Goal: Task Accomplishment & Management: Use online tool/utility

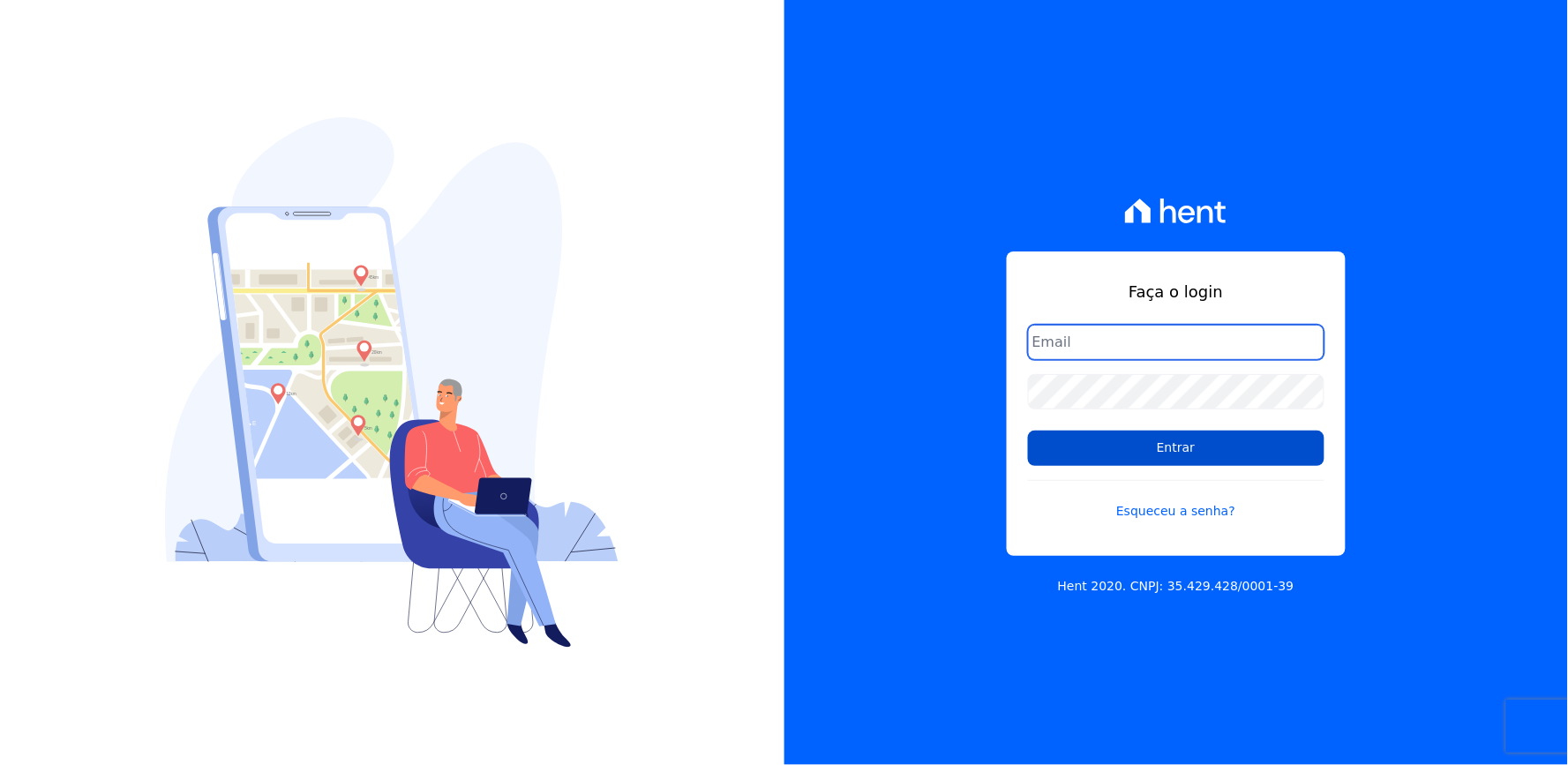
type input "[EMAIL_ADDRESS][DOMAIN_NAME]"
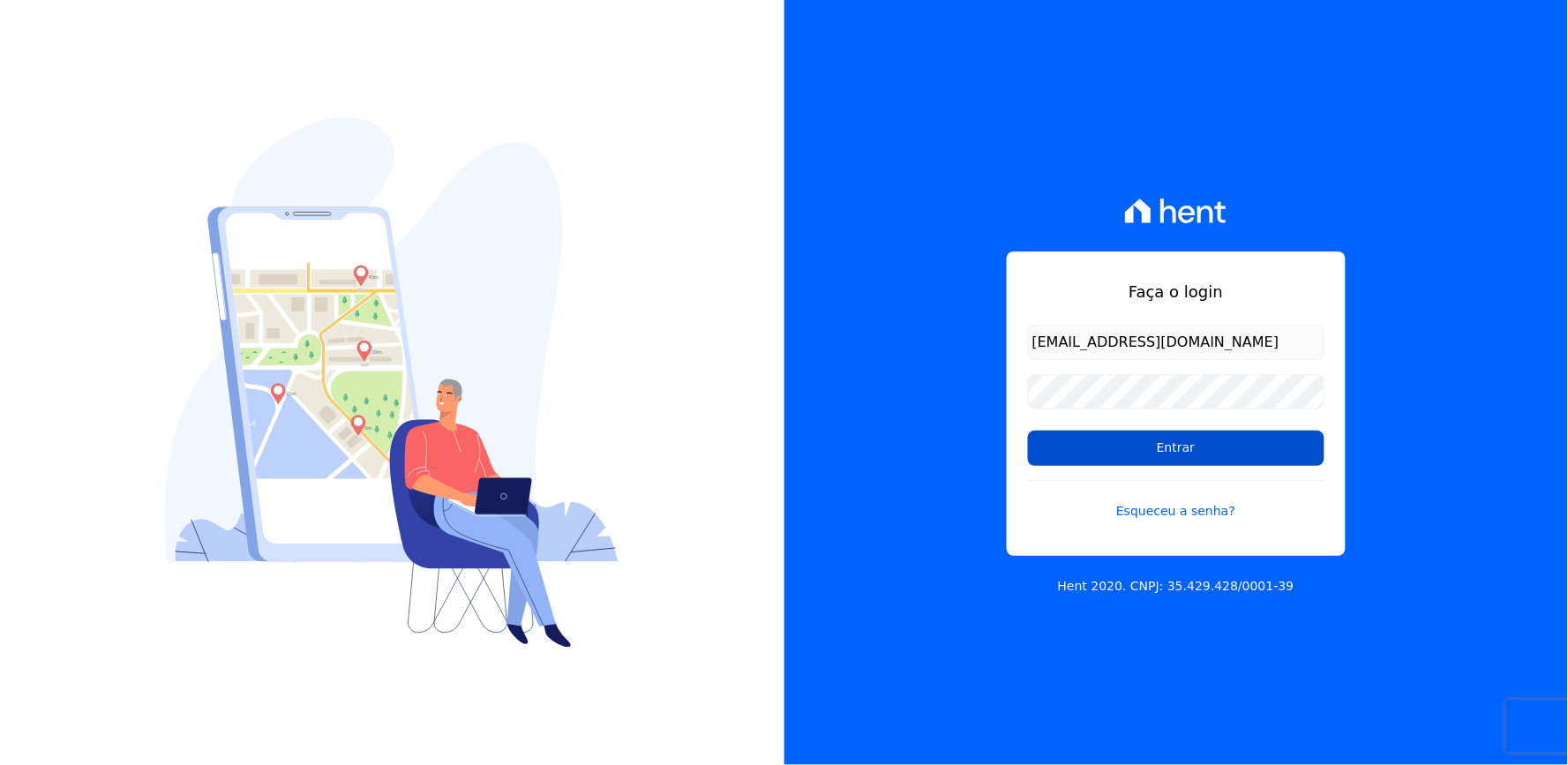
click at [1157, 455] on input "Entrar" at bounding box center [1176, 448] width 296 height 35
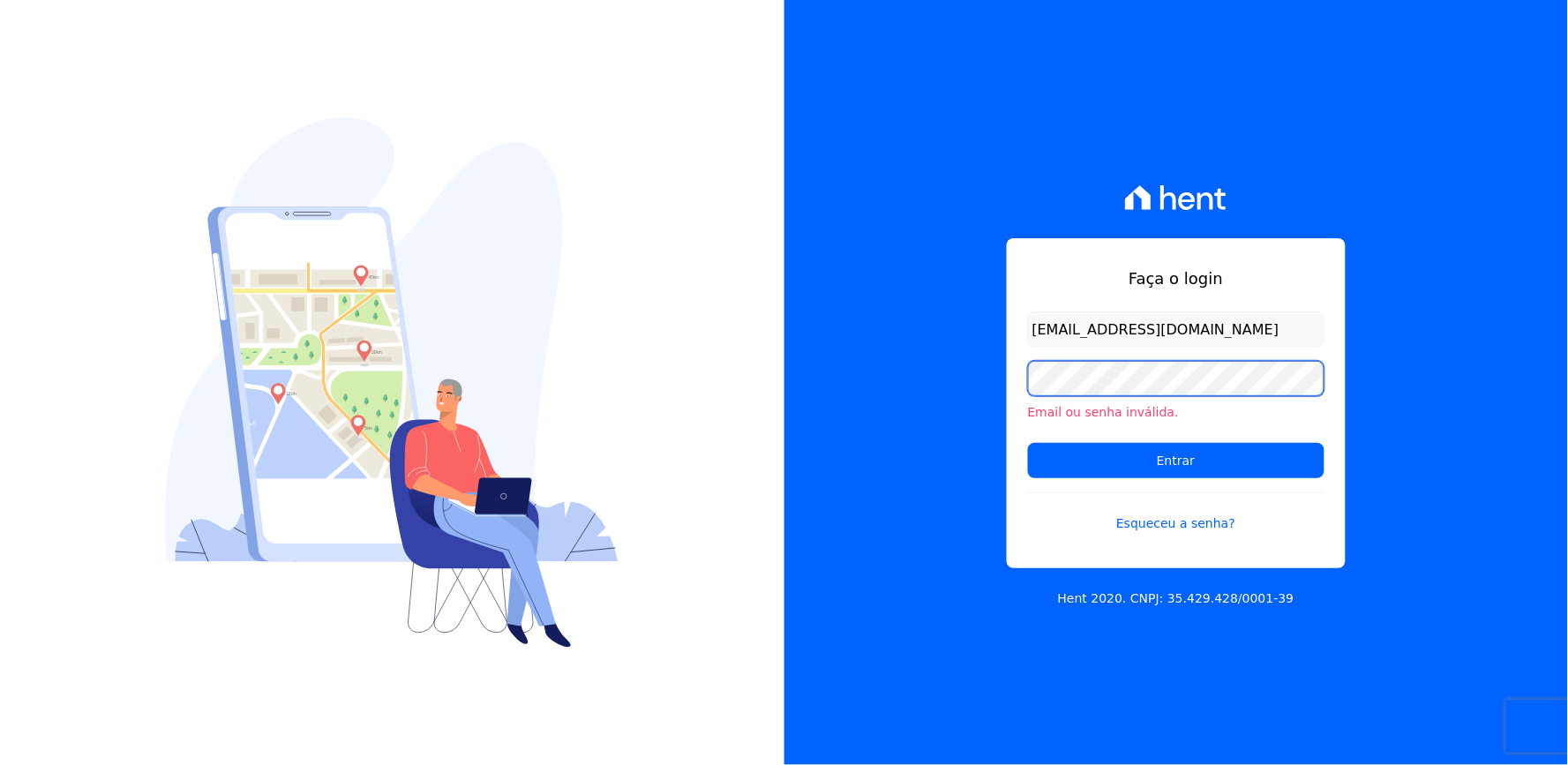
click at [936, 420] on div "Faça o login thayna@graalengenharia.com.br Email ou senha inválida. Entrar Esqu…" at bounding box center [1176, 382] width 784 height 765
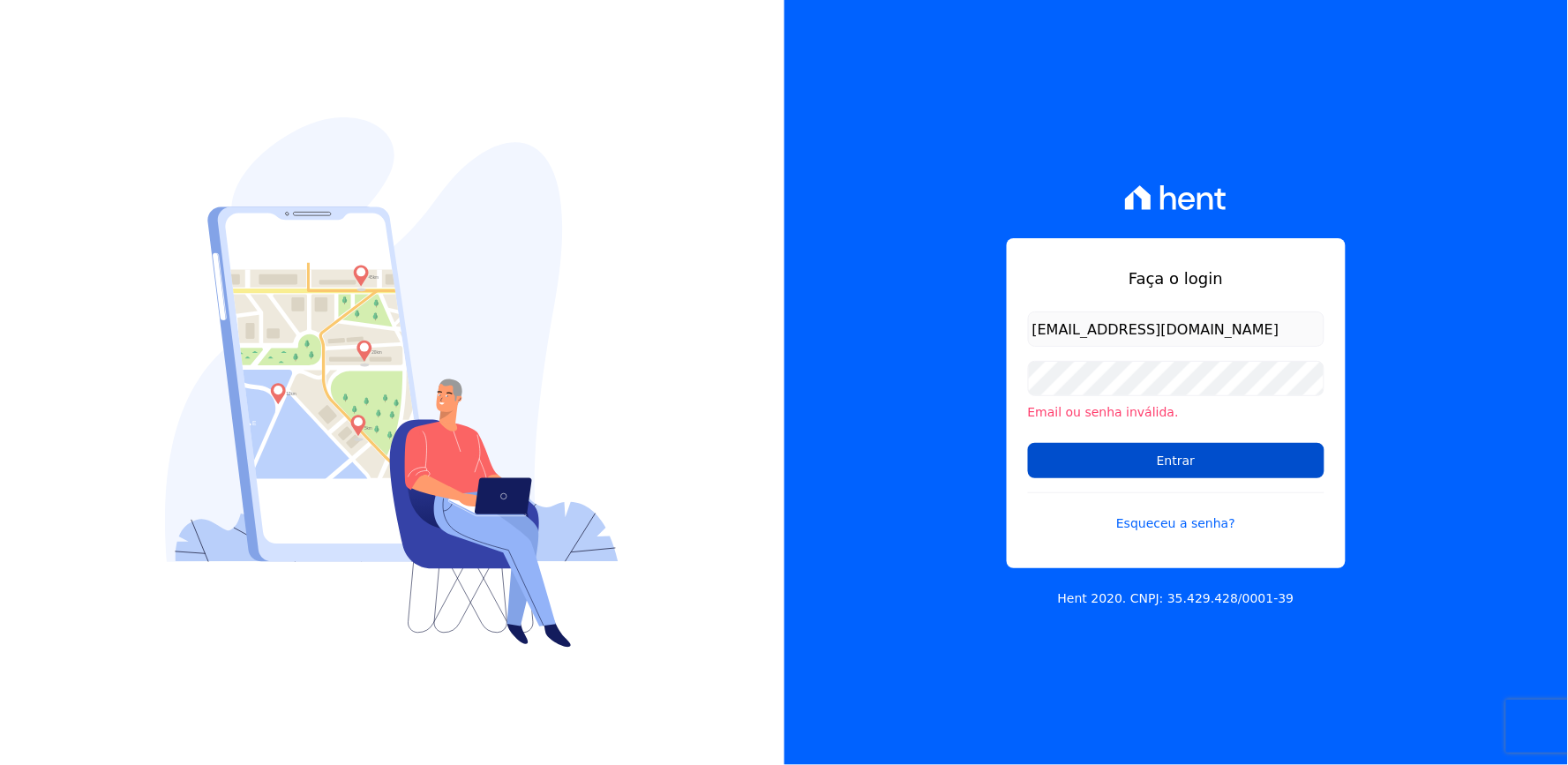
click at [1068, 453] on input "Entrar" at bounding box center [1176, 461] width 296 height 35
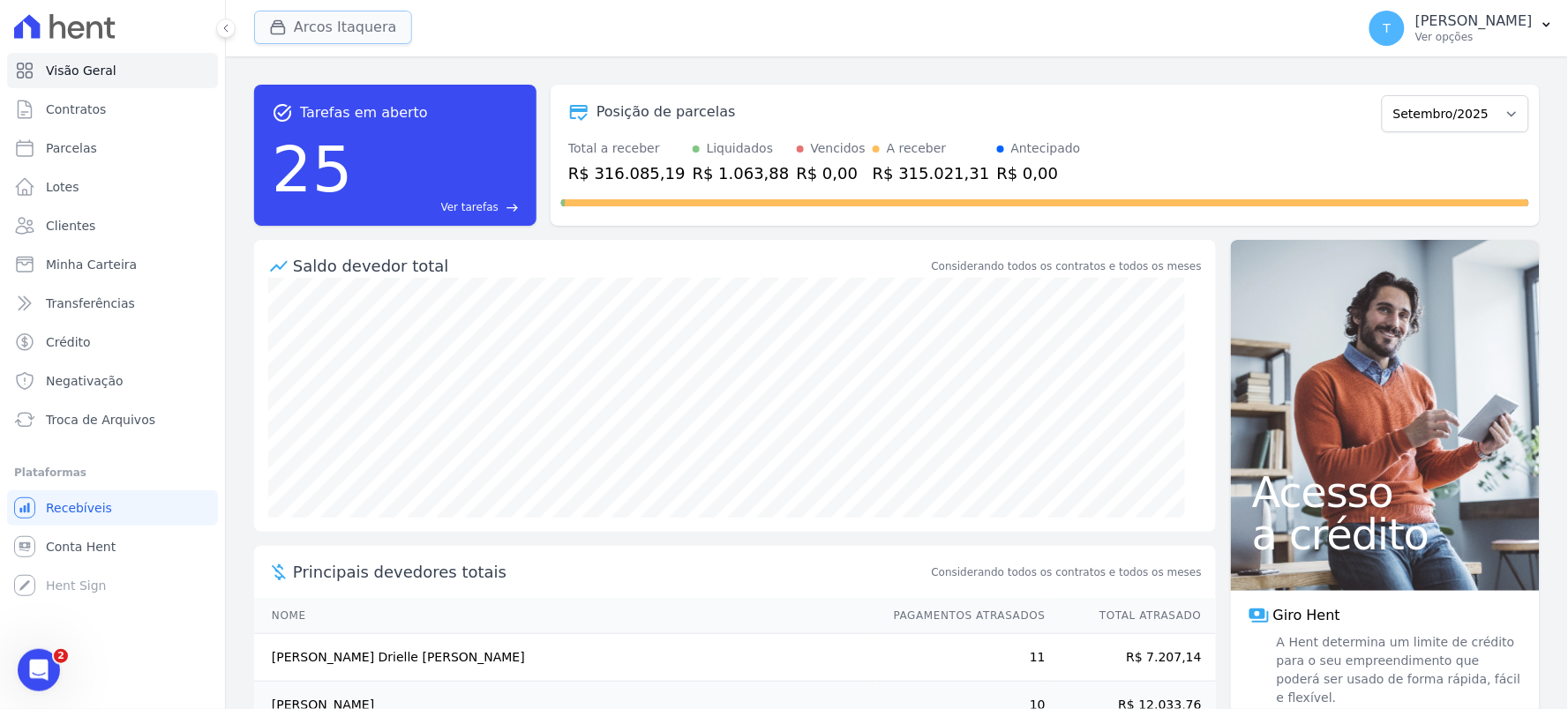
click at [305, 36] on button "Arcos Itaquera" at bounding box center [333, 27] width 158 height 33
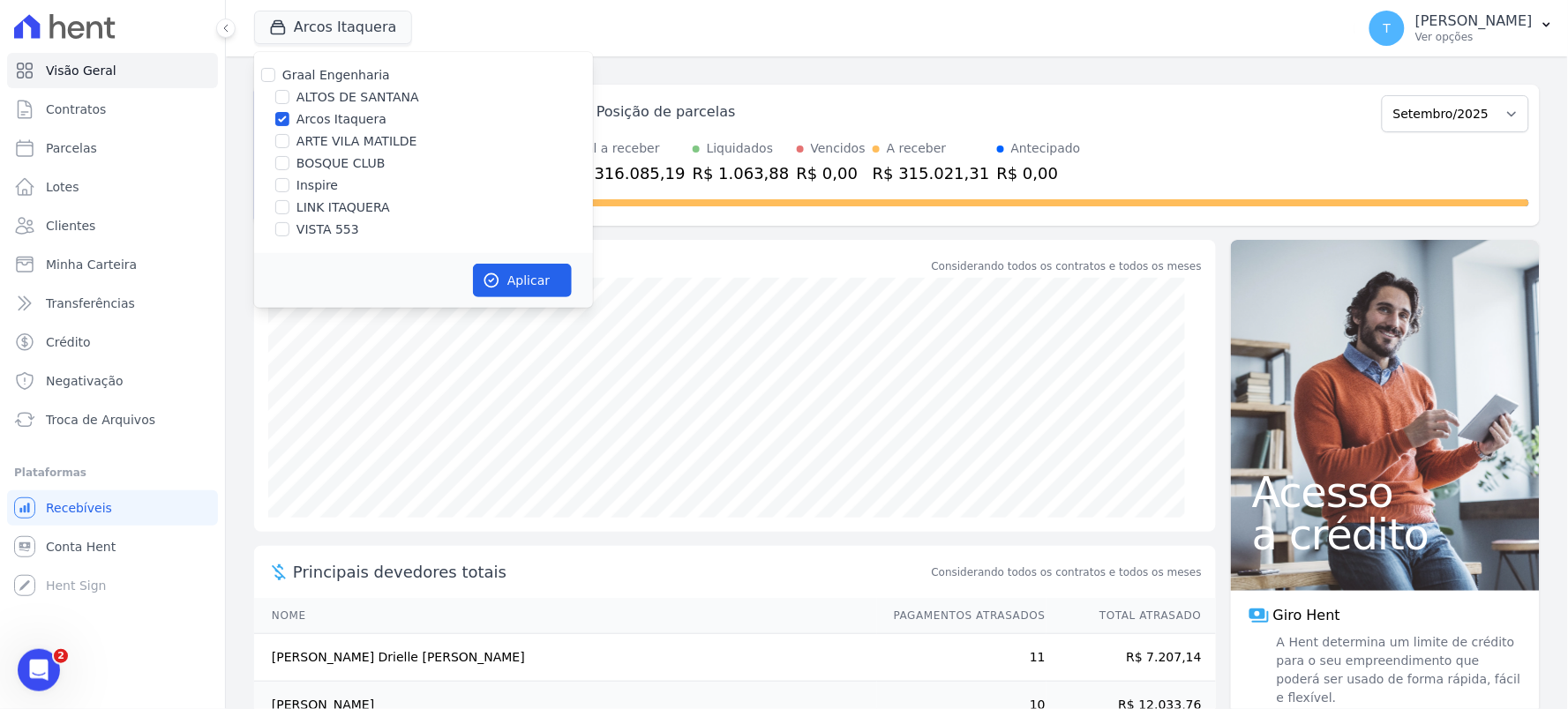
click at [293, 118] on div "Arcos Itaquera" at bounding box center [424, 119] width 339 height 19
click at [276, 112] on input "Arcos Itaquera" at bounding box center [283, 119] width 14 height 14
checkbox input "false"
click at [322, 224] on label "VISTA 553" at bounding box center [327, 229] width 62 height 19
click at [289, 224] on input "VISTA 553" at bounding box center [283, 229] width 14 height 14
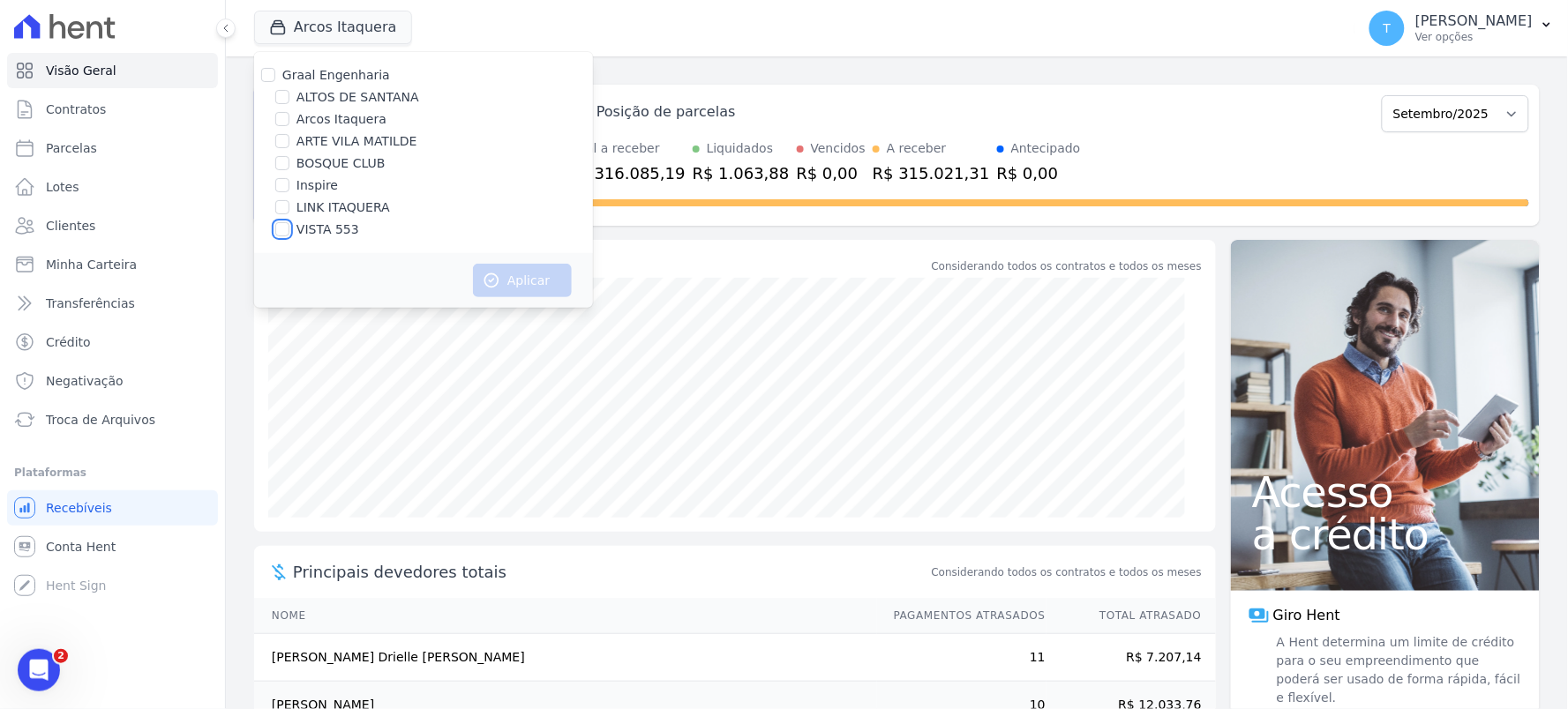
checkbox input "true"
click at [545, 279] on button "Aplicar" at bounding box center [521, 280] width 98 height 33
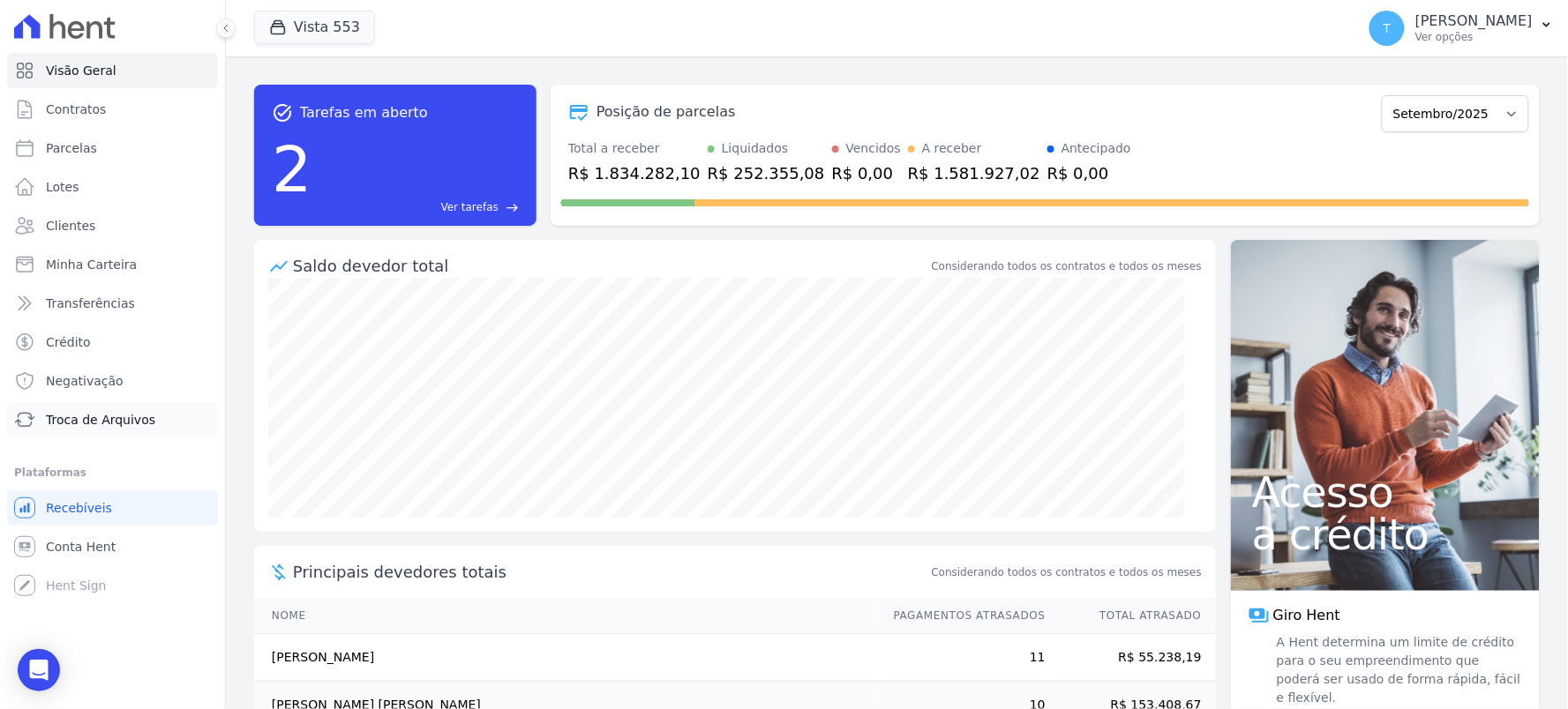
click at [110, 427] on span "Troca de Arquivos" at bounding box center [100, 420] width 109 height 18
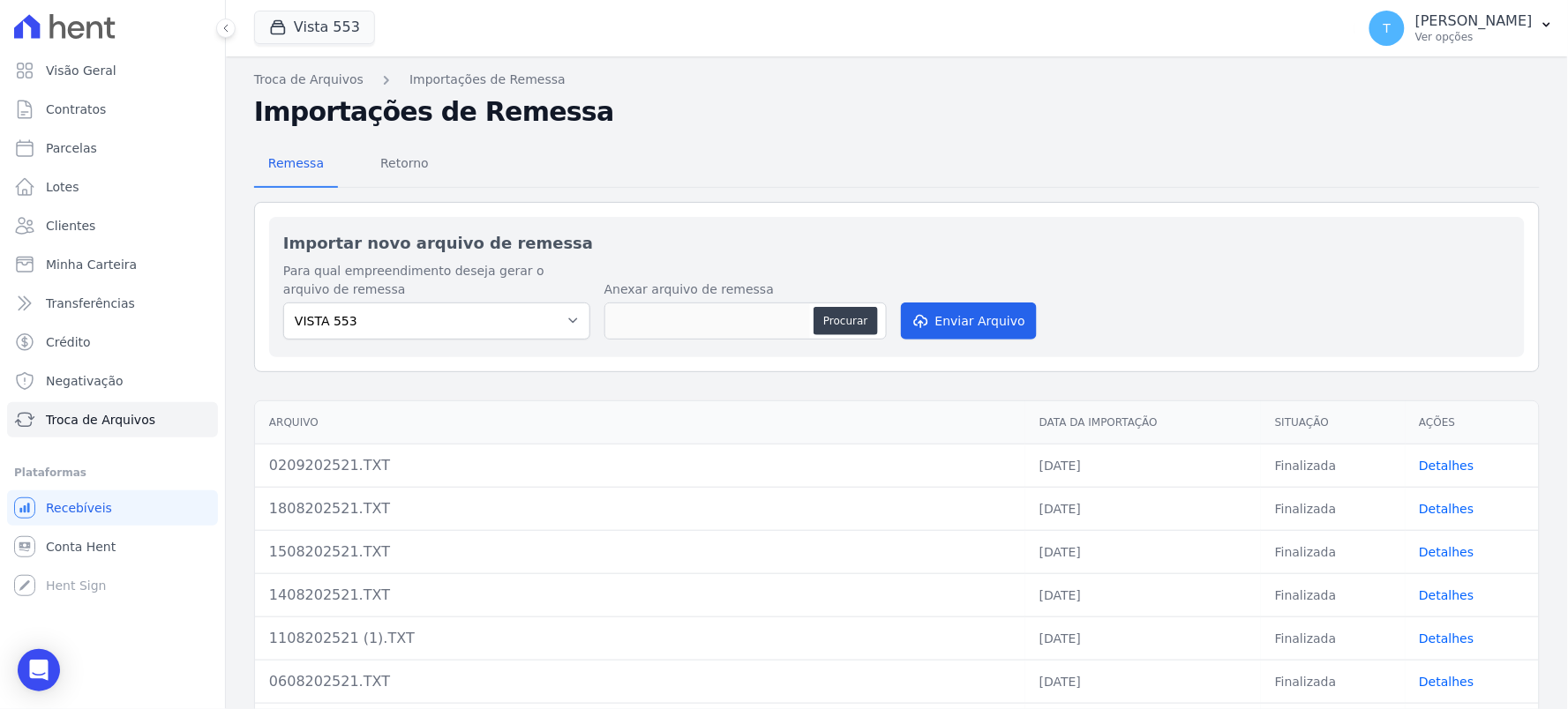
click at [645, 322] on input "none" at bounding box center [708, 321] width 205 height 35
click at [818, 321] on button "Procurar" at bounding box center [845, 320] width 63 height 28
type input "0309202521.TXT"
click at [959, 310] on button "Enviar Arquivo" at bounding box center [969, 321] width 135 height 37
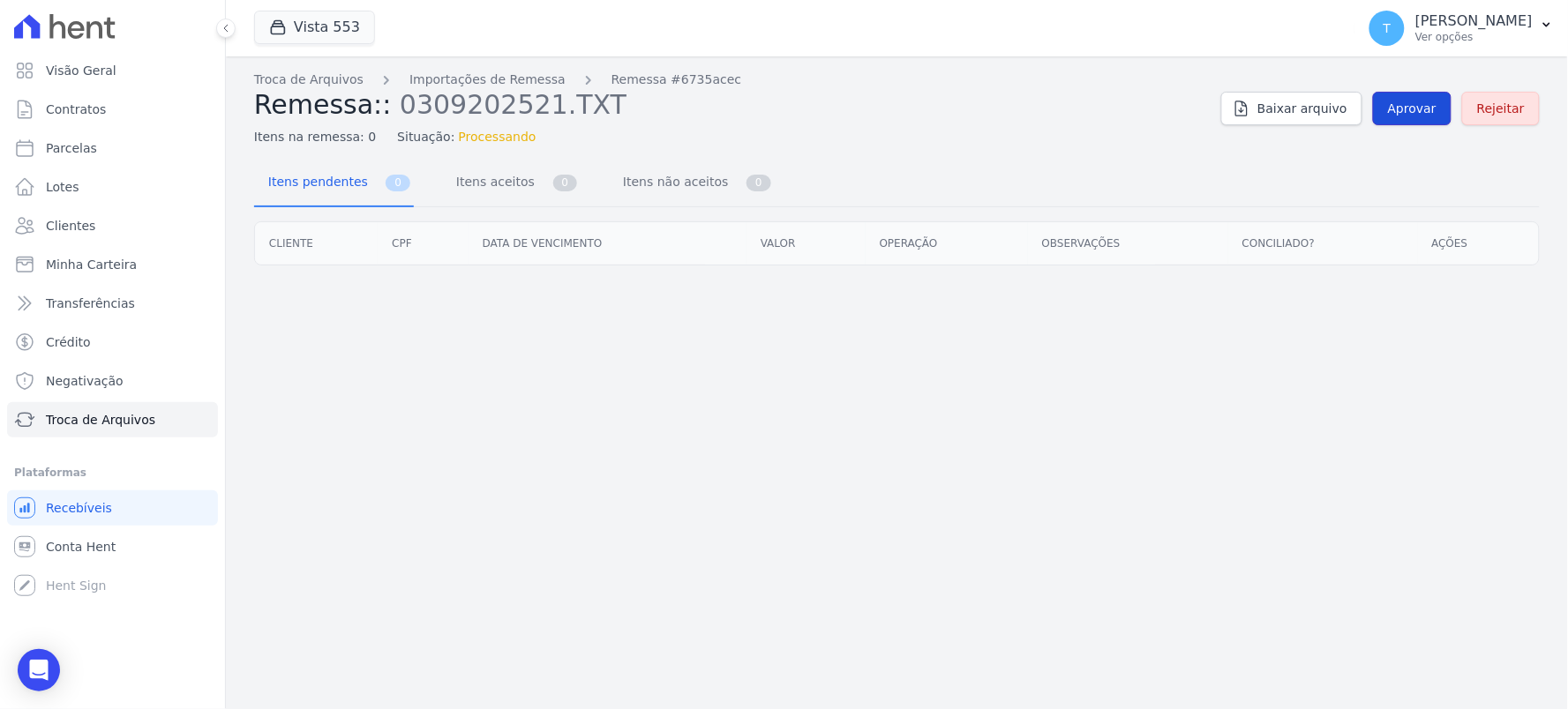
click at [1407, 117] on span "Aprovar" at bounding box center [1413, 108] width 49 height 18
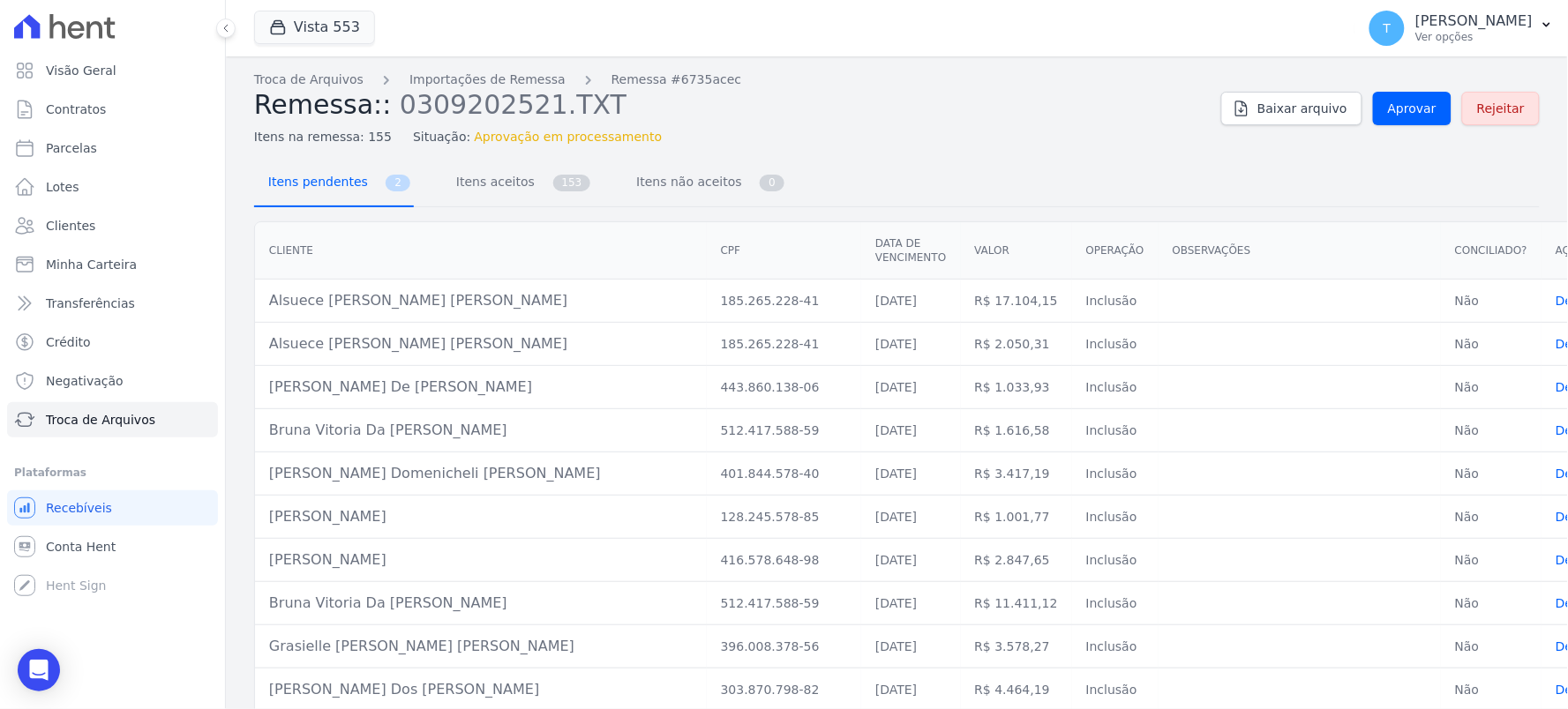
click at [360, 181] on span "Itens pendentes" at bounding box center [314, 181] width 114 height 35
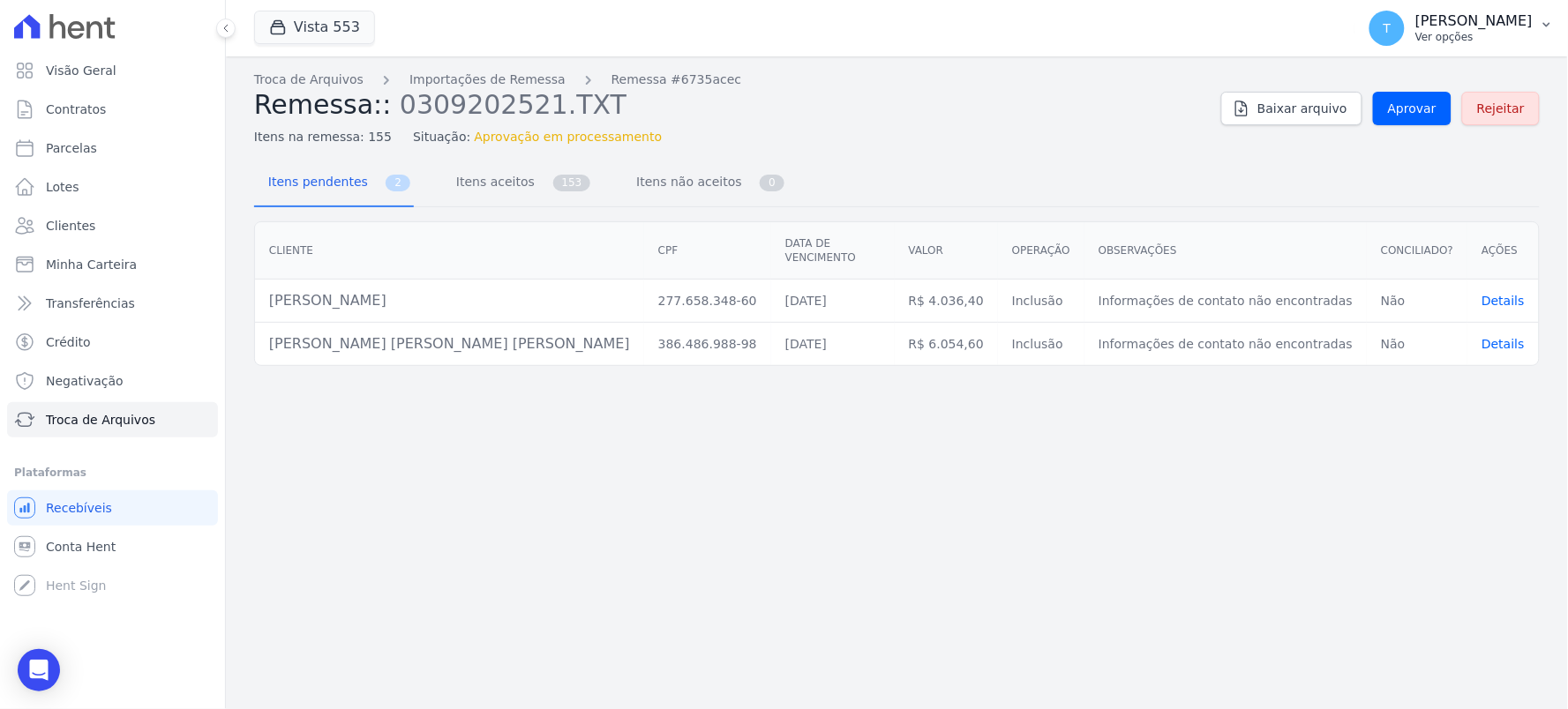
click at [1511, 19] on p "[PERSON_NAME]" at bounding box center [1474, 21] width 117 height 18
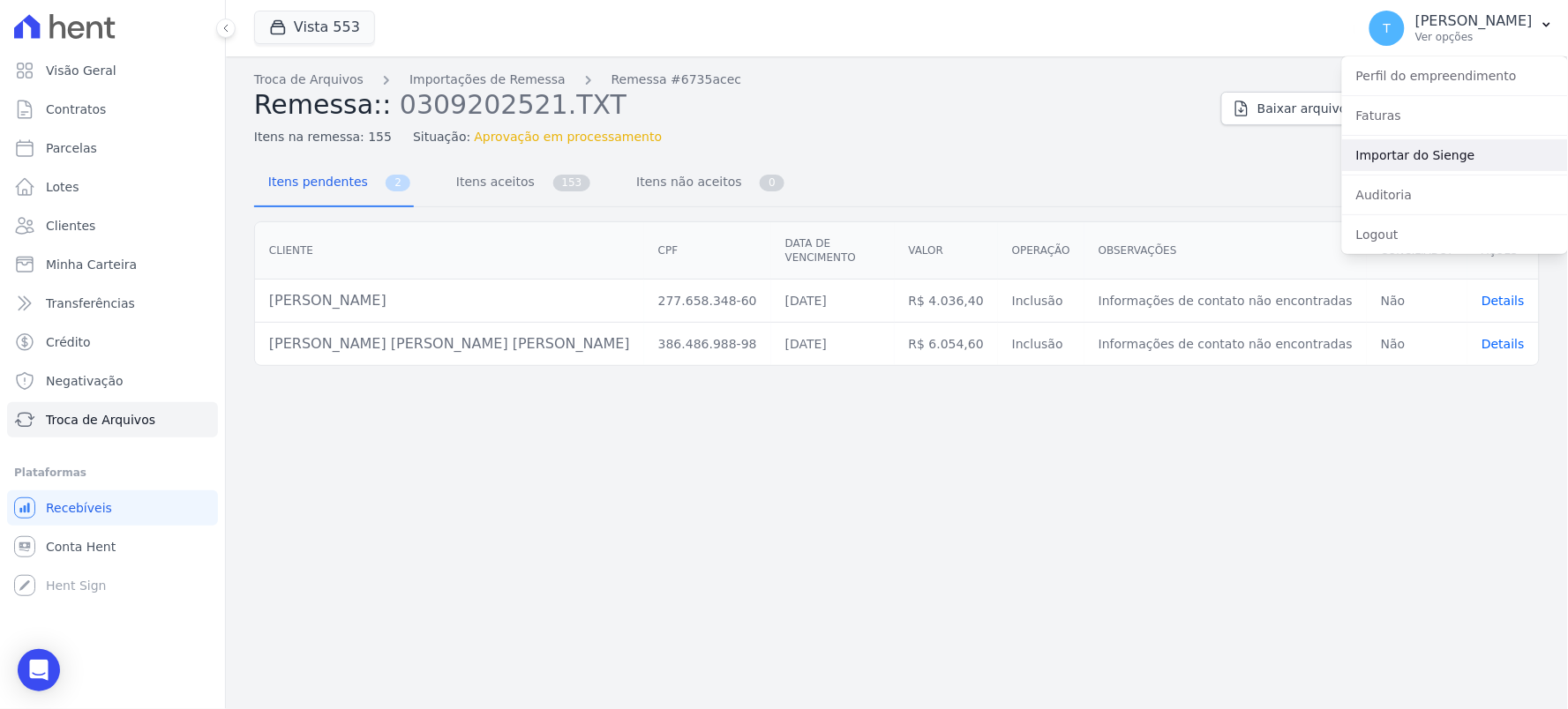
click at [1370, 152] on link "Importar do Sienge" at bounding box center [1455, 155] width 226 height 32
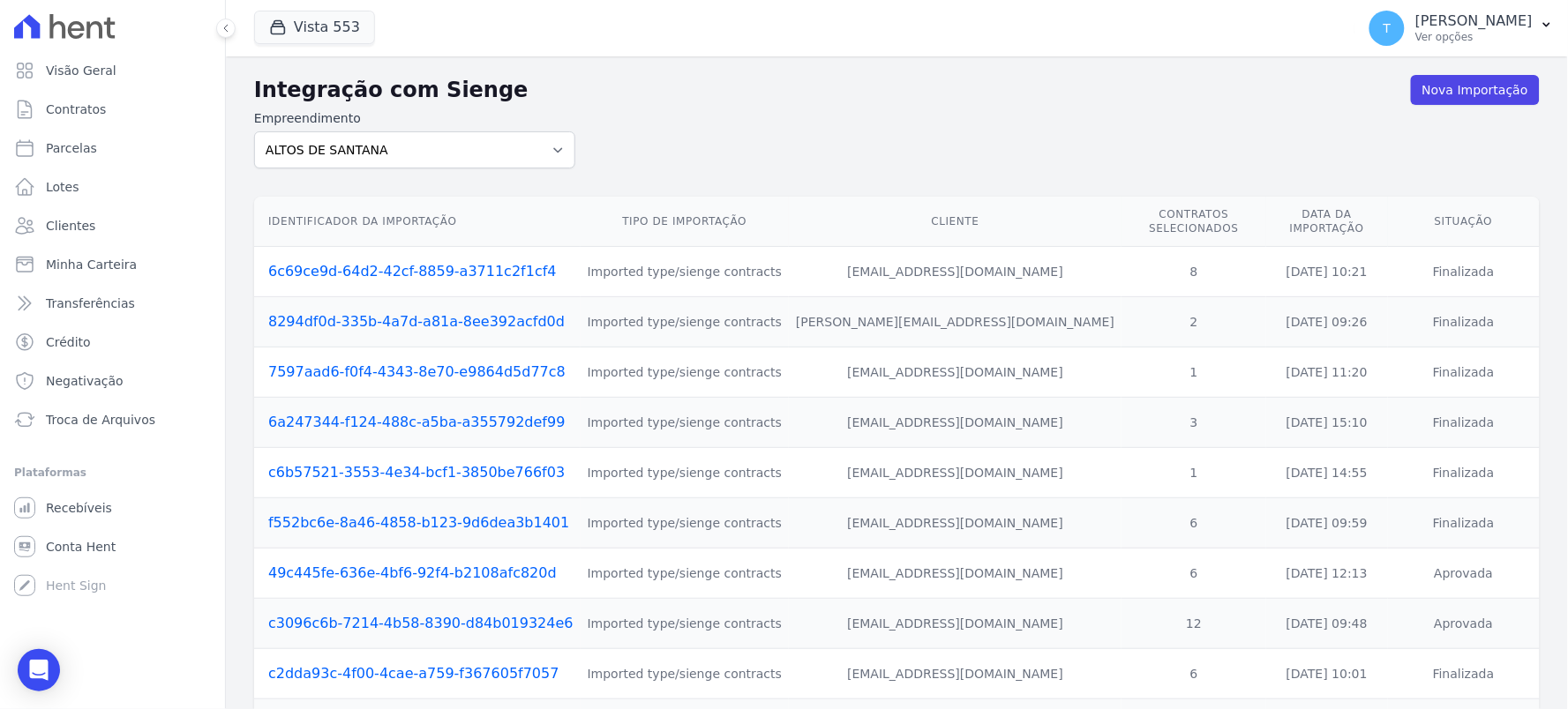
click at [298, 130] on div "Empreendimento ALTOS DE SANTANA Arcos Itaquera ARTE VILA MATILDE BOSQUE CLUB In…" at bounding box center [415, 138] width 322 height 59
drag, startPoint x: 300, startPoint y: 138, endPoint x: 300, endPoint y: 165, distance: 27.0
click at [300, 138] on select "ALTOS DE SANTANA Arcos Itaquera ARTE VILA MATILDE BOSQUE CLUB Inspire LINK [GEO…" at bounding box center [415, 150] width 322 height 37
select select "d58a895b-122e-4f60-b248-6168def9ff2e"
click at [254, 131] on select "ALTOS DE SANTANA Arcos Itaquera ARTE VILA MATILDE BOSQUE CLUB Inspire LINK [GEO…" at bounding box center [415, 150] width 322 height 37
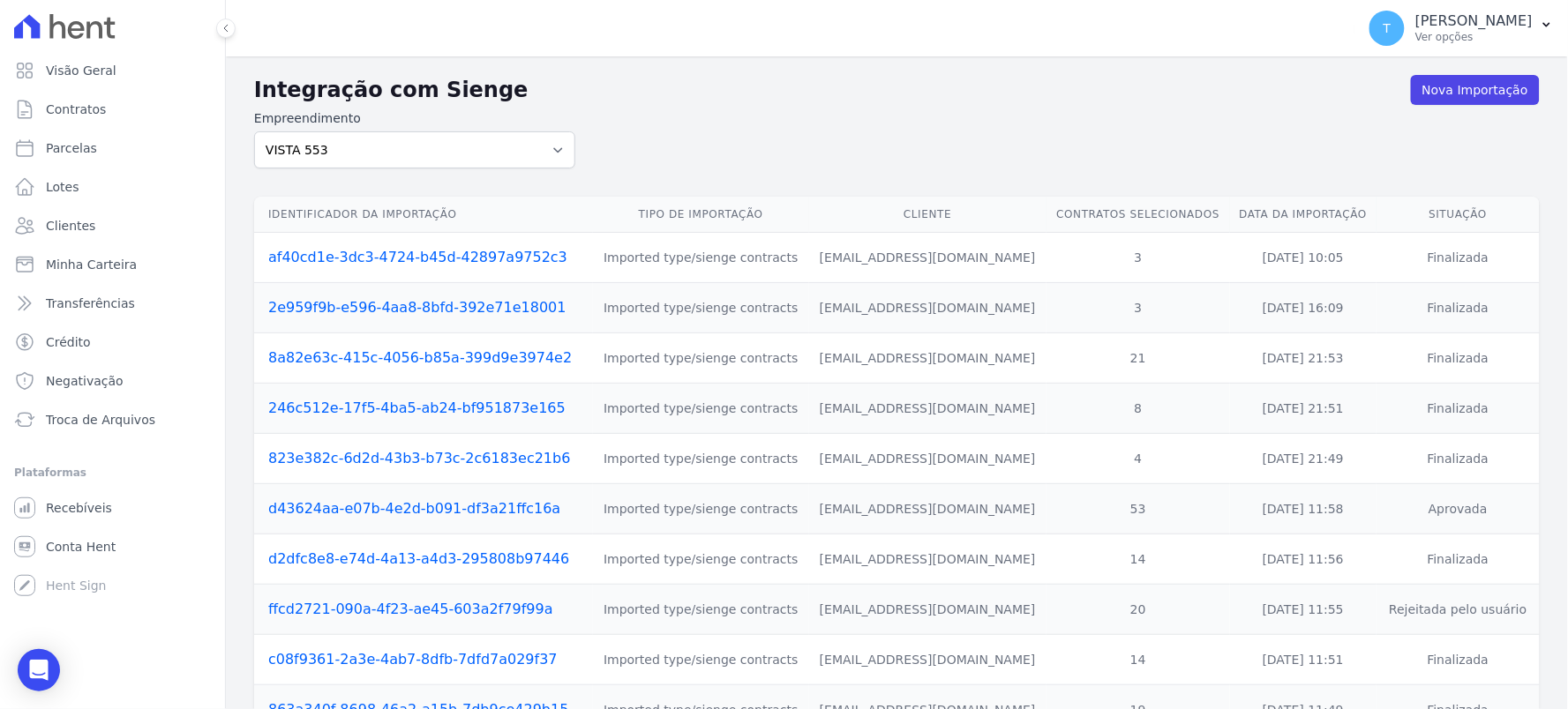
drag, startPoint x: 733, startPoint y: 145, endPoint x: 853, endPoint y: 168, distance: 122.2
click at [734, 145] on form "Empreendimento [GEOGRAPHIC_DATA][PERSON_NAME] Itaquera ARTE VILA [PERSON_NAME] …" at bounding box center [898, 138] width 1286 height 59
click at [1451, 81] on link "Nova Importação" at bounding box center [1475, 90] width 129 height 30
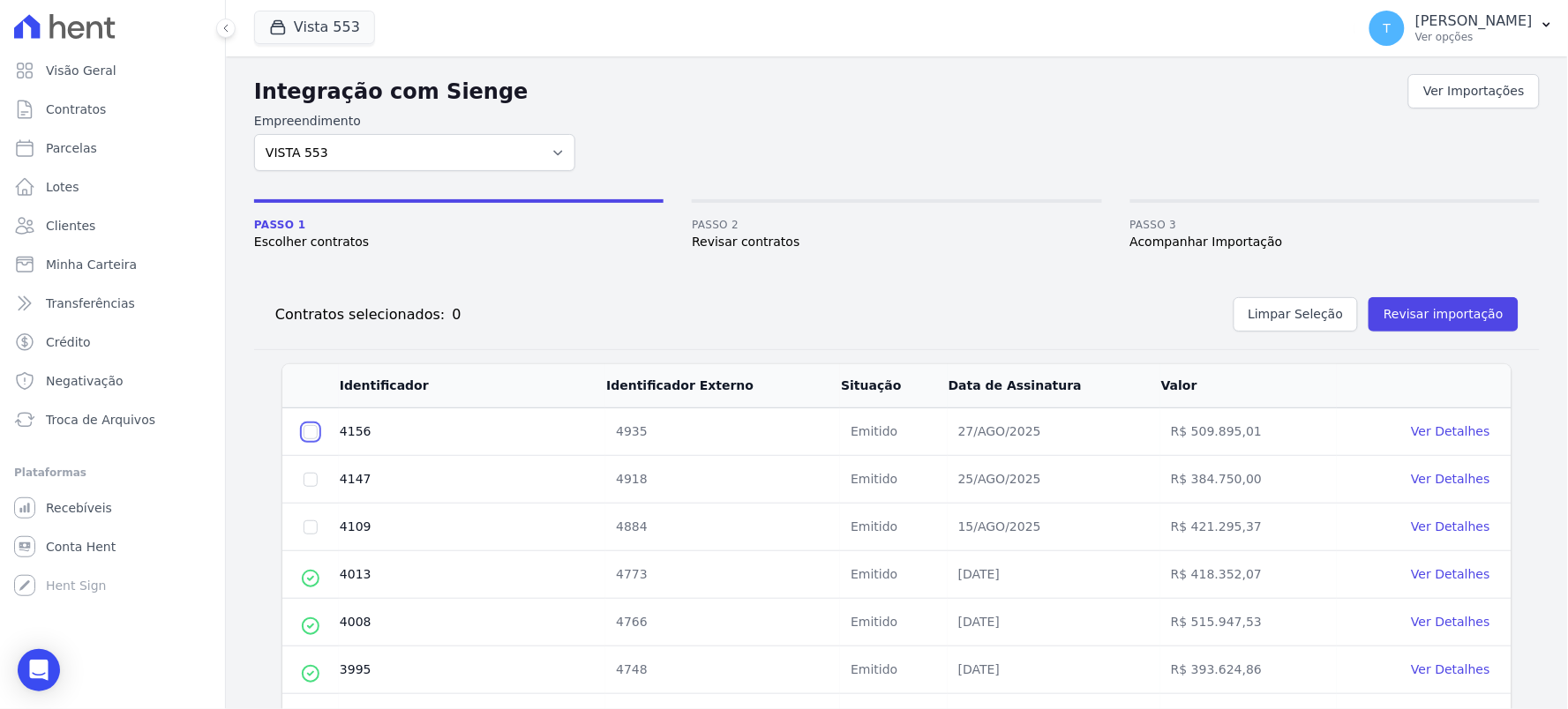
click at [313, 427] on input "checkbox" at bounding box center [311, 432] width 14 height 14
checkbox input "true"
click at [319, 482] on td at bounding box center [311, 479] width 57 height 48
click at [313, 516] on td at bounding box center [311, 527] width 57 height 48
click at [312, 439] on input "checkbox" at bounding box center [311, 432] width 14 height 14
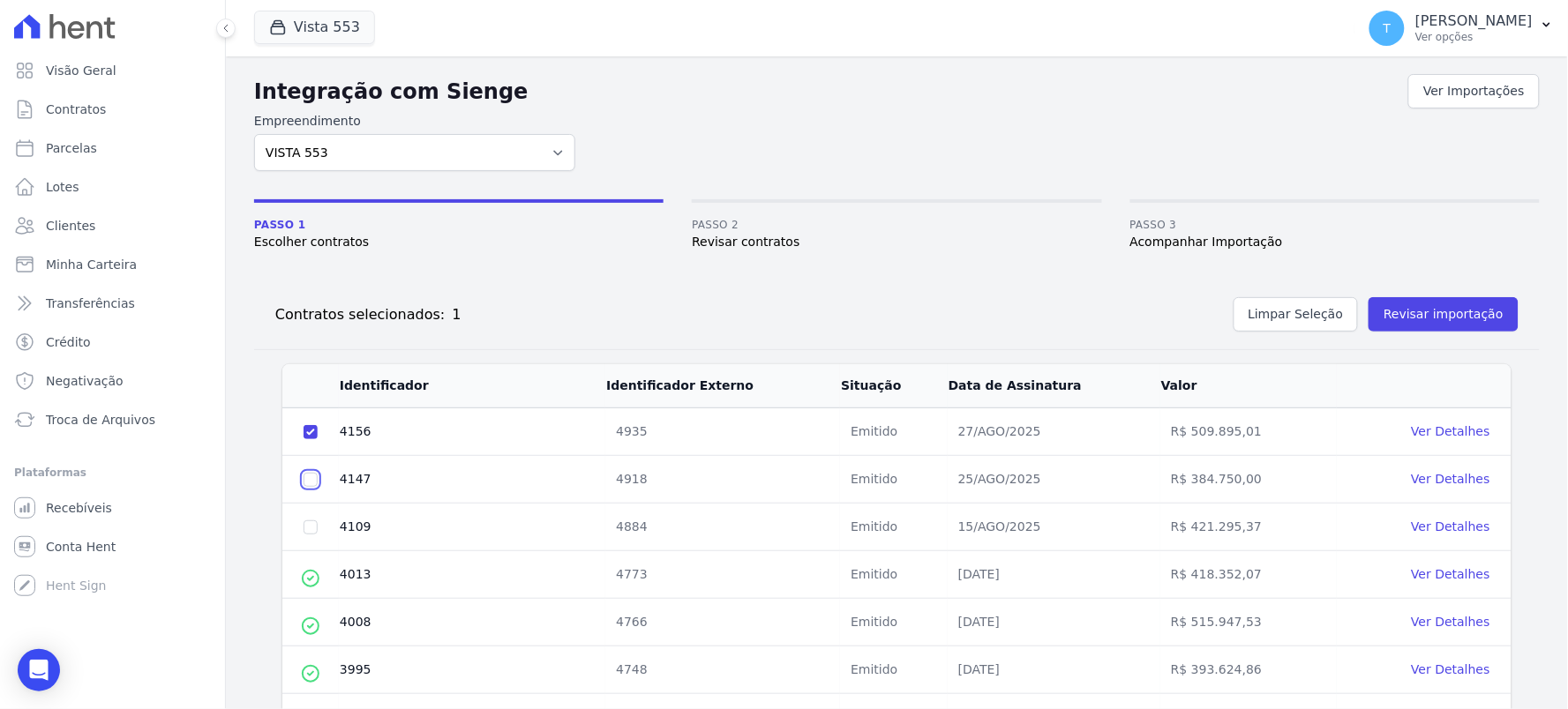
checkbox input "true"
click at [307, 439] on input "checkbox" at bounding box center [311, 432] width 14 height 14
checkbox input "true"
click at [1408, 322] on button "Revisar importação" at bounding box center [1444, 314] width 150 height 34
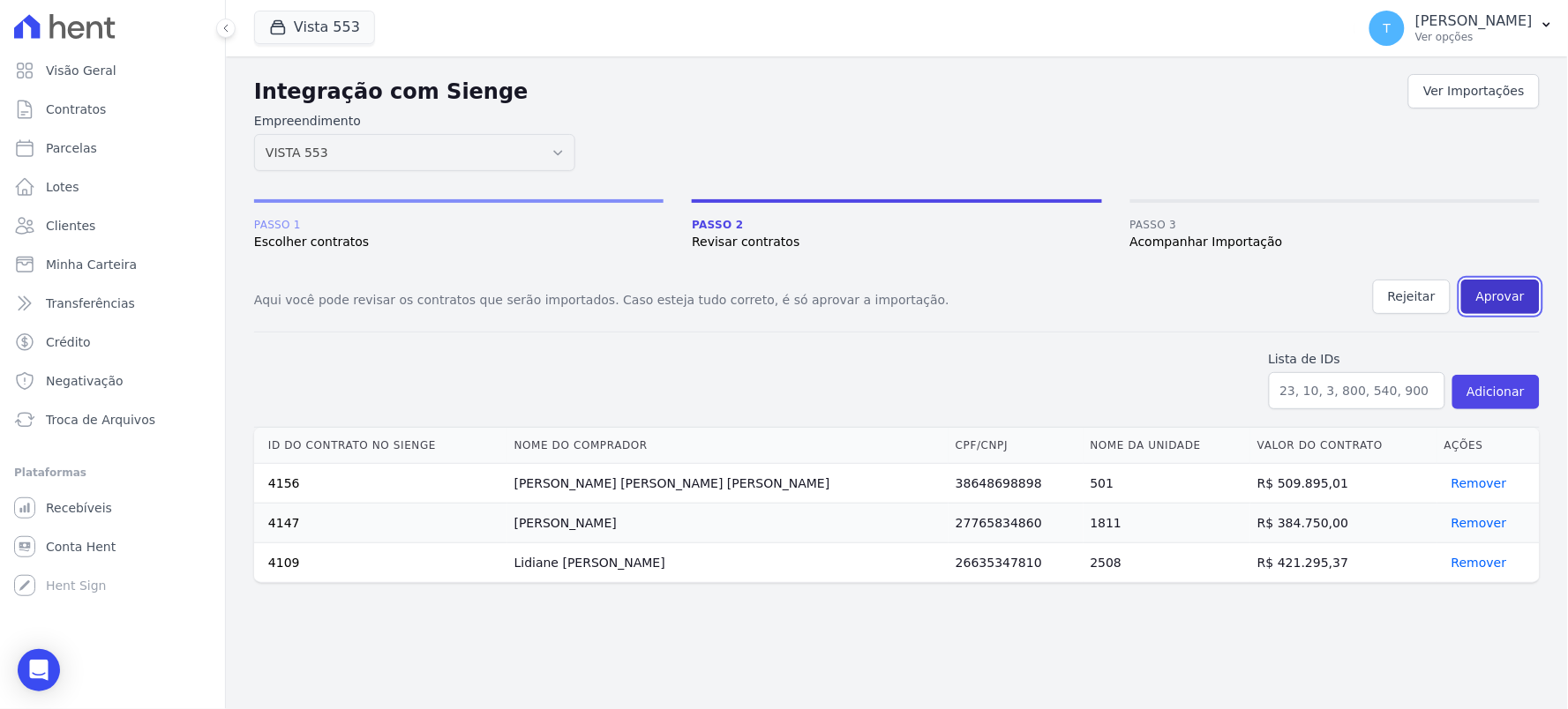
click at [1494, 301] on button "Aprovar" at bounding box center [1501, 296] width 79 height 34
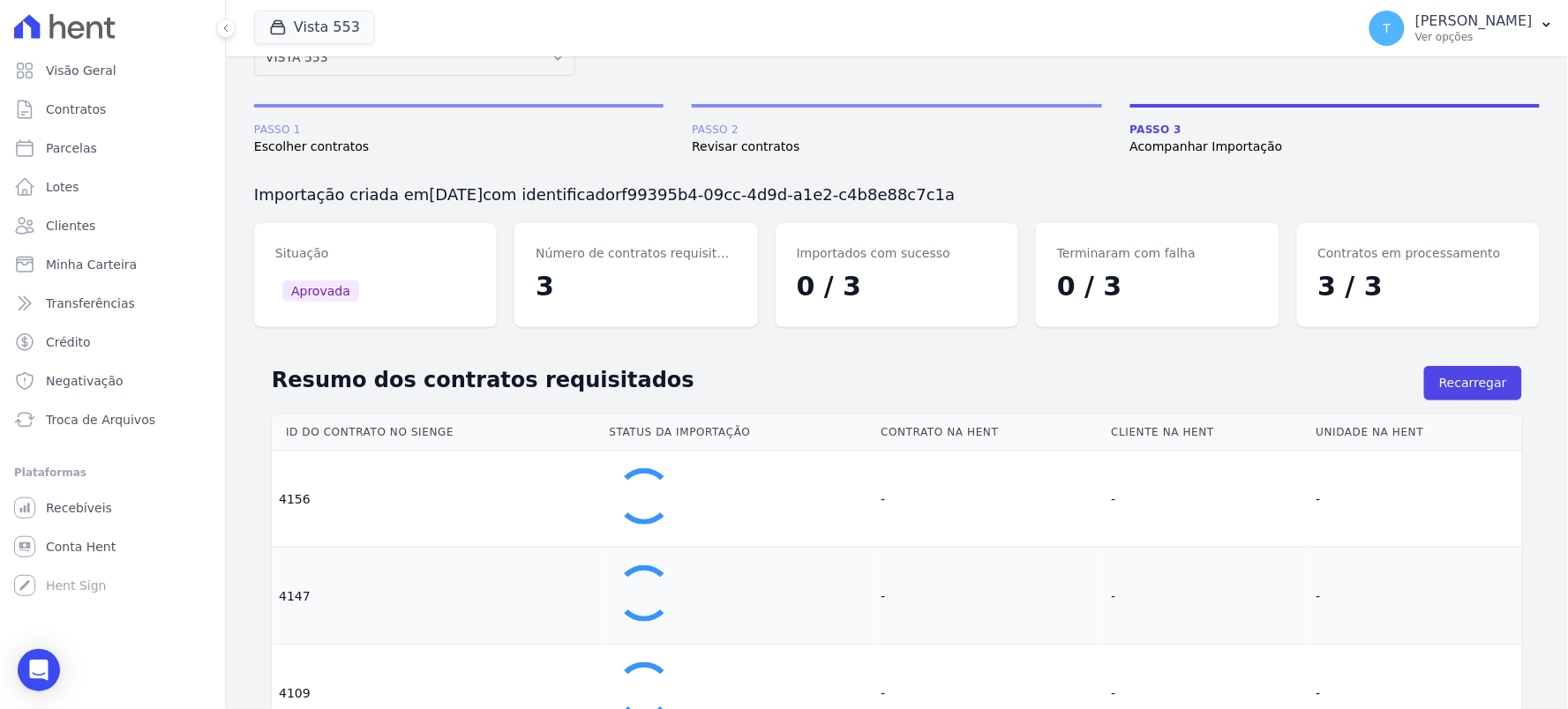
scroll to position [60, 0]
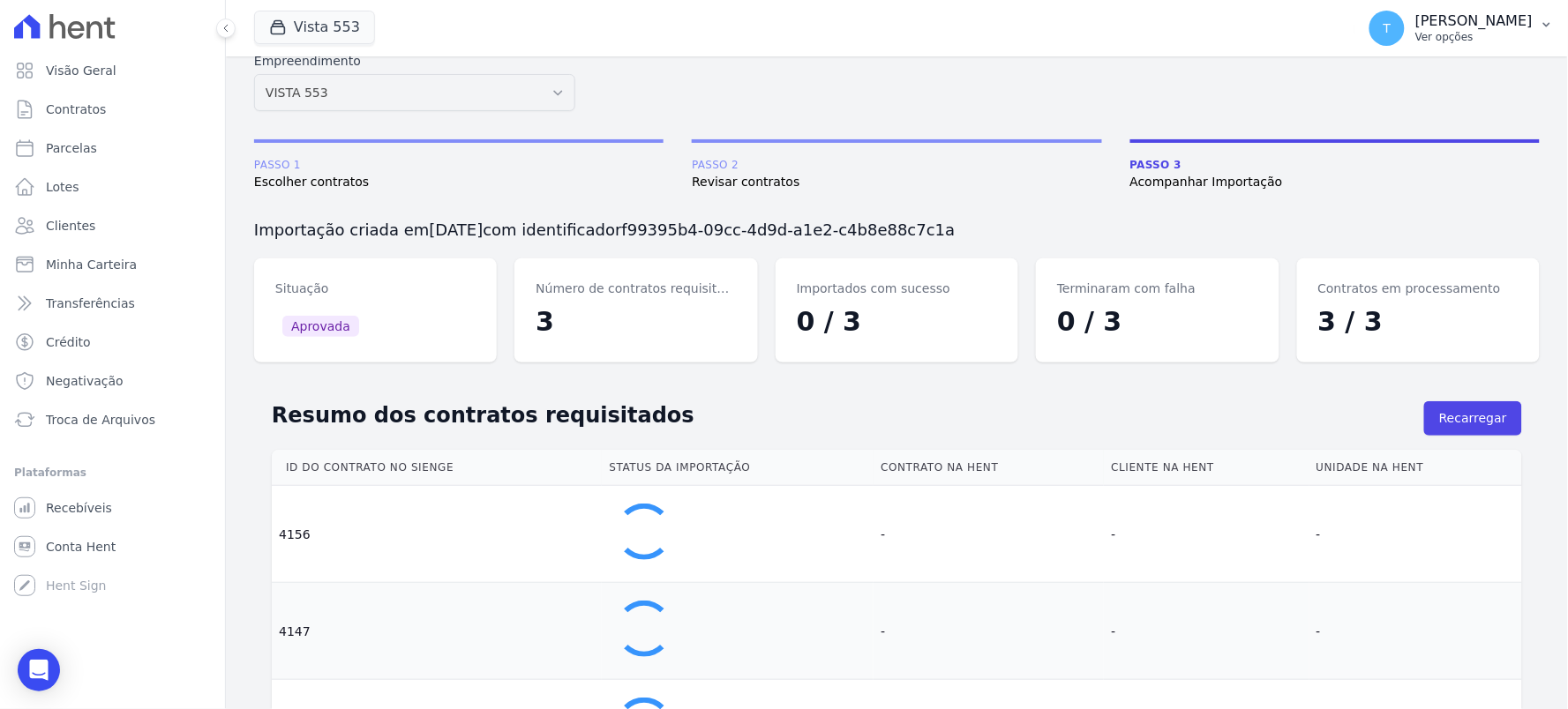
click at [1416, 39] on p "Ver opções" at bounding box center [1474, 37] width 117 height 14
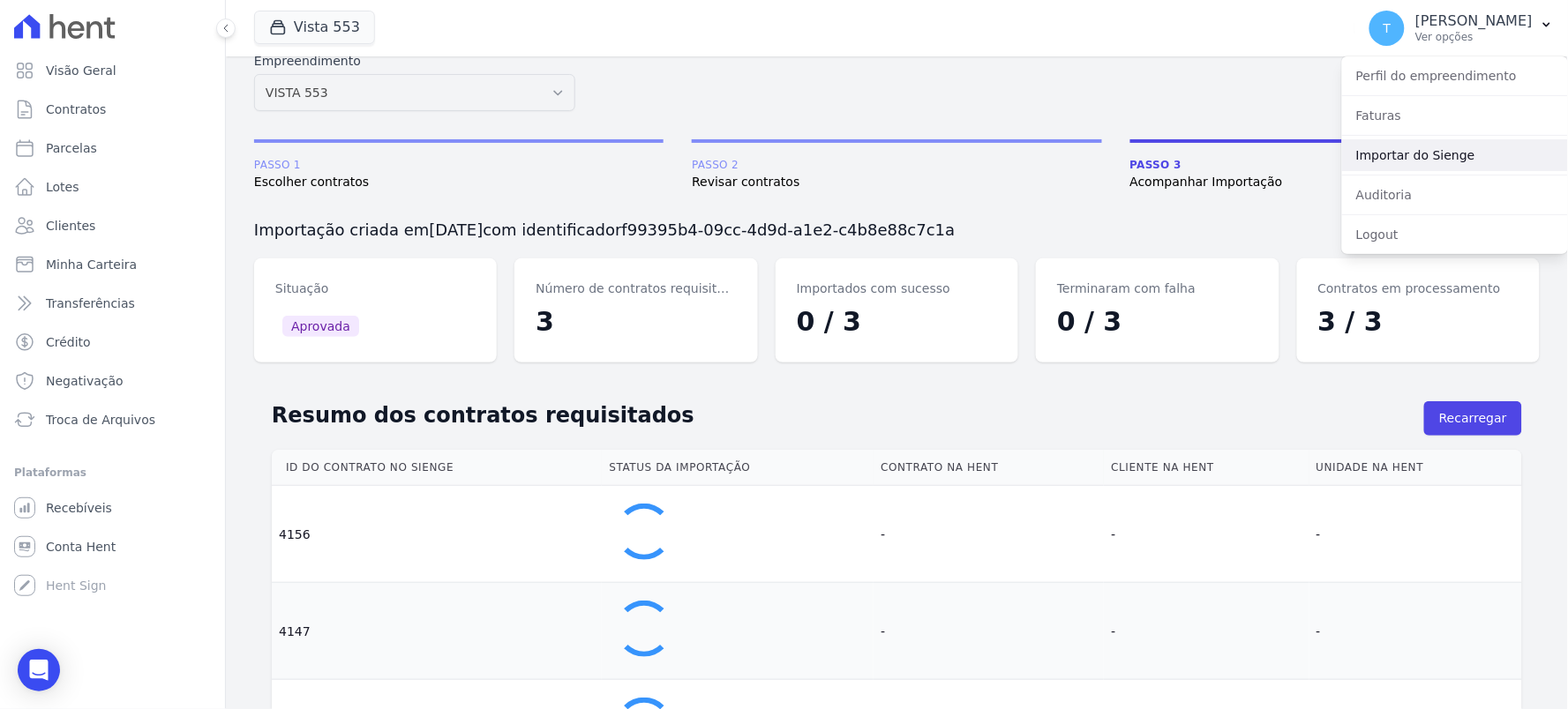
click at [1397, 150] on link "Importar do Sienge" at bounding box center [1455, 155] width 226 height 32
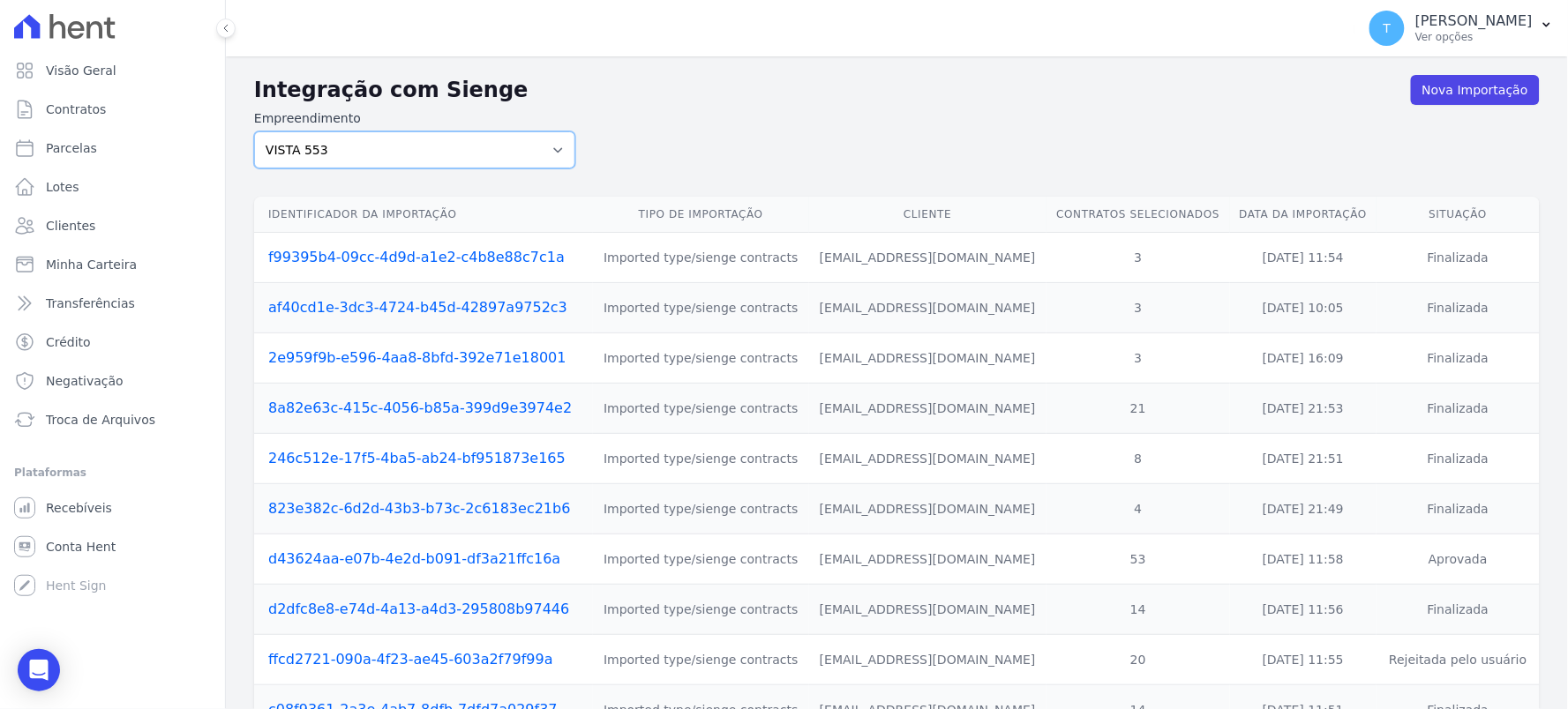
click at [468, 145] on select "ALTOS DE [PERSON_NAME] Itaquera ARTE VILA [PERSON_NAME] CLUB Inspire LINK [GEOG…" at bounding box center [415, 150] width 322 height 37
click at [755, 134] on form "Empreendimento ALTOS DE SANTANA Arcos Itaquera ARTE VILA MATILDE BOSQUE CLUB In…" at bounding box center [898, 138] width 1286 height 59
click at [402, 153] on select "ALTOS DE [PERSON_NAME] Itaquera ARTE VILA [PERSON_NAME] CLUB Inspire LINK [GEOG…" at bounding box center [415, 150] width 322 height 37
click at [779, 137] on form "Empreendimento ALTOS DE SANTANA Arcos Itaquera ARTE VILA MATILDE BOSQUE CLUB In…" at bounding box center [898, 138] width 1286 height 59
click at [387, 163] on select "ALTOS DE SANTANA Arcos Itaquera ARTE VILA MATILDE BOSQUE CLUB Inspire LINK [GEO…" at bounding box center [415, 150] width 322 height 37
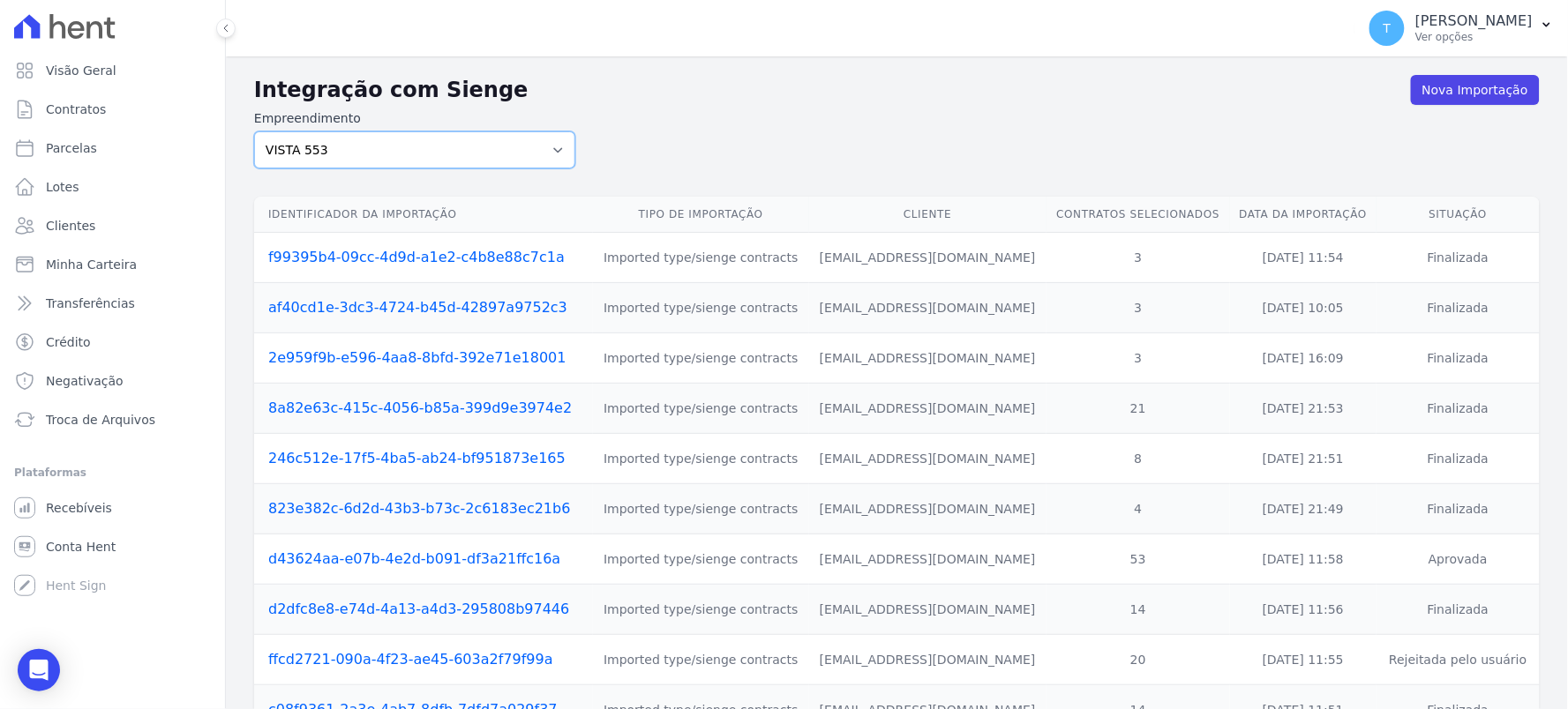
select select "0f63778f-d065-481e-98dc-731d1f59daba"
click at [254, 131] on select "ALTOS DE SANTANA Arcos Itaquera ARTE VILA MATILDE BOSQUE CLUB Inspire LINK [GEO…" at bounding box center [415, 150] width 322 height 37
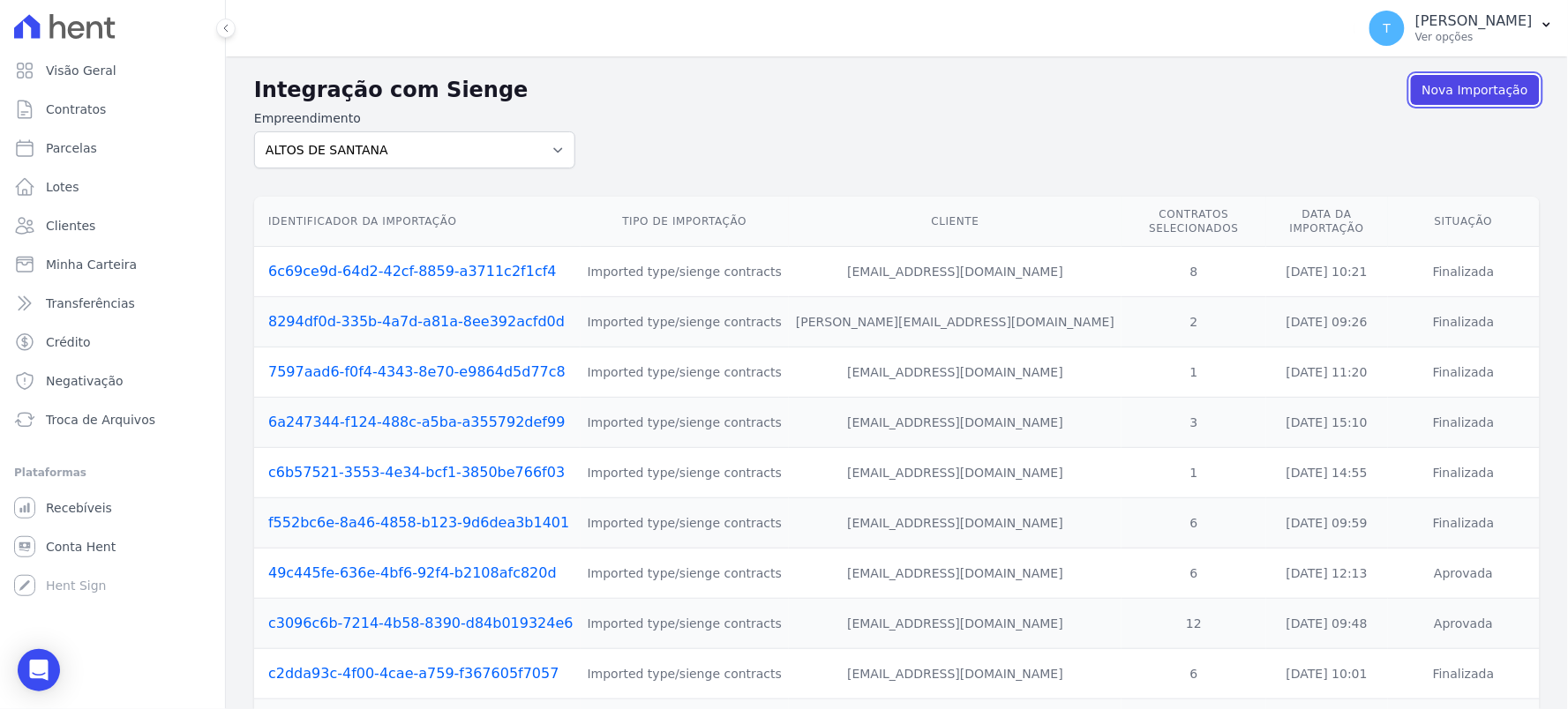
click at [1434, 89] on link "Nova Importação" at bounding box center [1475, 90] width 129 height 30
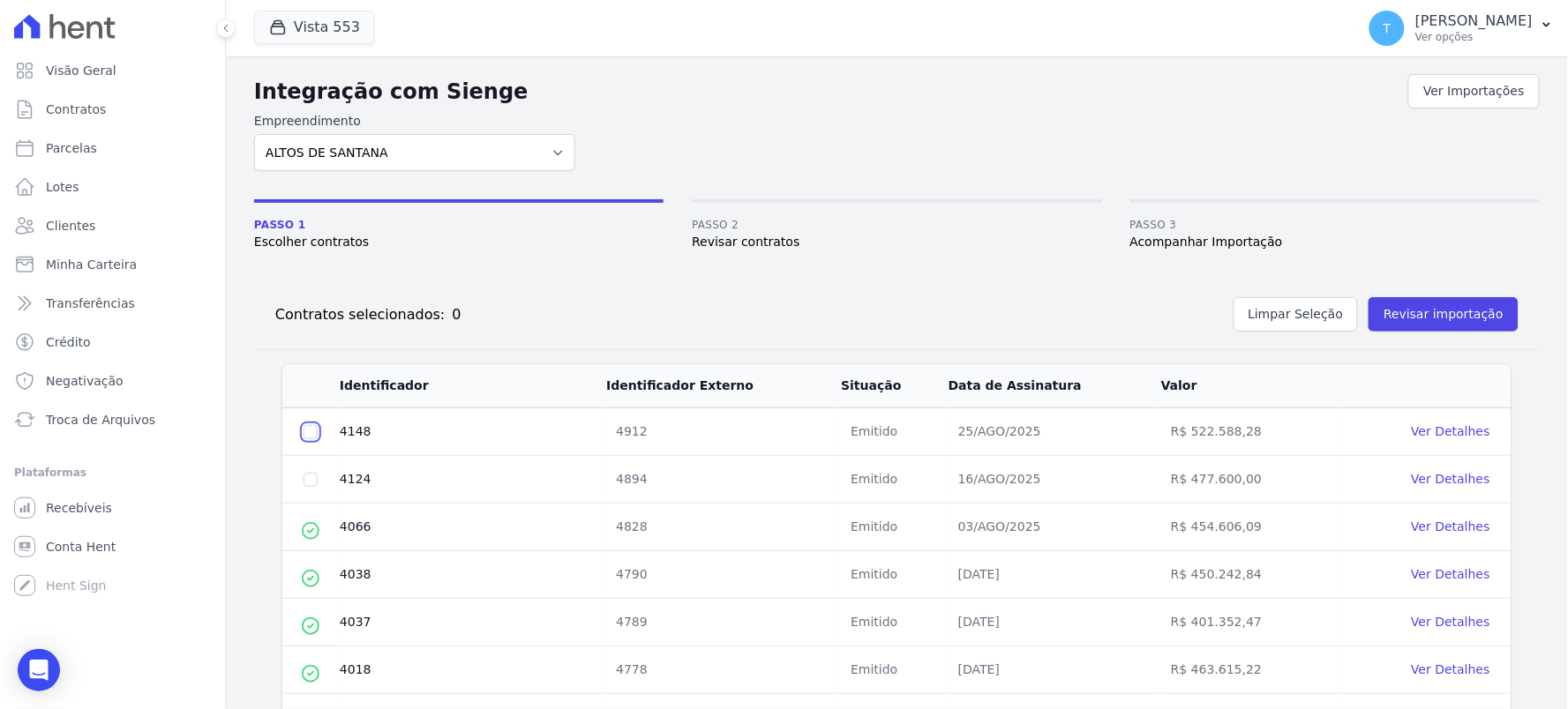
click at [305, 429] on input "checkbox" at bounding box center [311, 432] width 14 height 14
checkbox input "true"
click at [319, 476] on td at bounding box center [311, 479] width 57 height 48
click at [311, 439] on input "checkbox" at bounding box center [311, 432] width 14 height 14
checkbox input "true"
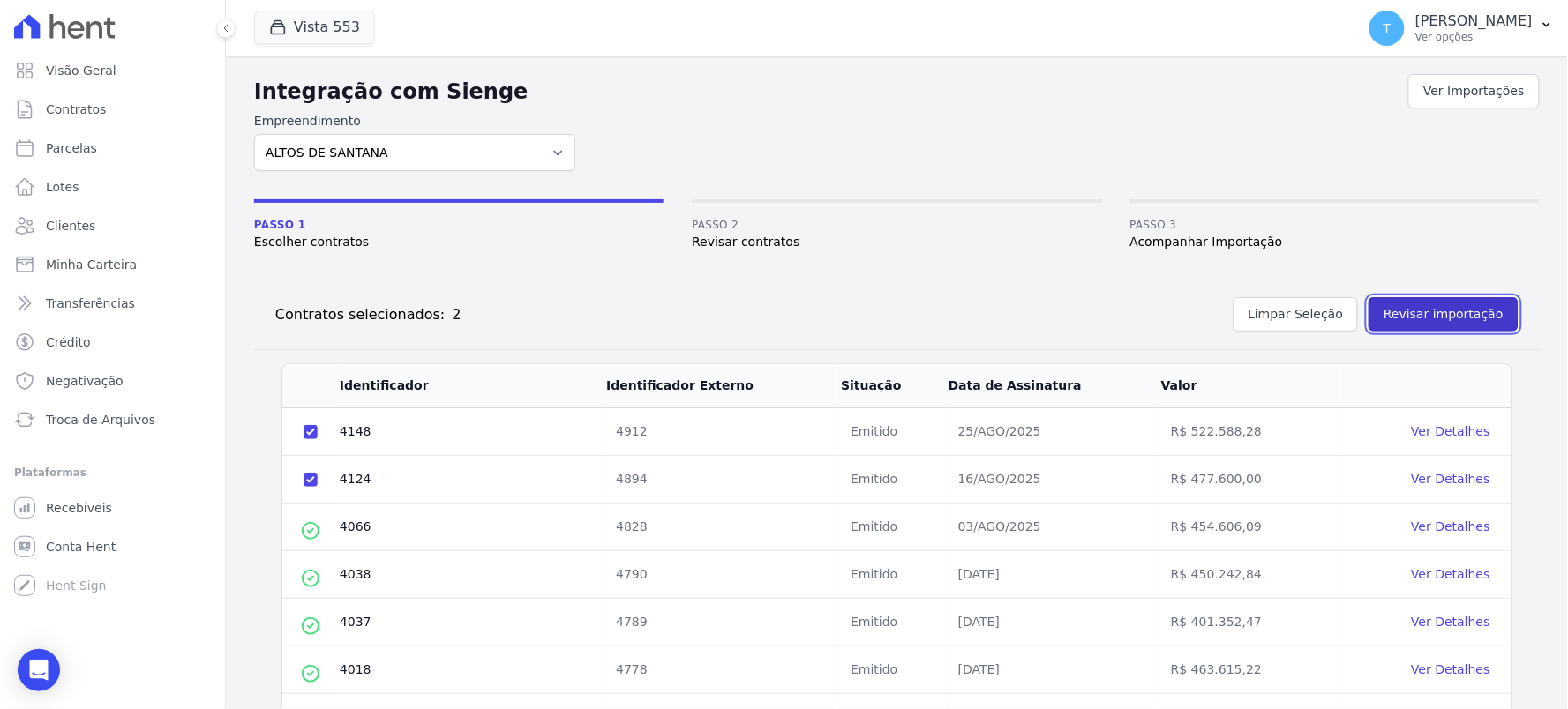
click at [1445, 310] on button "Revisar importação" at bounding box center [1444, 314] width 150 height 34
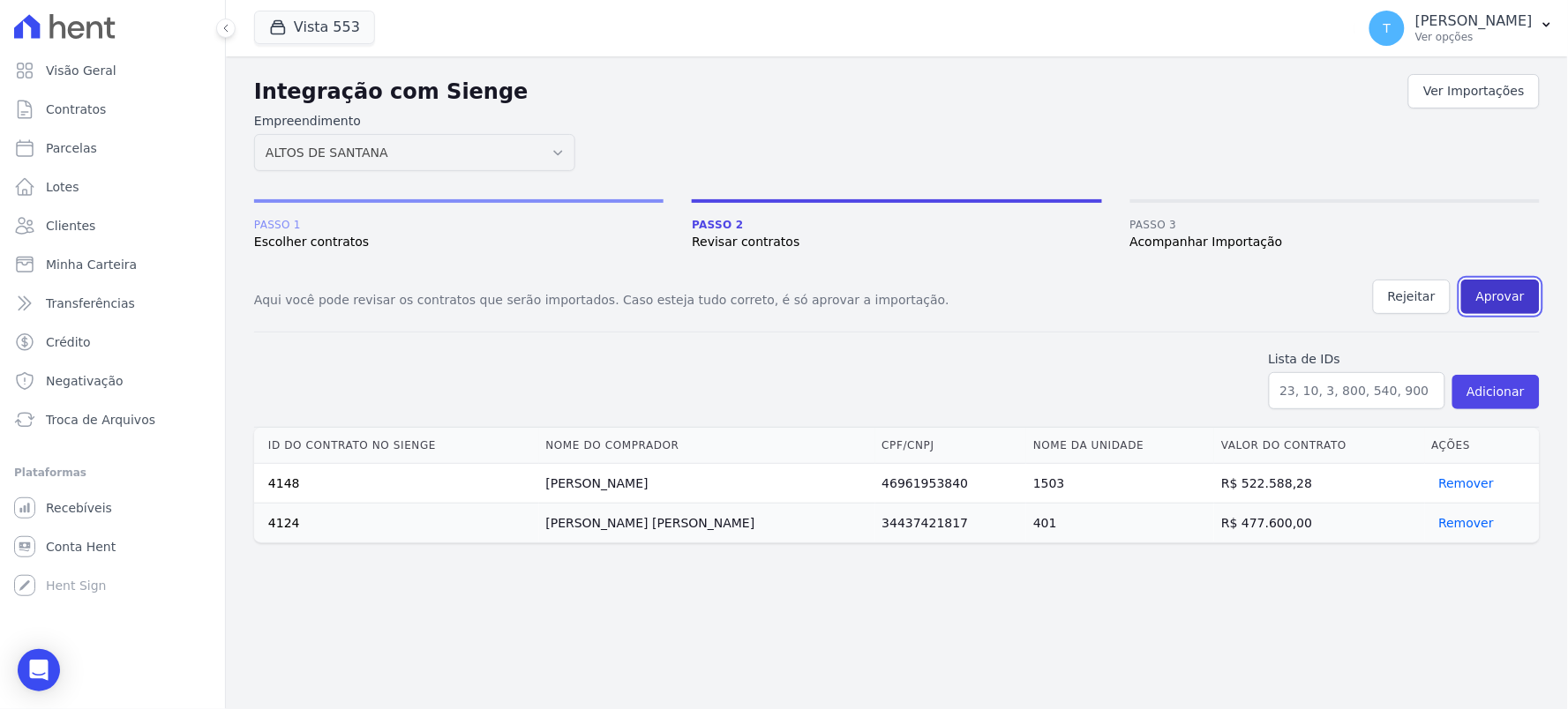
click at [1522, 294] on button "Aprovar" at bounding box center [1501, 296] width 79 height 34
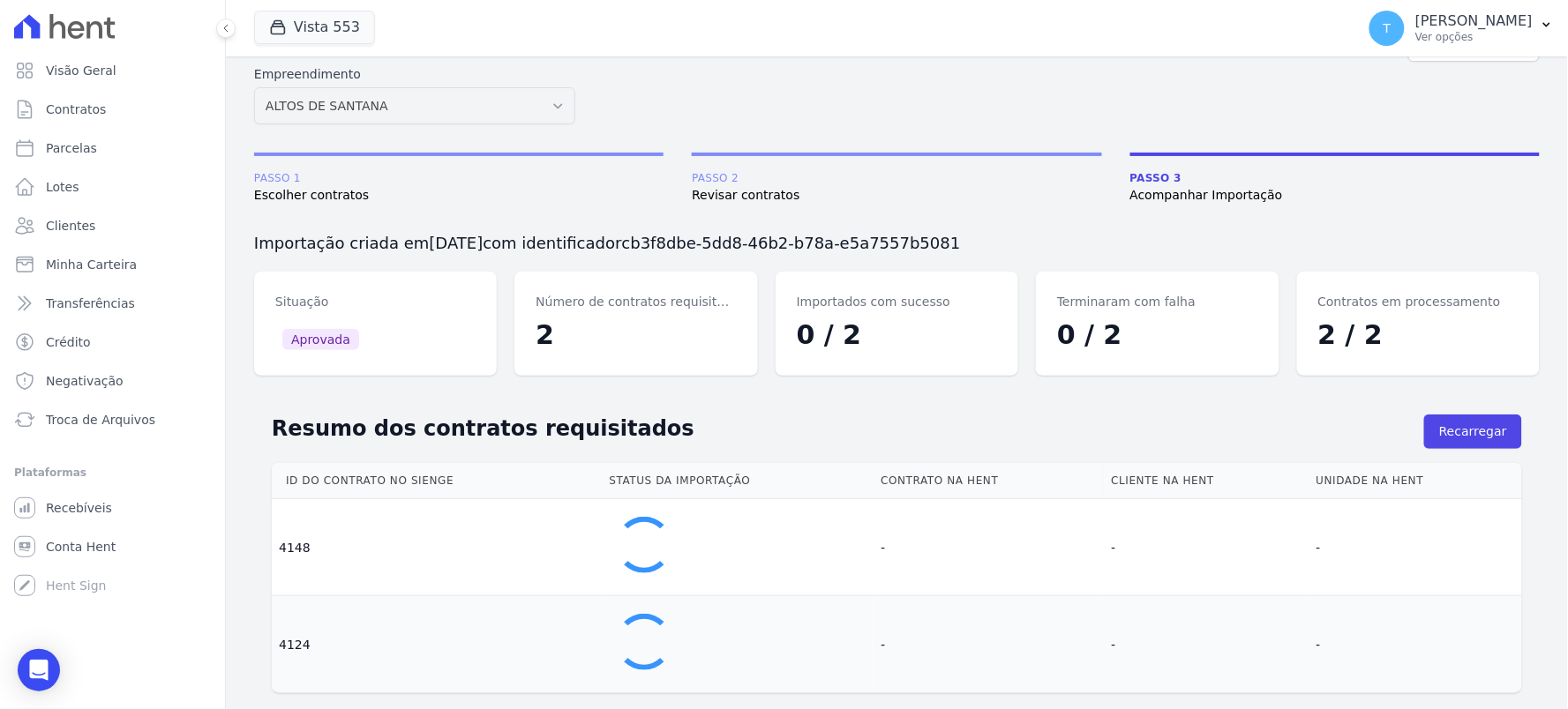
scroll to position [61, 0]
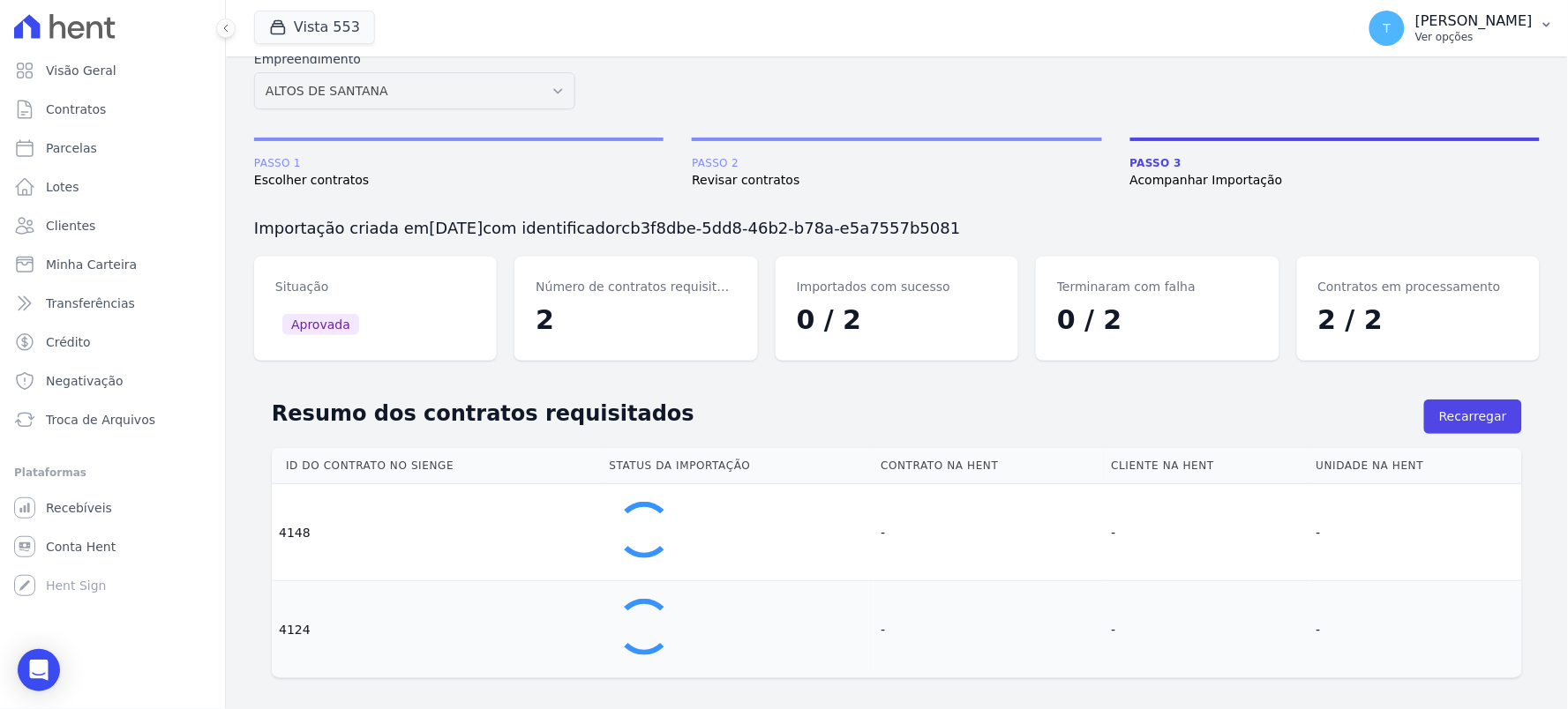
click at [1461, 13] on p "[PERSON_NAME]" at bounding box center [1474, 21] width 117 height 18
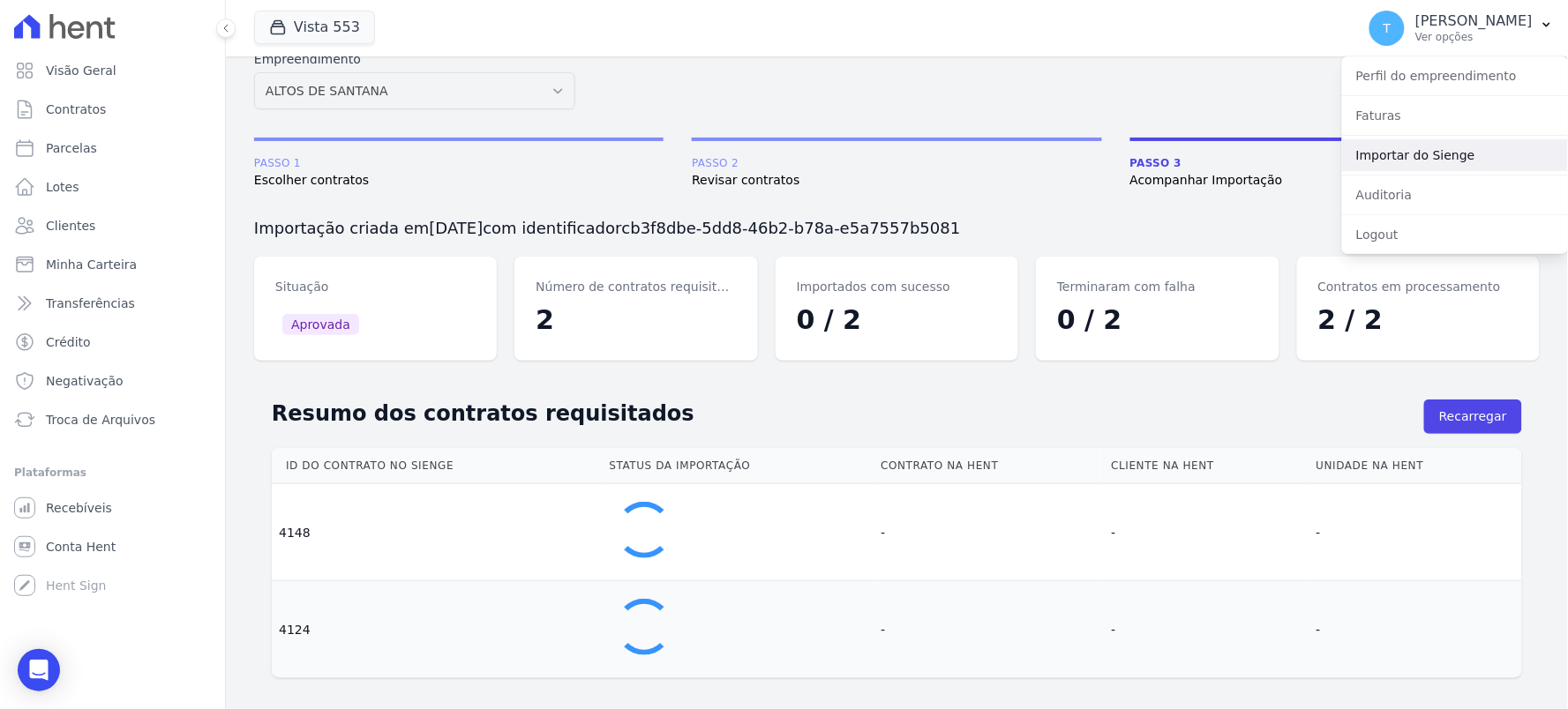
click at [1386, 159] on link "Importar do Sienge" at bounding box center [1455, 155] width 226 height 32
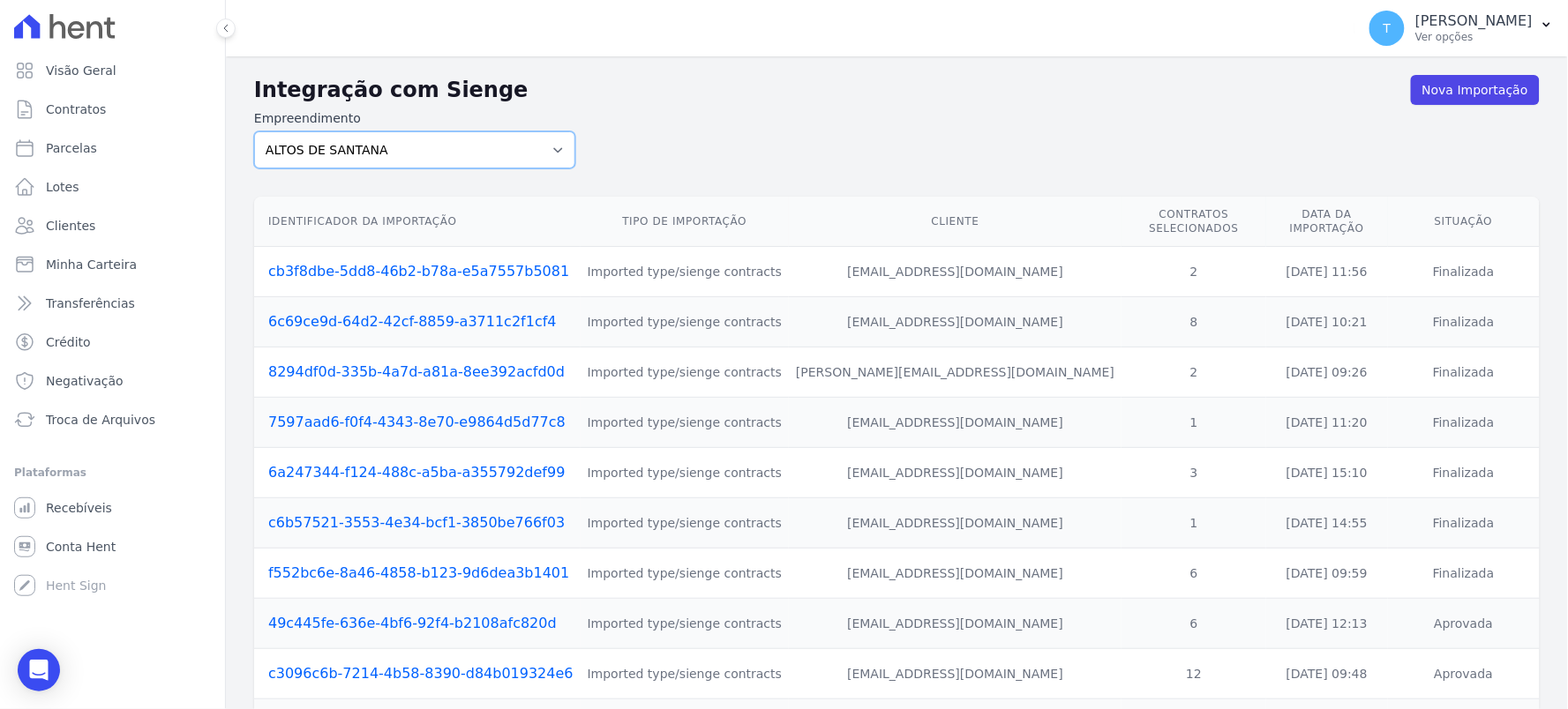
click at [444, 147] on select "ALTOS DE [PERSON_NAME] Itaquera ARTE VILA [PERSON_NAME] CLUB Inspire LINK [GEOG…" at bounding box center [415, 150] width 322 height 37
select select "f140cb56-7c84-41a9-ac64-1c70305457f9"
click at [254, 131] on select "ALTOS DE [PERSON_NAME] Itaquera ARTE VILA [PERSON_NAME] CLUB Inspire LINK [GEOG…" at bounding box center [415, 150] width 322 height 37
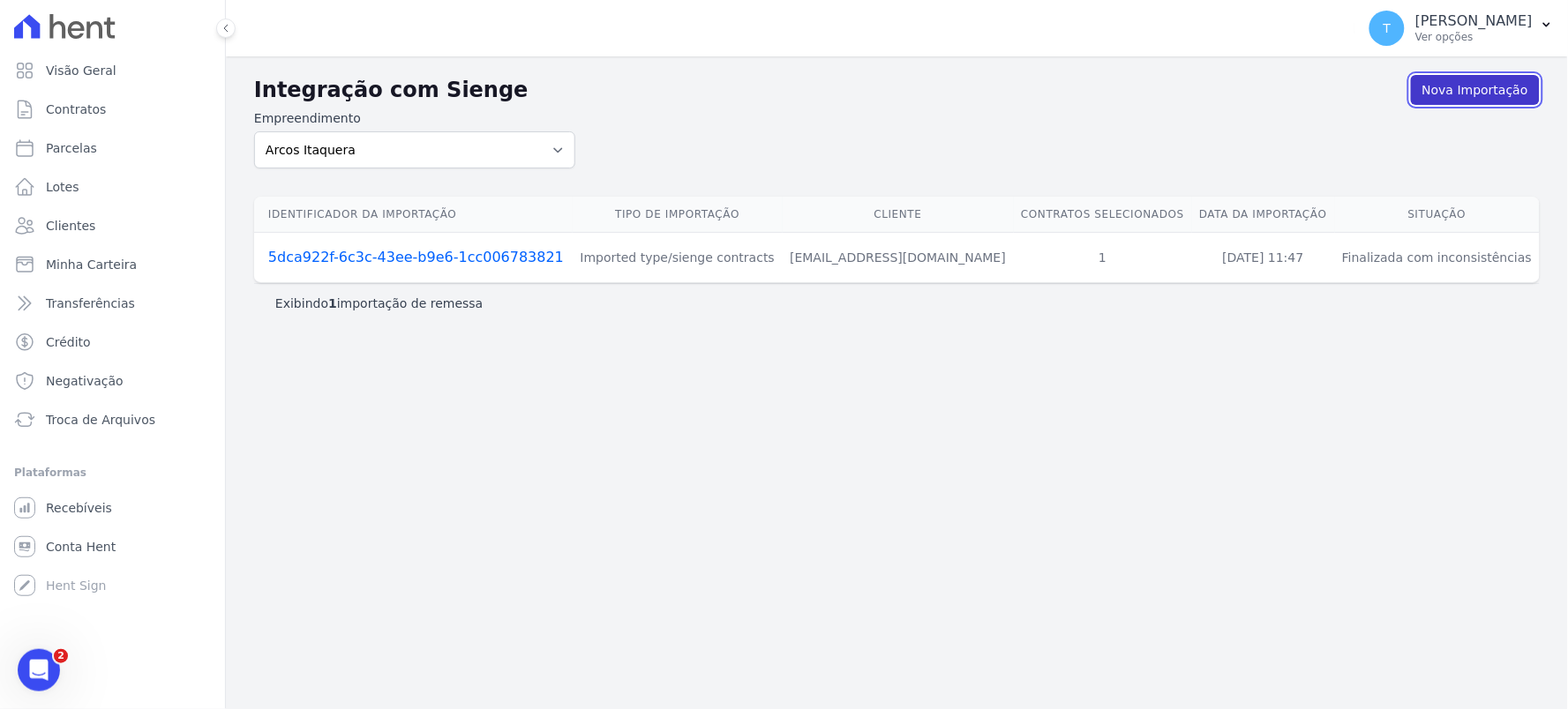
click at [1501, 95] on link "Nova Importação" at bounding box center [1475, 90] width 129 height 30
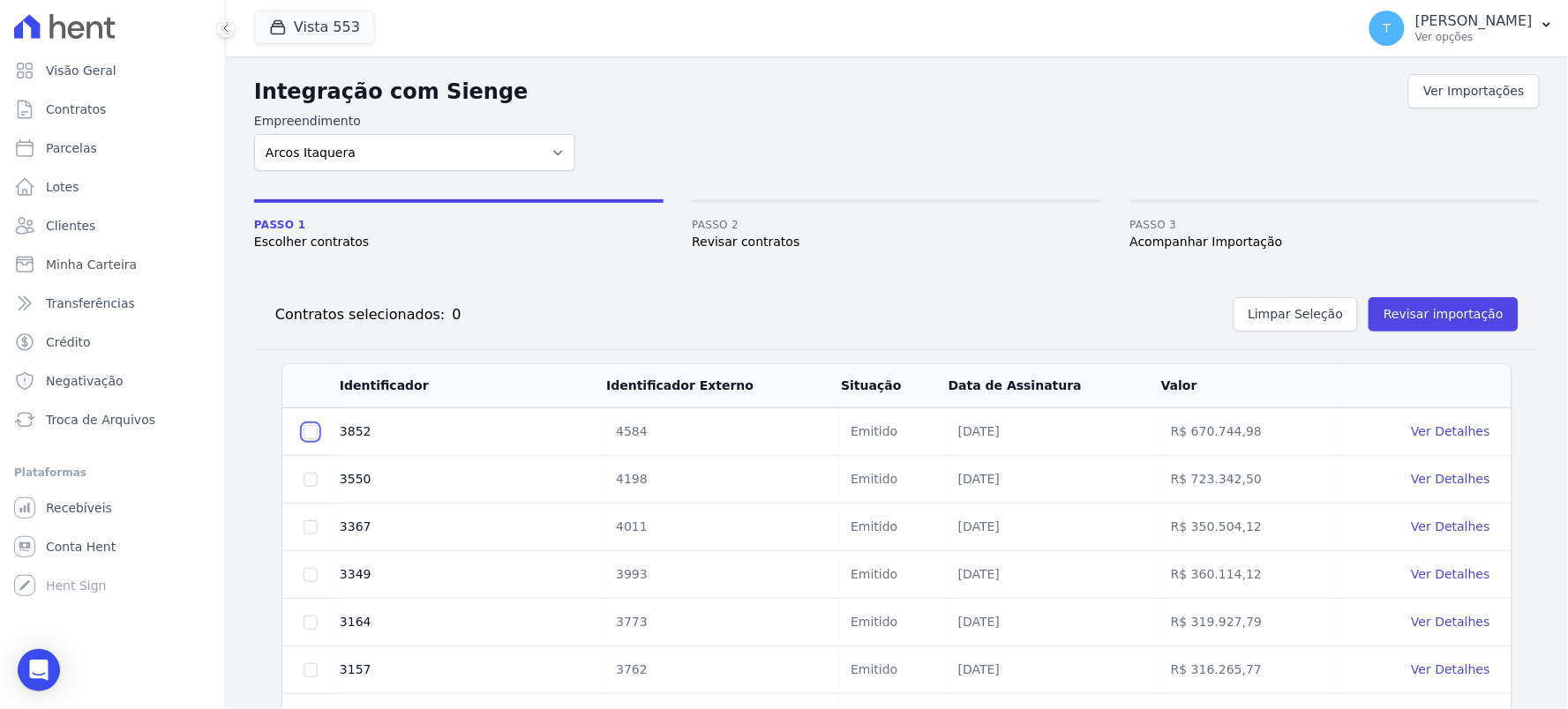
click at [309, 436] on input "checkbox" at bounding box center [311, 432] width 14 height 14
checkbox input "true"
drag, startPoint x: 311, startPoint y: 470, endPoint x: 313, endPoint y: 503, distance: 33.1
click at [311, 472] on td at bounding box center [311, 479] width 57 height 48
click at [312, 515] on td at bounding box center [311, 527] width 57 height 48
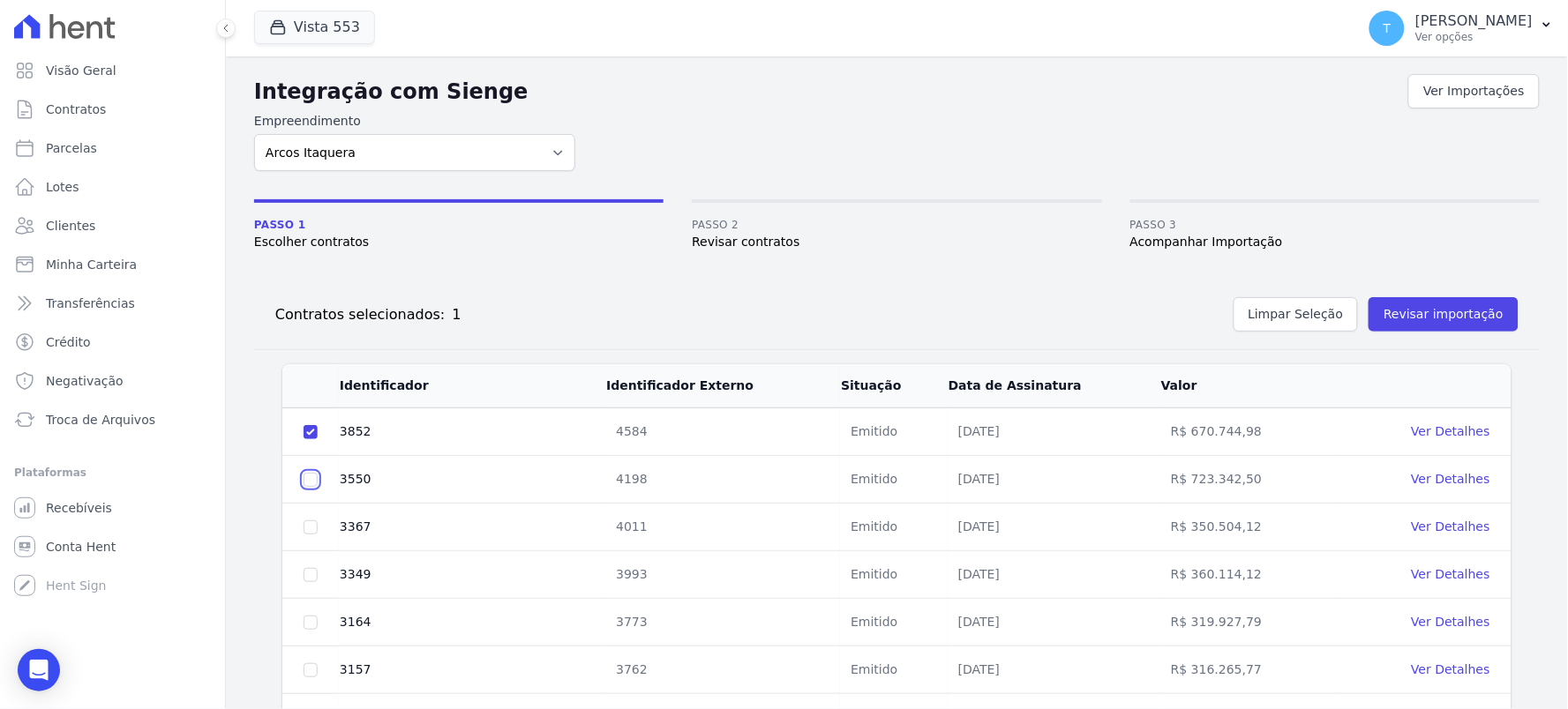
click at [314, 439] on input "checkbox" at bounding box center [311, 432] width 14 height 14
checkbox input "true"
click at [312, 439] on input "checkbox" at bounding box center [311, 432] width 14 height 14
checkbox input "true"
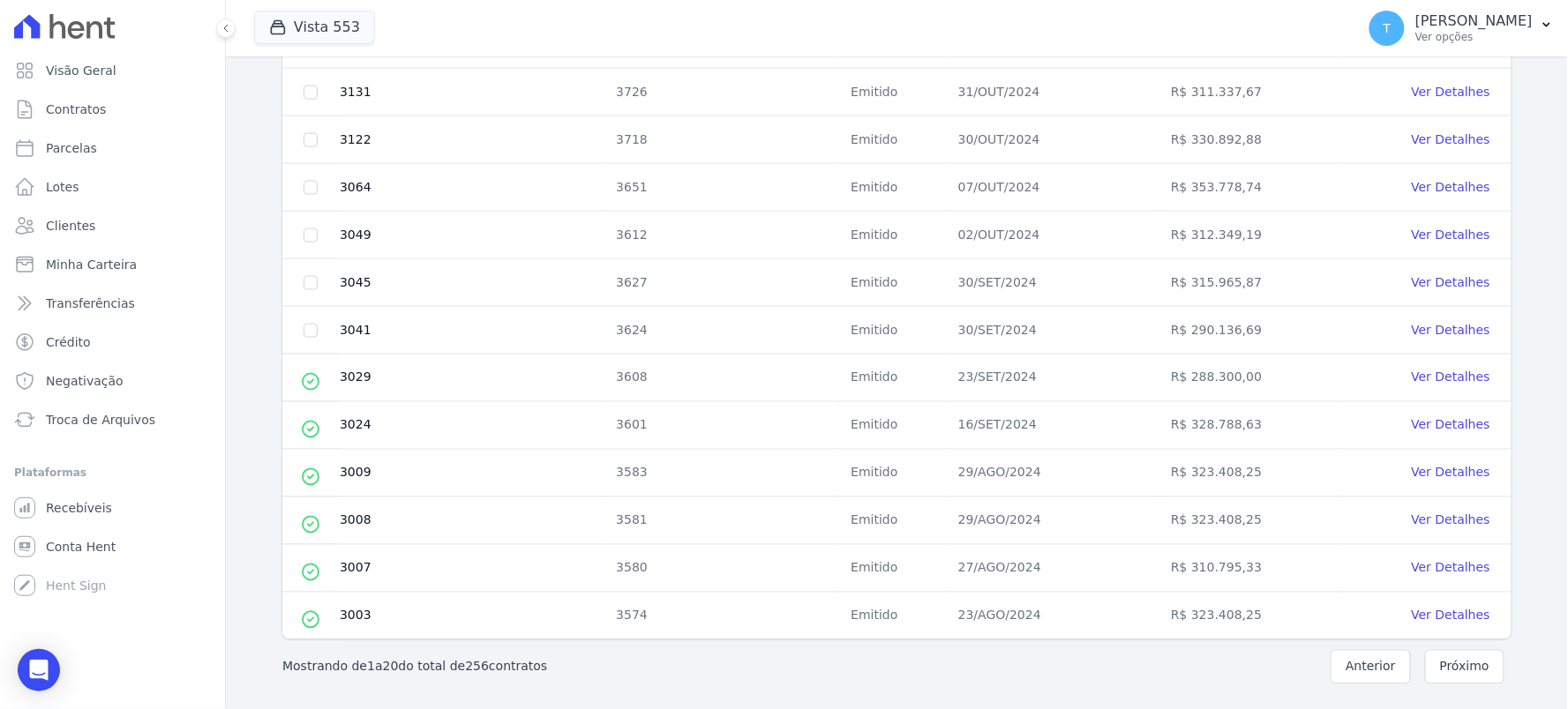
scroll to position [526, 0]
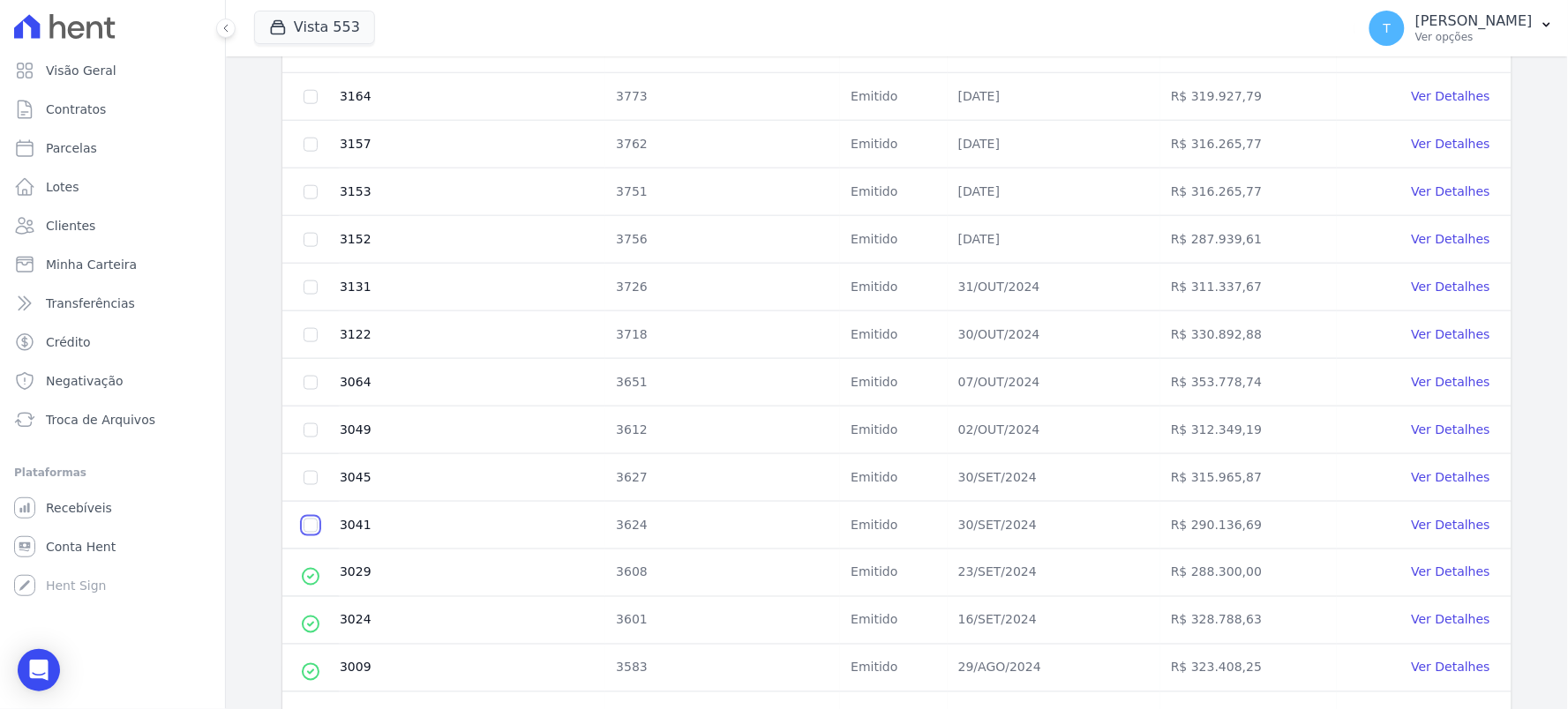
checkbox input "true"
click at [313, 465] on td at bounding box center [311, 477] width 57 height 48
checkbox input "true"
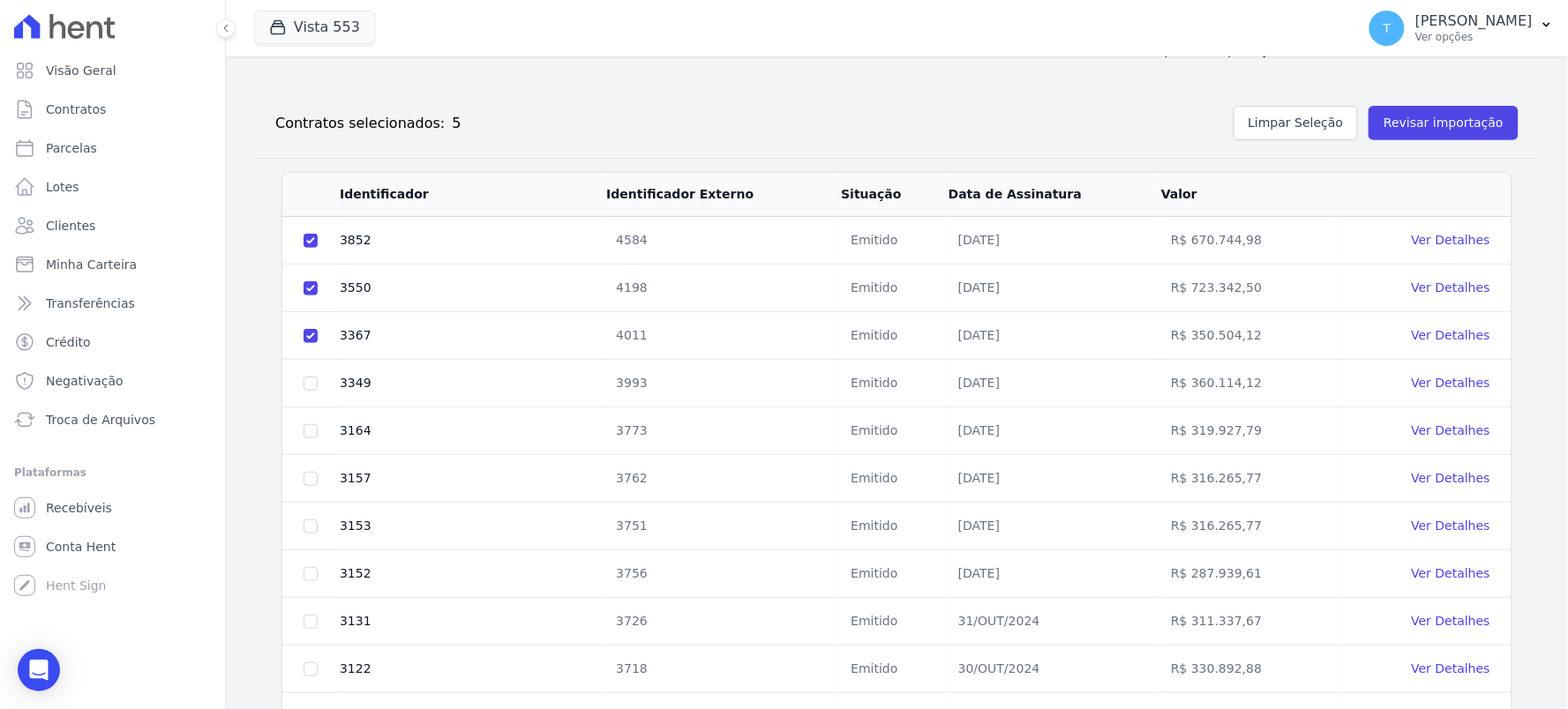
scroll to position [0, 0]
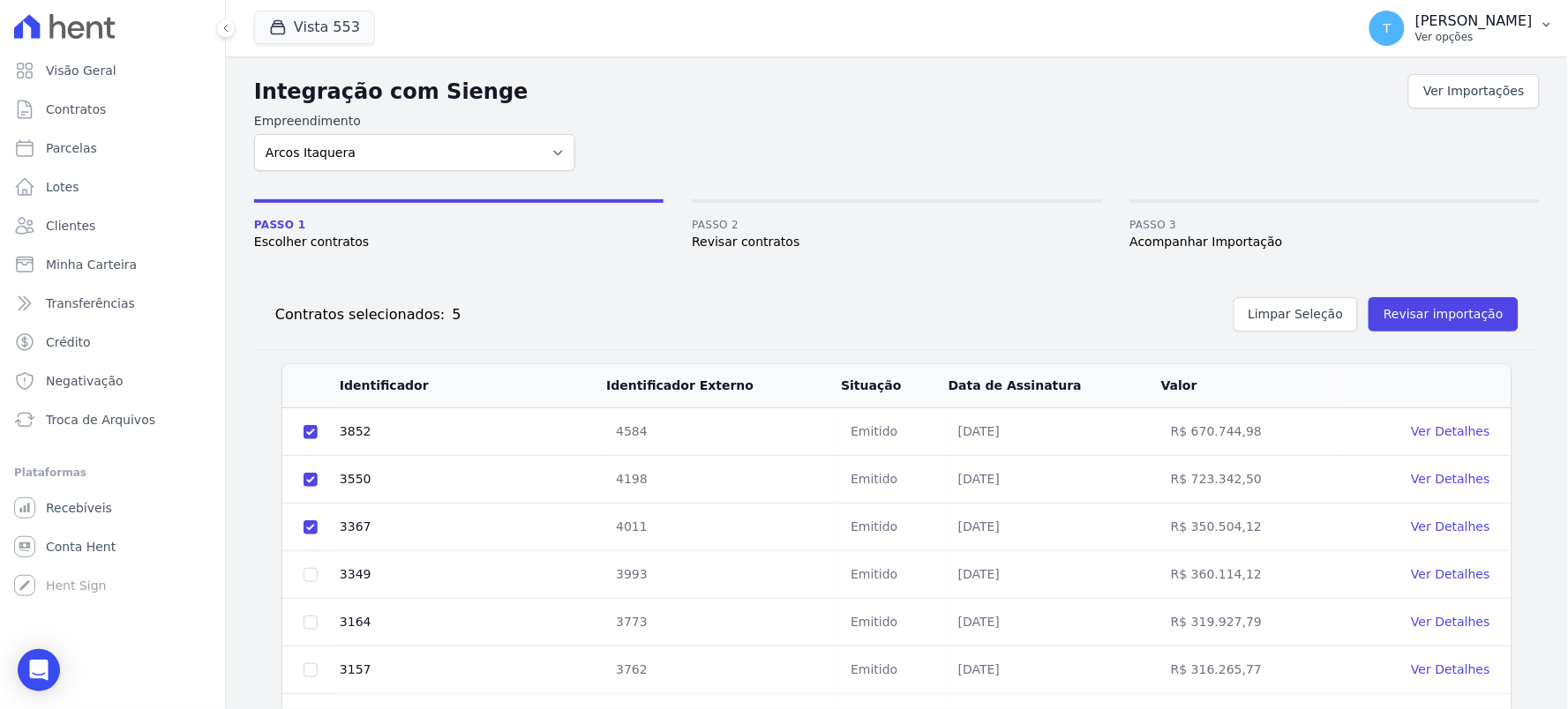
click at [1454, 37] on p "Ver opções" at bounding box center [1474, 37] width 117 height 14
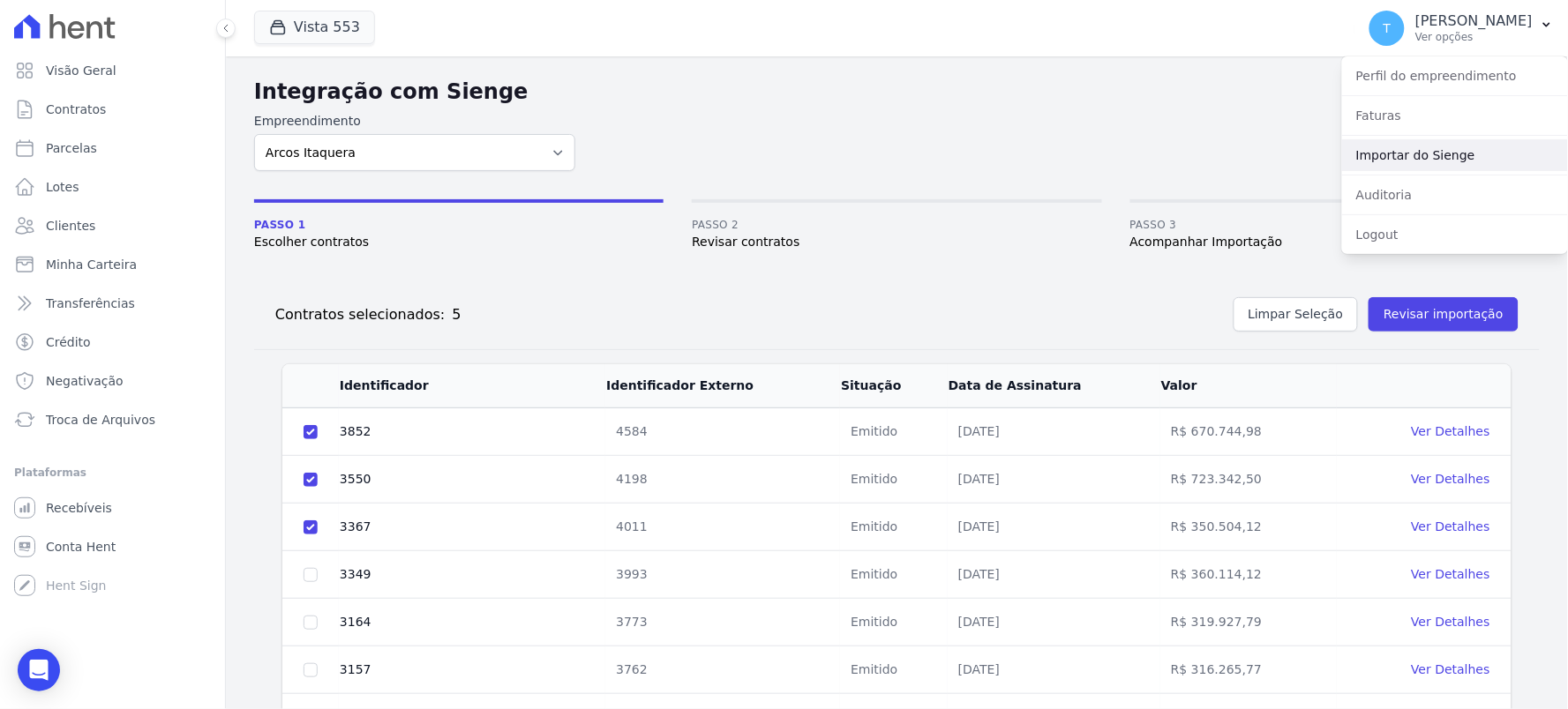
click at [1383, 152] on link "Importar do Sienge" at bounding box center [1455, 155] width 226 height 32
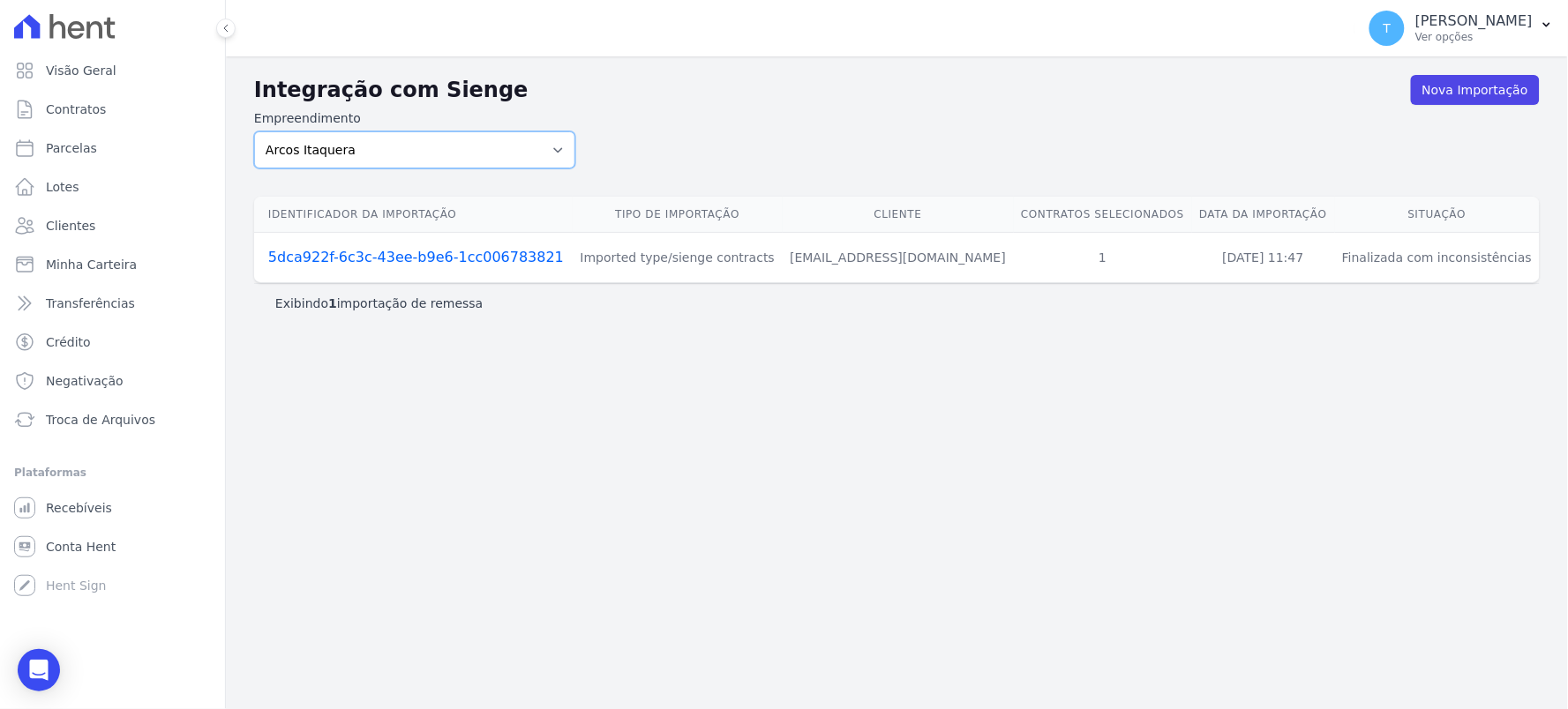
drag, startPoint x: 363, startPoint y: 159, endPoint x: 351, endPoint y: 161, distance: 12.2
click at [363, 157] on select "ALTOS DE [PERSON_NAME] Itaquera ARTE VILA [PERSON_NAME] CLUB Inspire LINK [GEOG…" at bounding box center [415, 150] width 322 height 37
select select "f2036c47-f869-4cf7-aa49-d68e524f2024"
click at [254, 131] on select "ALTOS DE [PERSON_NAME] Itaquera ARTE VILA [PERSON_NAME] CLUB Inspire LINK [GEOG…" at bounding box center [415, 150] width 322 height 37
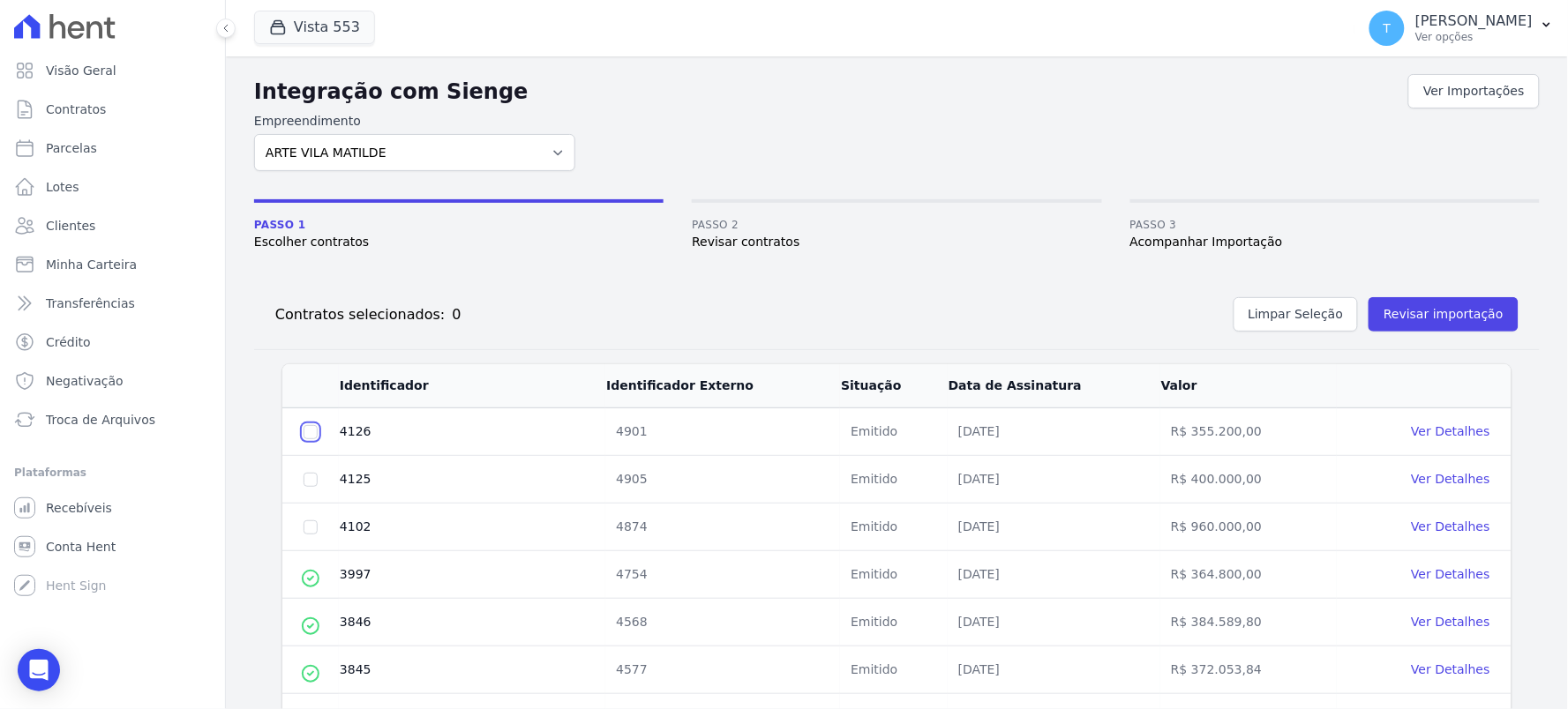
click at [304, 432] on input "checkbox" at bounding box center [311, 432] width 14 height 14
checkbox input "true"
click at [313, 488] on td at bounding box center [311, 479] width 57 height 48
click at [304, 439] on input "checkbox" at bounding box center [311, 432] width 14 height 14
checkbox input "true"
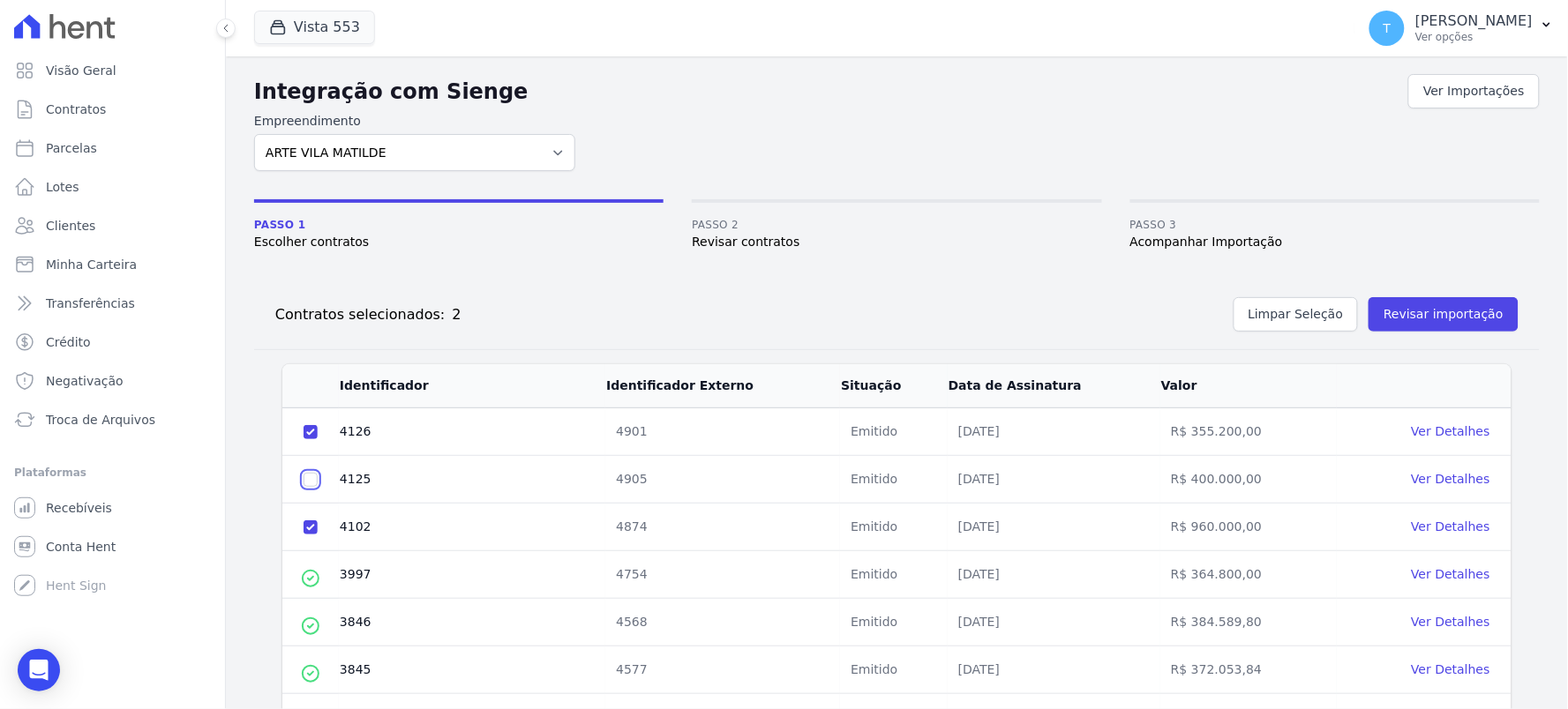
click at [313, 439] on input "checkbox" at bounding box center [311, 432] width 14 height 14
checkbox input "true"
click at [1445, 309] on button "Revisar importação" at bounding box center [1444, 314] width 150 height 34
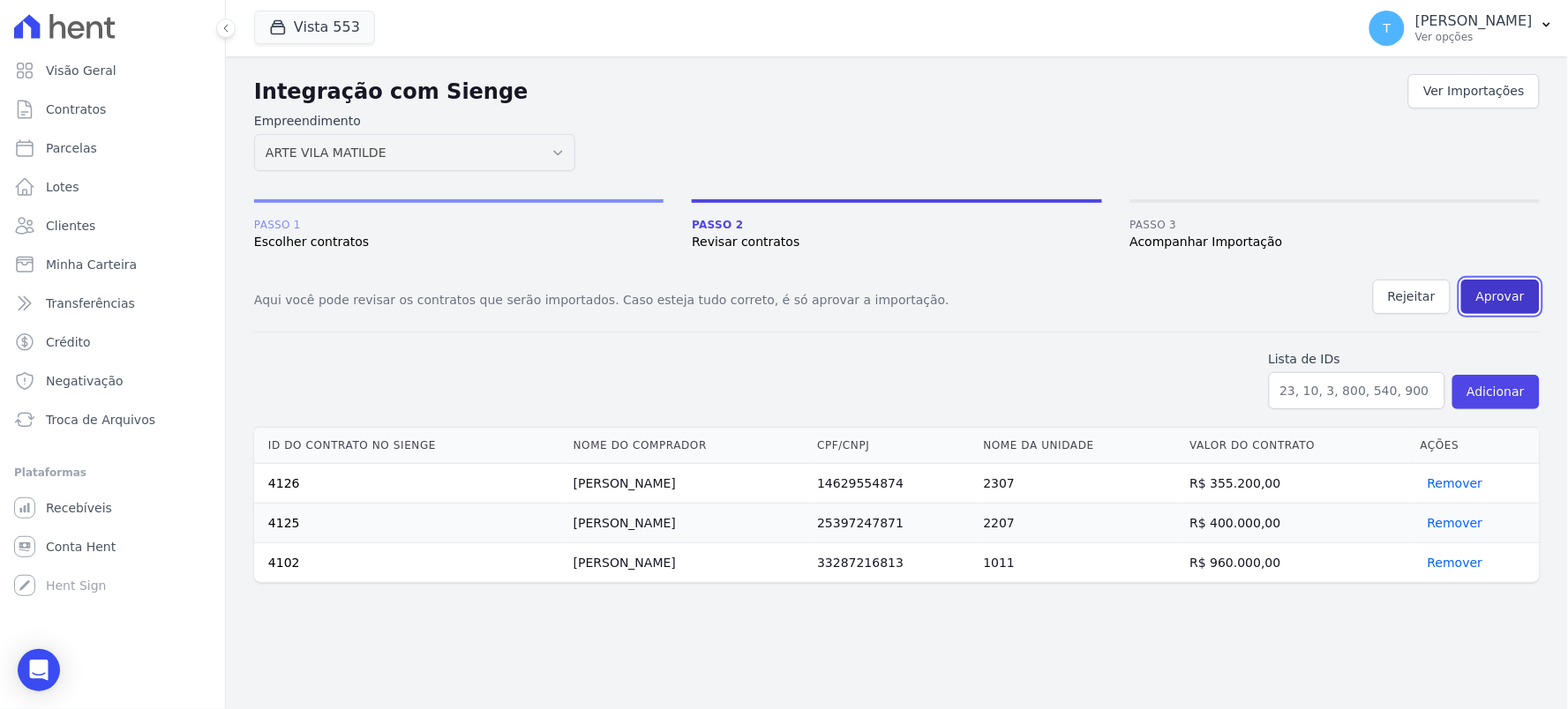
click at [1497, 307] on button "Aprovar" at bounding box center [1501, 296] width 79 height 34
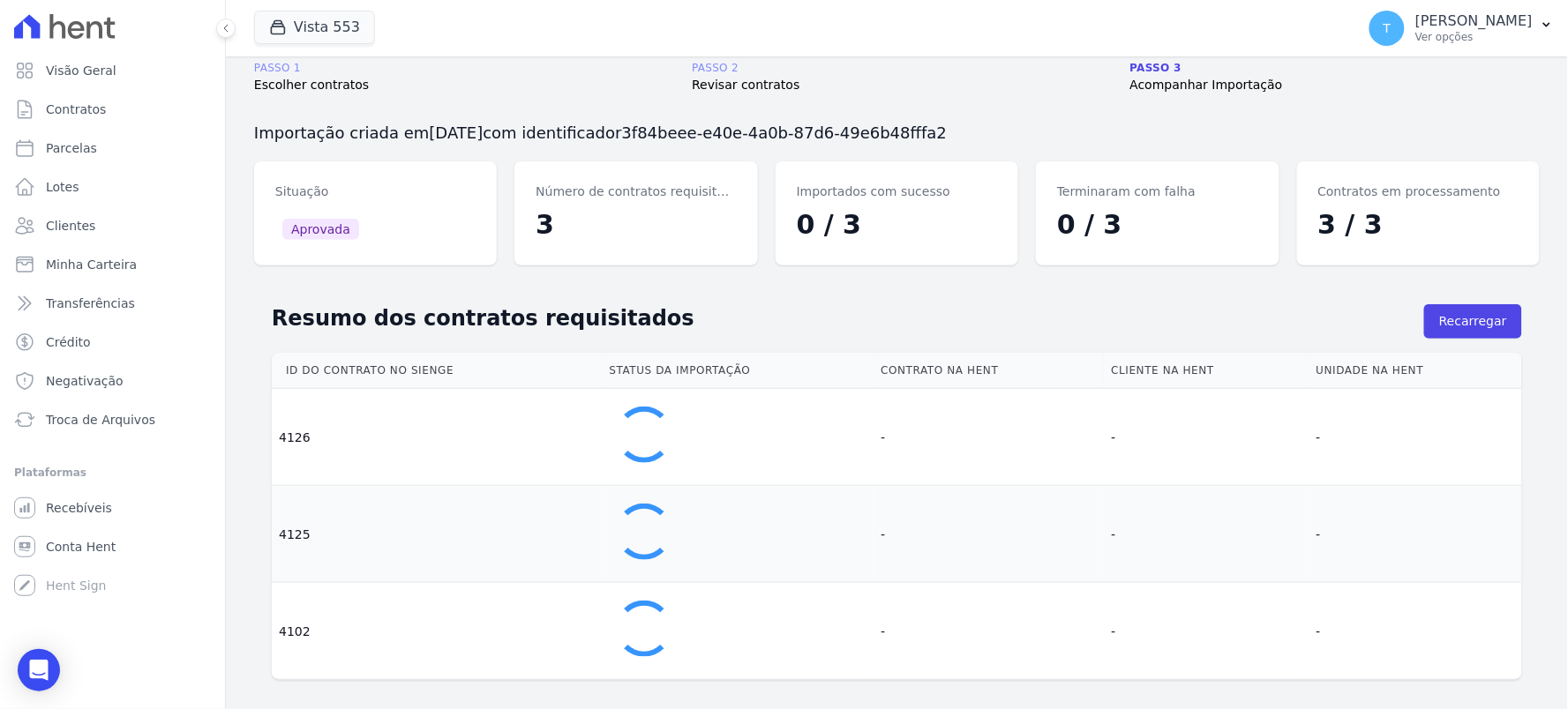
scroll to position [159, 0]
click at [1438, 16] on p "[PERSON_NAME]" at bounding box center [1474, 21] width 117 height 18
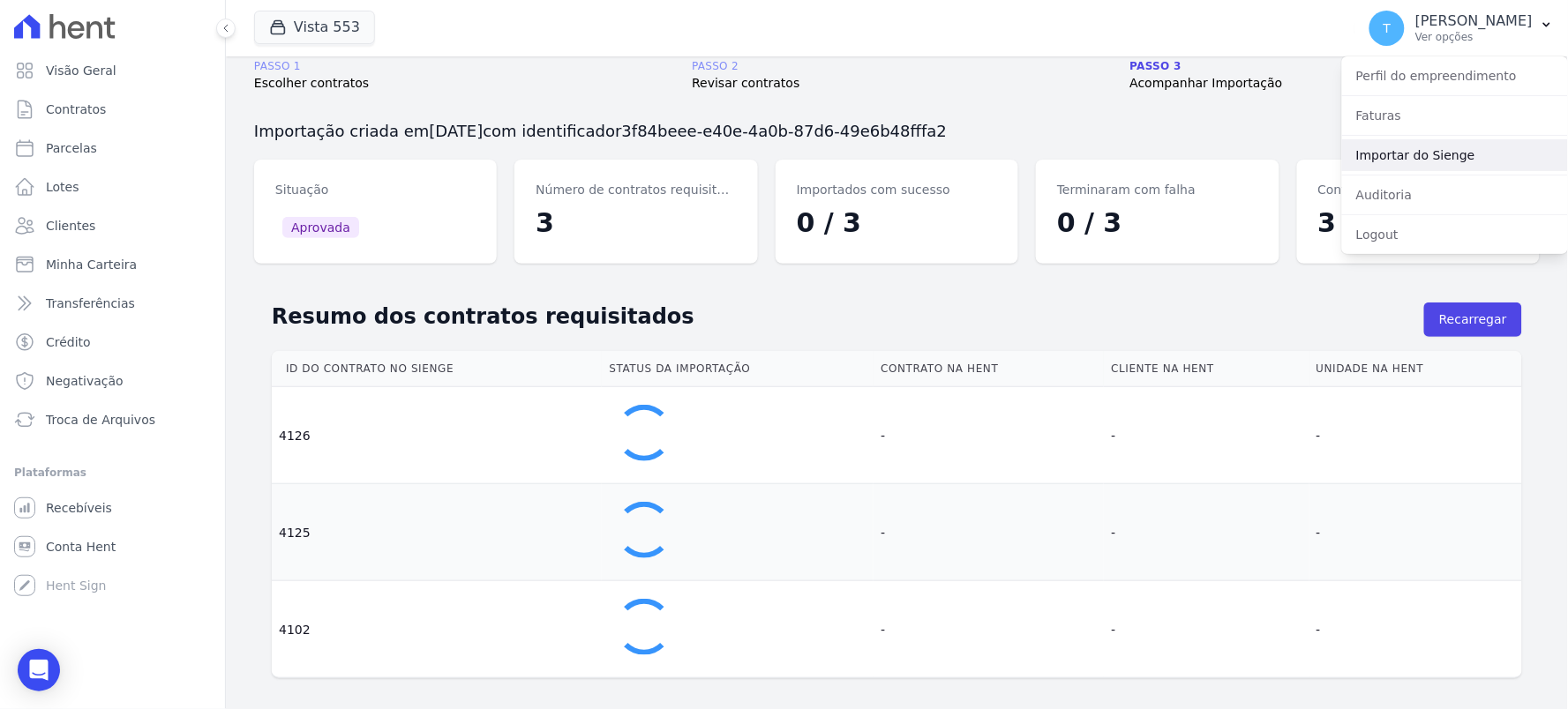
click at [1382, 152] on link "Importar do Sienge" at bounding box center [1455, 155] width 226 height 32
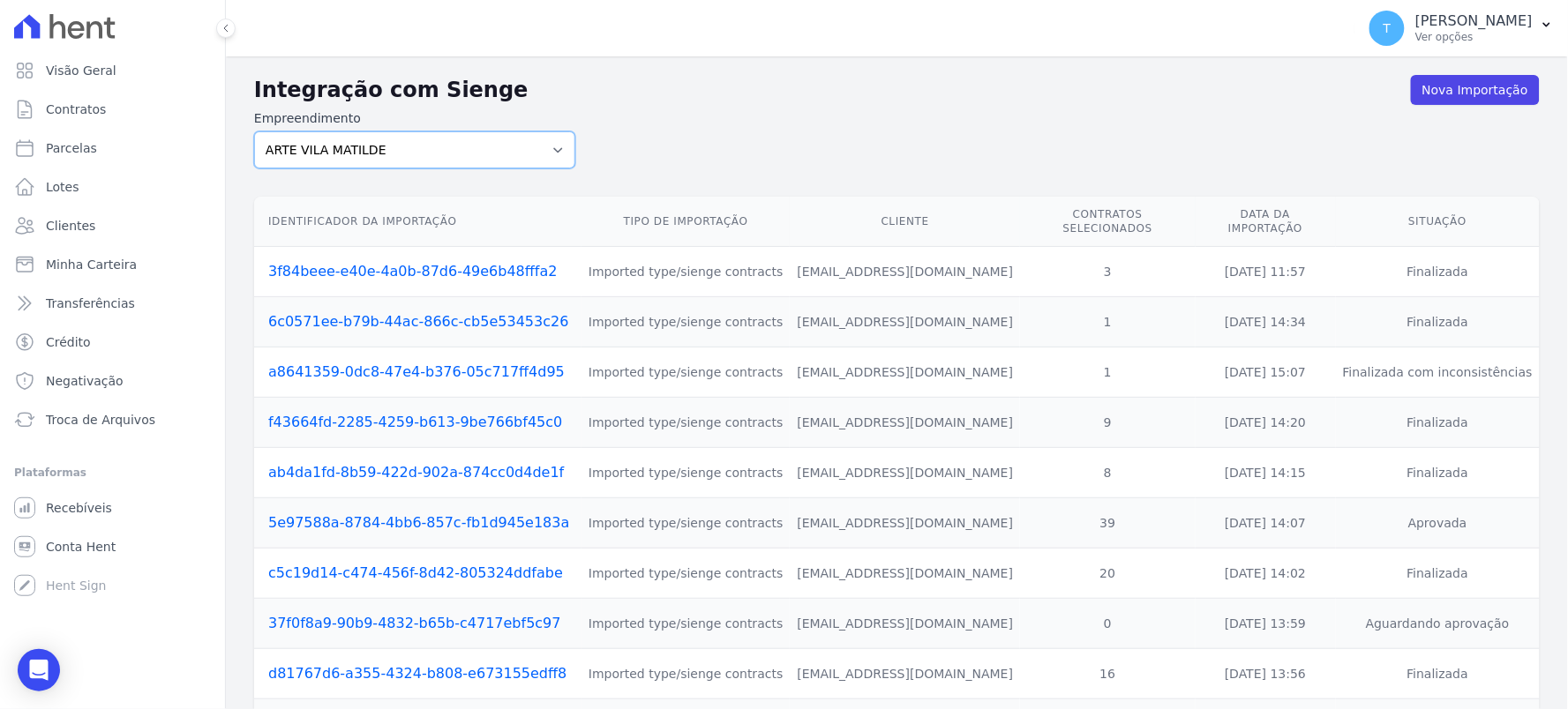
click at [447, 148] on select "ALTOS DE SANTANA Arcos Itaquera ARTE VILA MATILDE BOSQUE CLUB Inspire LINK [GEO…" at bounding box center [415, 150] width 322 height 37
select select "608a0505-5729-491c-8a4a-236dc5ec7f7f"
click at [254, 131] on select "ALTOS DE SANTANA Arcos Itaquera ARTE VILA MATILDE BOSQUE CLUB Inspire LINK [GEO…" at bounding box center [415, 150] width 322 height 37
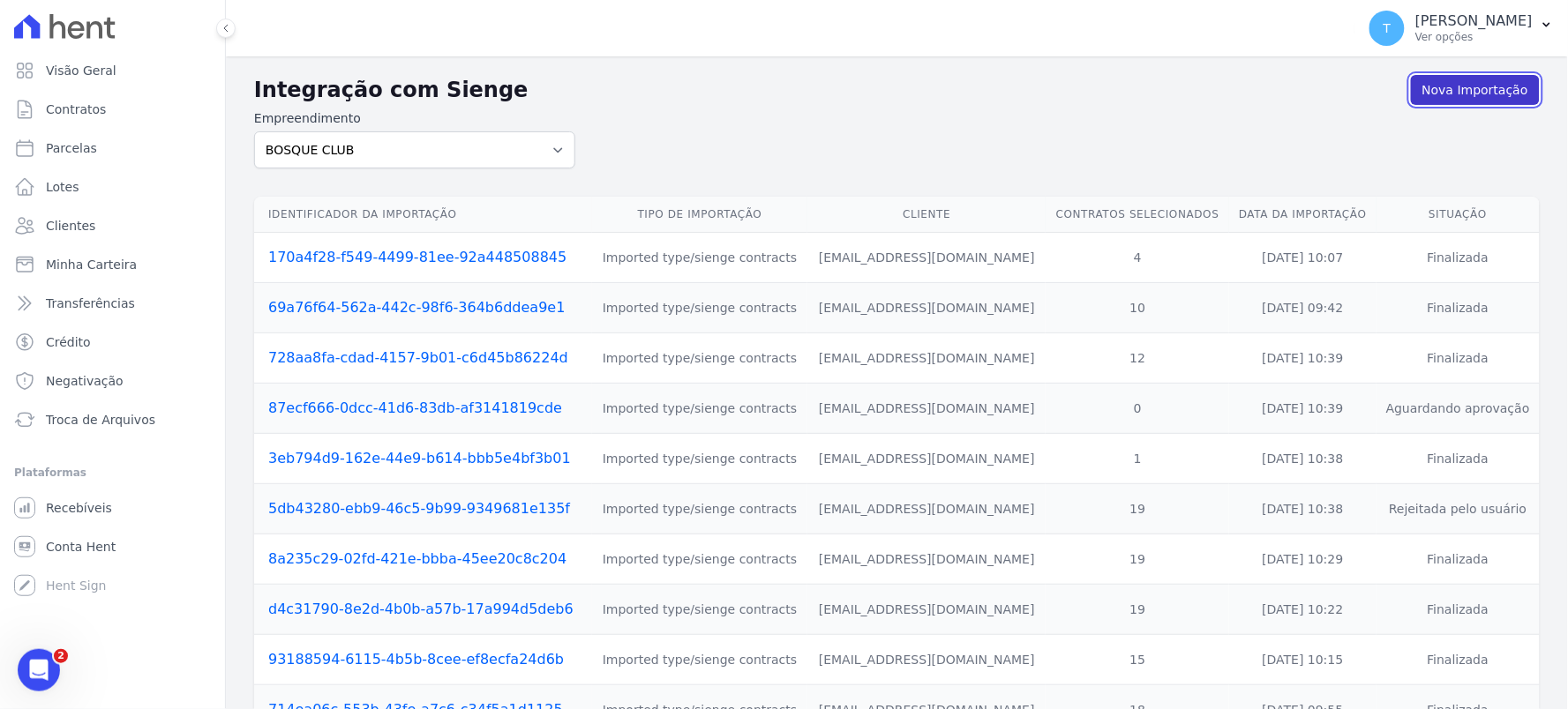
click at [1463, 80] on link "Nova Importação" at bounding box center [1475, 90] width 129 height 30
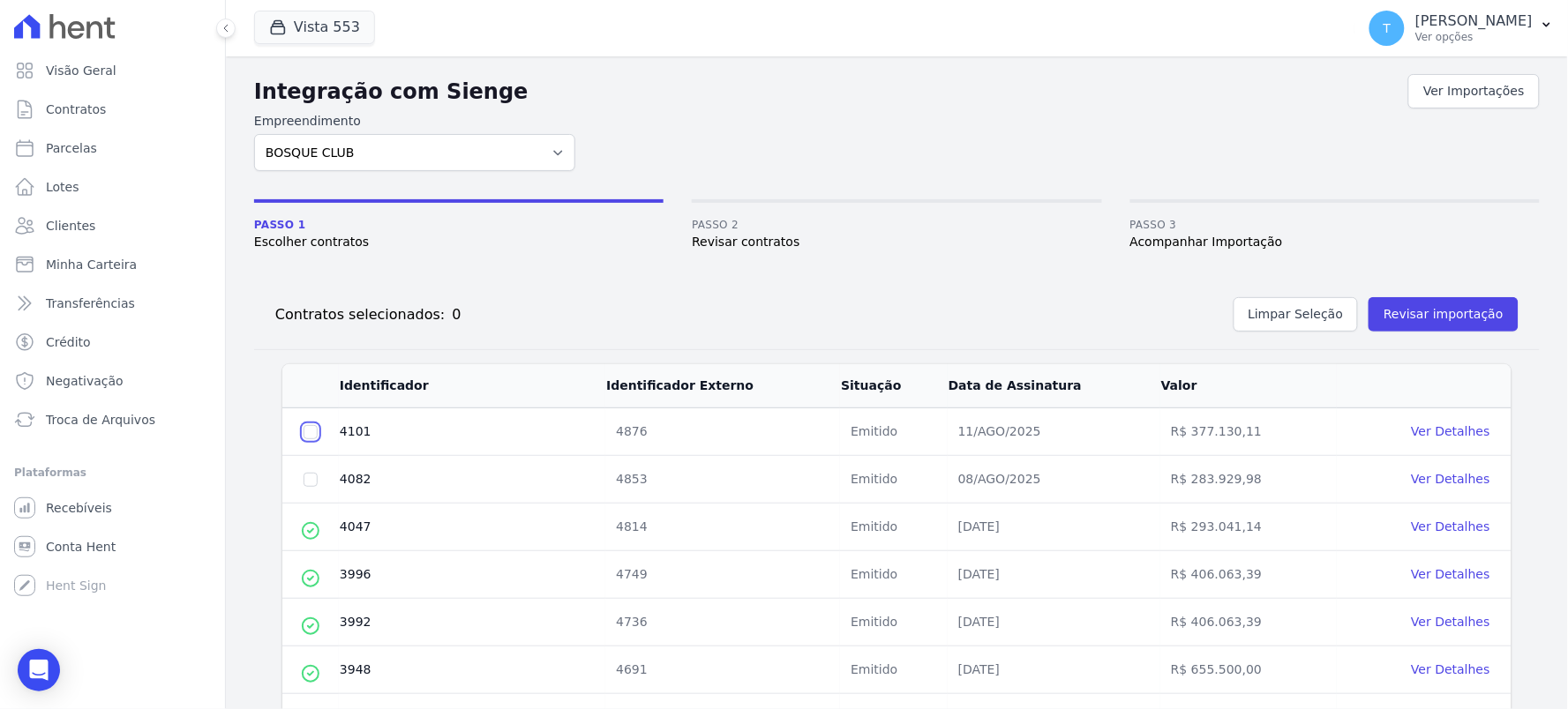
click at [305, 426] on input "checkbox" at bounding box center [311, 432] width 14 height 14
checkbox input "true"
click at [306, 466] on td at bounding box center [311, 479] width 57 height 48
click at [312, 439] on input "checkbox" at bounding box center [311, 432] width 14 height 14
checkbox input "true"
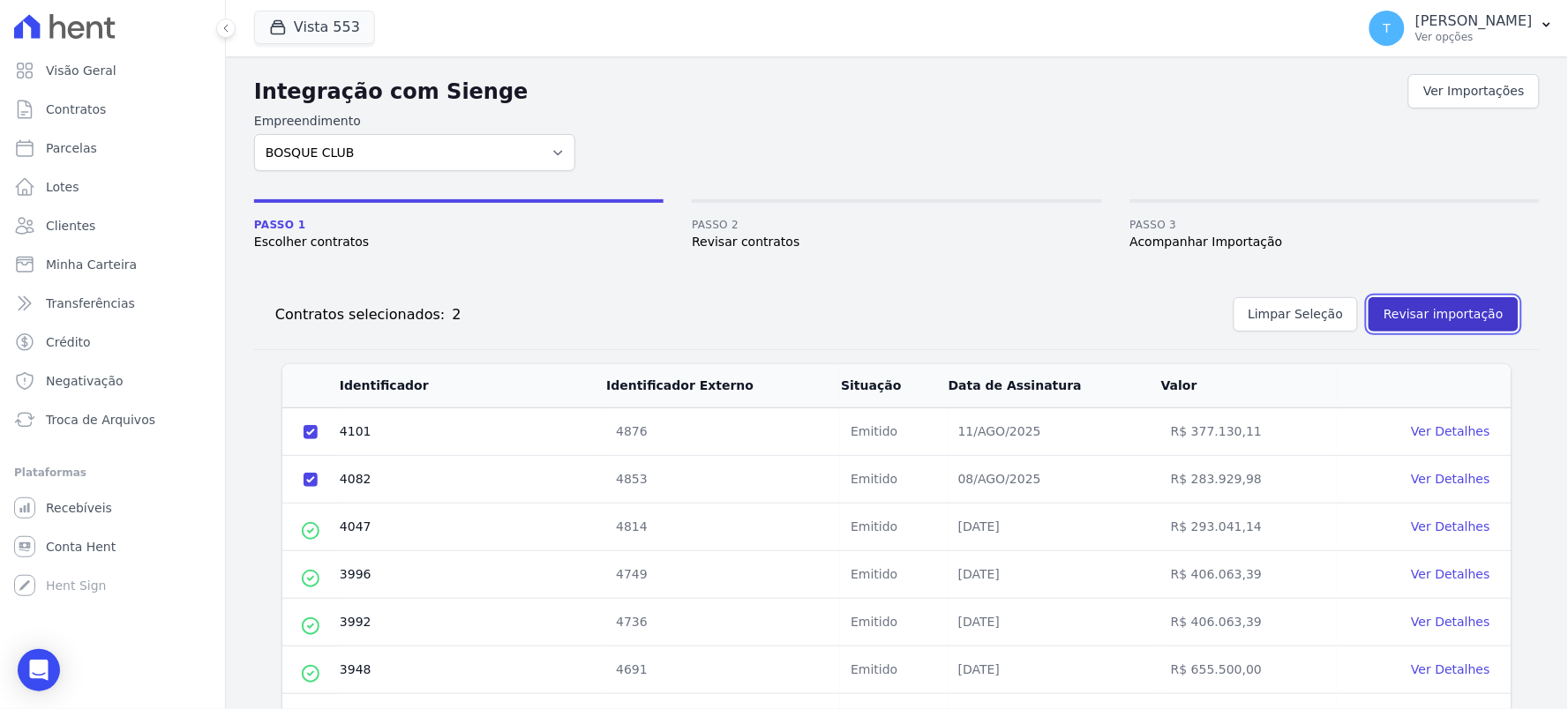
click at [1433, 322] on button "Revisar importação" at bounding box center [1444, 314] width 150 height 34
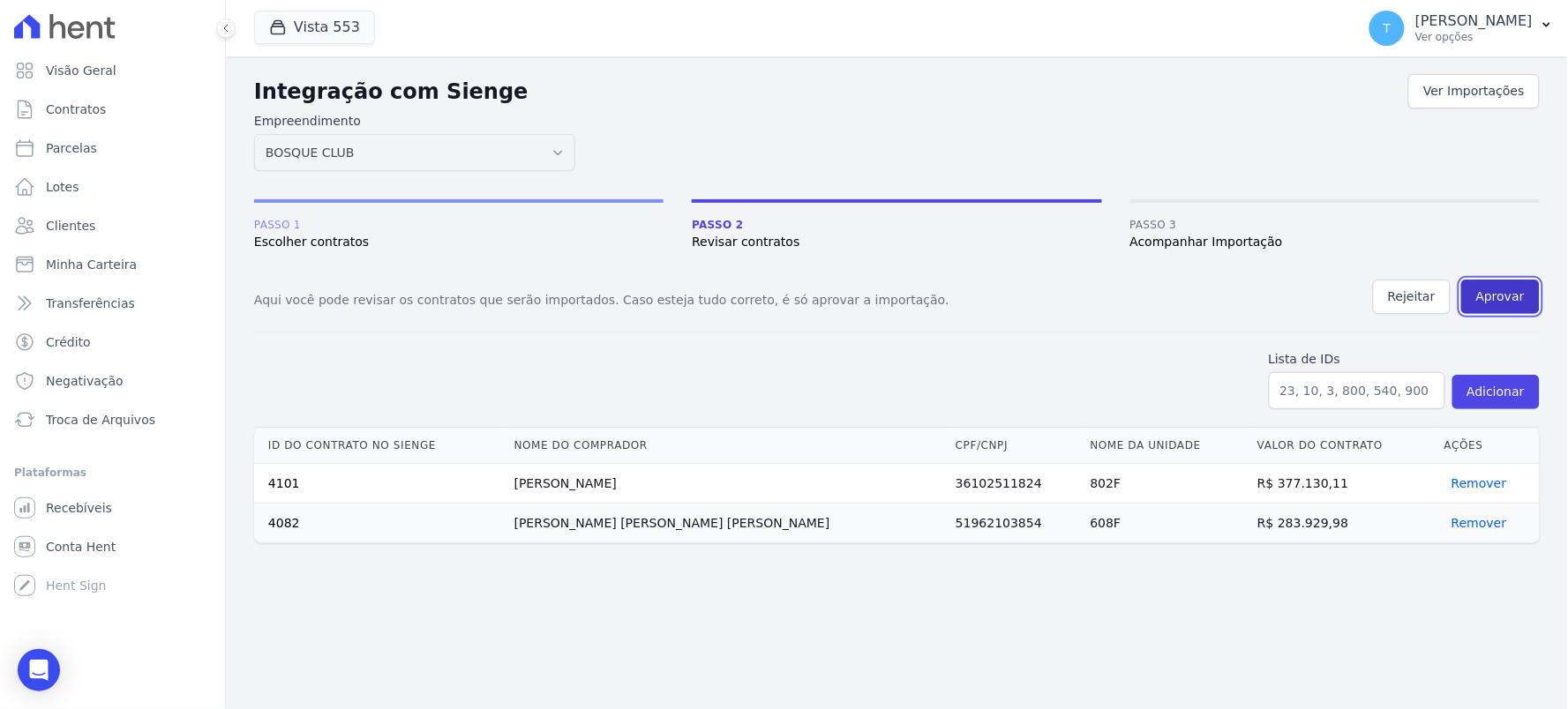
click at [1501, 306] on button "Aprovar" at bounding box center [1501, 296] width 79 height 34
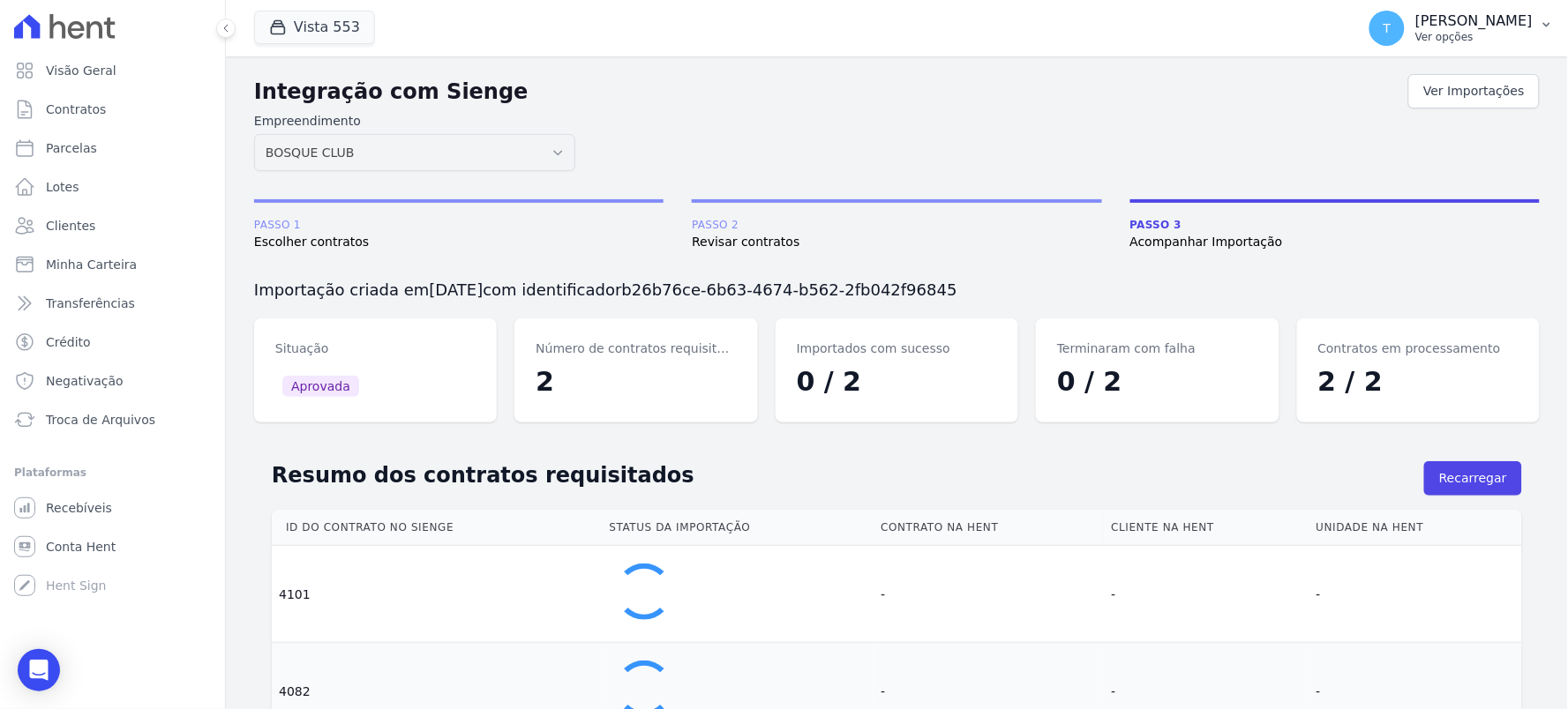
click at [1423, 41] on p "Ver opções" at bounding box center [1474, 37] width 117 height 14
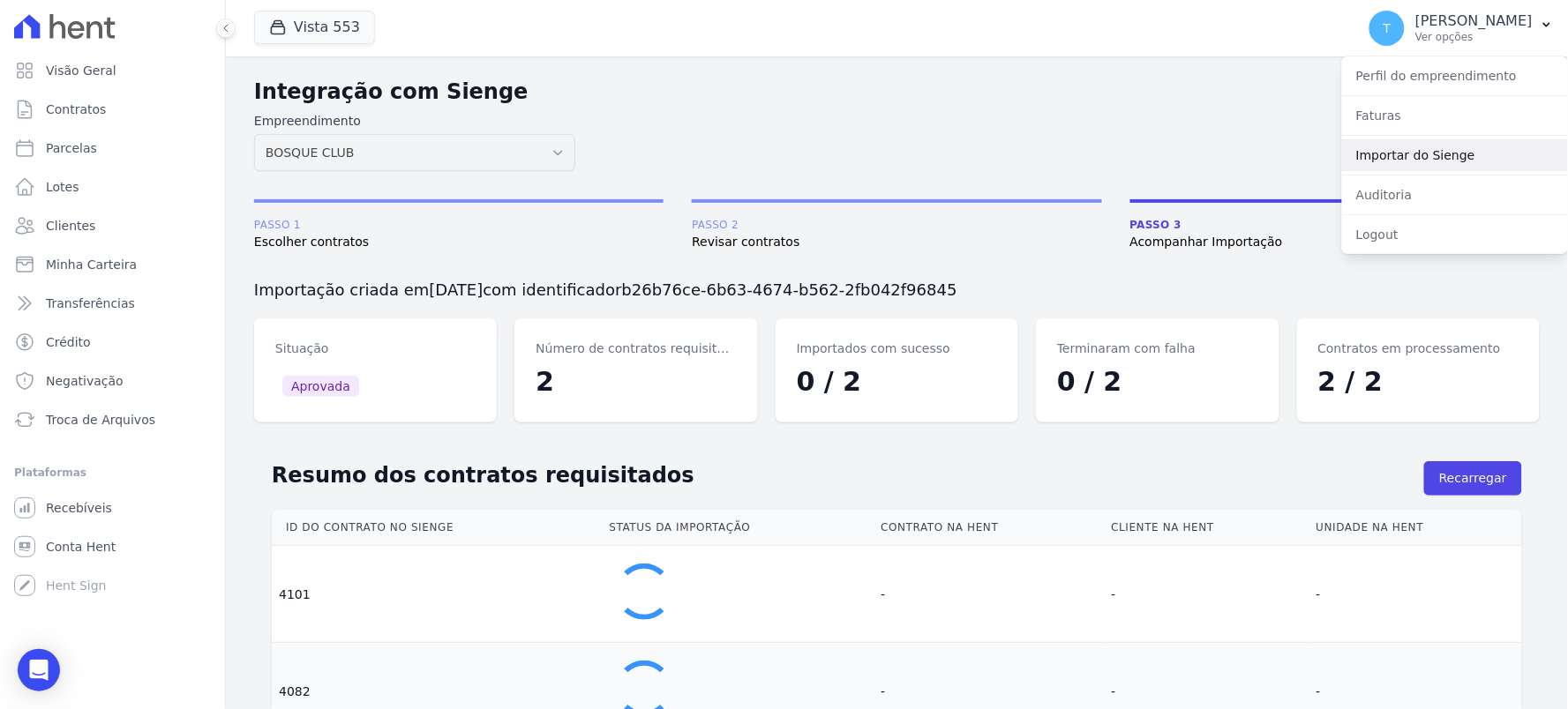
click at [1386, 144] on link "Importar do Sienge" at bounding box center [1455, 155] width 226 height 32
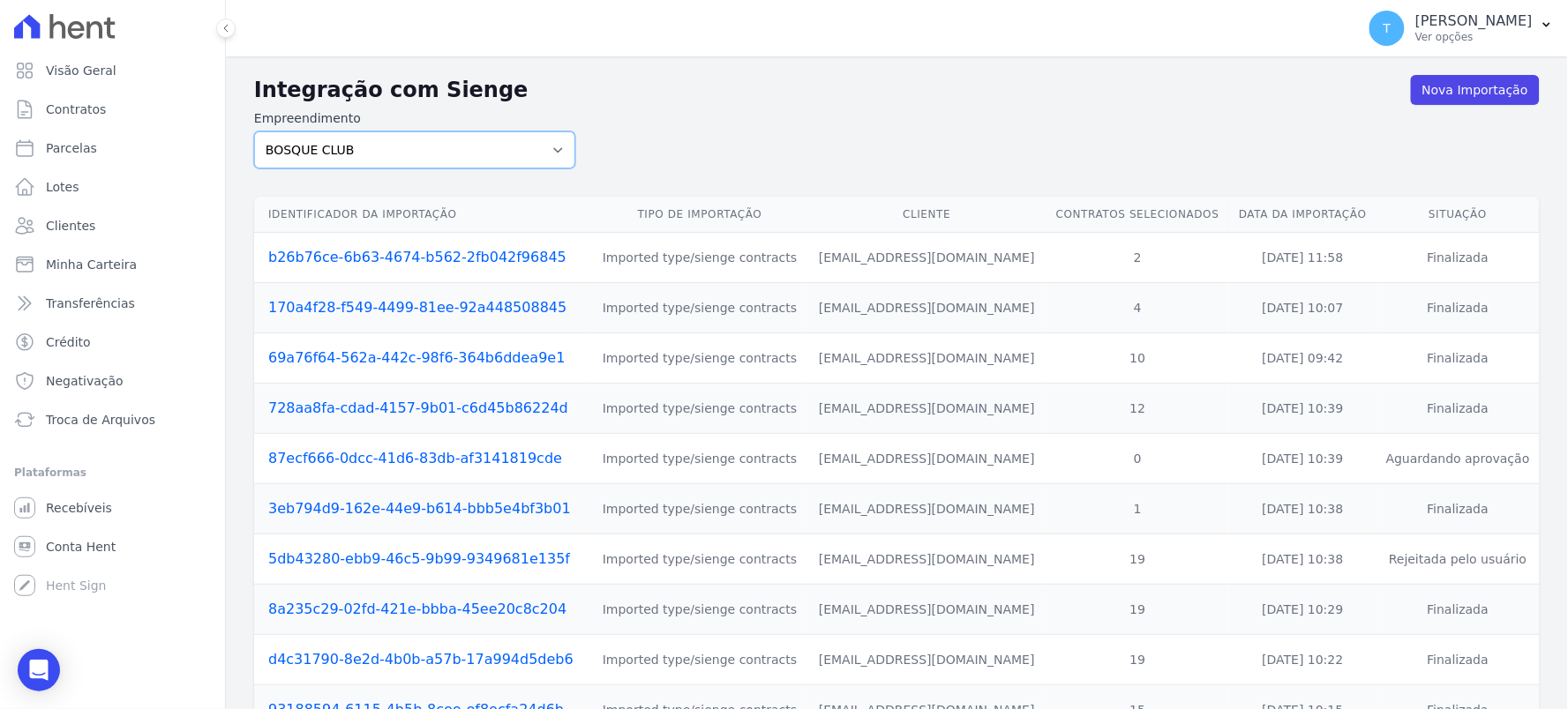
click at [412, 155] on select "ALTOS DE SANTANA Arcos Itaquera ARTE VILA MATILDE BOSQUE CLUB Inspire LINK [GEO…" at bounding box center [415, 150] width 322 height 37
select select "907a04bd-9982-46ed-adee-37b3d201f3c4"
click at [254, 131] on select "ALTOS DE SANTANA Arcos Itaquera ARTE VILA MATILDE BOSQUE CLUB Inspire LINK [GEO…" at bounding box center [415, 150] width 322 height 37
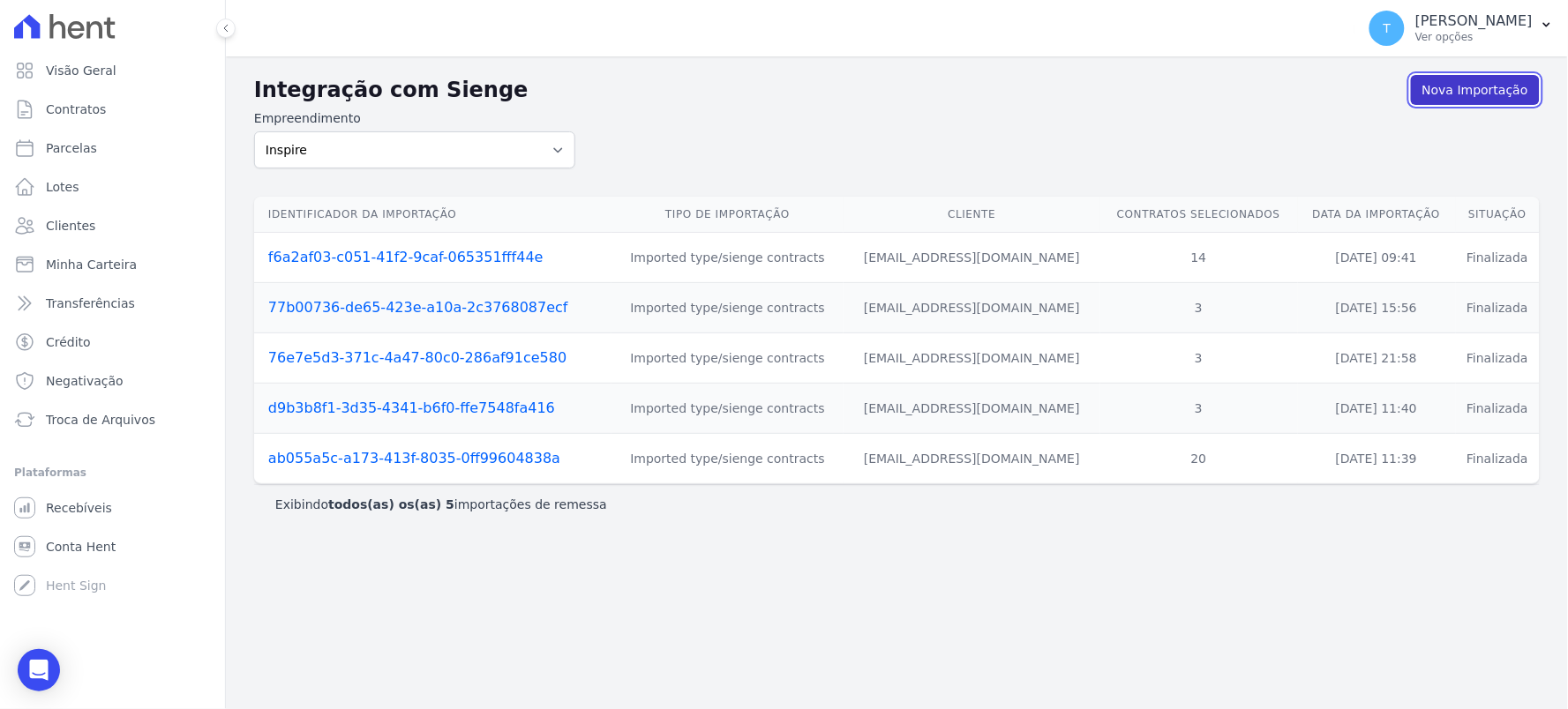
click at [1443, 91] on link "Nova Importação" at bounding box center [1475, 90] width 129 height 30
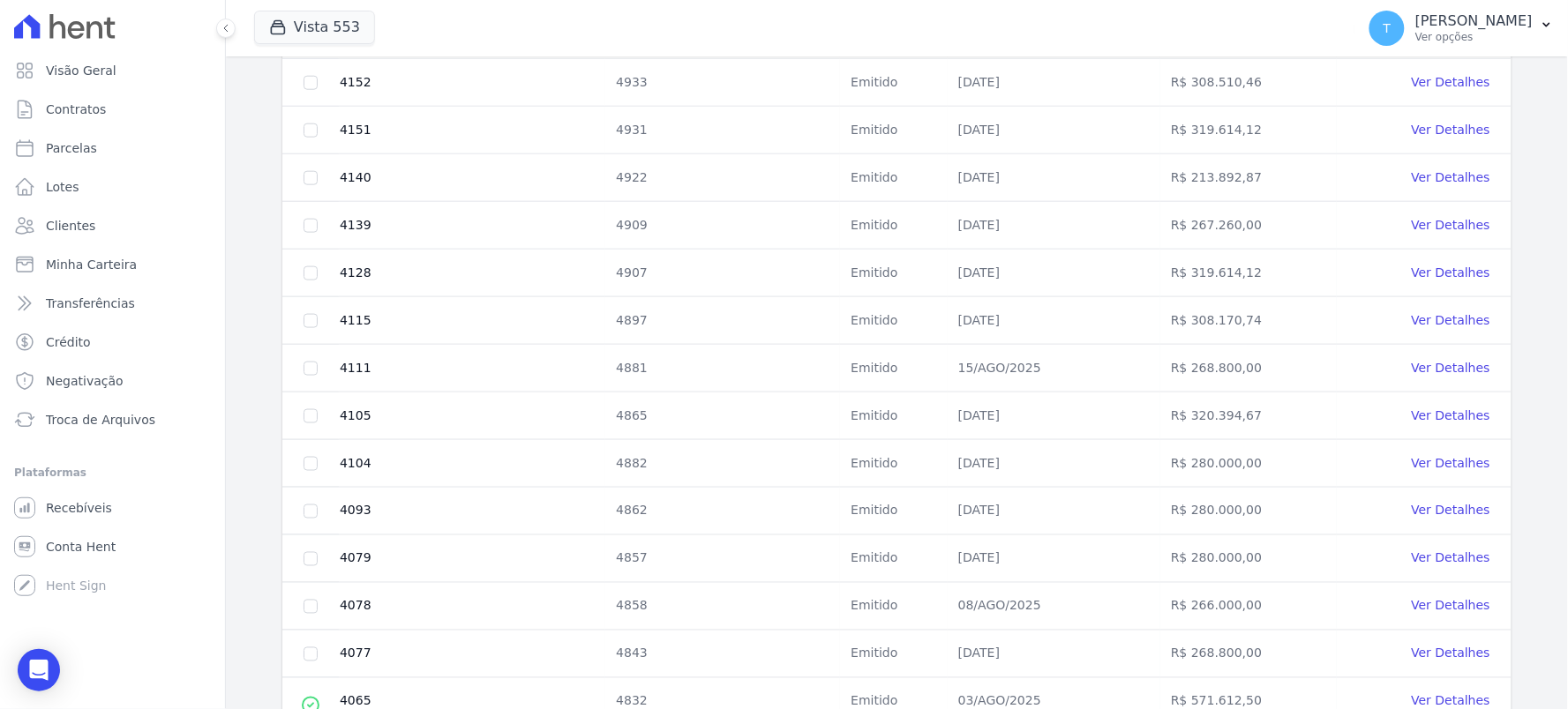
scroll to position [722, 0]
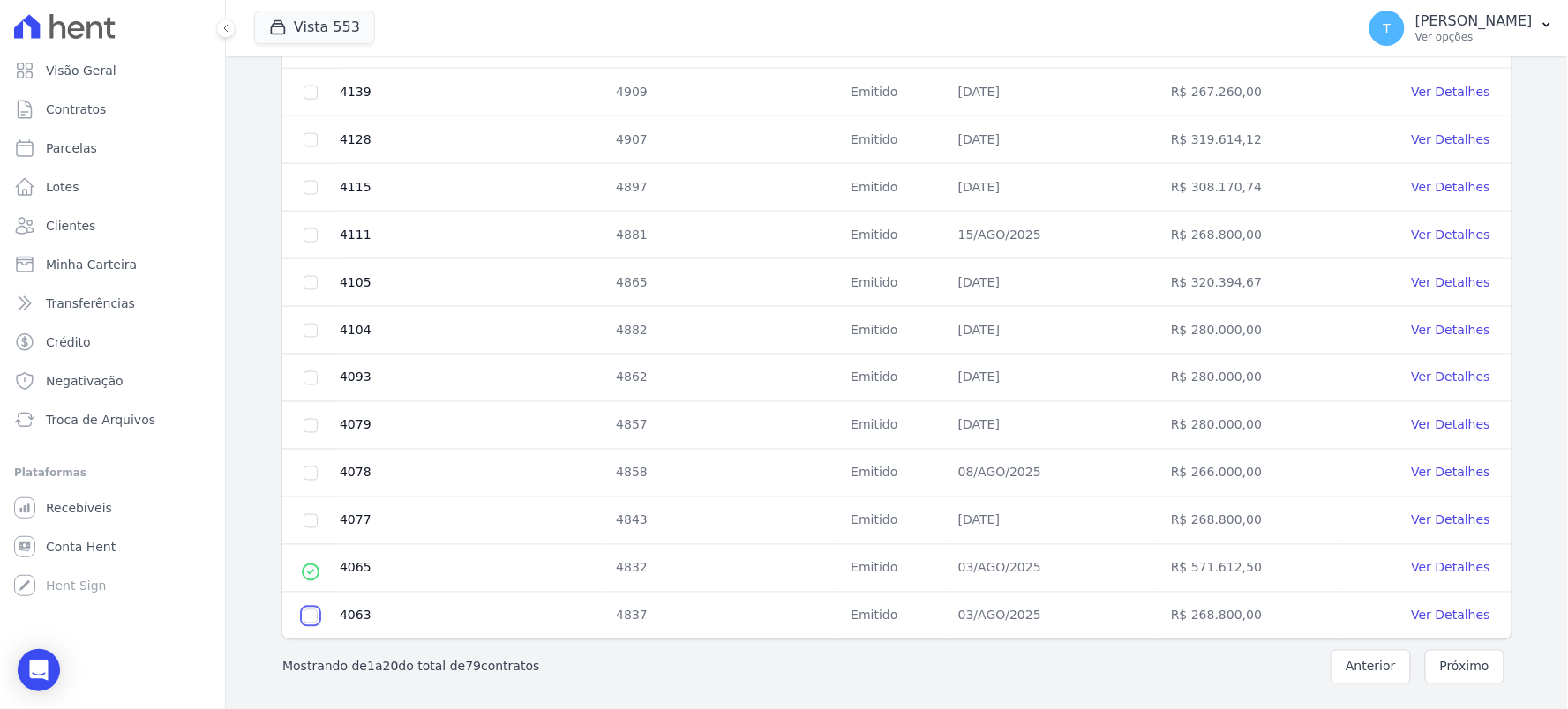
checkbox input "true"
click at [306, 527] on td at bounding box center [311, 521] width 57 height 48
drag, startPoint x: 312, startPoint y: 519, endPoint x: 309, endPoint y: 483, distance: 36.1
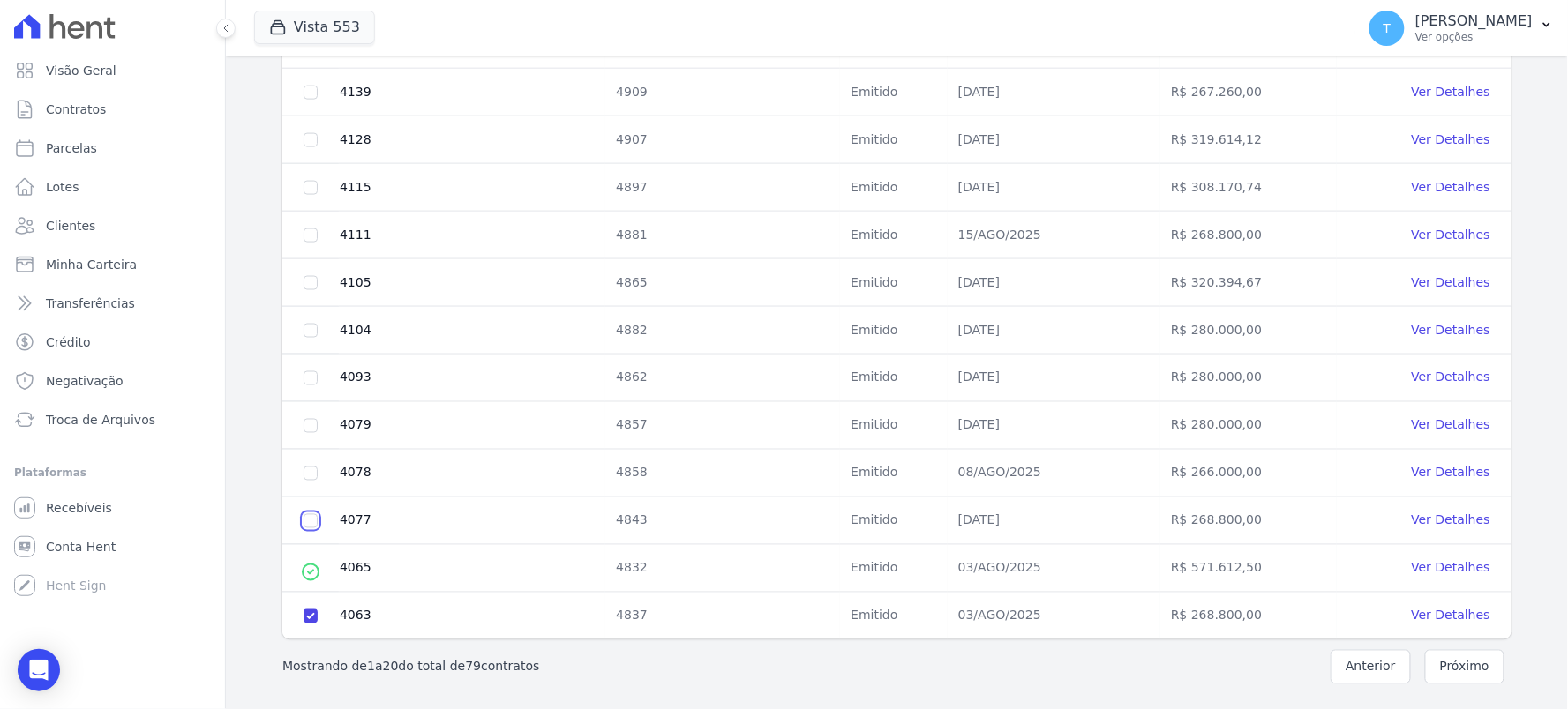
checkbox input "true"
drag, startPoint x: 312, startPoint y: 471, endPoint x: 313, endPoint y: 457, distance: 14.0
checkbox input "true"
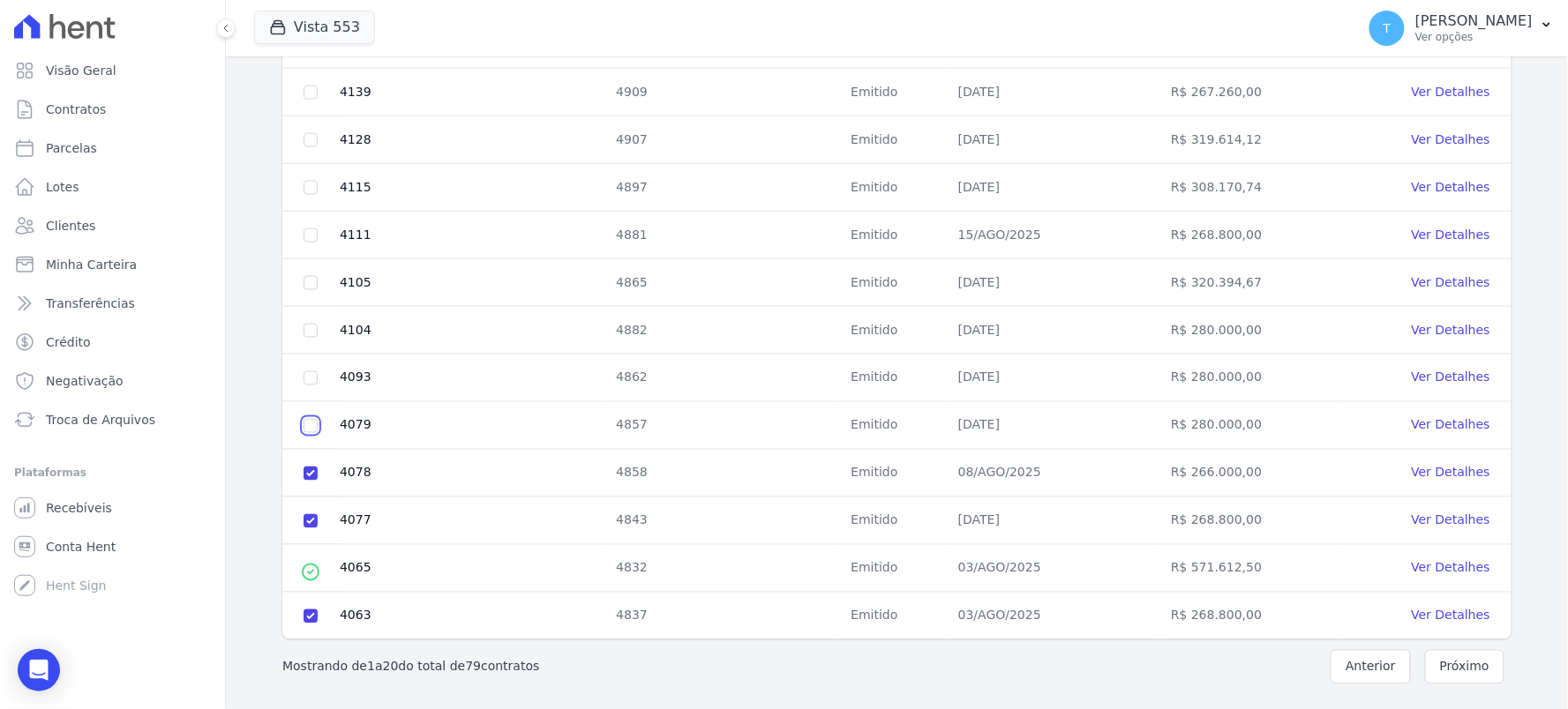
checkbox input "true"
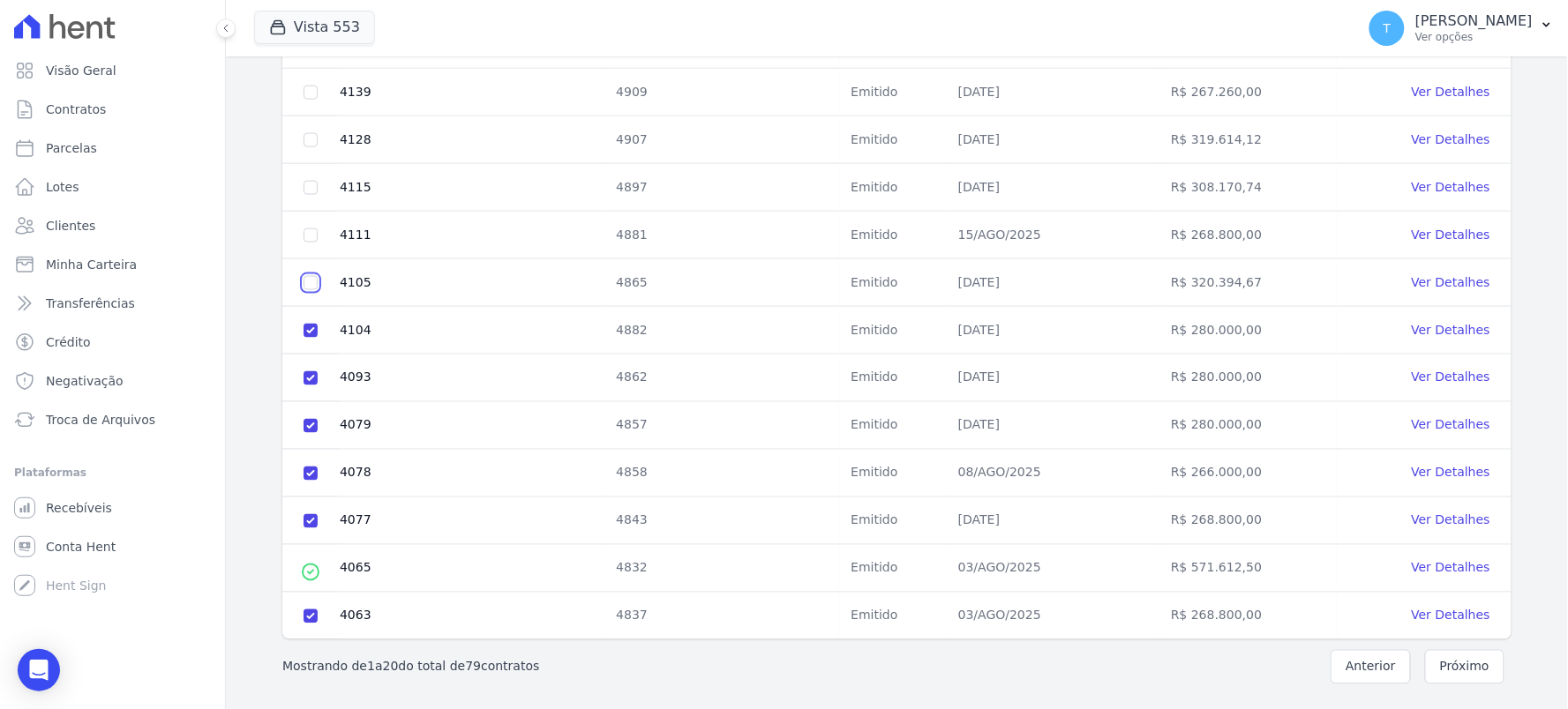
checkbox input "true"
drag, startPoint x: 307, startPoint y: 240, endPoint x: 312, endPoint y: 219, distance: 21.6
checkbox input "true"
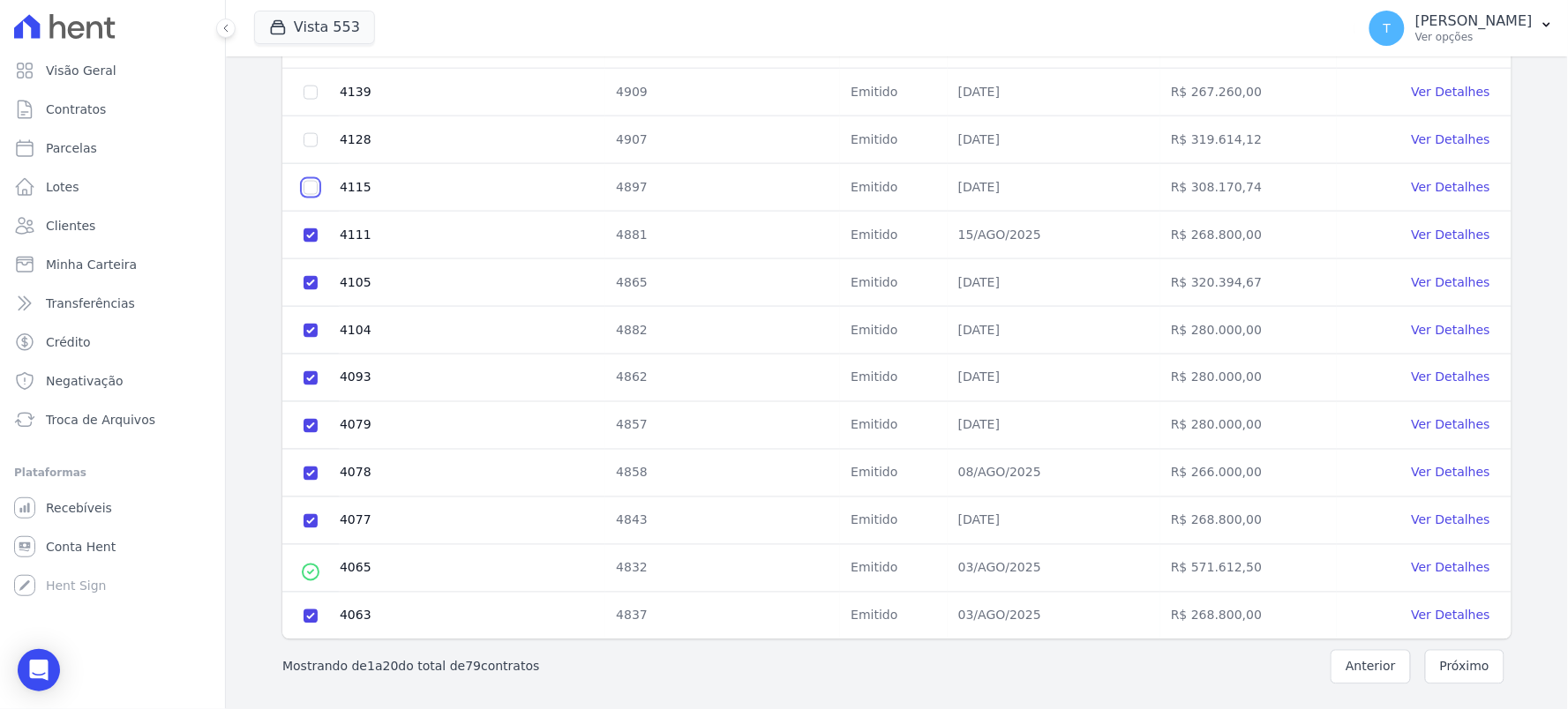
checkbox input "true"
click at [304, 127] on td at bounding box center [311, 140] width 57 height 48
checkbox input "true"
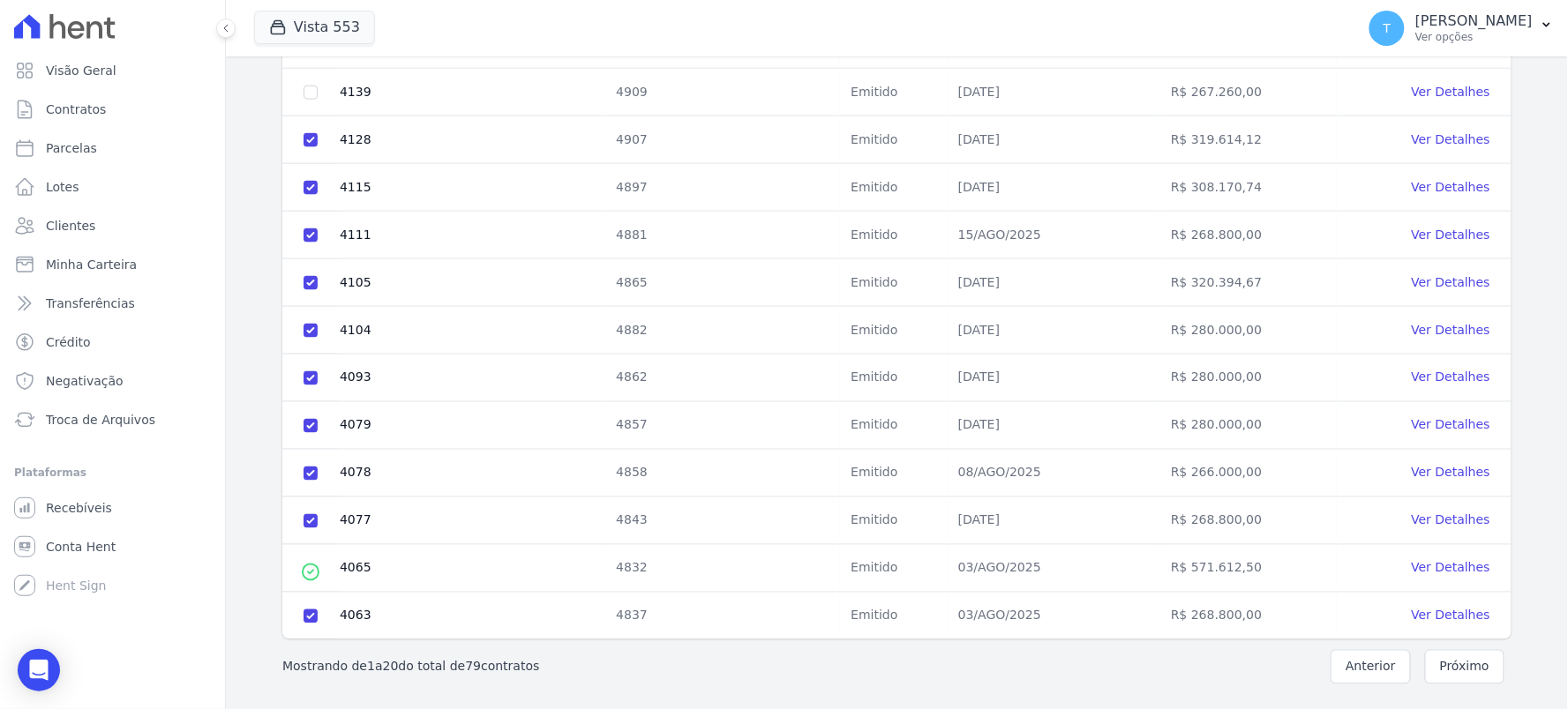
click at [306, 100] on td at bounding box center [311, 93] width 57 height 48
checkbox input "true"
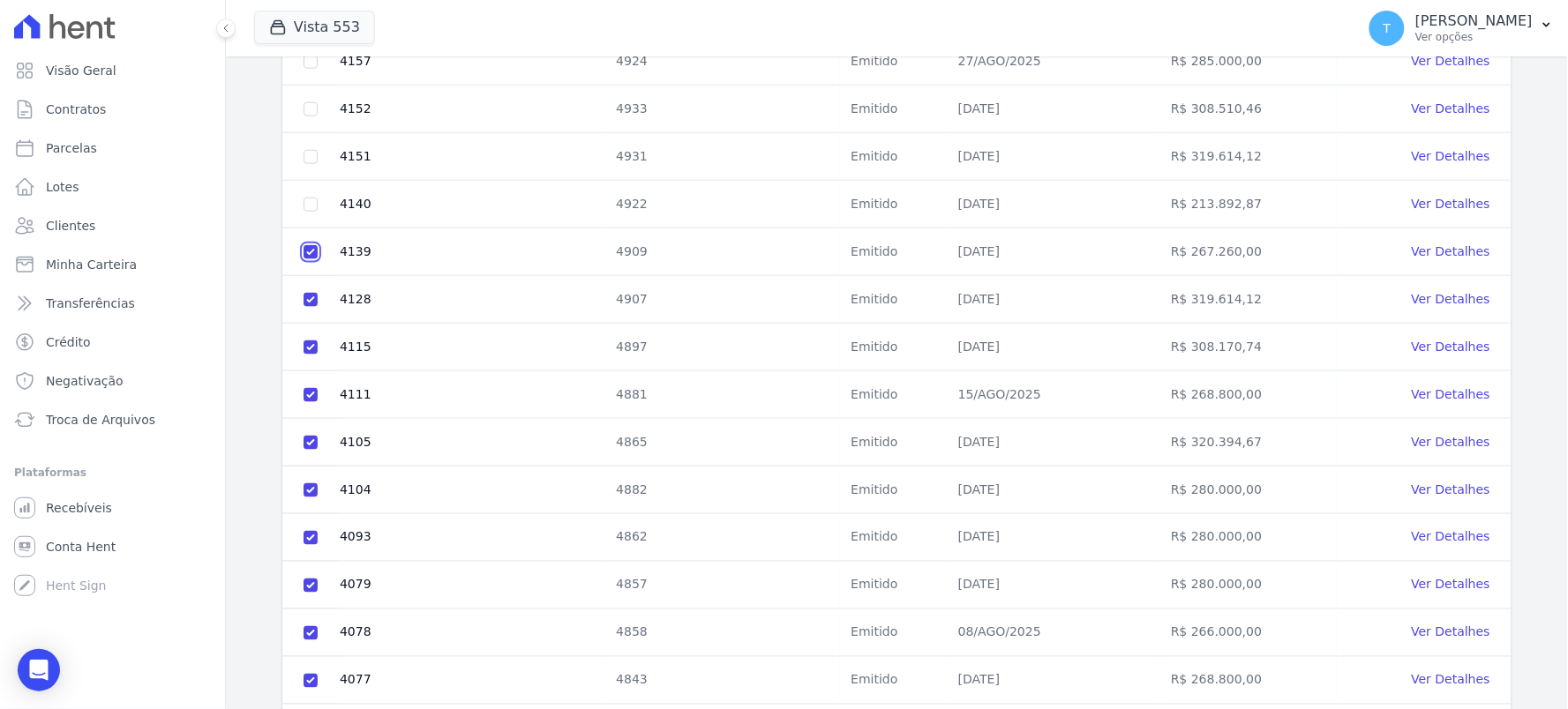
scroll to position [330, 0]
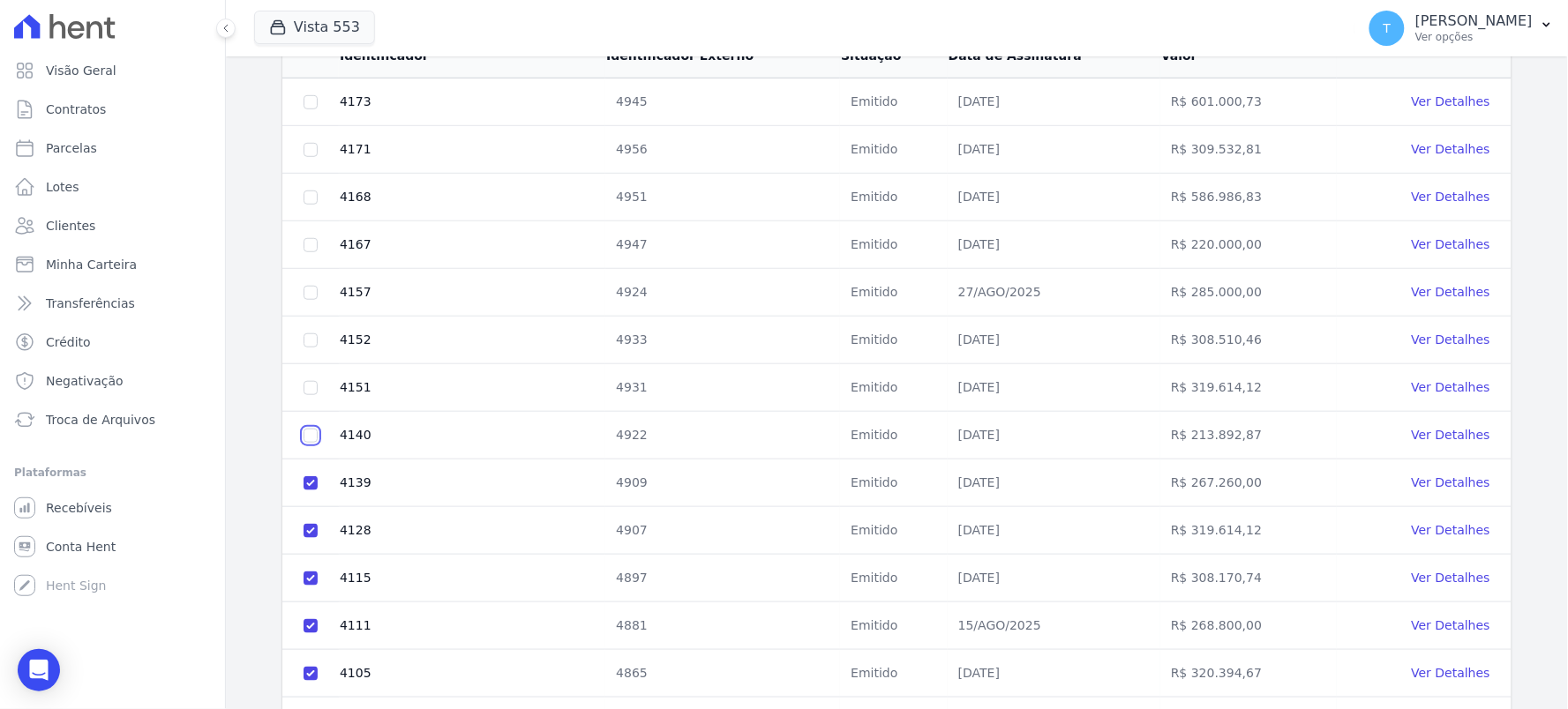
click at [314, 109] on input "checkbox" at bounding box center [311, 102] width 14 height 14
checkbox input "true"
click at [310, 109] on input "checkbox" at bounding box center [311, 102] width 14 height 14
checkbox input "true"
click at [316, 341] on td at bounding box center [311, 340] width 57 height 48
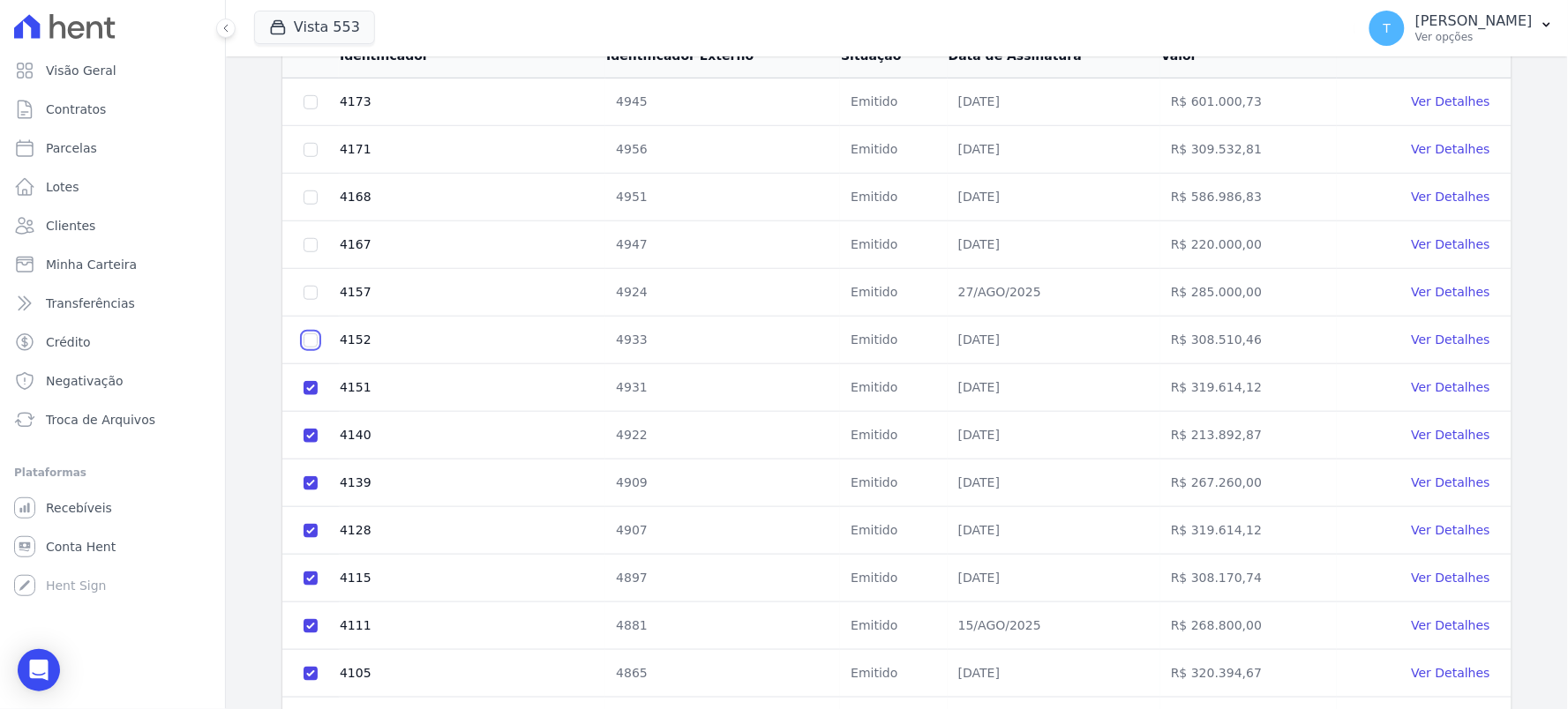
click at [304, 109] on input "checkbox" at bounding box center [311, 102] width 14 height 14
checkbox input "true"
click at [307, 109] on input "checkbox" at bounding box center [311, 102] width 14 height 14
checkbox input "true"
click at [309, 250] on td at bounding box center [311, 244] width 57 height 48
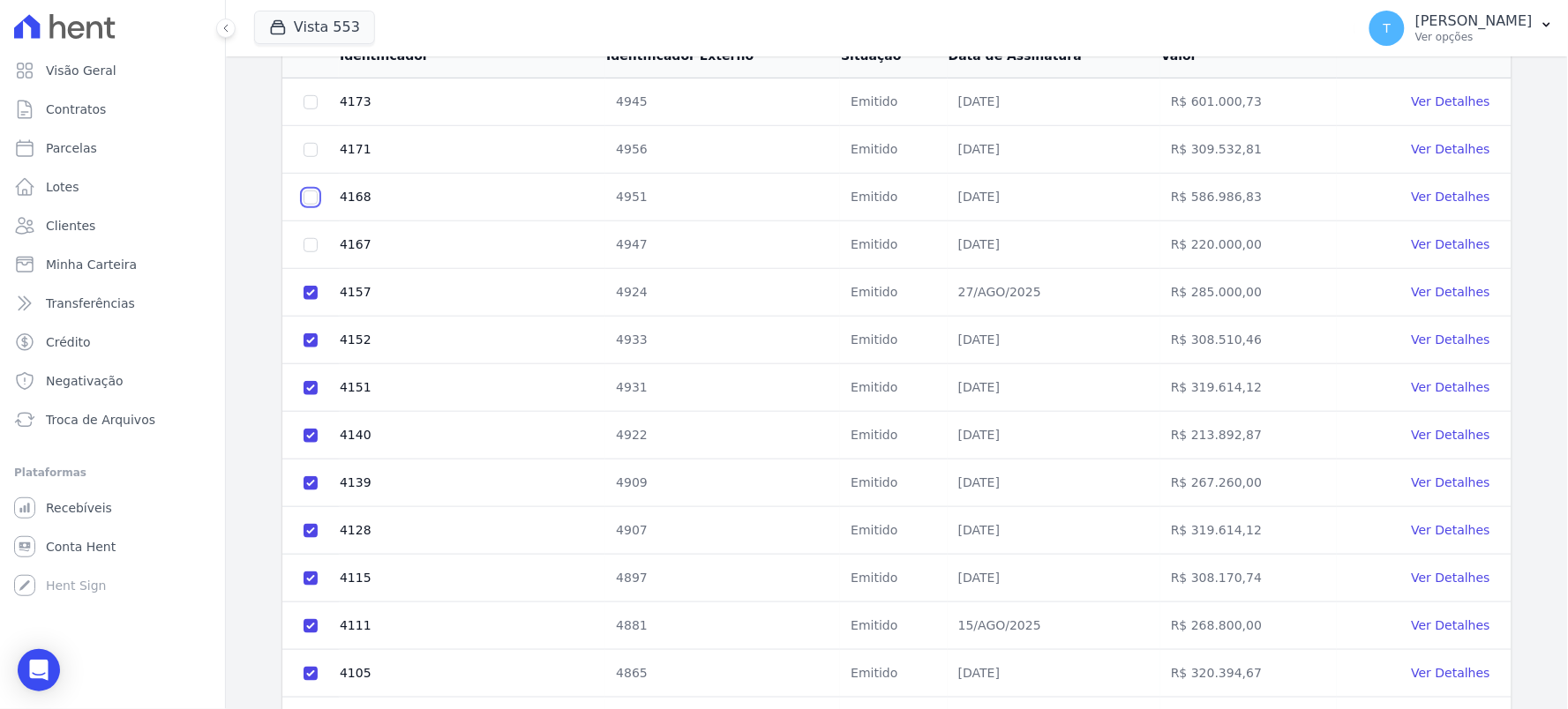
drag, startPoint x: 304, startPoint y: 192, endPoint x: 310, endPoint y: 215, distance: 23.8
click at [310, 109] on input "checkbox" at bounding box center [311, 102] width 14 height 14
checkbox input "true"
click at [305, 109] on input "checkbox" at bounding box center [311, 102] width 14 height 14
checkbox input "true"
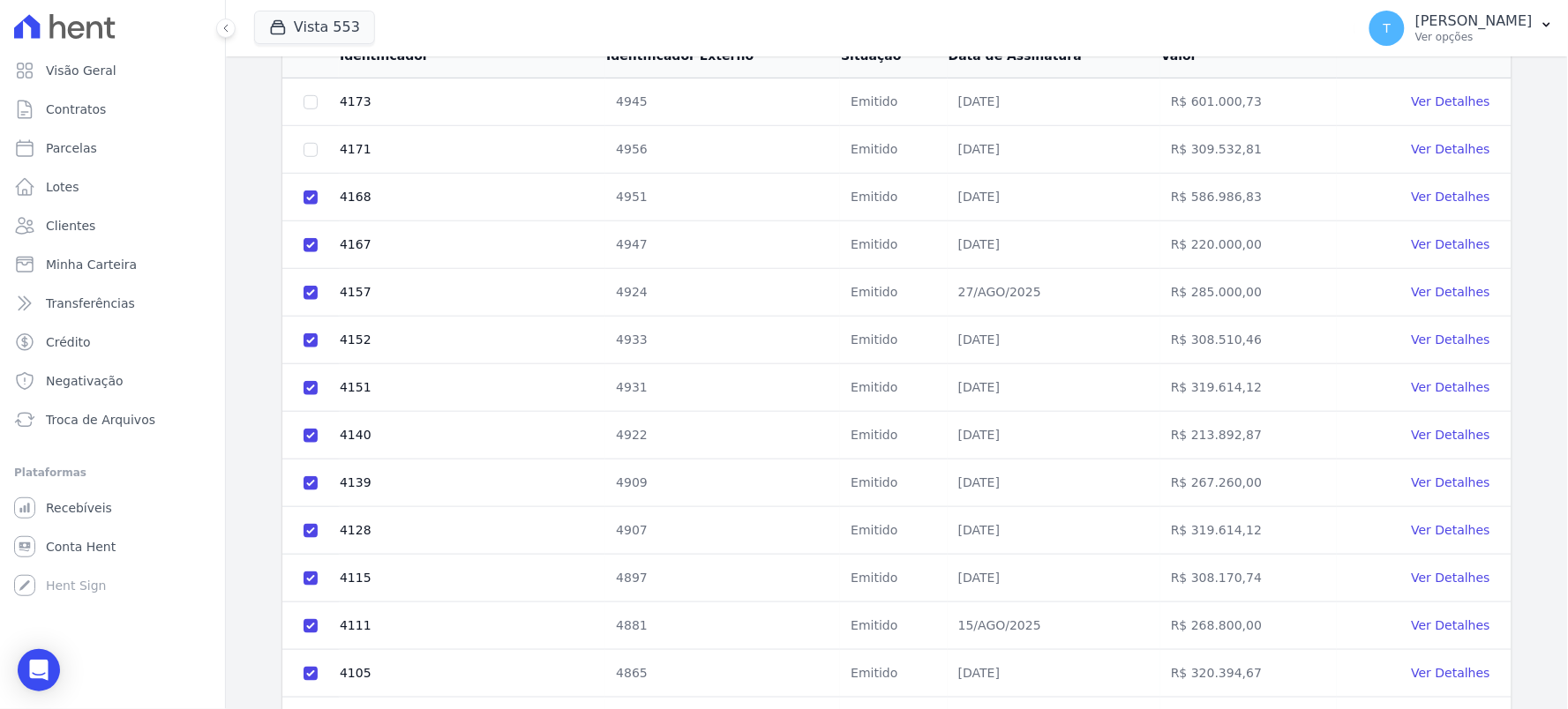
click at [318, 147] on td at bounding box center [311, 150] width 57 height 48
click at [311, 98] on input "checkbox" at bounding box center [311, 102] width 14 height 14
checkbox input "true"
click at [303, 152] on td at bounding box center [311, 150] width 57 height 48
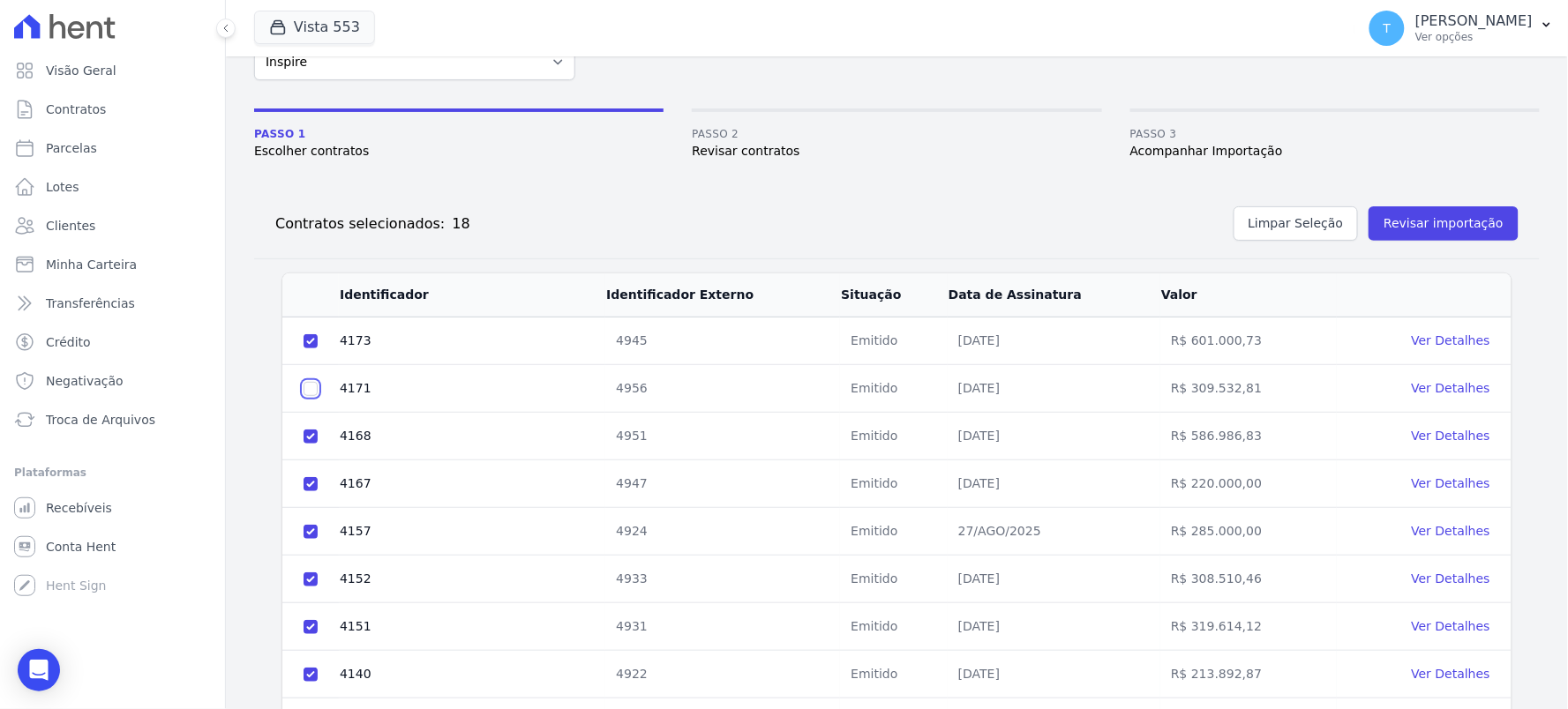
scroll to position [0, 0]
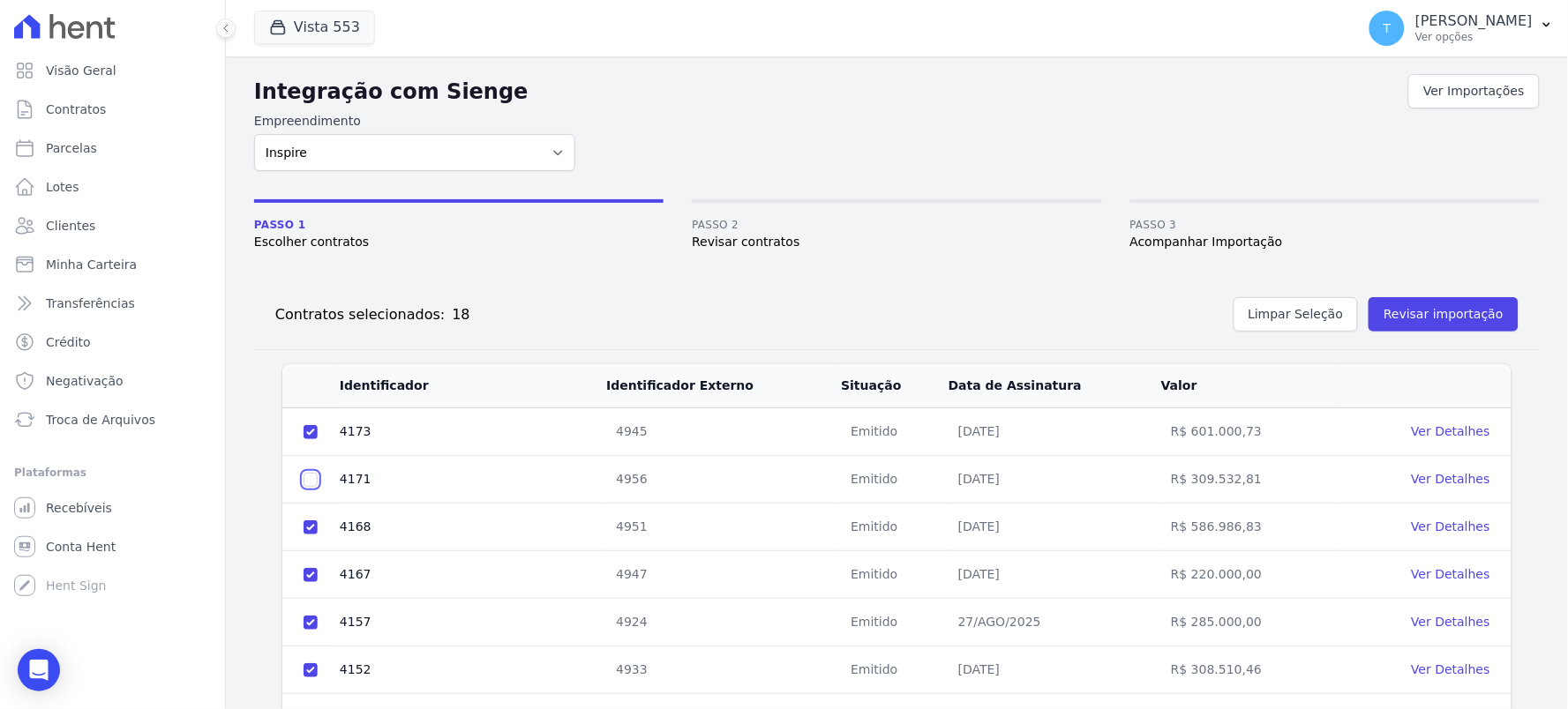
click at [304, 439] on input "checkbox" at bounding box center [311, 432] width 14 height 14
checkbox input "true"
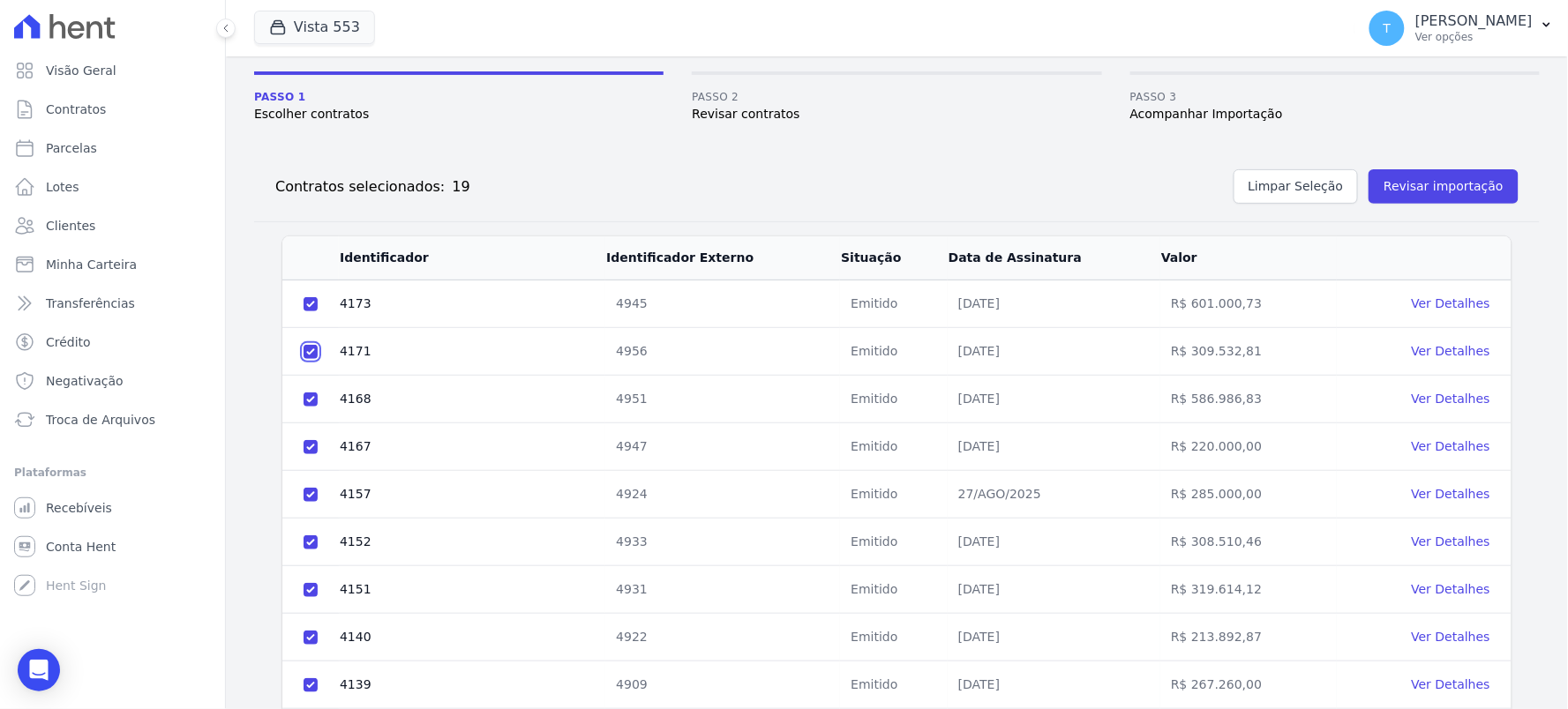
scroll to position [36, 0]
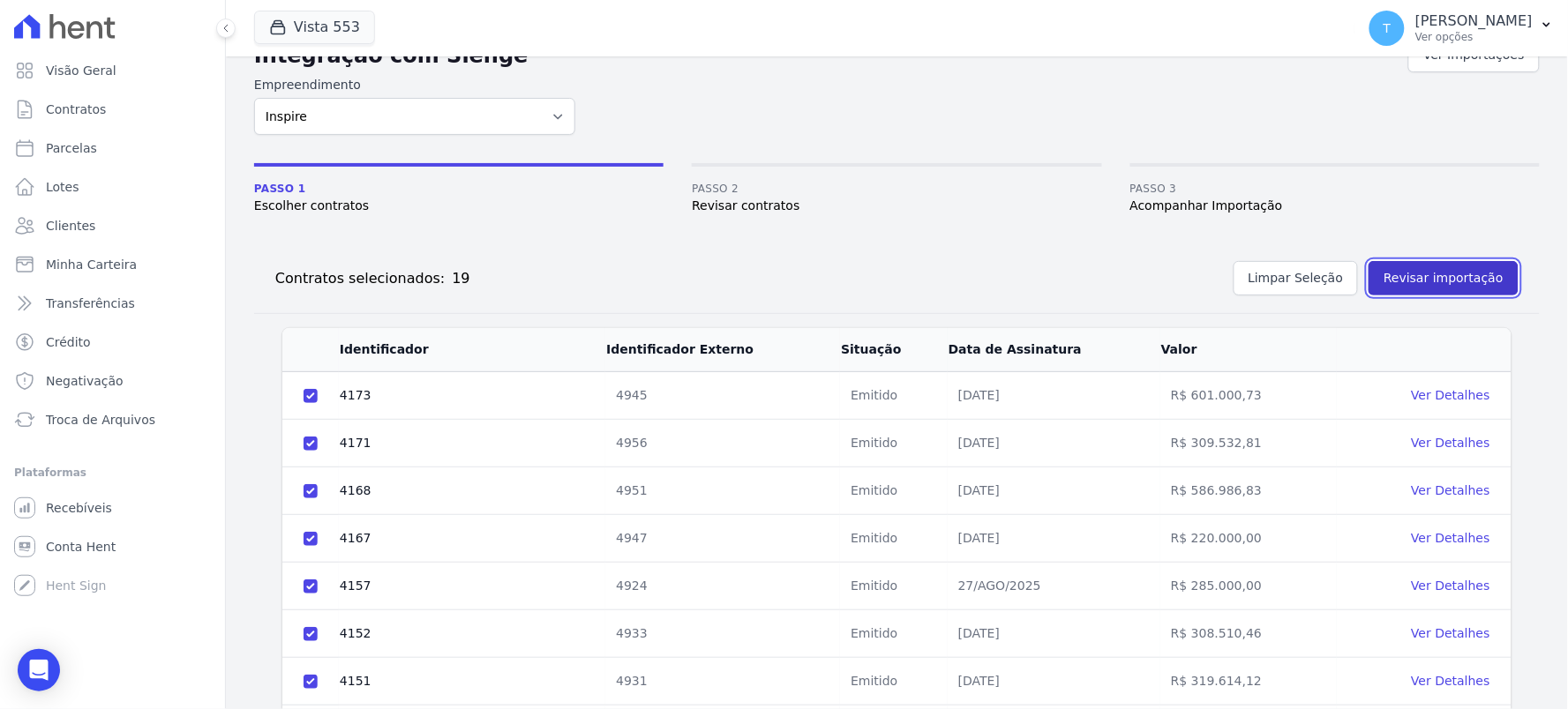
click at [1428, 278] on button "Revisar importação" at bounding box center [1444, 278] width 150 height 34
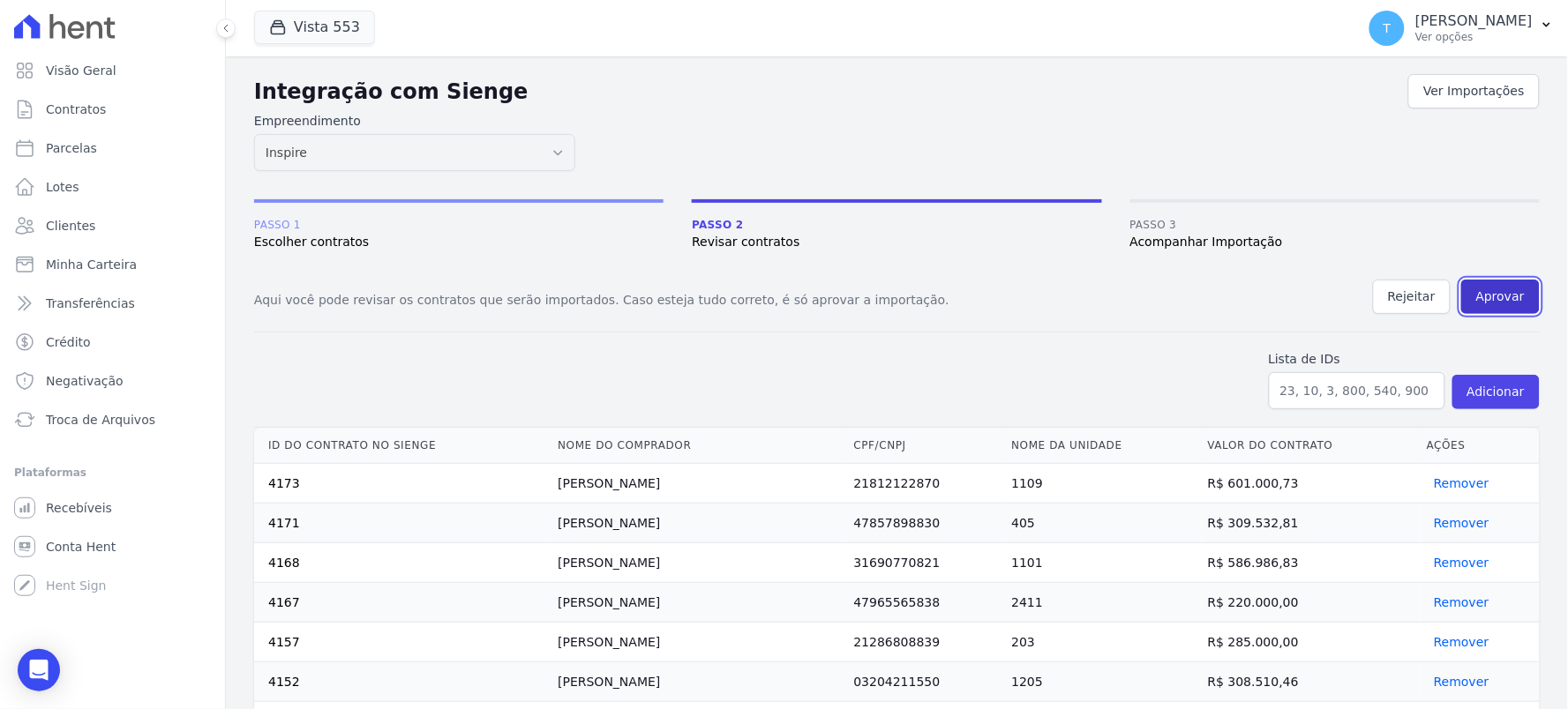
click at [1482, 289] on button "Aprovar" at bounding box center [1501, 296] width 79 height 34
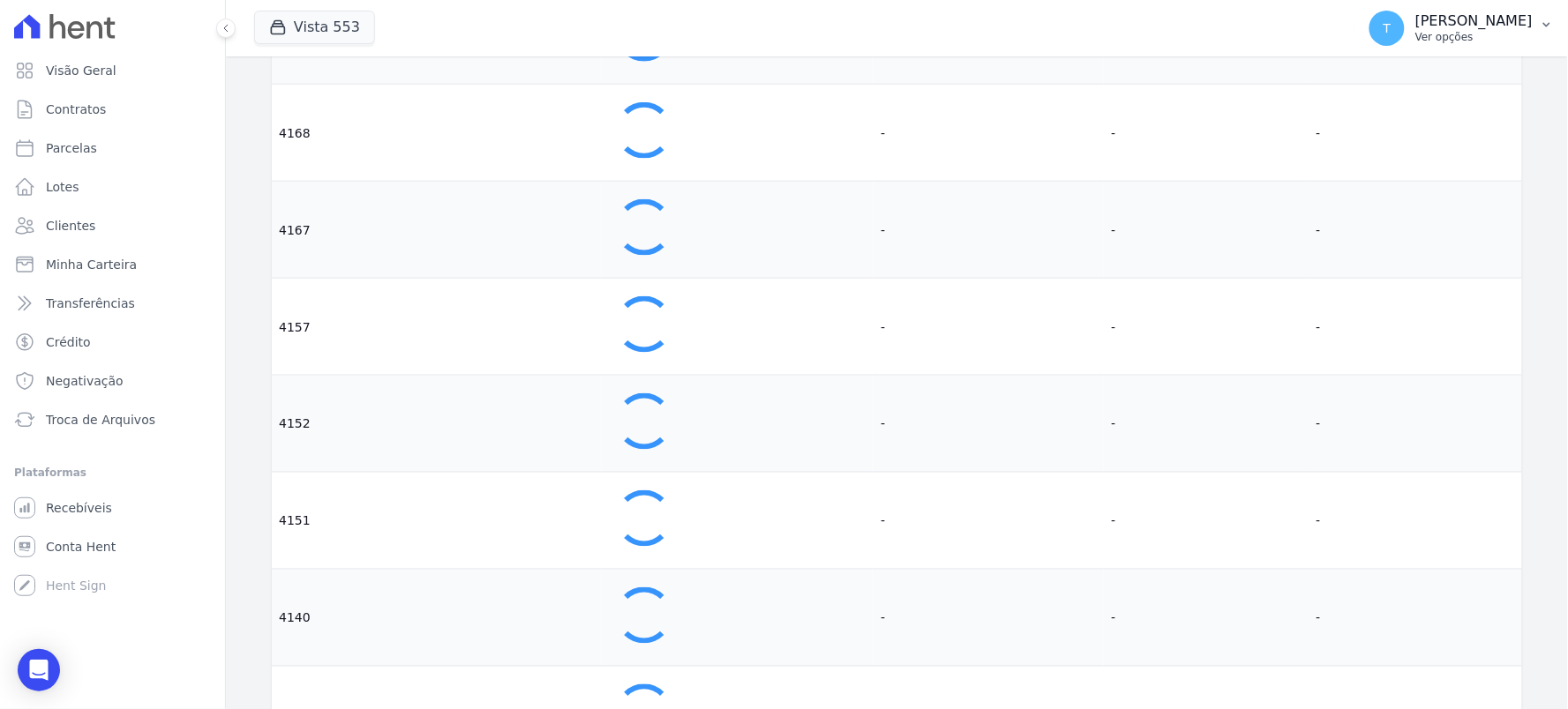
scroll to position [490, 0]
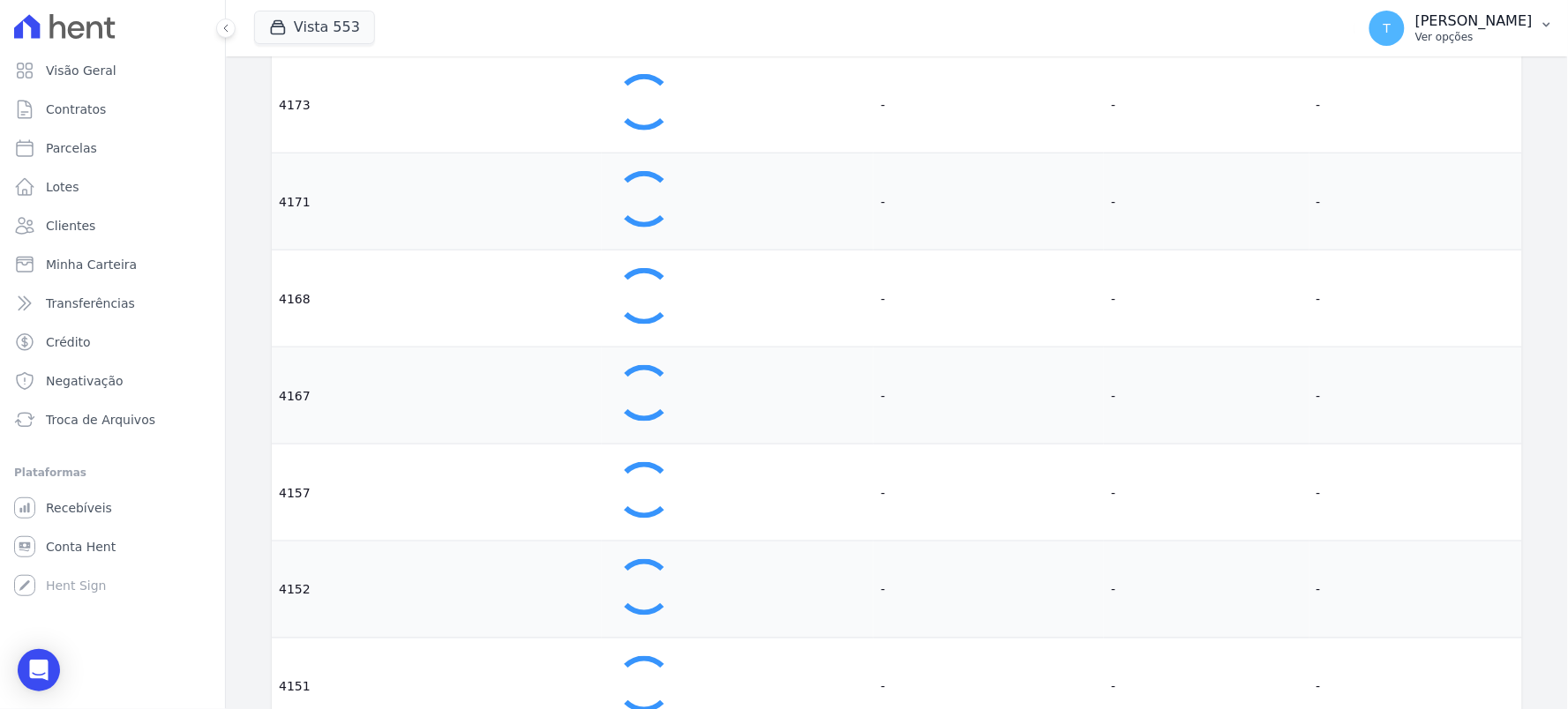
click at [1433, 39] on p "Ver opções" at bounding box center [1474, 37] width 117 height 14
click at [1408, 168] on link "Importar do Sienge" at bounding box center [1455, 155] width 226 height 32
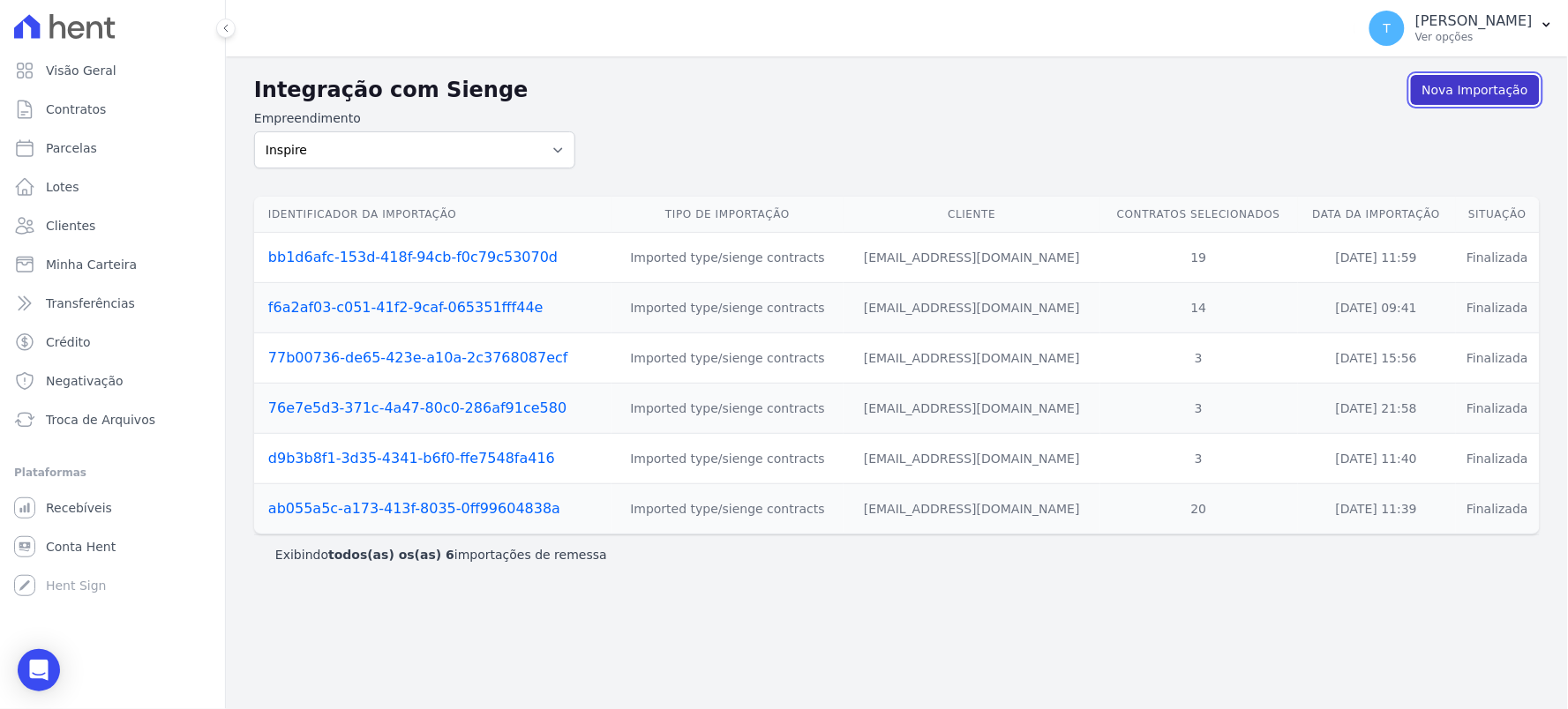
click at [1457, 90] on link "Nova Importação" at bounding box center [1475, 90] width 129 height 30
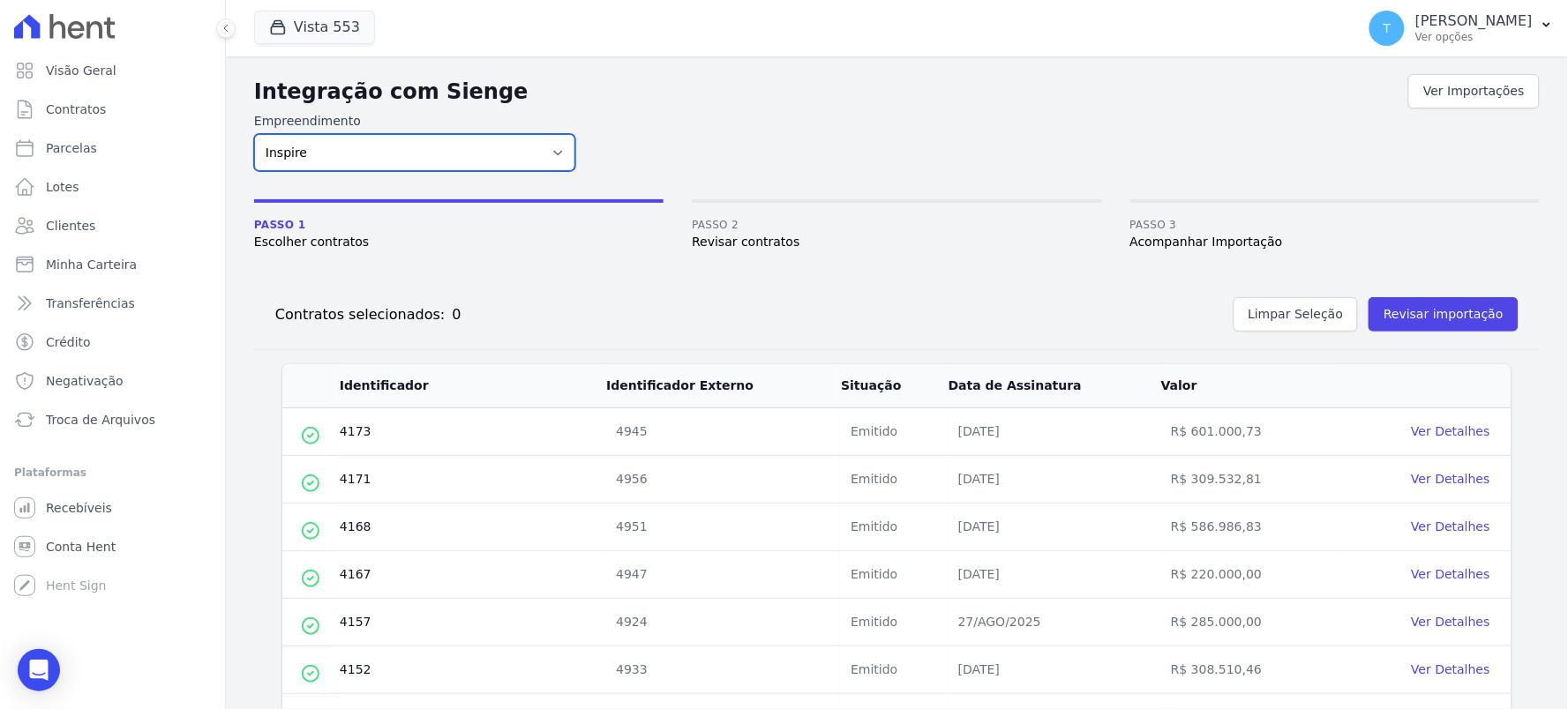
click at [422, 154] on select "ALTOS DE SANTANA Arcos Itaquera ARTE VILA MATILDE BOSQUE CLUB Inspire LINK ITAQ…" at bounding box center [415, 153] width 322 height 37
select select "798d34ef-1a76-4a01-aecd-278a2202ade3"
click at [254, 134] on select "ALTOS DE SANTANA Arcos Itaquera ARTE VILA MATILDE BOSQUE CLUB Inspire LINK ITAQ…" at bounding box center [415, 153] width 322 height 37
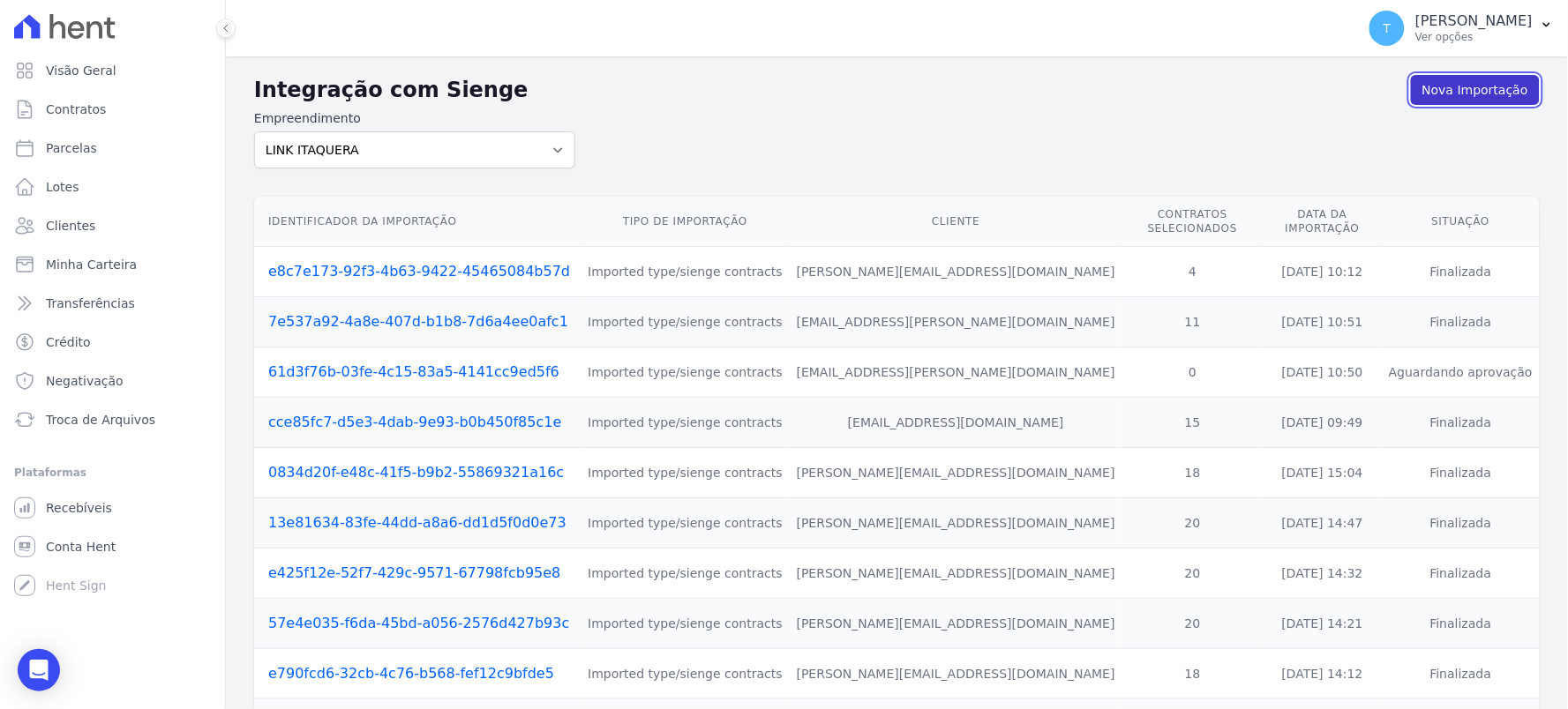
click at [1468, 83] on link "Nova Importação" at bounding box center [1475, 90] width 129 height 30
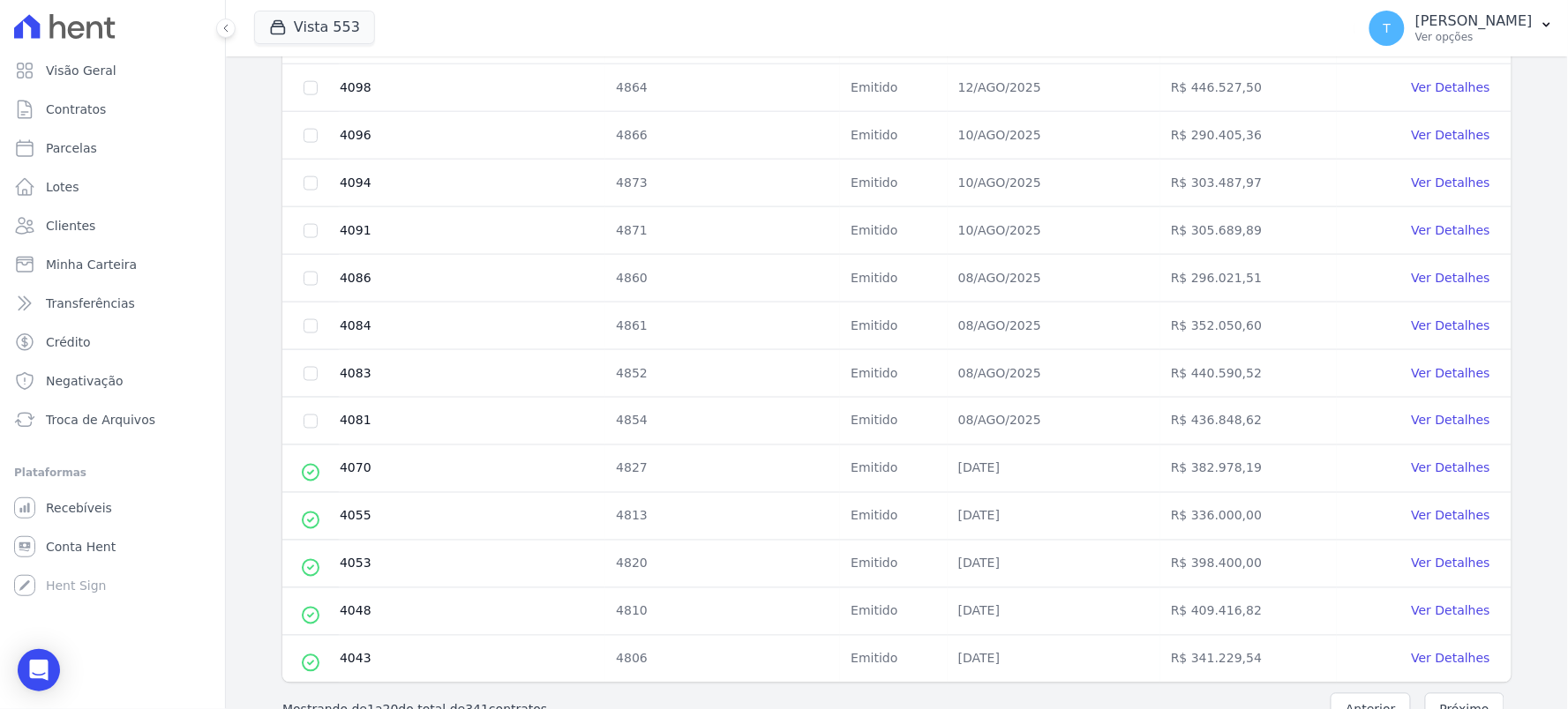
scroll to position [722, 0]
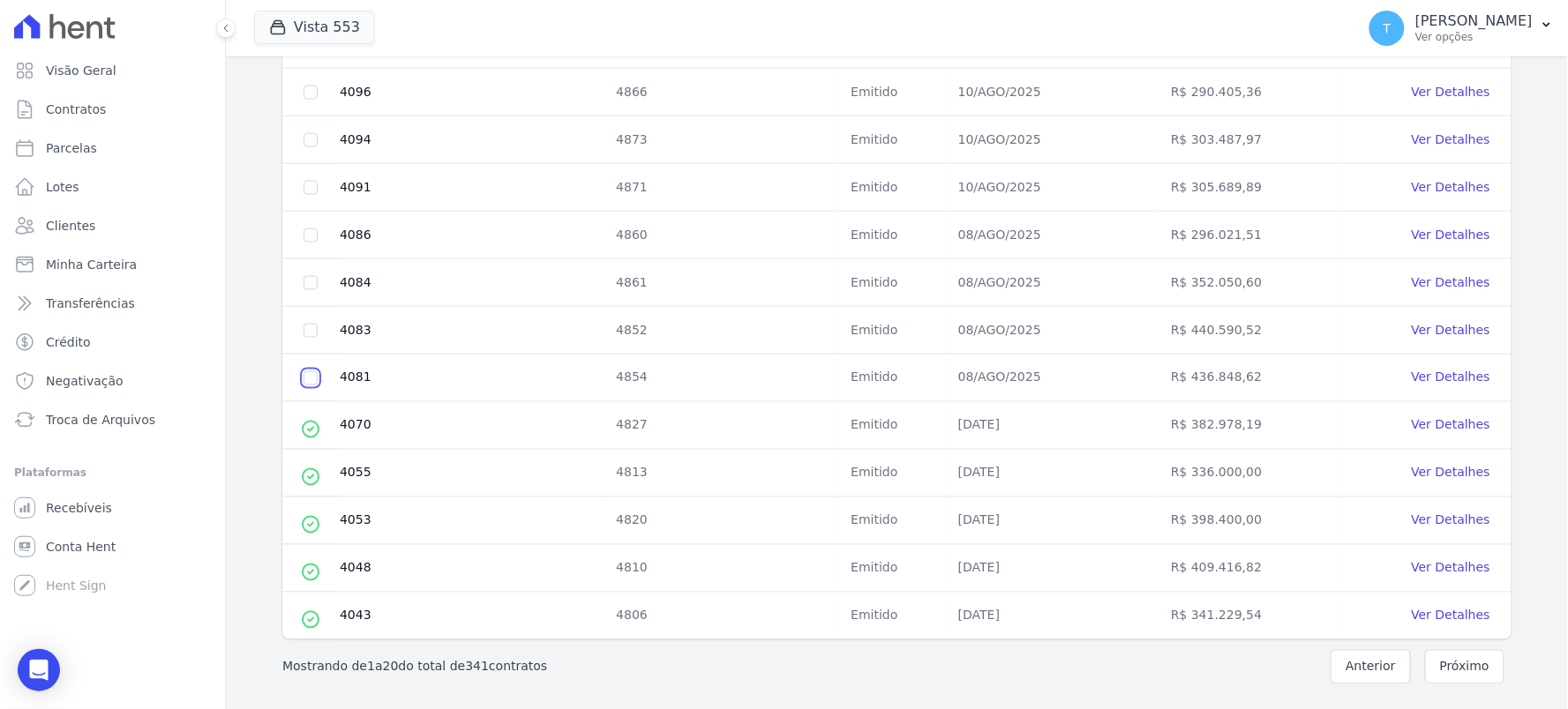
checkbox input "true"
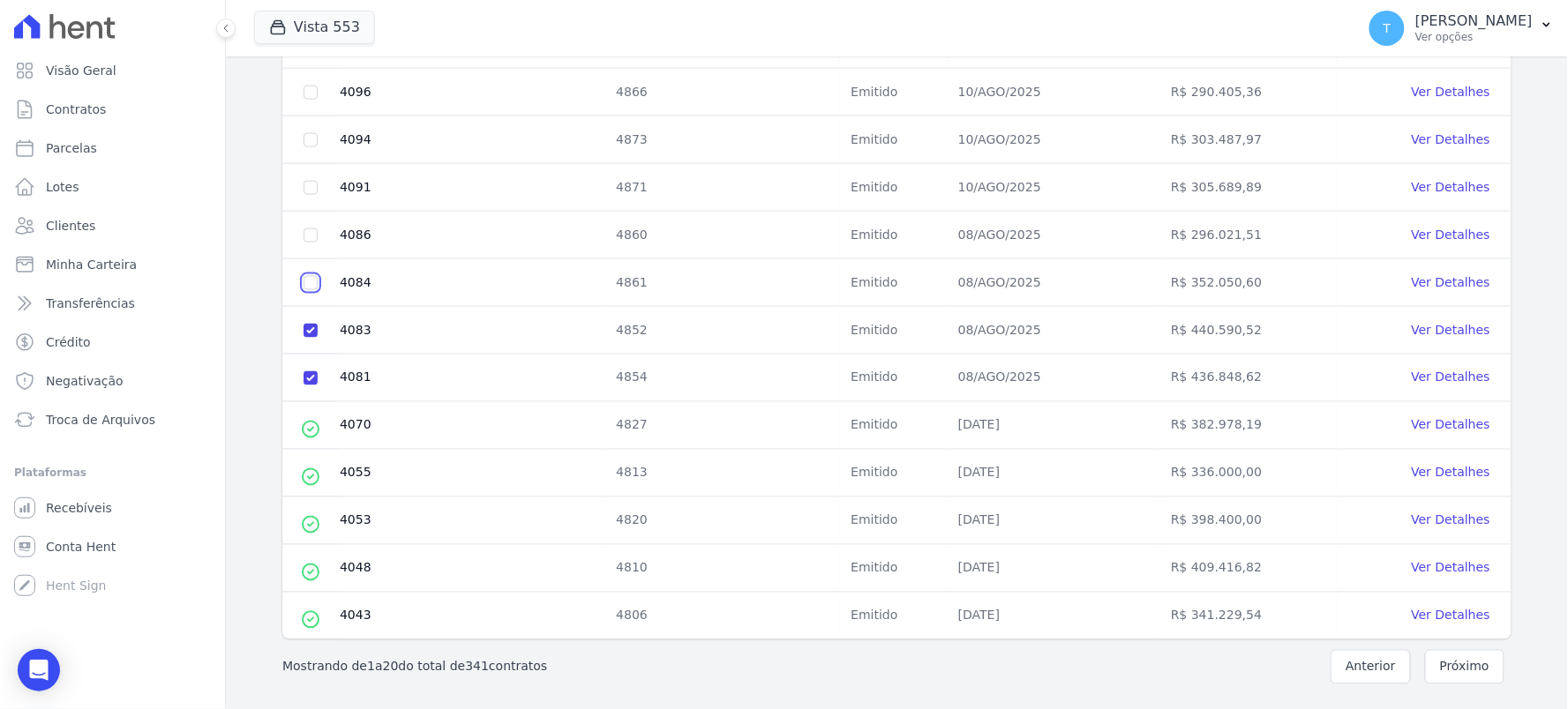
checkbox input "true"
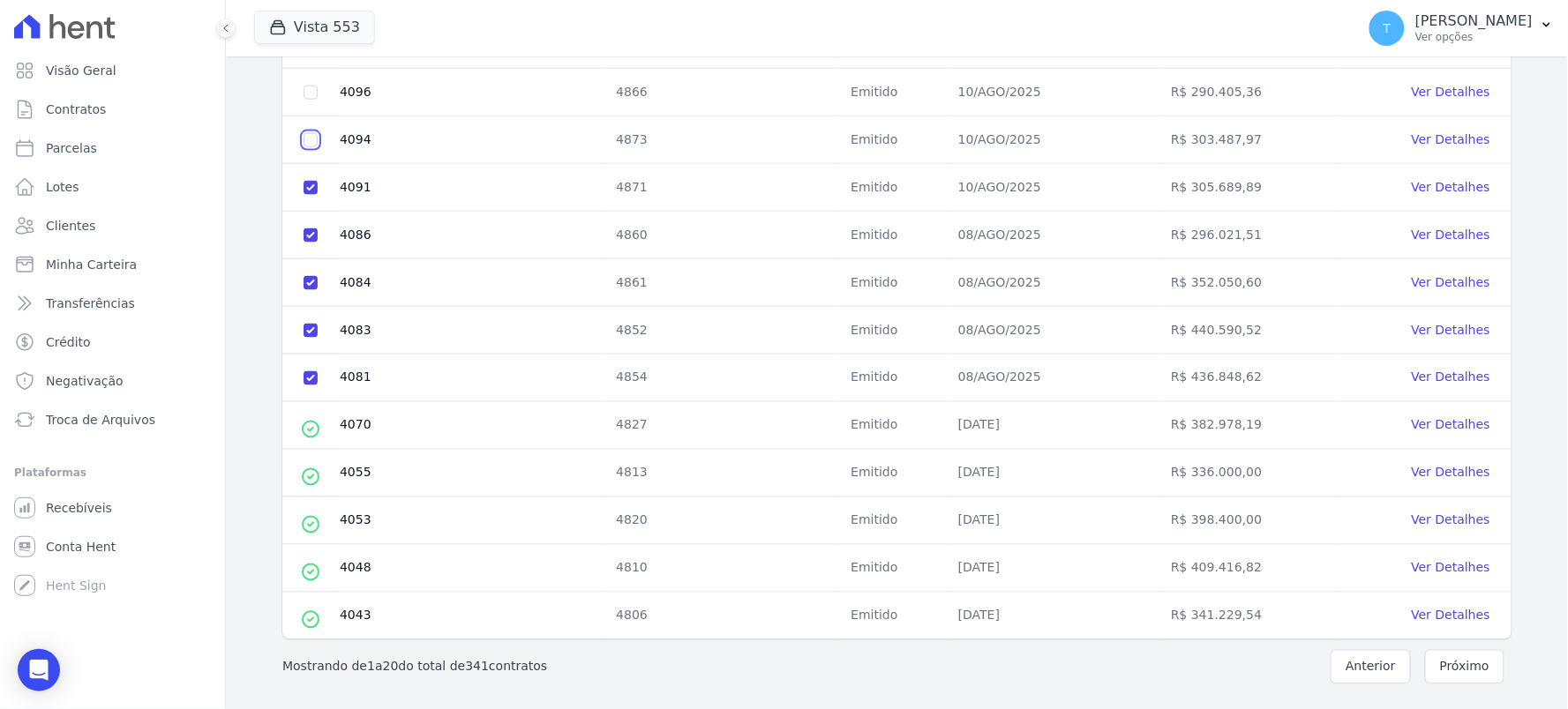
checkbox input "true"
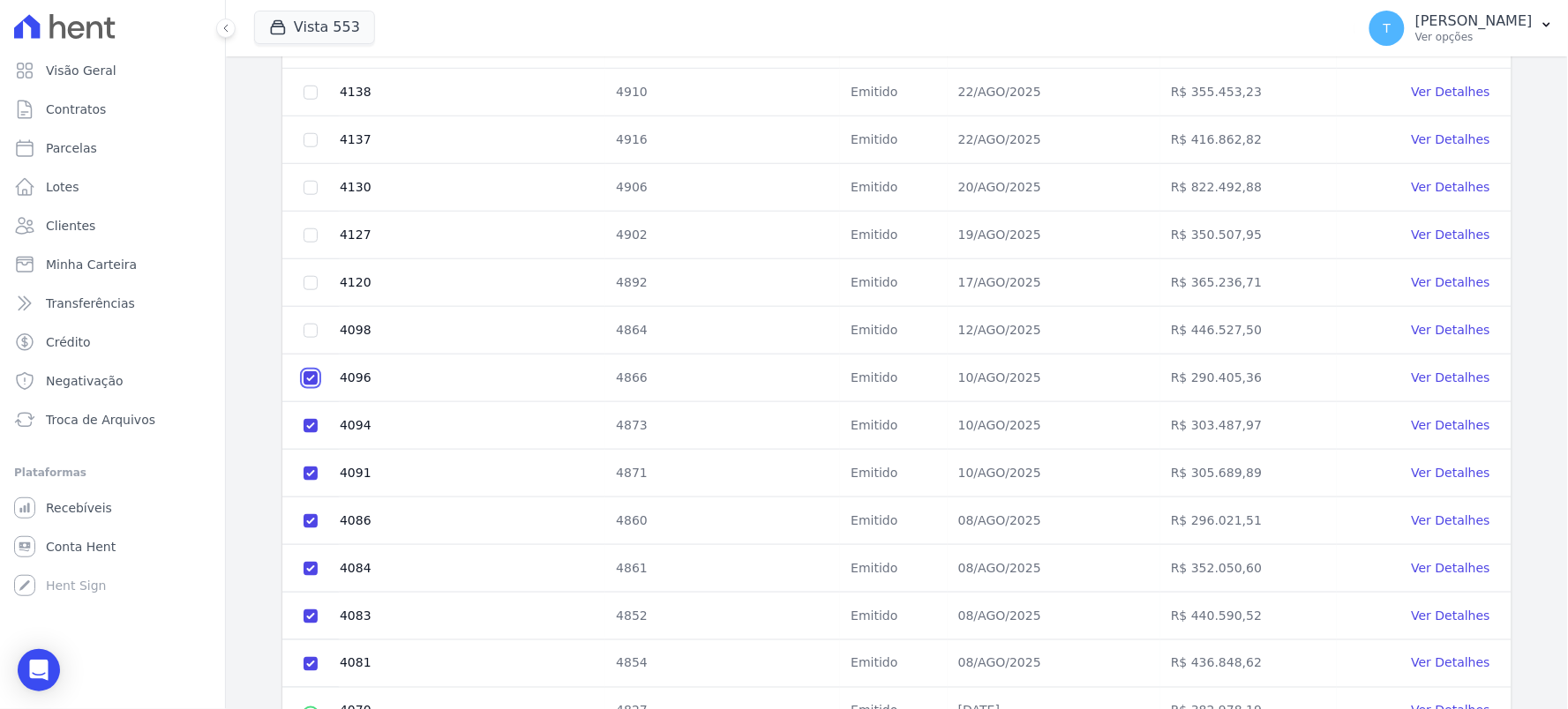
scroll to position [232, 0]
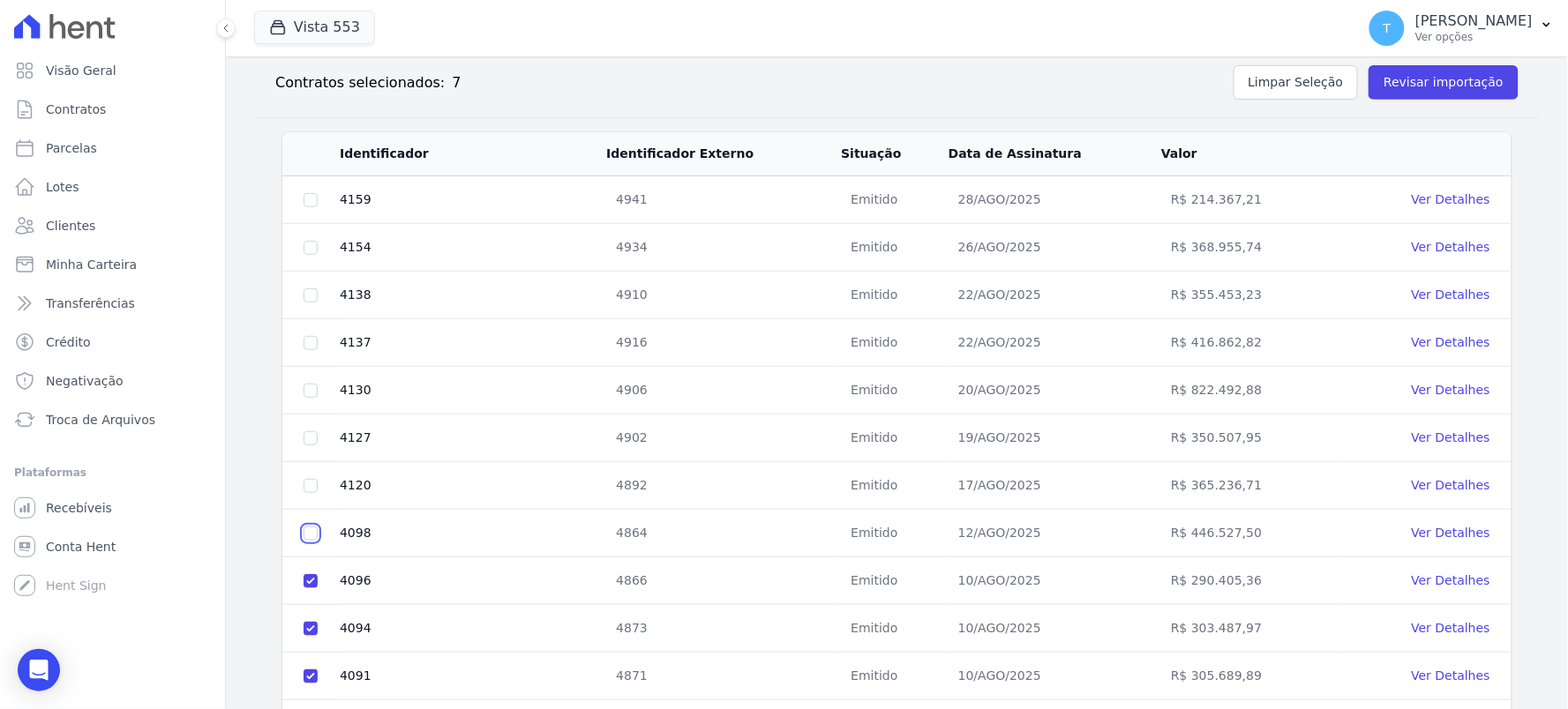
click at [314, 207] on input "checkbox" at bounding box center [311, 200] width 14 height 14
checkbox input "true"
click at [318, 492] on td at bounding box center [311, 486] width 57 height 48
click at [307, 207] on input "checkbox" at bounding box center [311, 200] width 14 height 14
checkbox input "true"
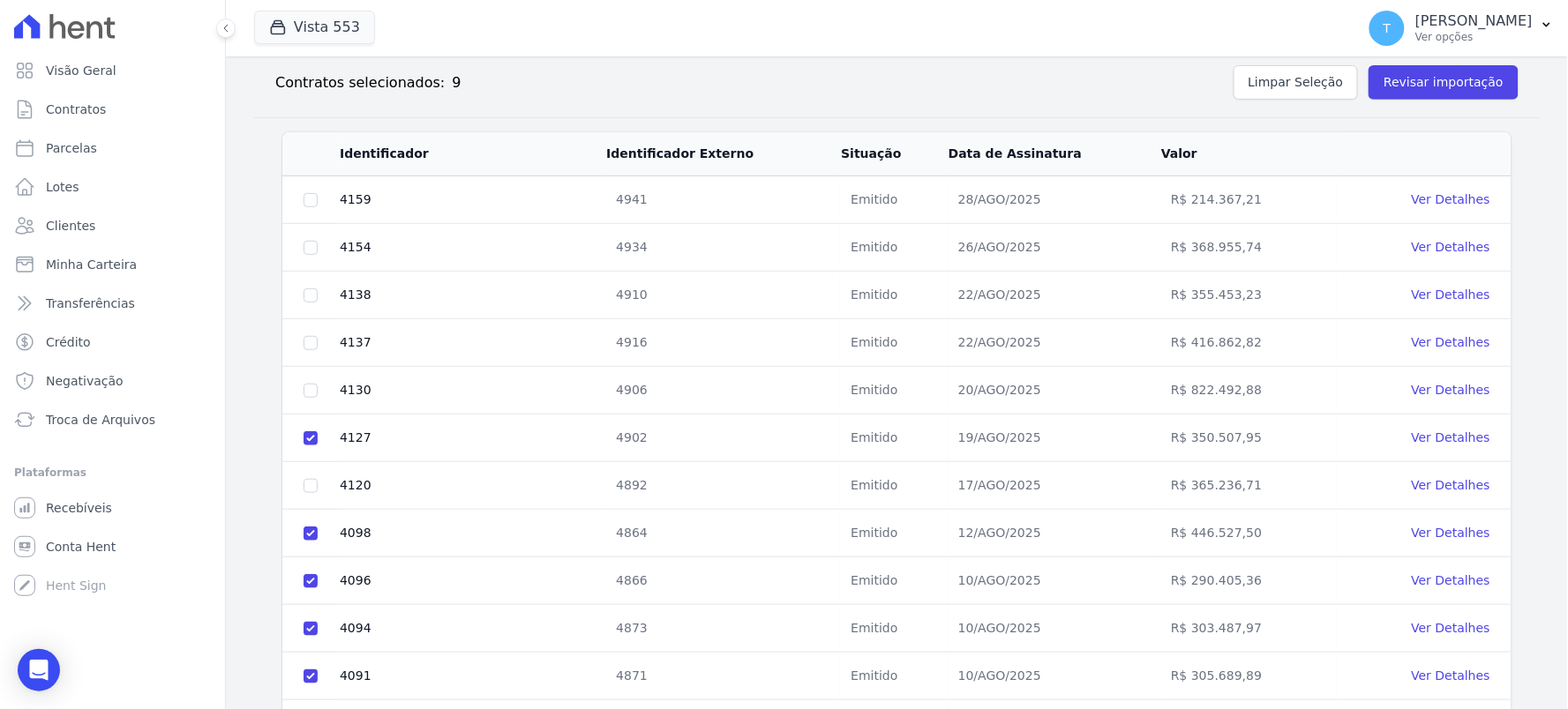
click at [307, 496] on td at bounding box center [311, 486] width 57 height 48
click at [289, 398] on td at bounding box center [311, 391] width 57 height 48
click at [304, 207] on input "checkbox" at bounding box center [311, 200] width 14 height 14
checkbox input "true"
click at [312, 207] on input "checkbox" at bounding box center [311, 200] width 14 height 14
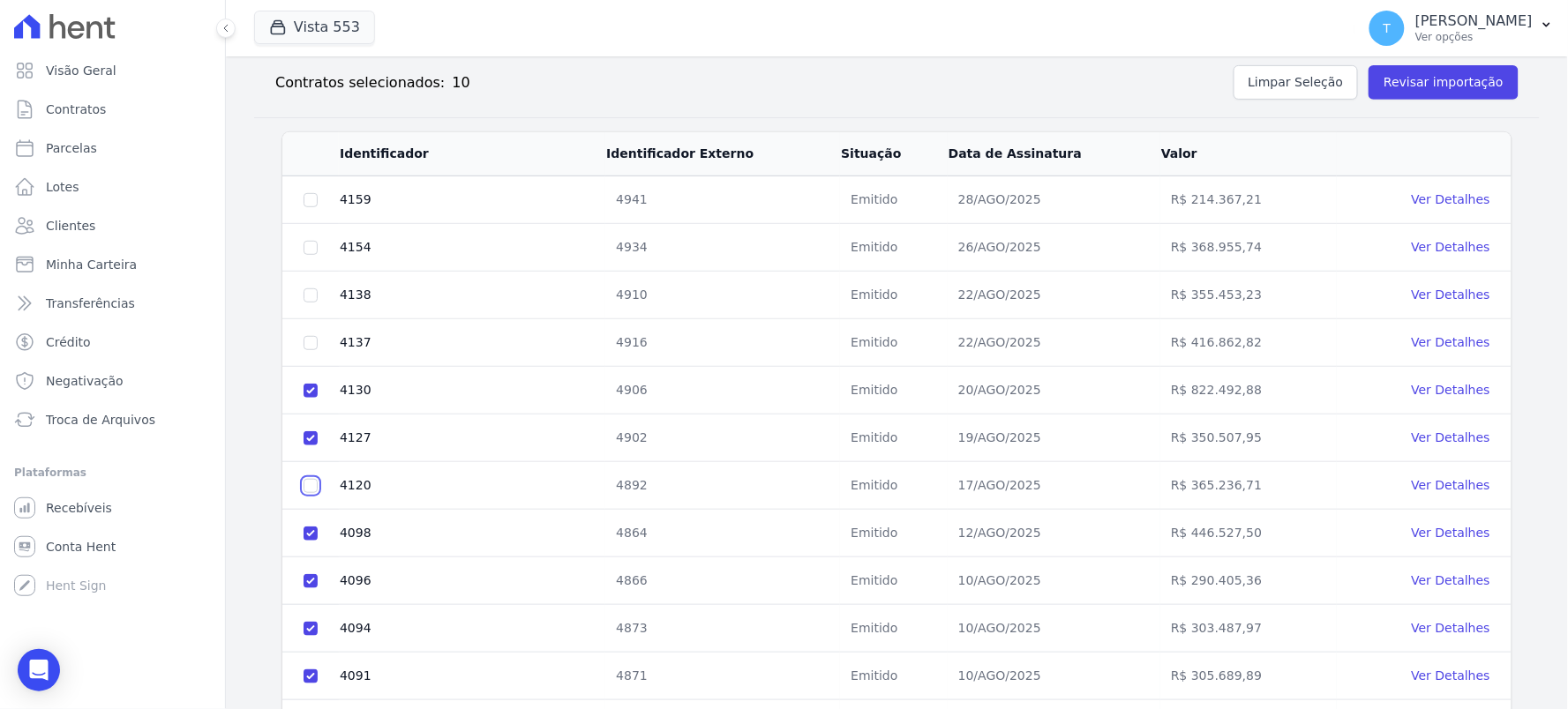
checkbox input "true"
click at [306, 332] on td at bounding box center [311, 343] width 57 height 48
click at [316, 207] on input "checkbox" at bounding box center [311, 200] width 14 height 14
checkbox input "true"
click at [306, 207] on input "checkbox" at bounding box center [311, 200] width 14 height 14
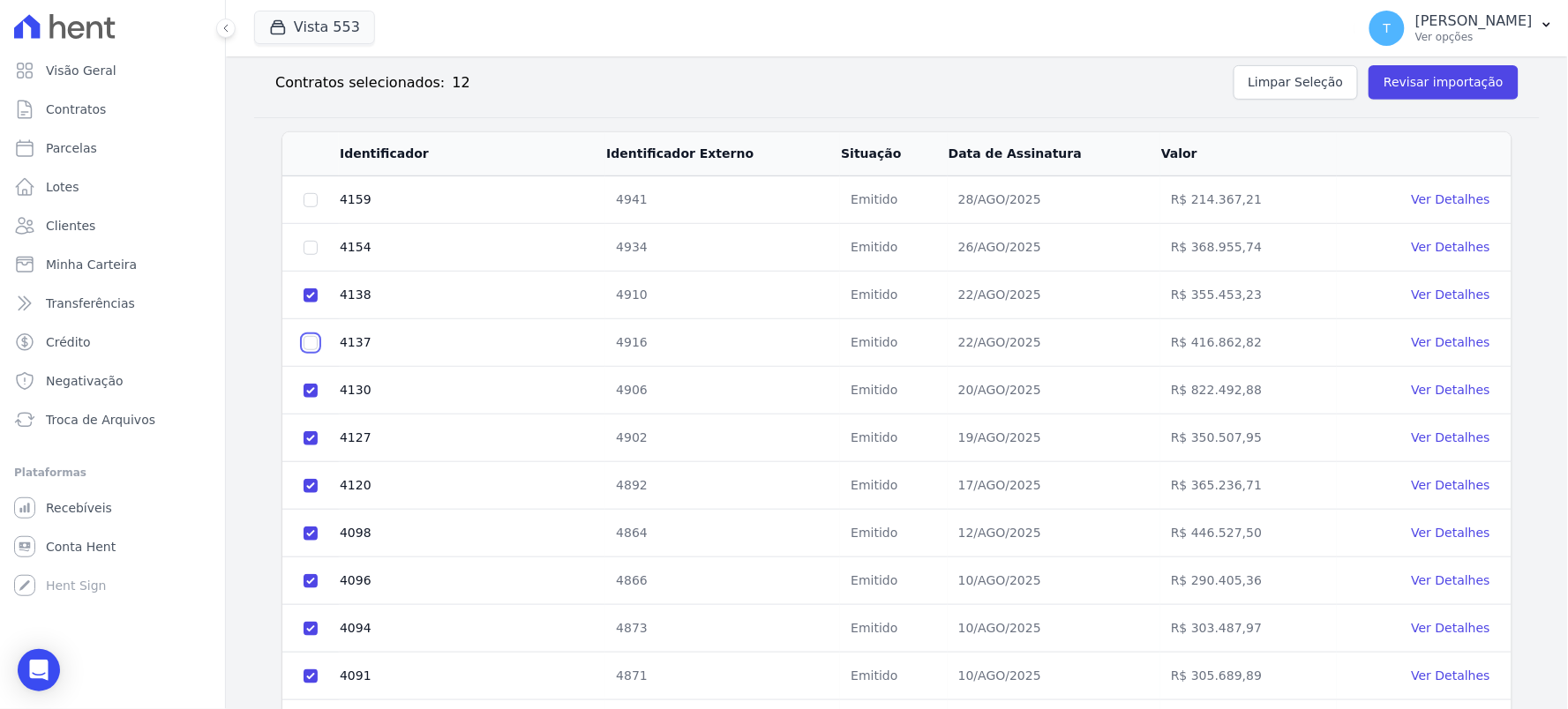
checkbox input "true"
click at [301, 239] on td at bounding box center [311, 247] width 57 height 48
click at [313, 237] on td at bounding box center [311, 247] width 57 height 48
click at [313, 191] on td at bounding box center [311, 200] width 57 height 48
click at [306, 254] on td at bounding box center [311, 247] width 57 height 48
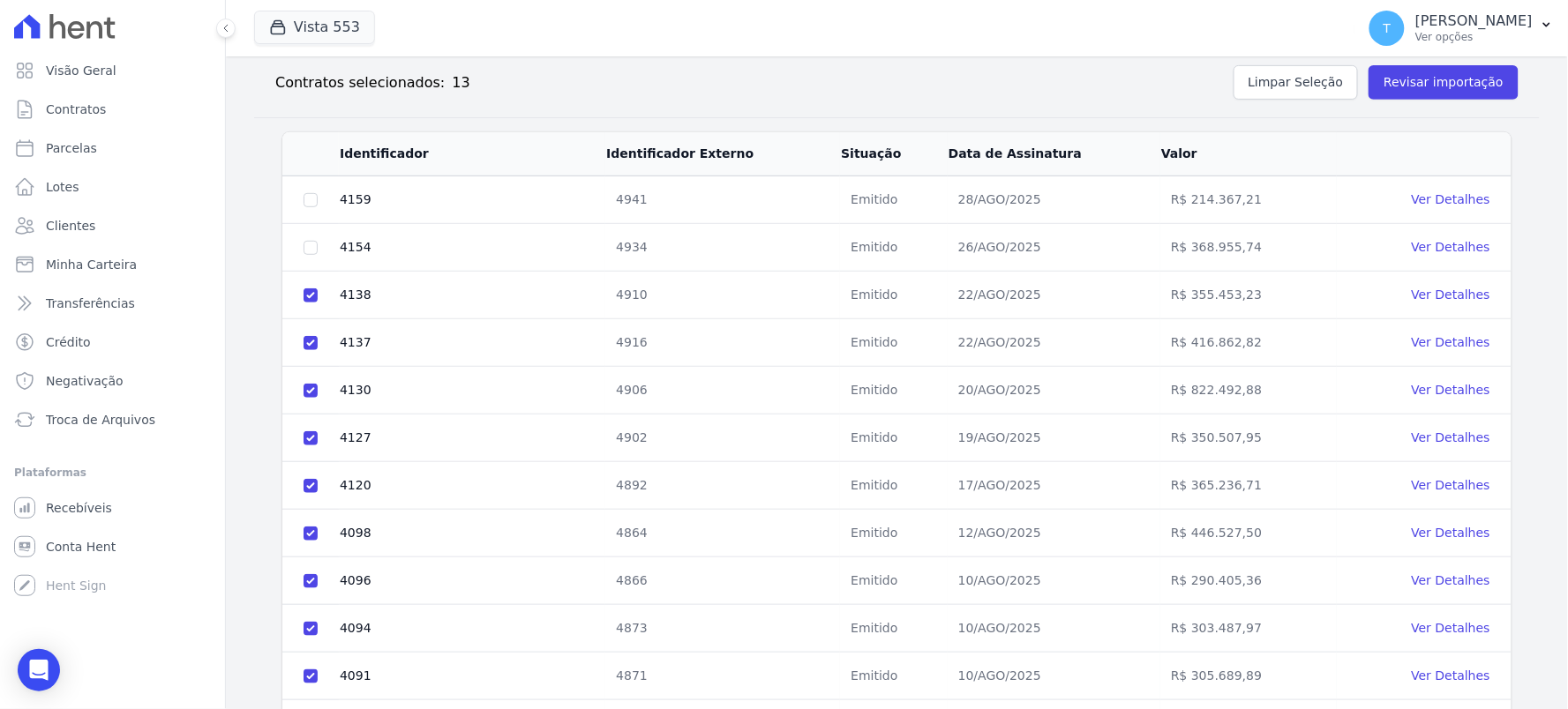
click at [311, 208] on td at bounding box center [311, 200] width 57 height 48
click at [311, 200] on input "checkbox" at bounding box center [311, 200] width 14 height 14
checkbox input "true"
click at [313, 258] on td at bounding box center [311, 247] width 57 height 48
click at [313, 207] on input "checkbox" at bounding box center [311, 200] width 14 height 14
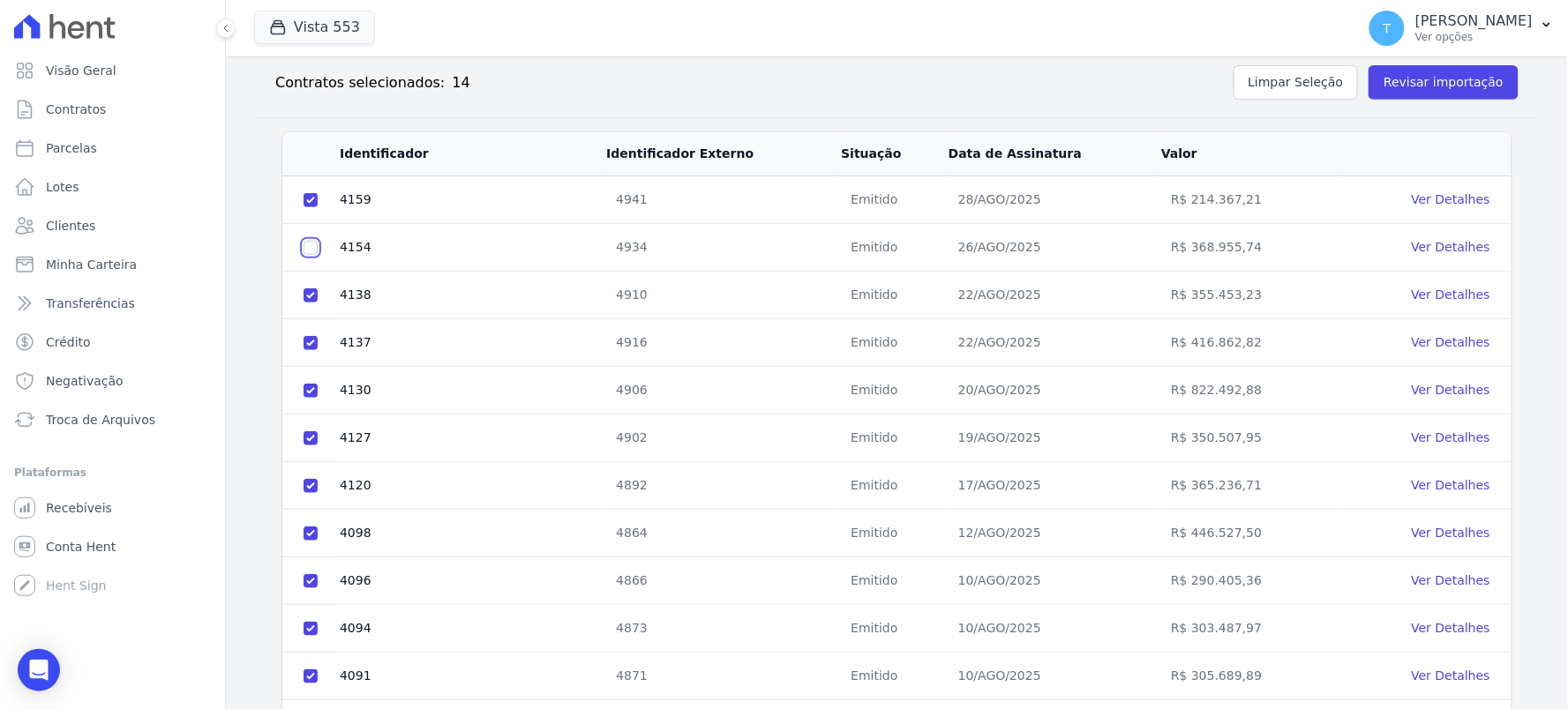
checkbox input "true"
click at [1417, 70] on button "Revisar importação" at bounding box center [1444, 82] width 150 height 34
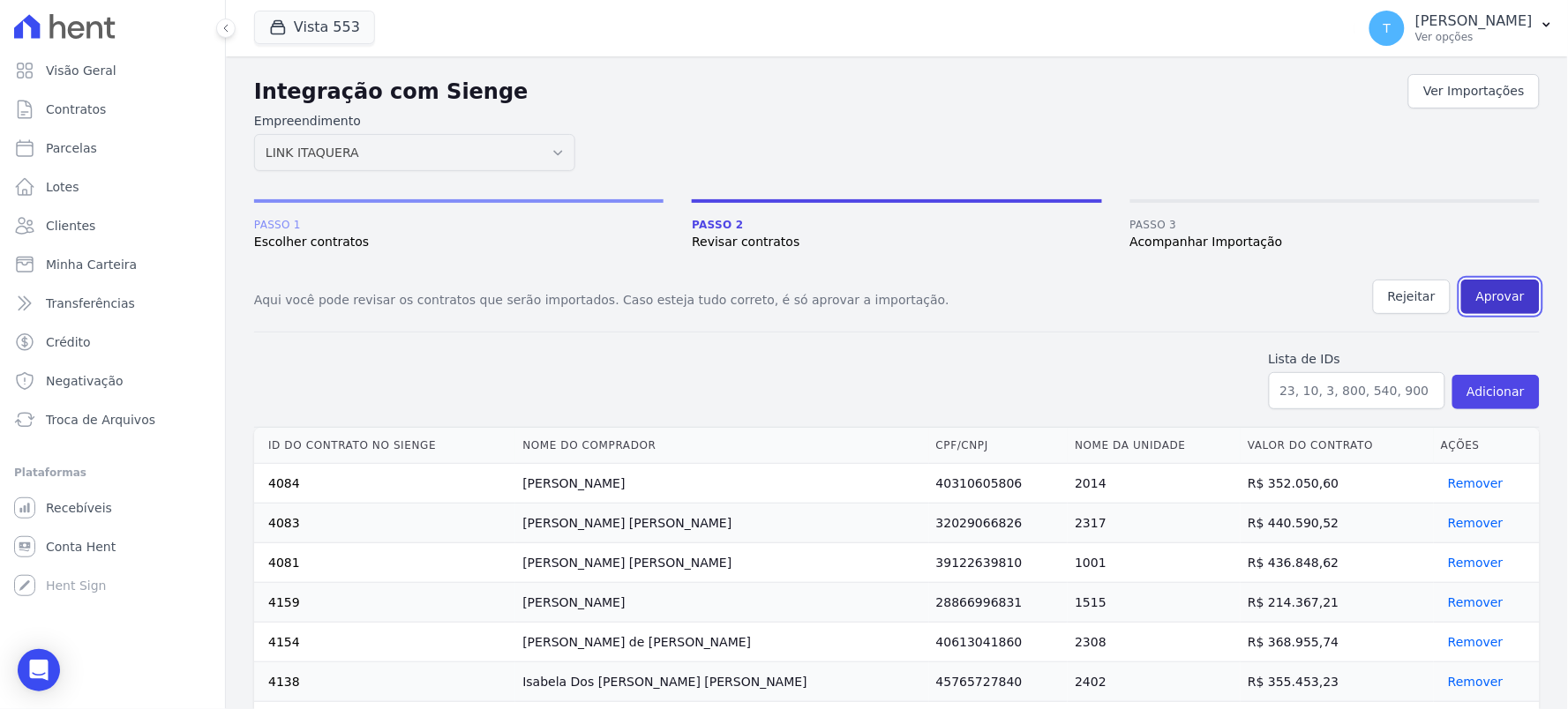
click at [1488, 302] on button "Aprovar" at bounding box center [1501, 296] width 79 height 34
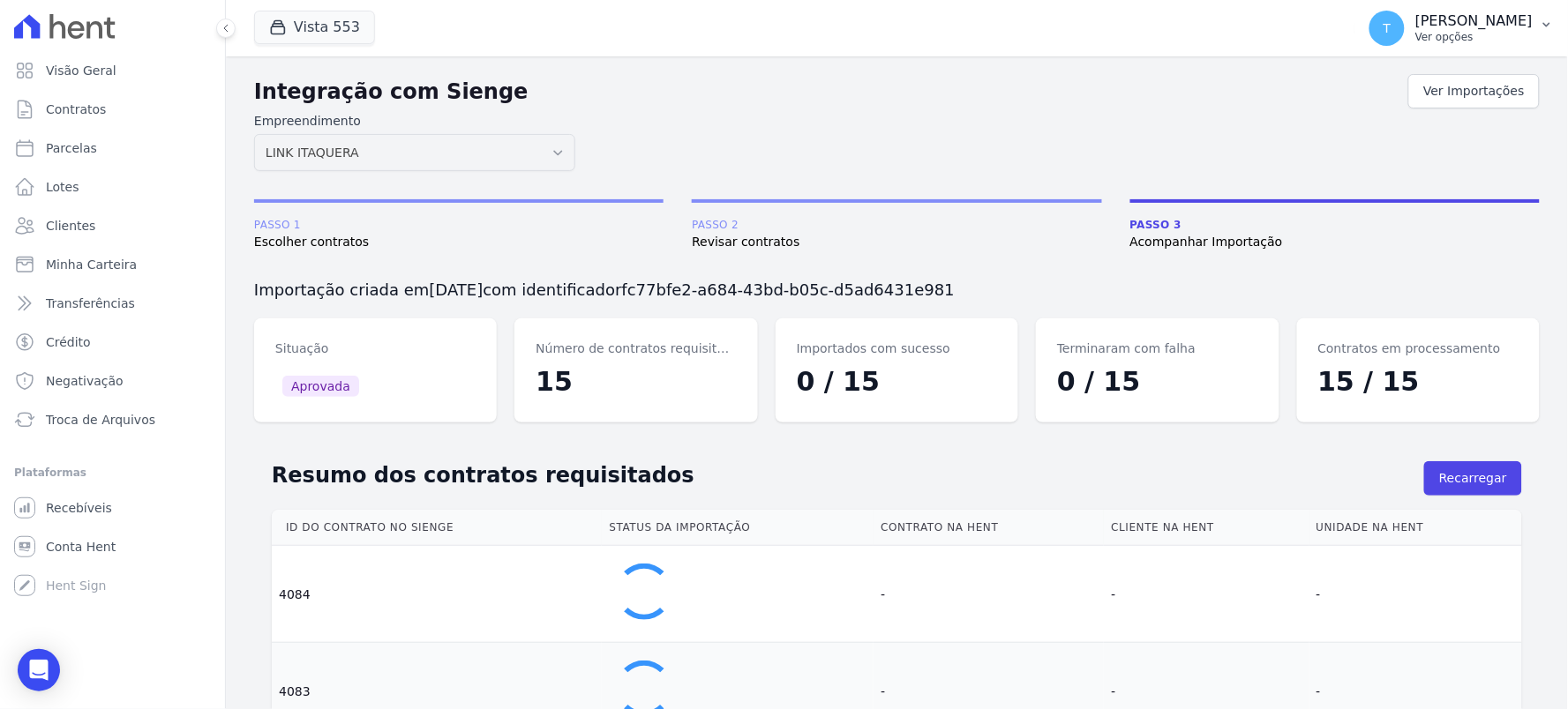
click at [1425, 37] on p "Ver opções" at bounding box center [1474, 37] width 117 height 14
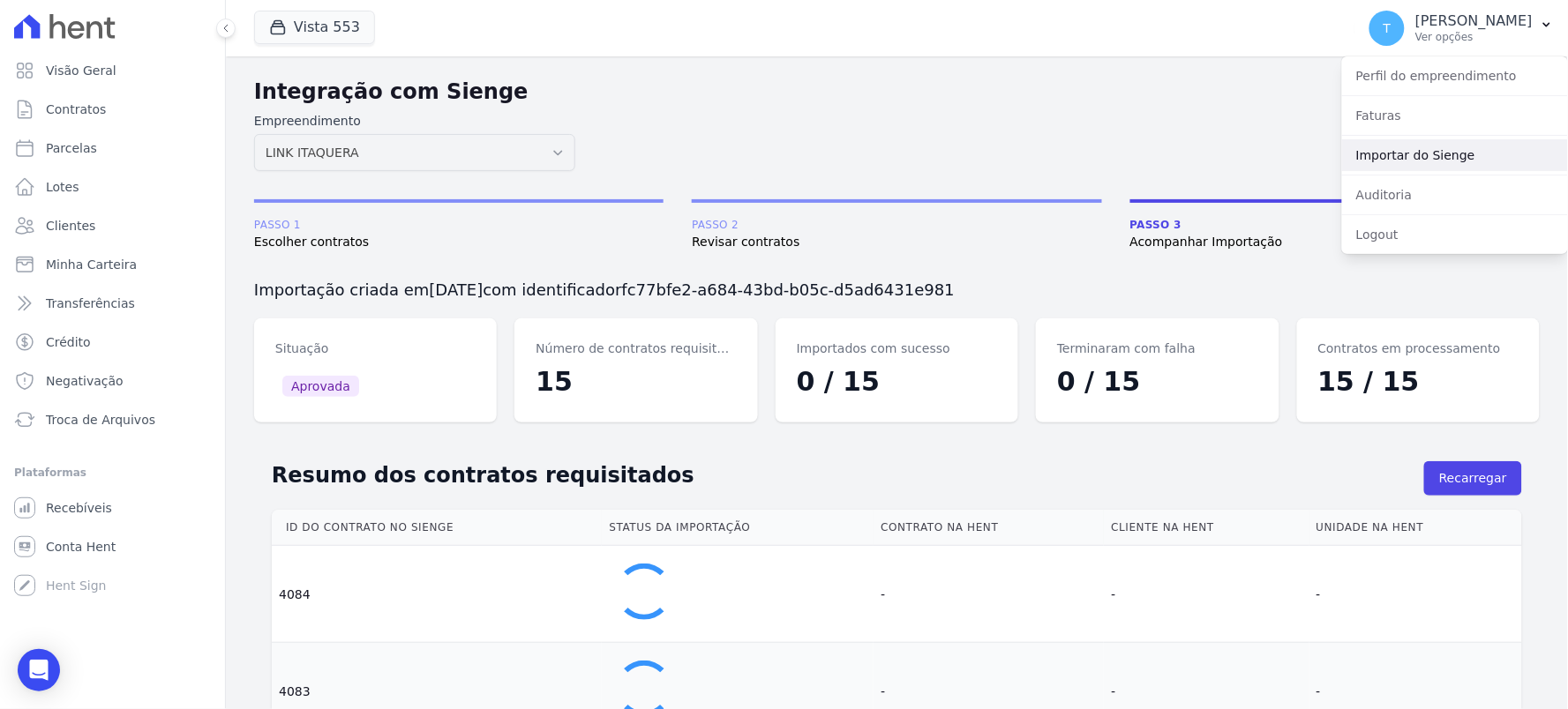
click at [1398, 156] on link "Importar do Sienge" at bounding box center [1455, 155] width 226 height 32
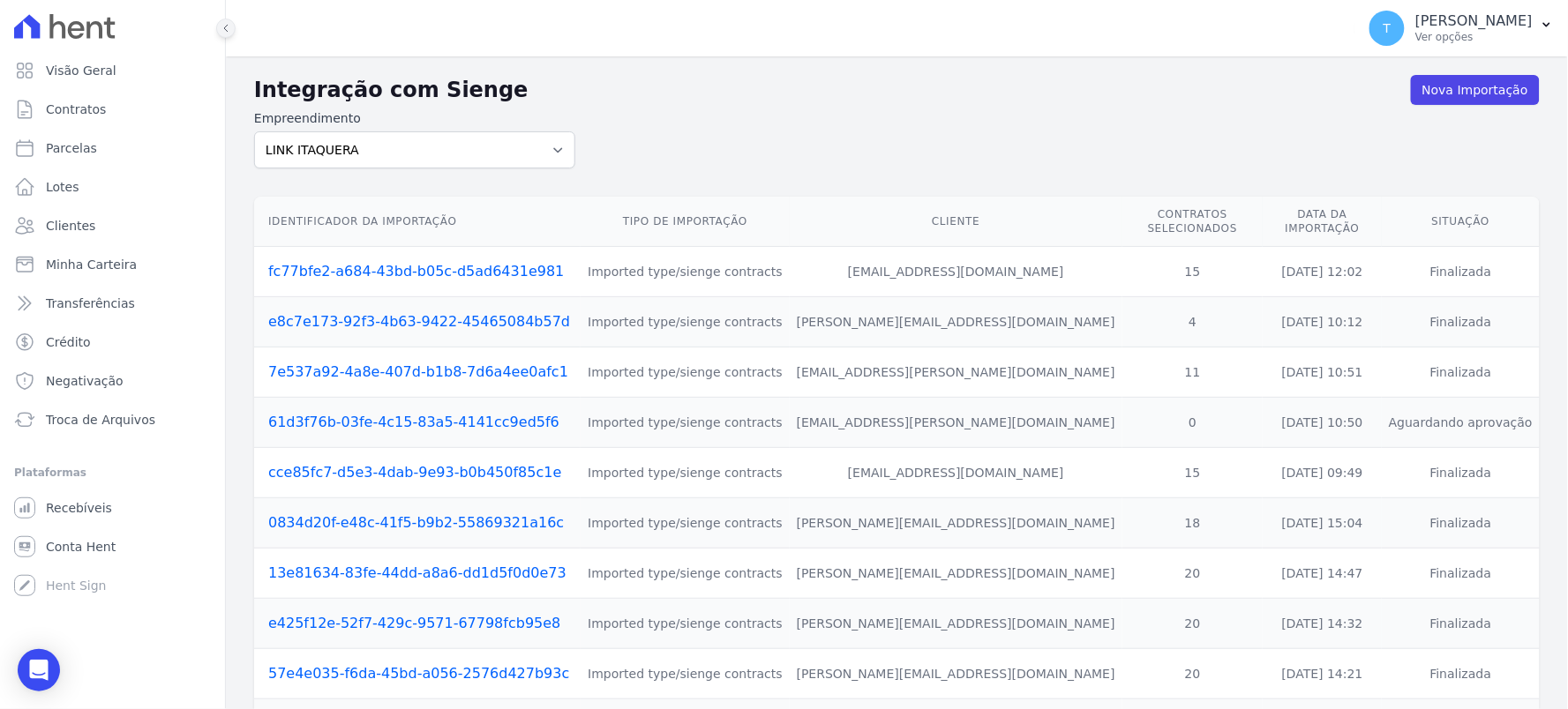
click at [230, 36] on button at bounding box center [226, 28] width 19 height 19
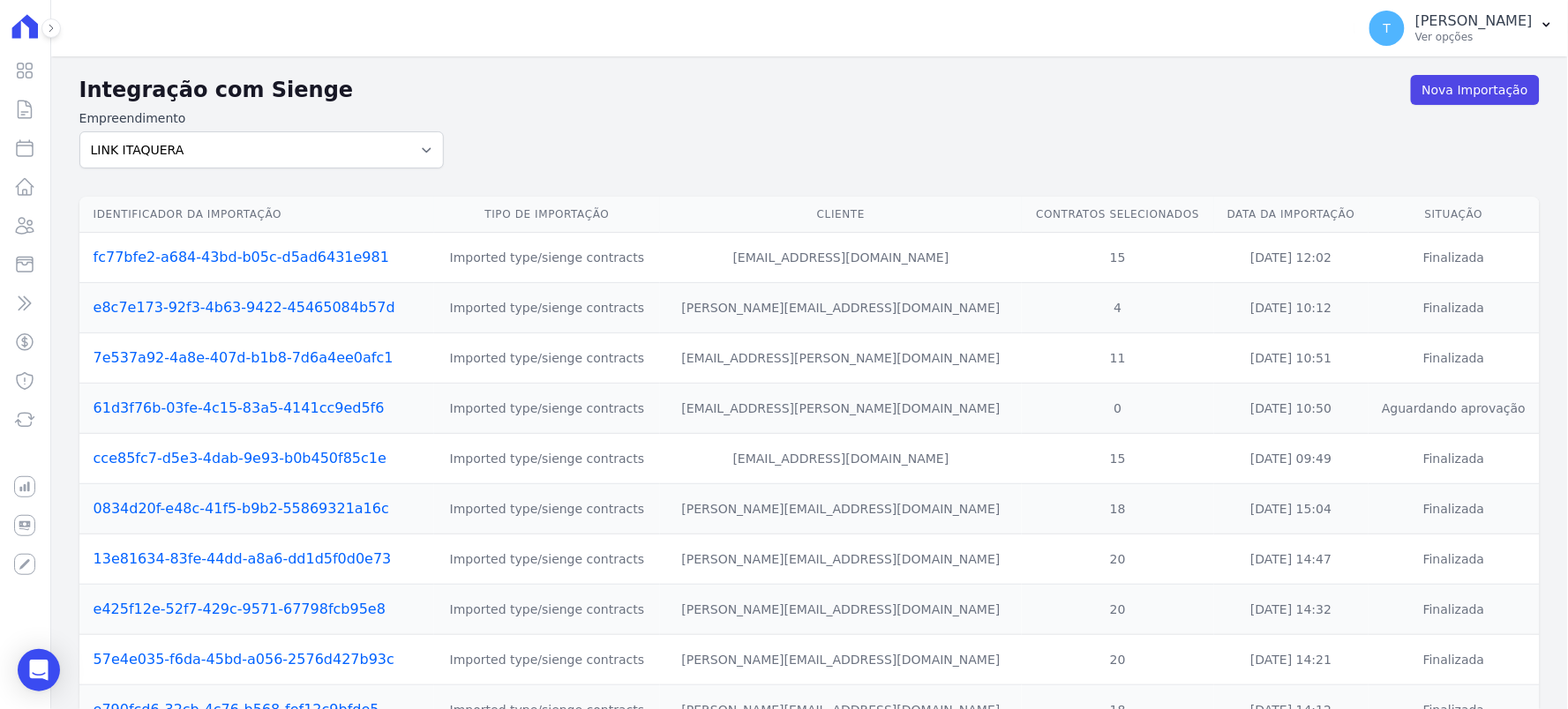
click at [22, 31] on icon at bounding box center [24, 25] width 36 height 24
click at [19, 192] on icon at bounding box center [25, 187] width 18 height 16
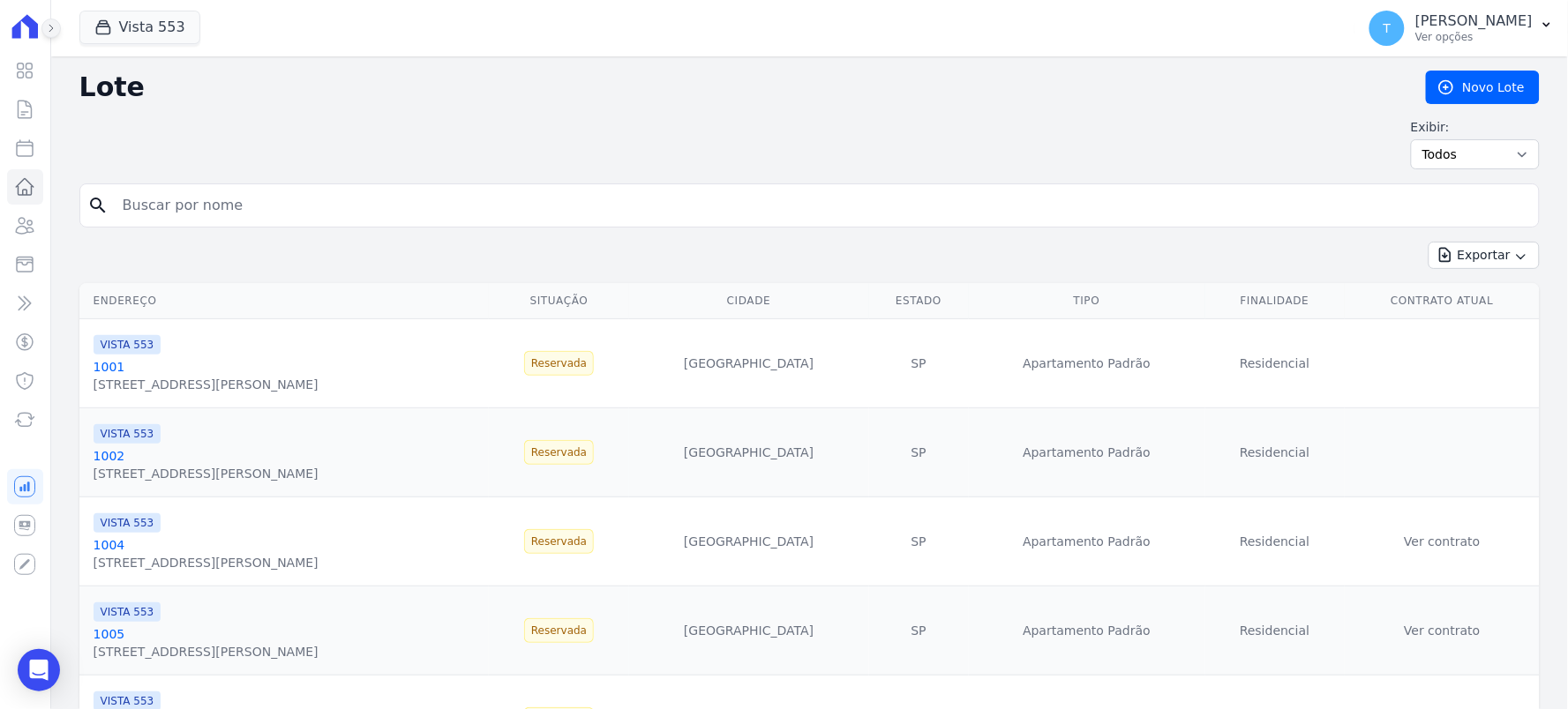
click at [47, 24] on icon at bounding box center [51, 28] width 11 height 11
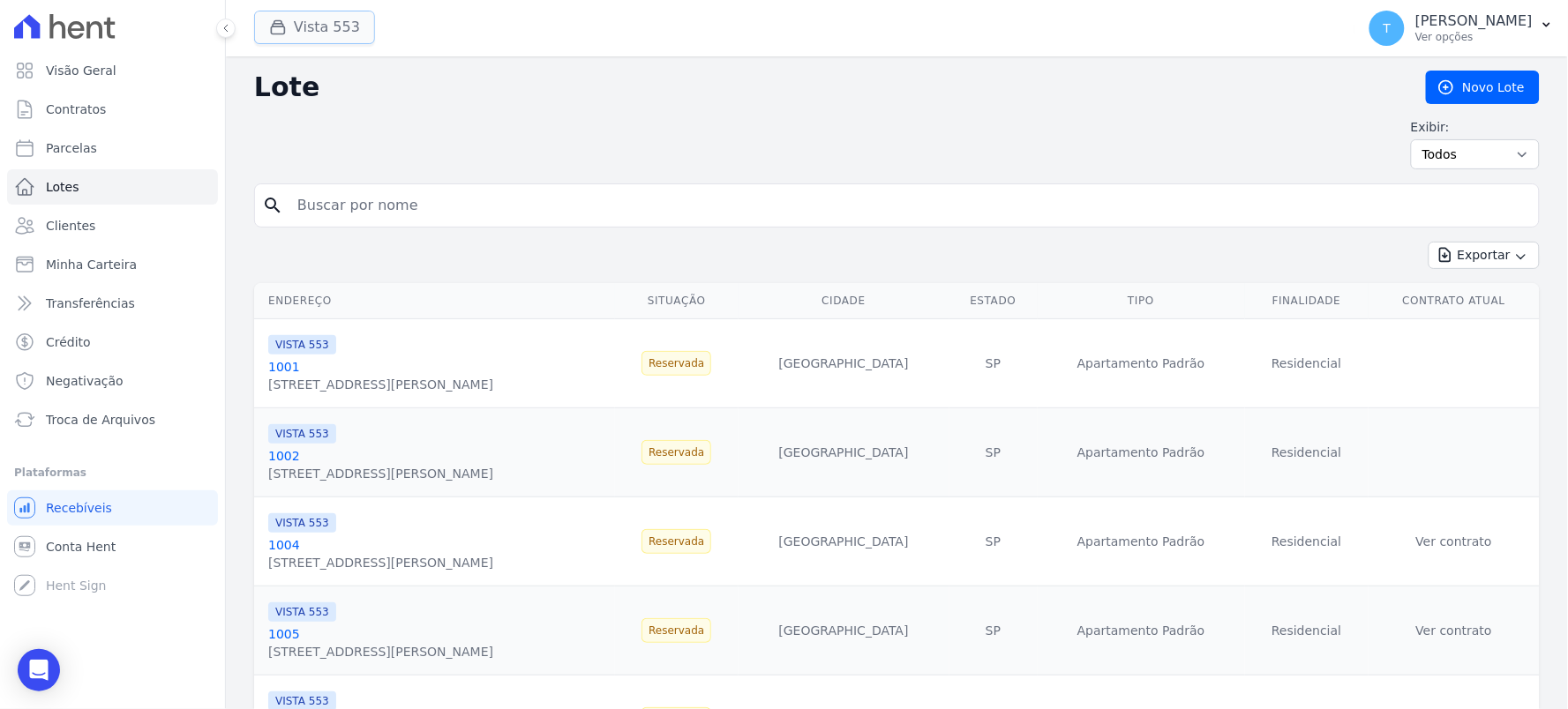
click at [283, 26] on icon "button" at bounding box center [279, 28] width 14 height 14
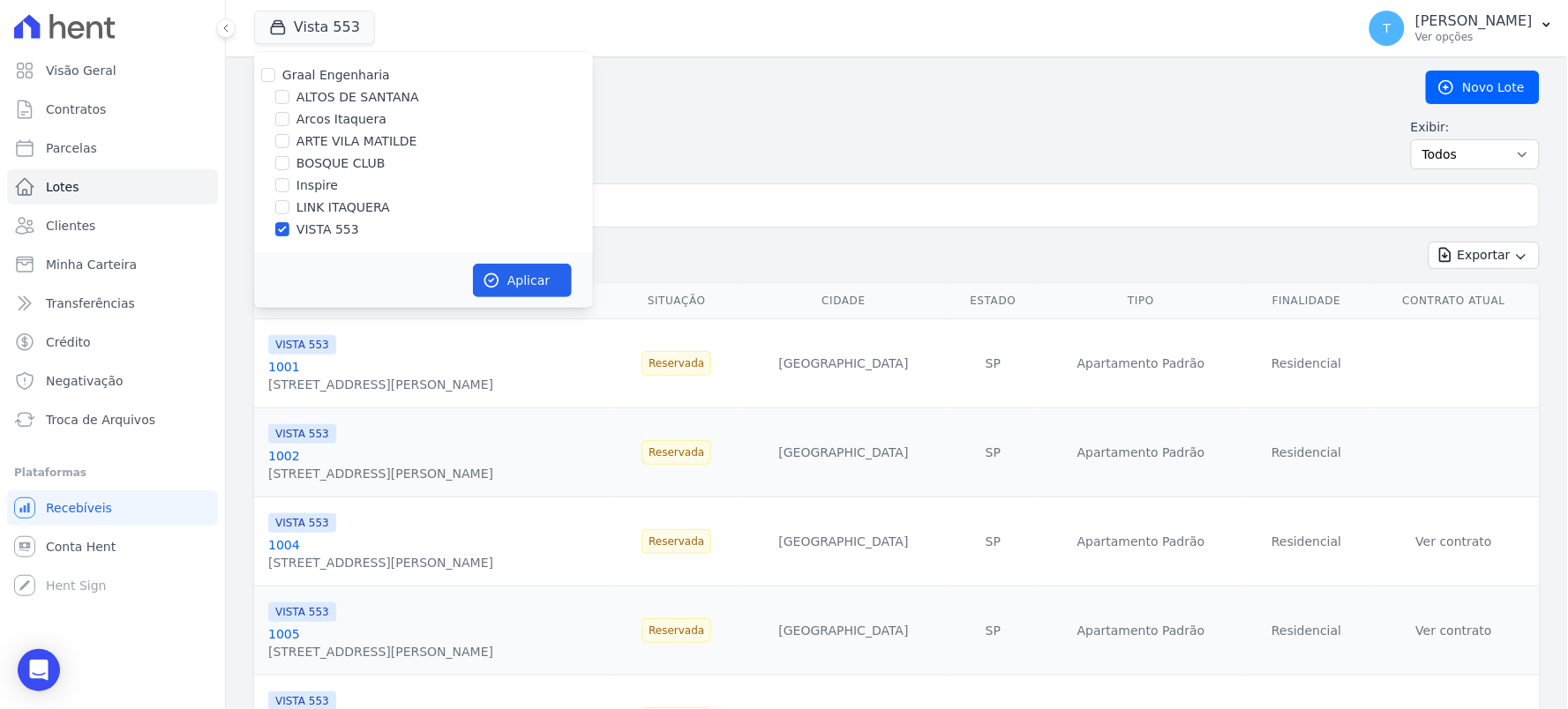
click at [753, 142] on div "Exibir: Todos Disponíveis Vendidas Reservadas Indisponíveis" at bounding box center [898, 143] width 1286 height 52
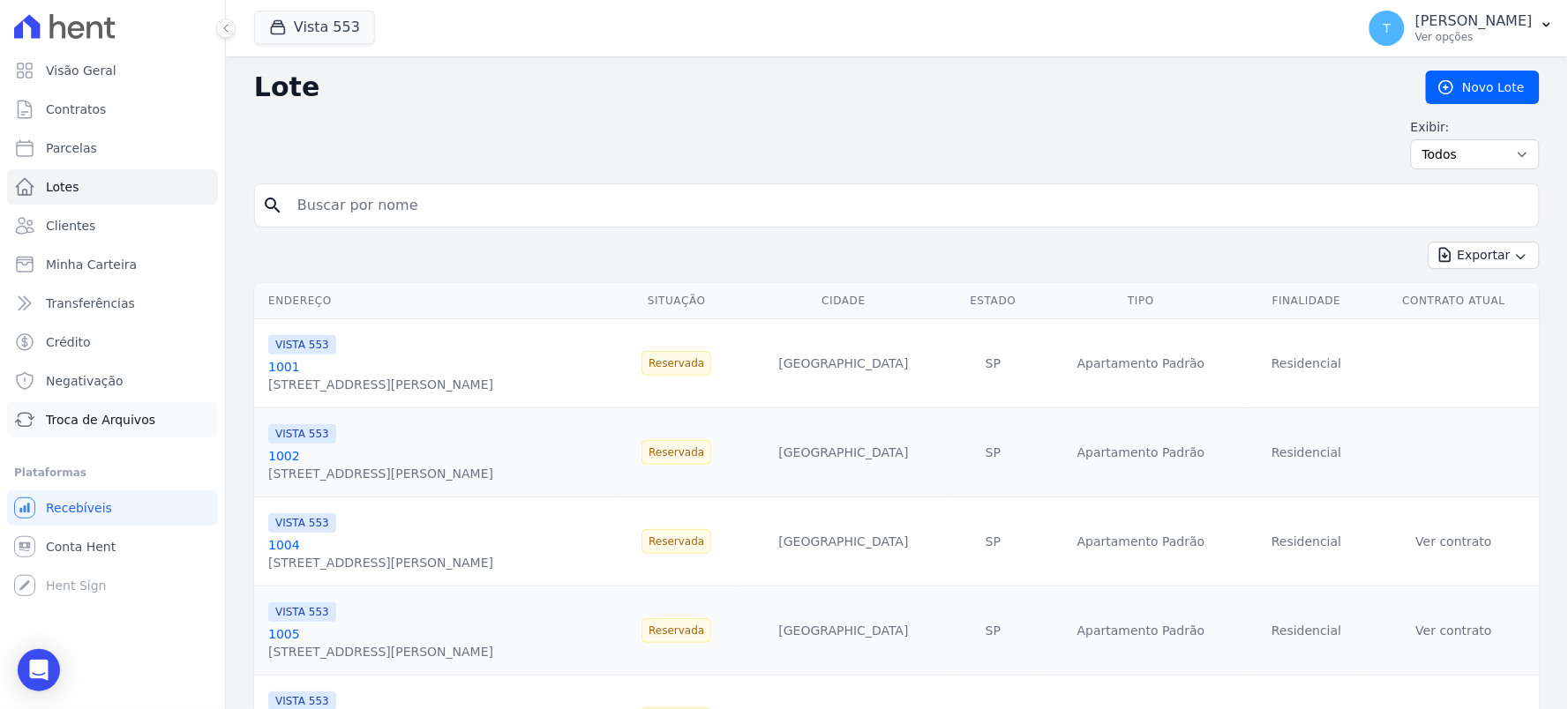
click at [82, 416] on span "Troca de Arquivos" at bounding box center [100, 420] width 109 height 18
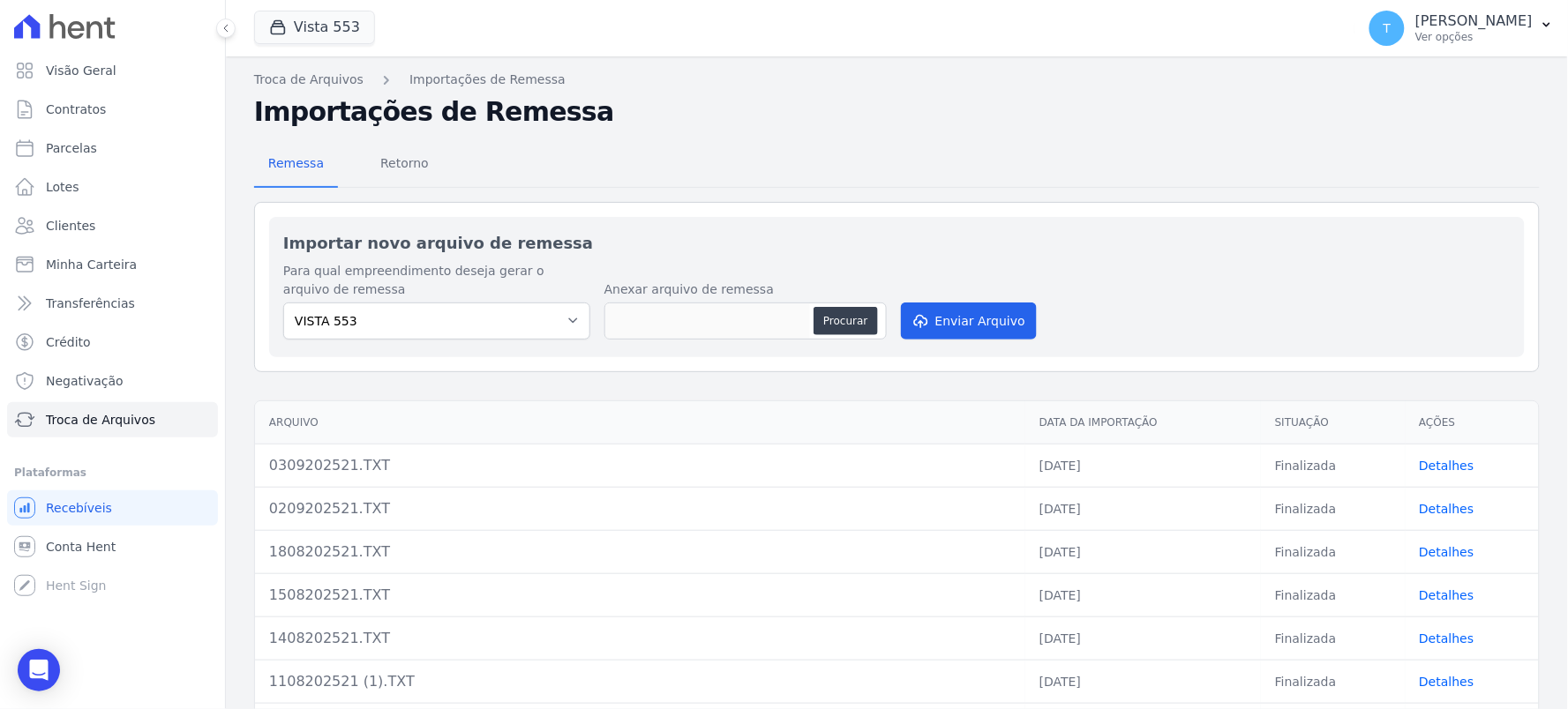
click at [1445, 466] on link "Detalhes" at bounding box center [1447, 466] width 55 height 14
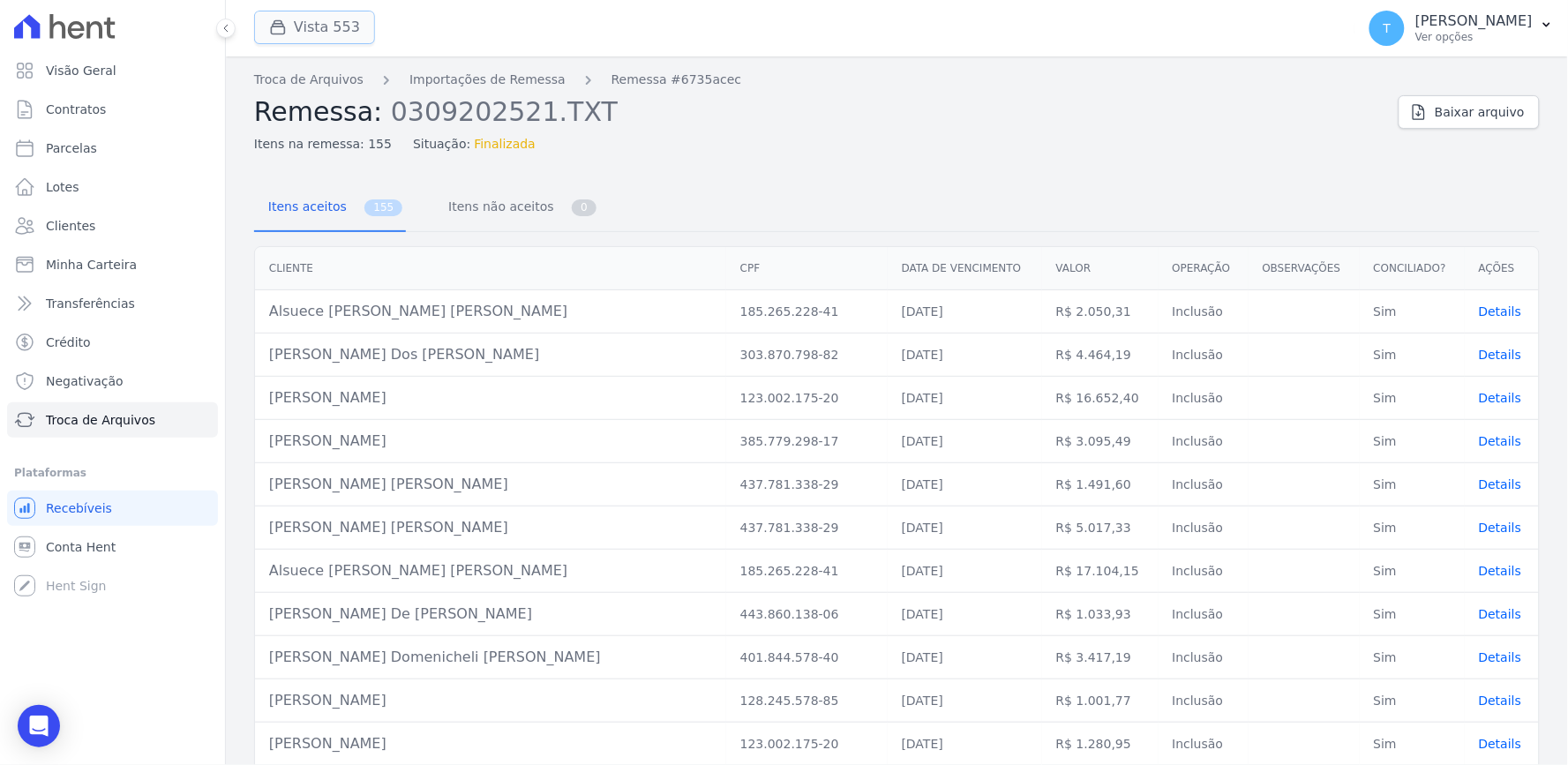
click at [304, 23] on button "Vista 553" at bounding box center [315, 27] width 121 height 33
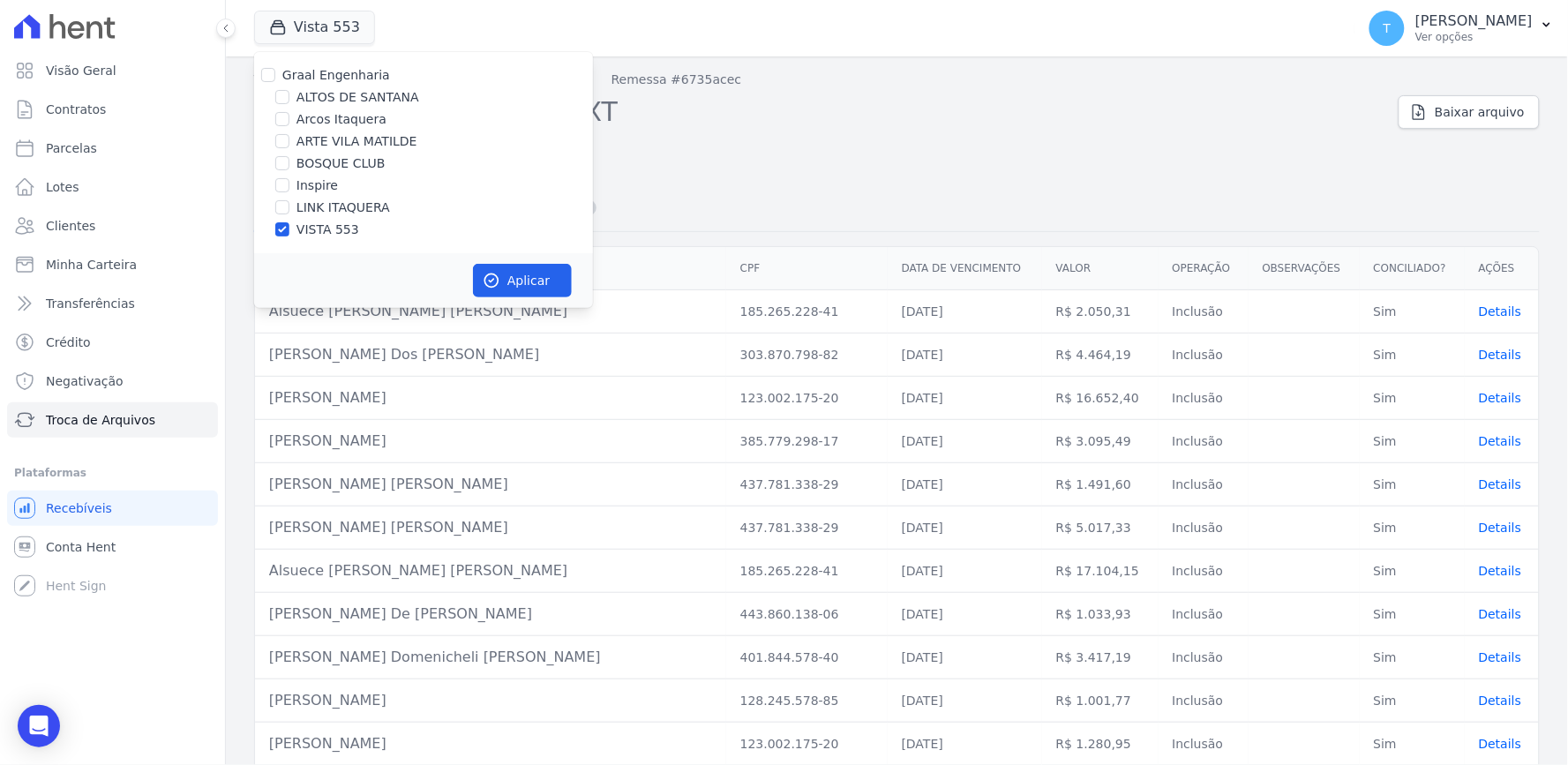
click at [314, 220] on label "VISTA 553" at bounding box center [327, 229] width 62 height 19
click at [289, 222] on input "VISTA 553" at bounding box center [283, 229] width 14 height 14
checkbox input "false"
click at [321, 159] on label "BOSQUE CLUB" at bounding box center [340, 163] width 89 height 19
click at [289, 159] on input "BOSQUE CLUB" at bounding box center [283, 163] width 14 height 14
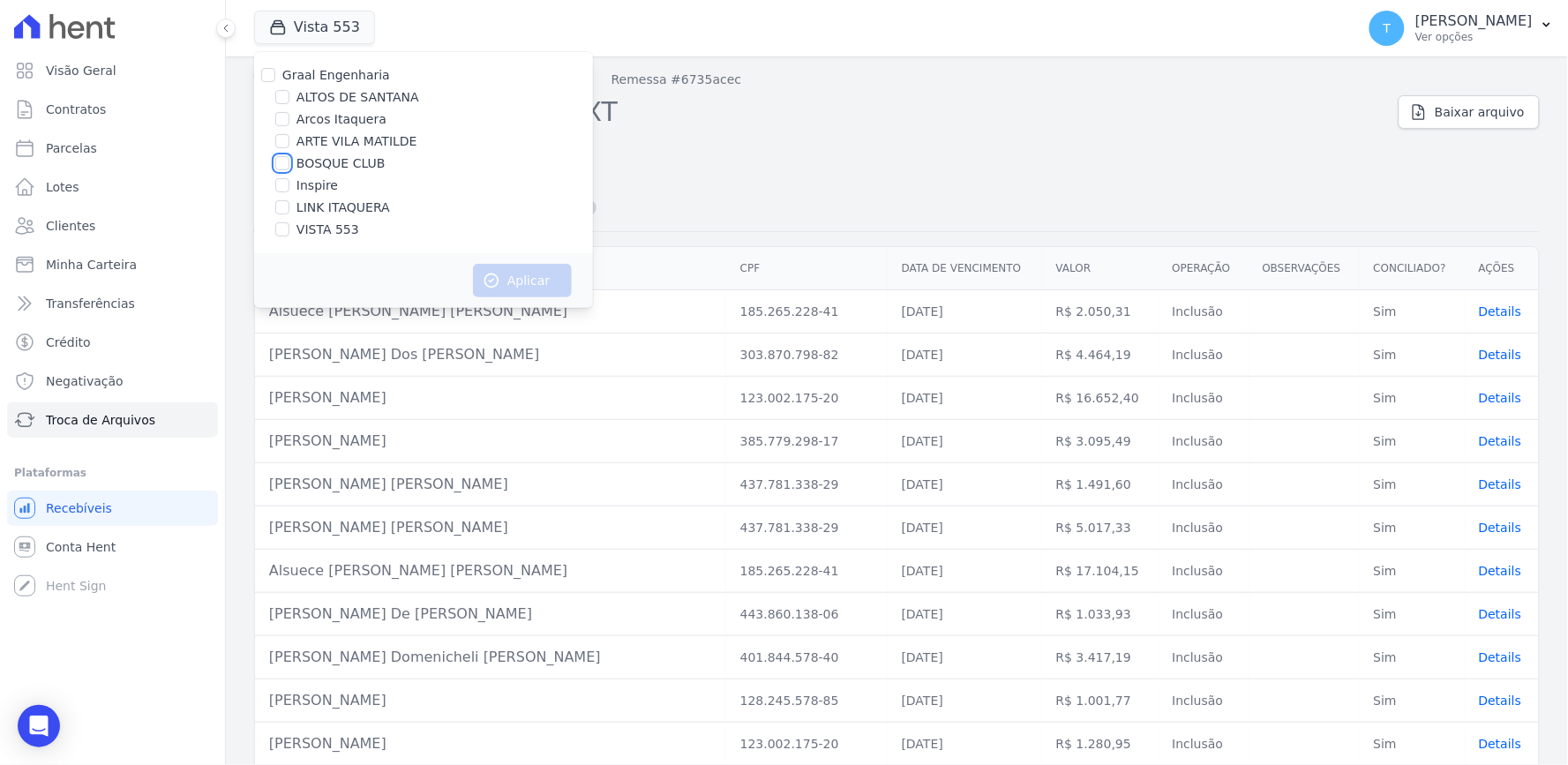
checkbox input "true"
click at [481, 265] on button "Aplicar" at bounding box center [521, 281] width 98 height 33
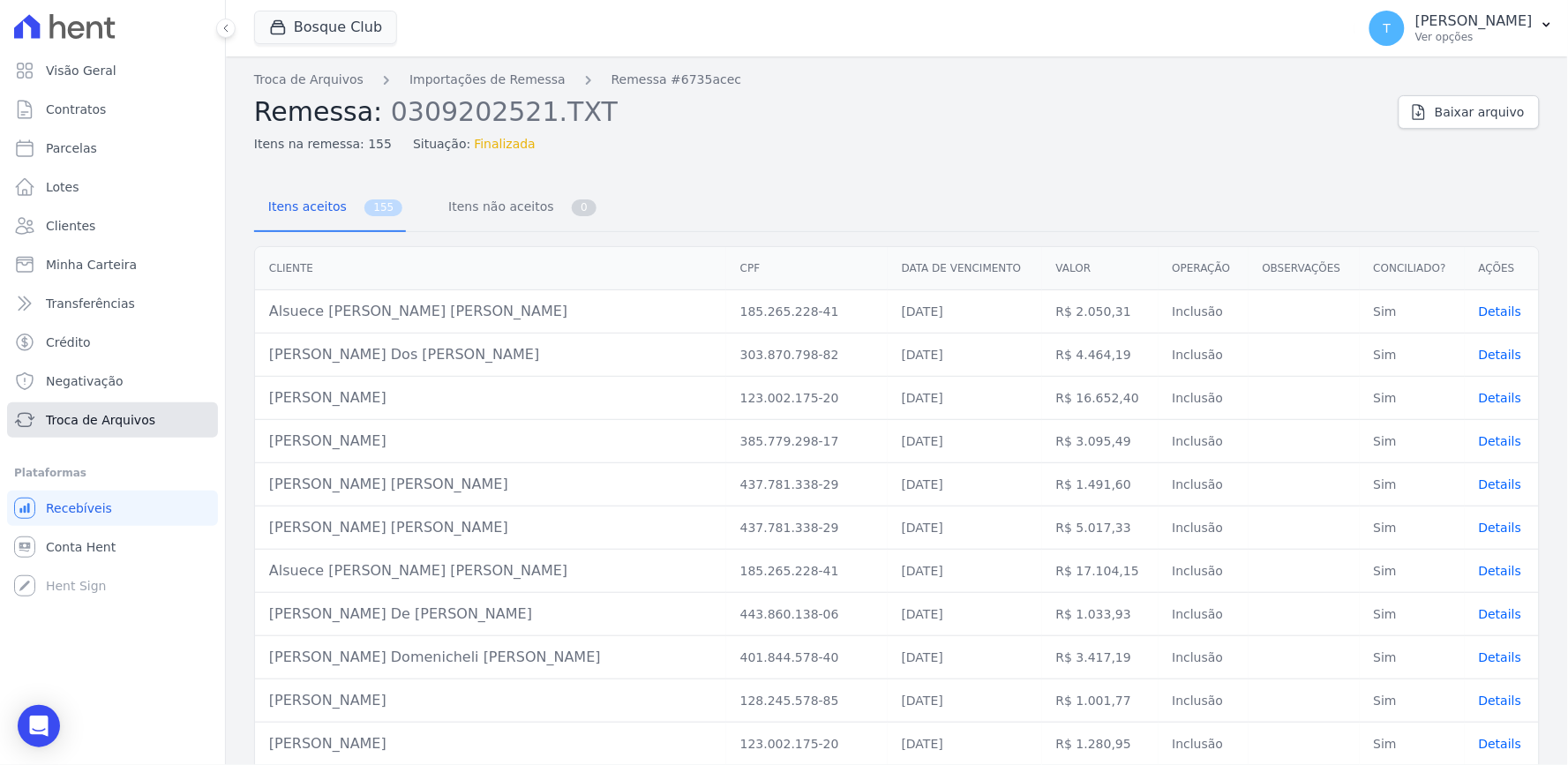
click at [113, 424] on span "Troca de Arquivos" at bounding box center [100, 420] width 109 height 18
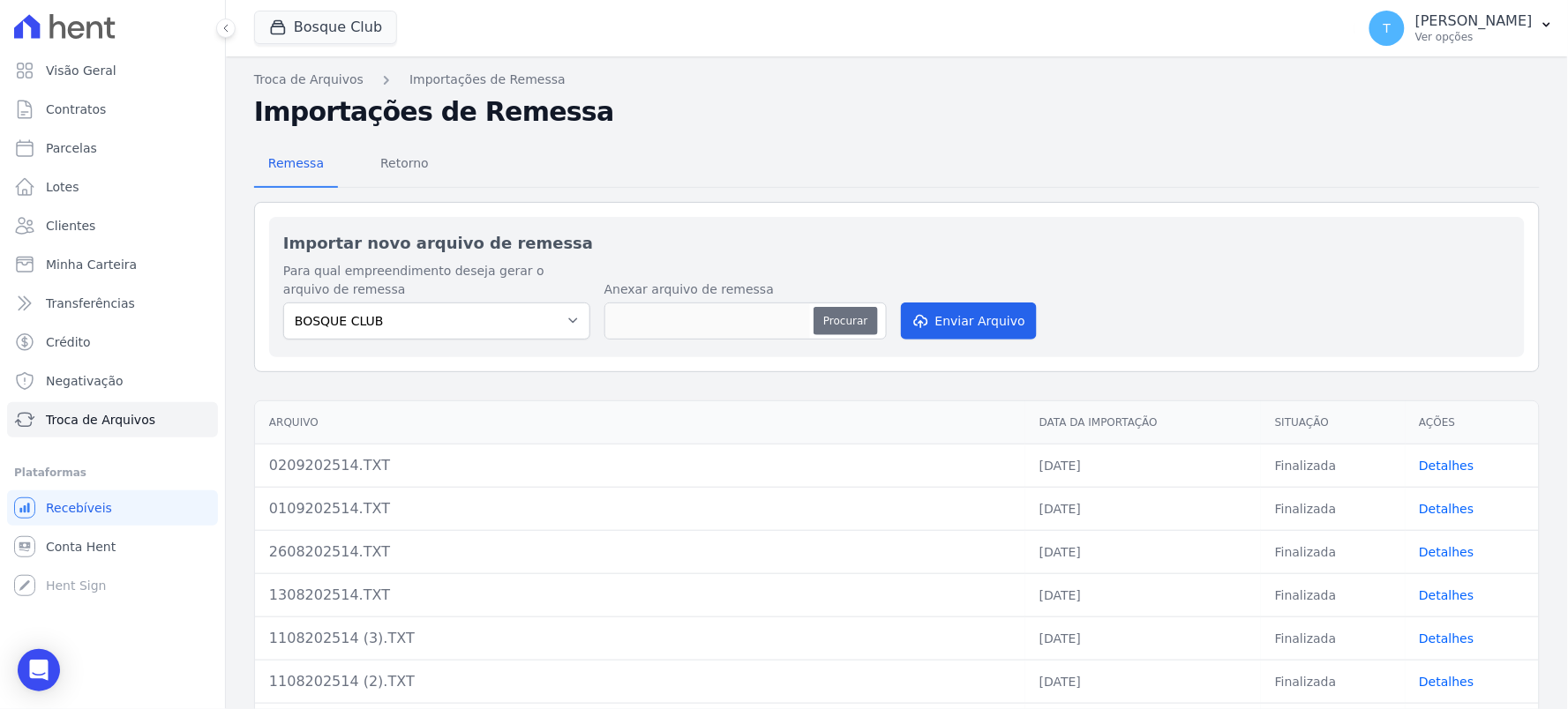
click at [835, 307] on button "Procurar" at bounding box center [845, 320] width 63 height 28
type input "0309202514.TXT"
click at [969, 323] on button "Enviar Arquivo" at bounding box center [969, 321] width 135 height 37
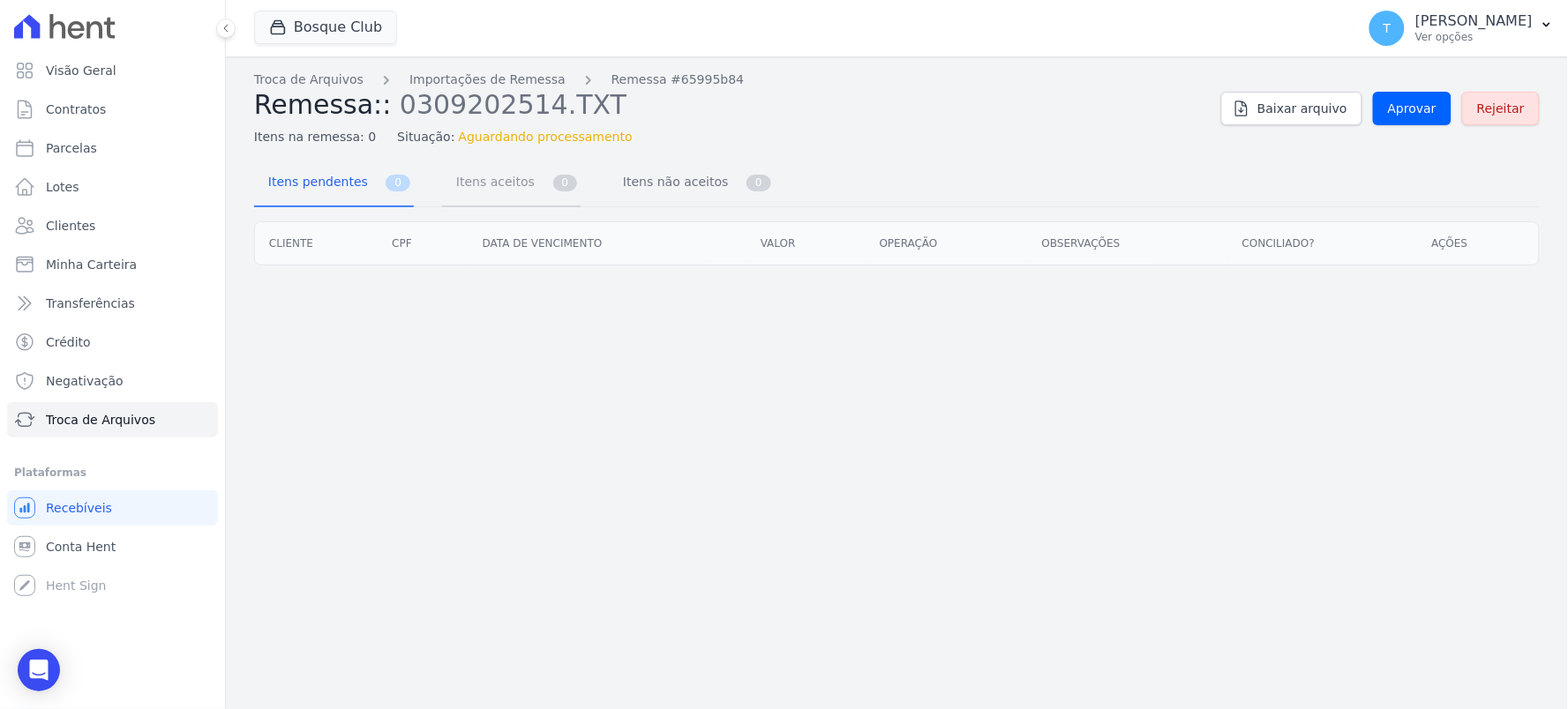
click at [499, 191] on span "Itens aceitos" at bounding box center [491, 181] width 93 height 35
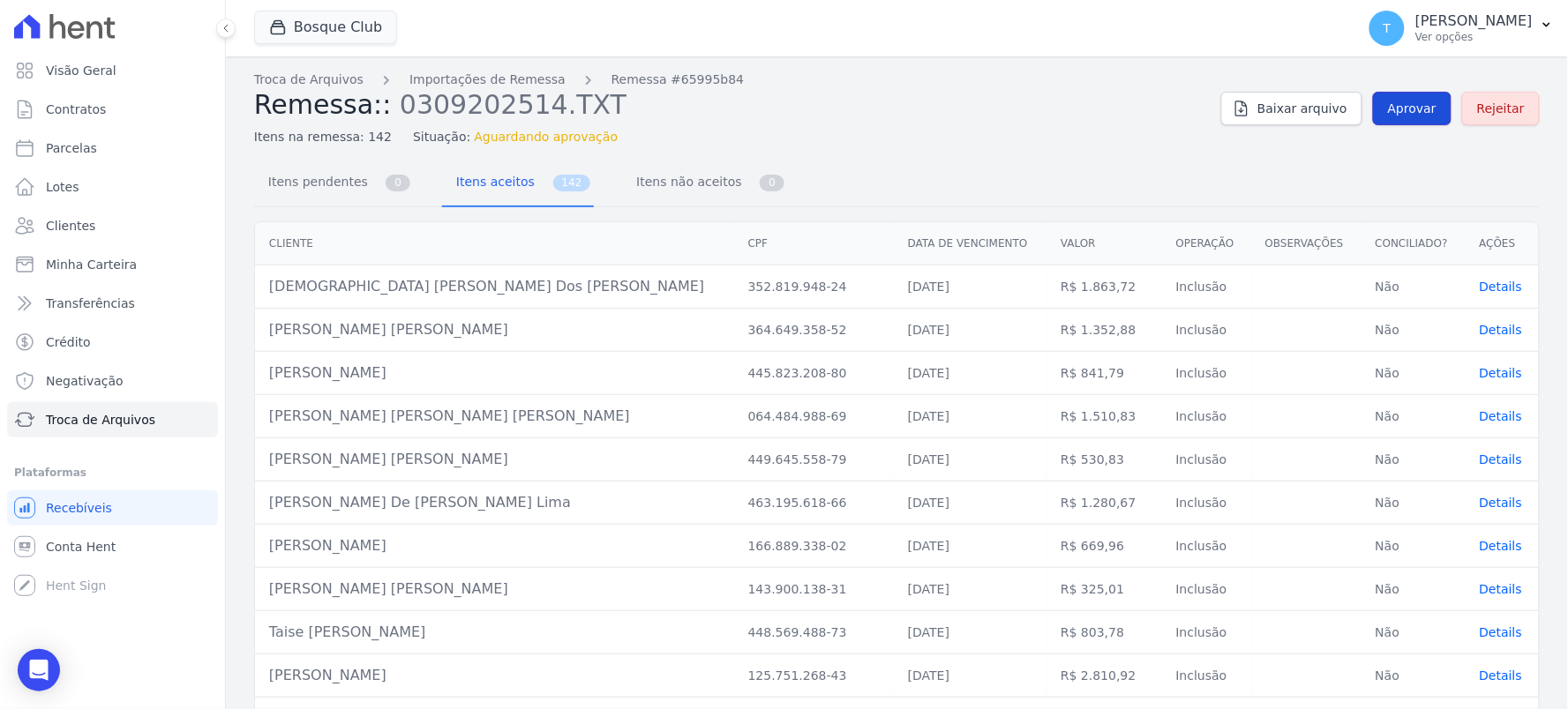
click at [1408, 95] on link "Aprovar" at bounding box center [1412, 108] width 79 height 33
click at [679, 204] on link "Itens não aceitos 0" at bounding box center [705, 184] width 166 height 47
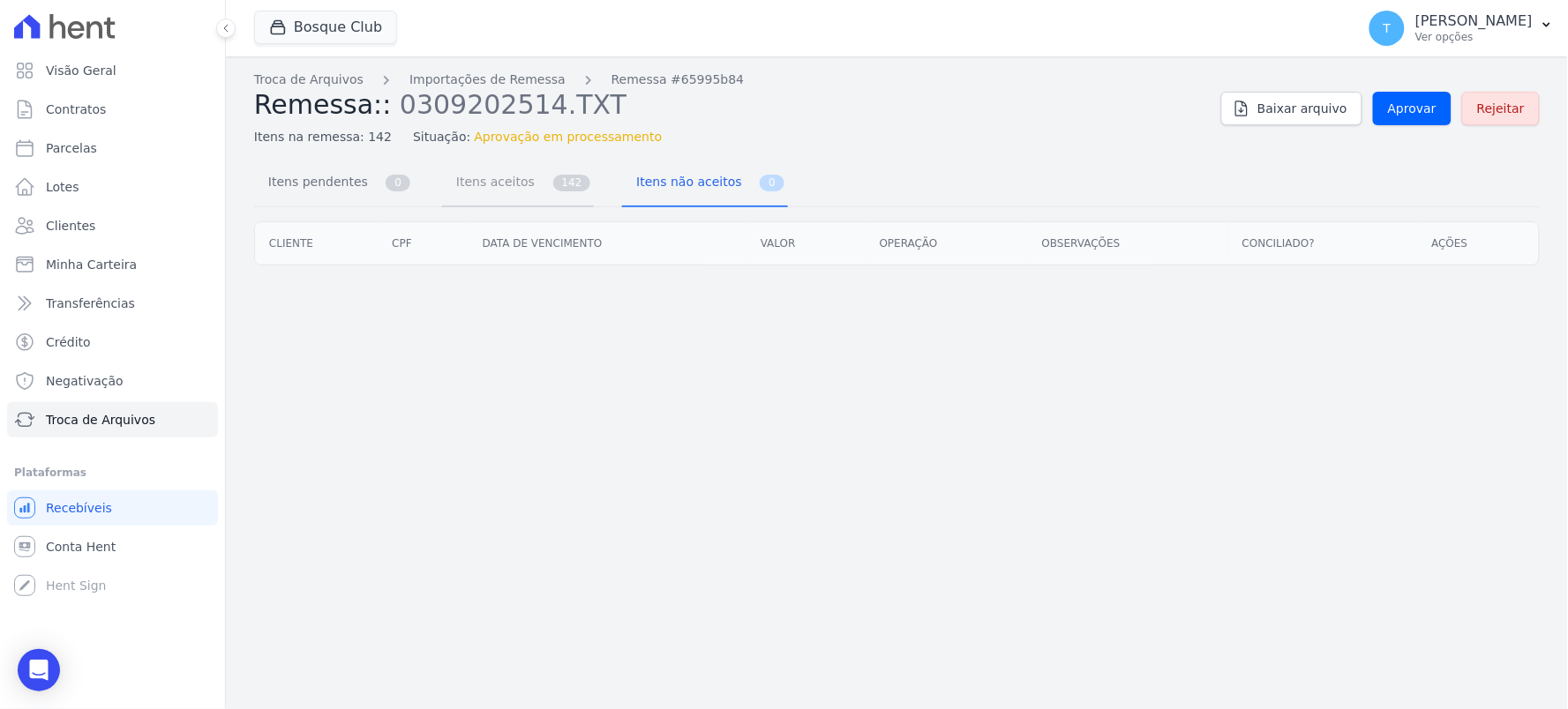
click at [463, 198] on span "Itens aceitos" at bounding box center [491, 181] width 93 height 35
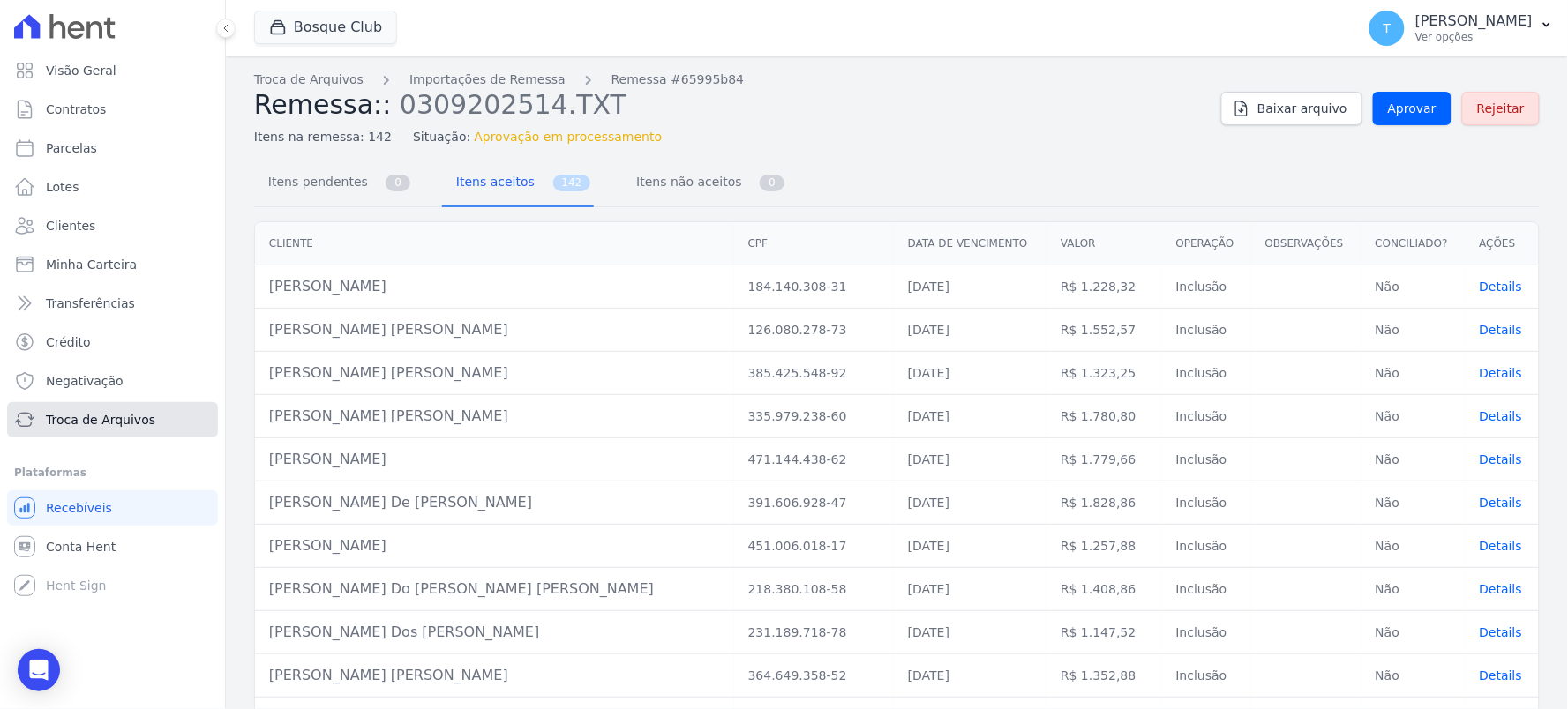
click at [73, 426] on span "Troca de Arquivos" at bounding box center [100, 420] width 109 height 18
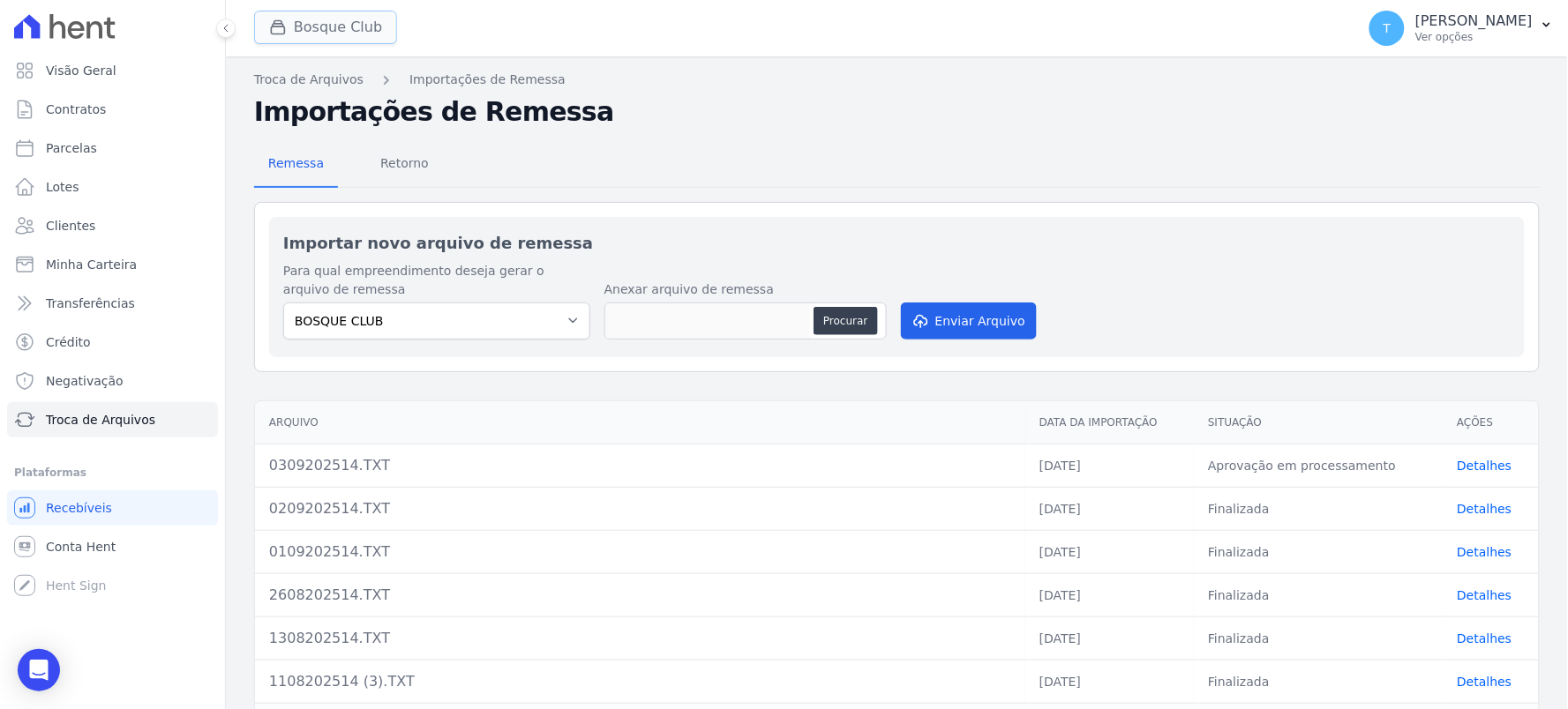
click at [340, 35] on button "Bosque Club" at bounding box center [325, 27] width 143 height 33
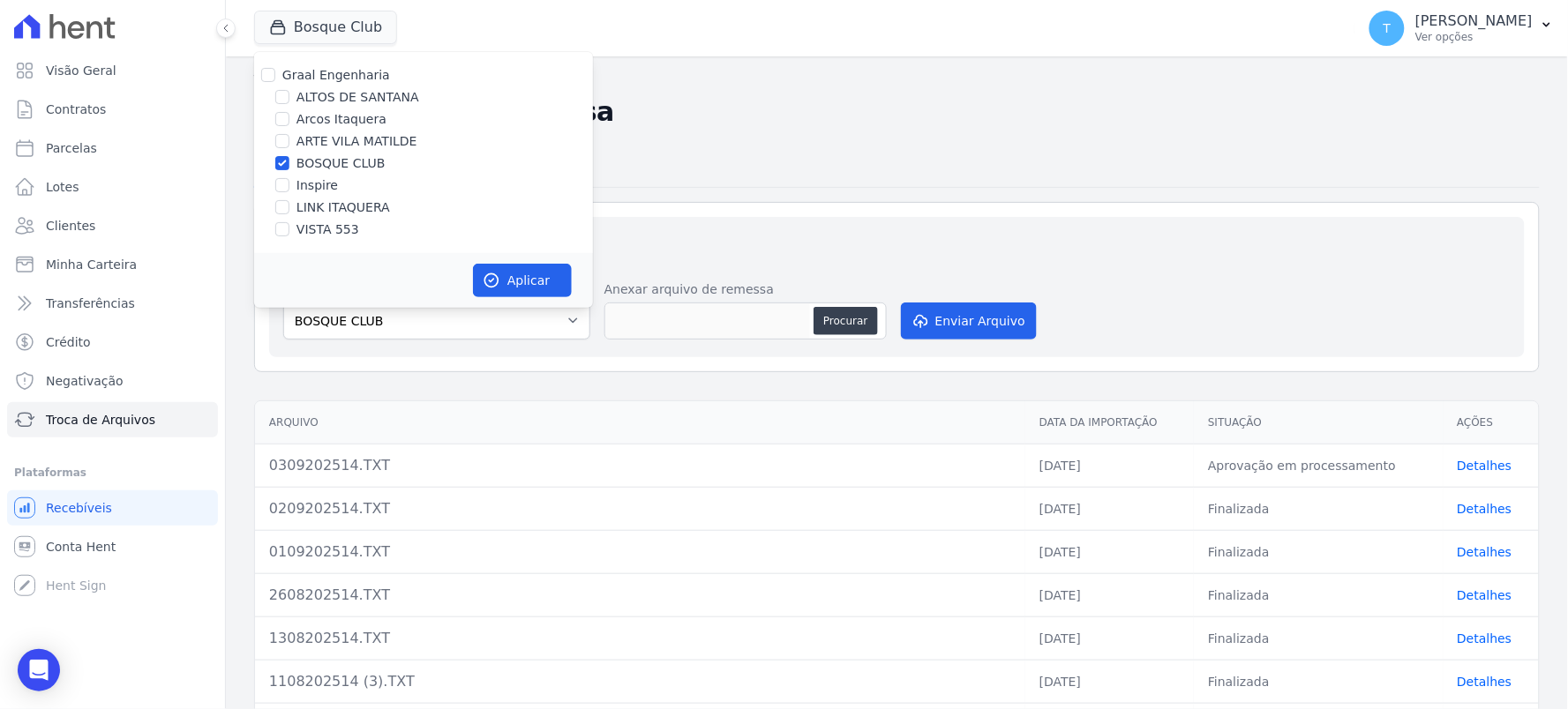
click at [326, 163] on label "BOSQUE CLUB" at bounding box center [340, 163] width 89 height 19
click at [289, 163] on input "BOSQUE CLUB" at bounding box center [283, 163] width 14 height 14
checkbox input "false"
click at [319, 138] on label "ARTE VILA MATILDE" at bounding box center [357, 141] width 121 height 19
click at [289, 138] on input "ARTE VILA MATILDE" at bounding box center [283, 141] width 14 height 14
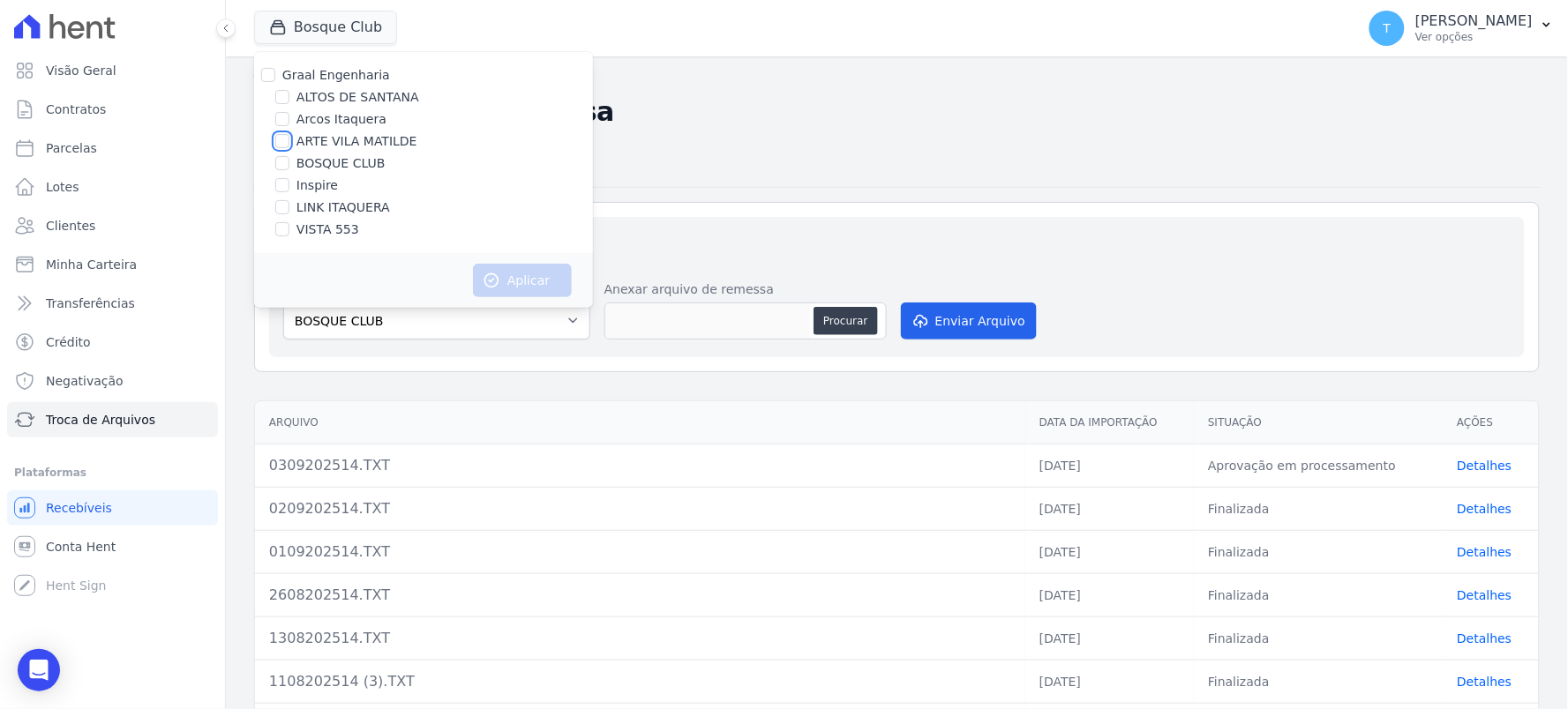
checkbox input "true"
click at [517, 274] on button "Aplicar" at bounding box center [521, 280] width 98 height 33
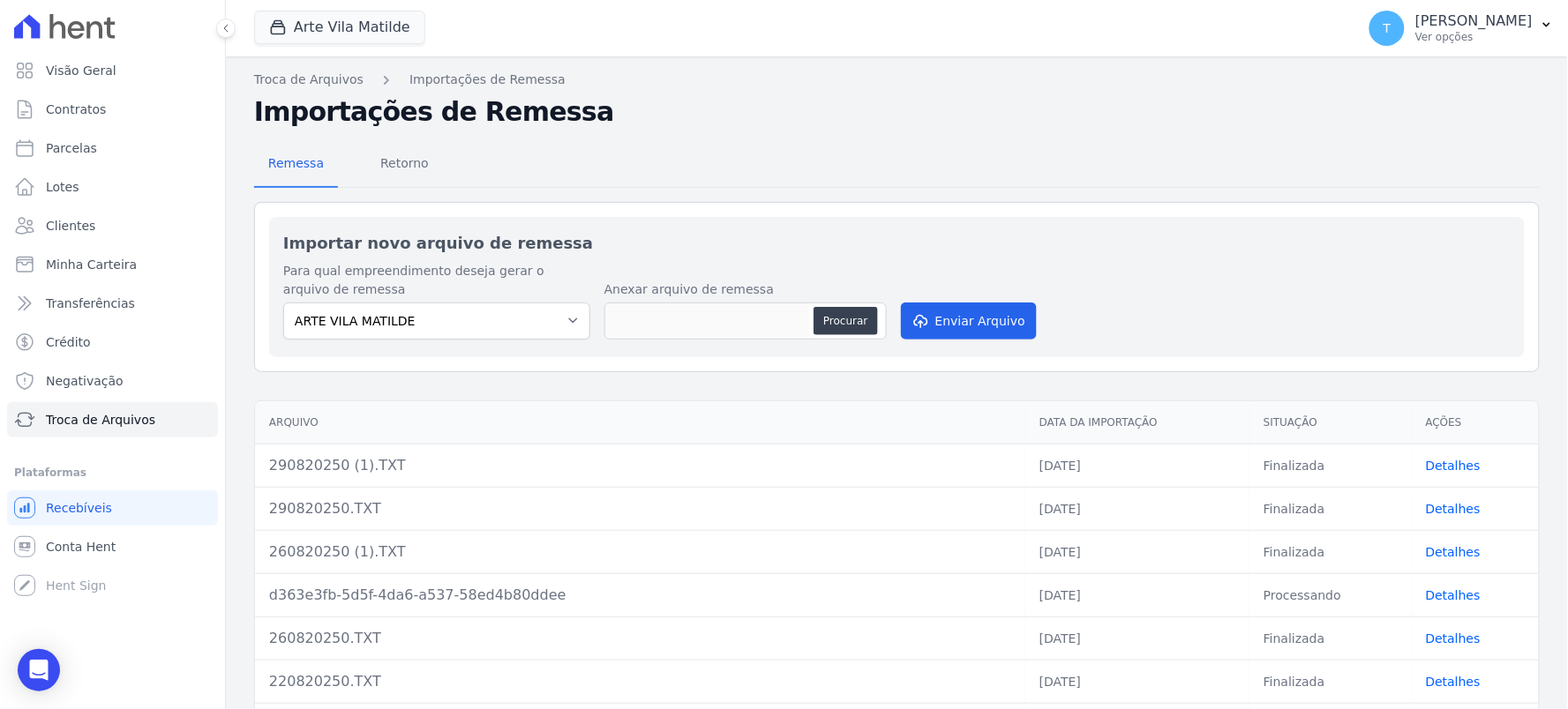
click at [683, 318] on input "none" at bounding box center [708, 321] width 205 height 35
click at [850, 328] on button "Procurar" at bounding box center [845, 320] width 63 height 28
type input "030920250.TXT"
click at [957, 319] on button "Enviar Arquivo" at bounding box center [969, 321] width 135 height 37
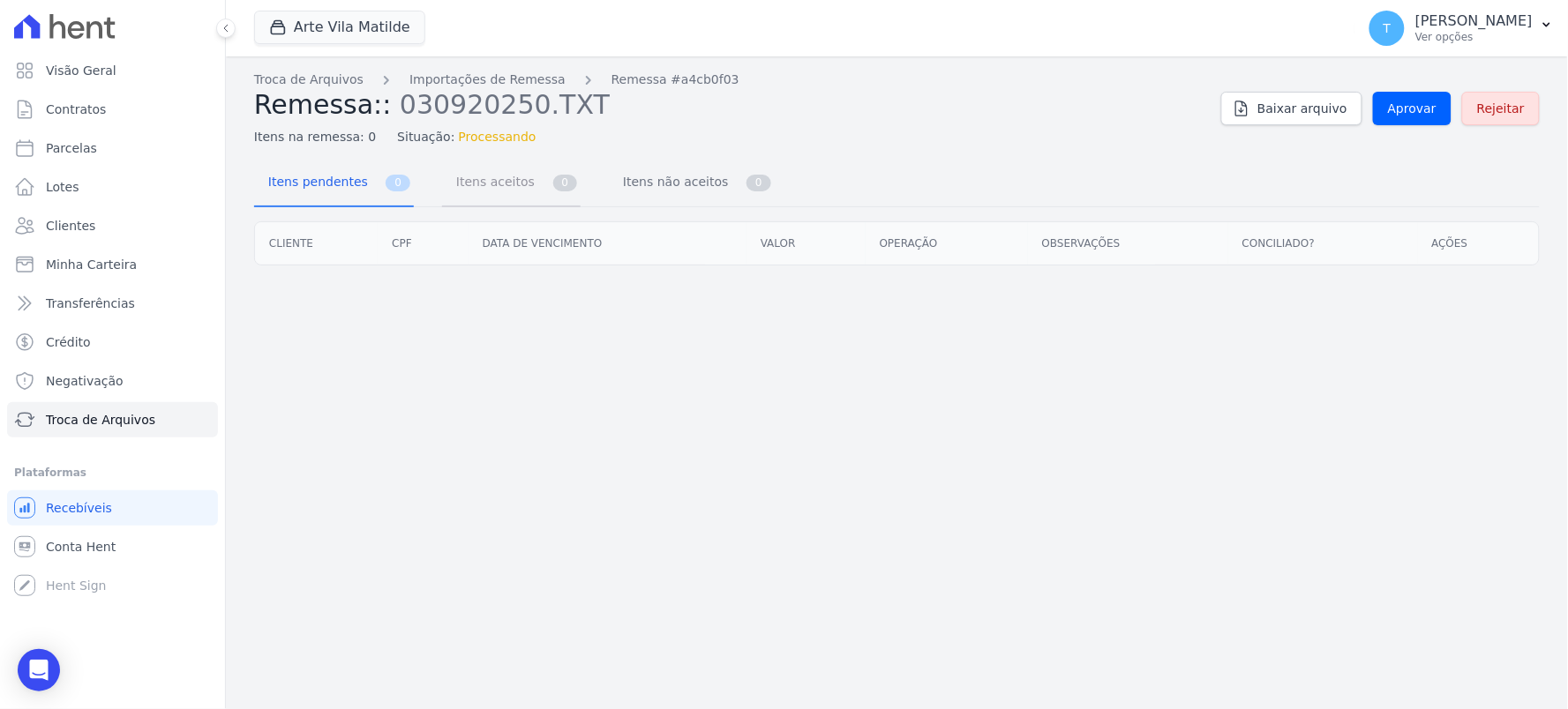
click at [495, 181] on span "Itens aceitos" at bounding box center [491, 181] width 93 height 35
click at [371, 187] on link "Itens pendentes 107" at bounding box center [341, 184] width 173 height 47
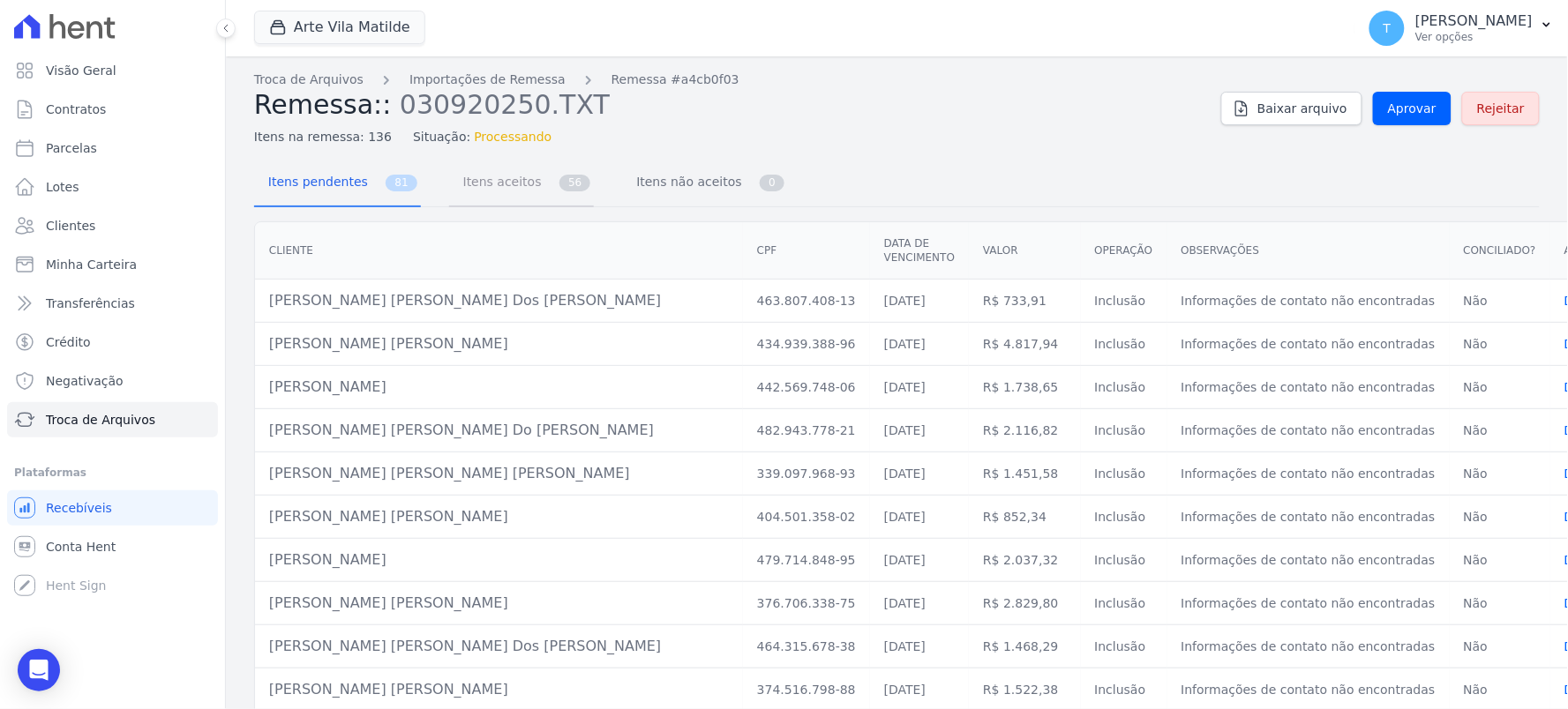
click at [509, 173] on span "Itens aceitos" at bounding box center [499, 181] width 93 height 35
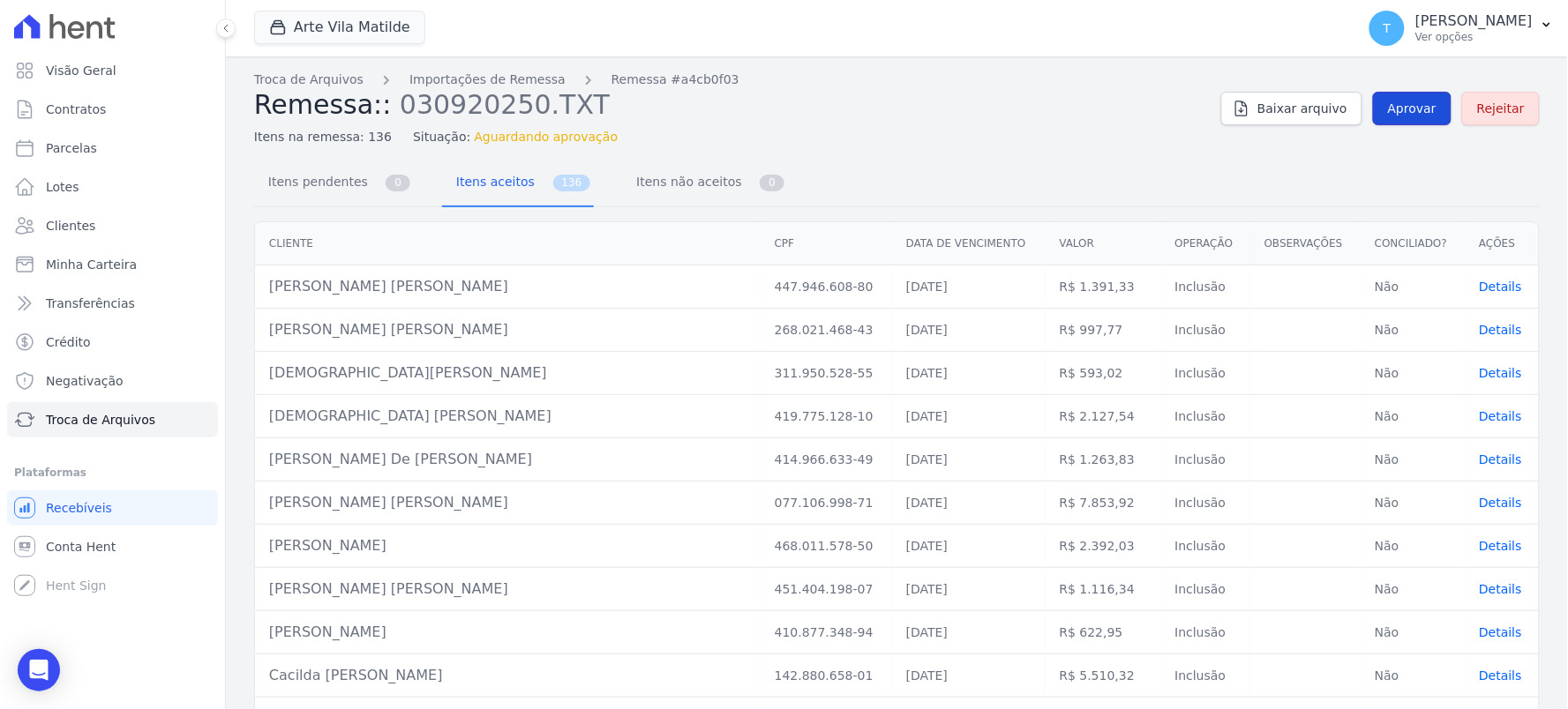
click at [1415, 101] on span "Aprovar" at bounding box center [1413, 108] width 49 height 18
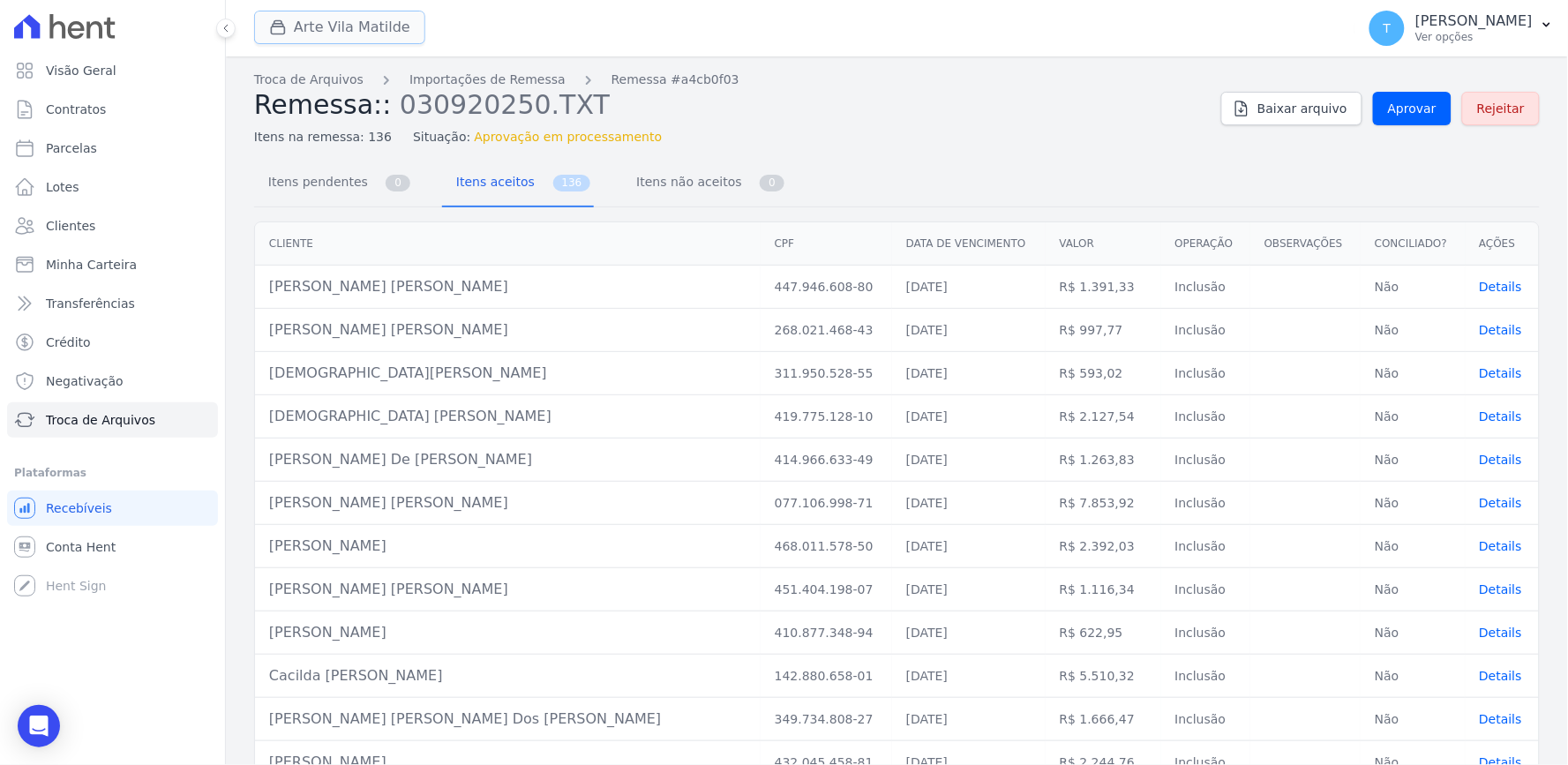
click at [357, 26] on button "Arte Vila Matilde" at bounding box center [340, 27] width 172 height 33
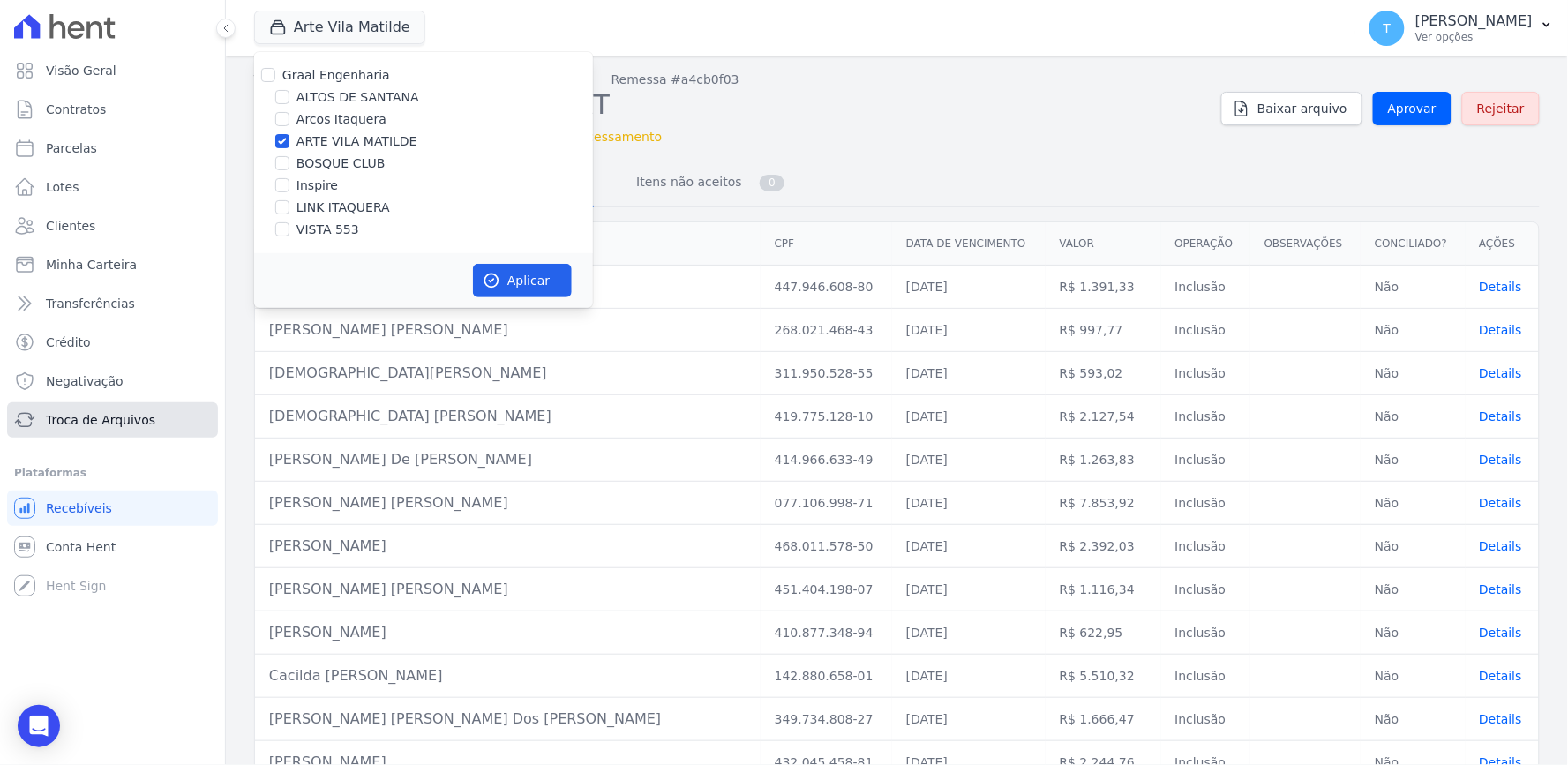
click at [124, 418] on span "Troca de Arquivos" at bounding box center [100, 420] width 109 height 18
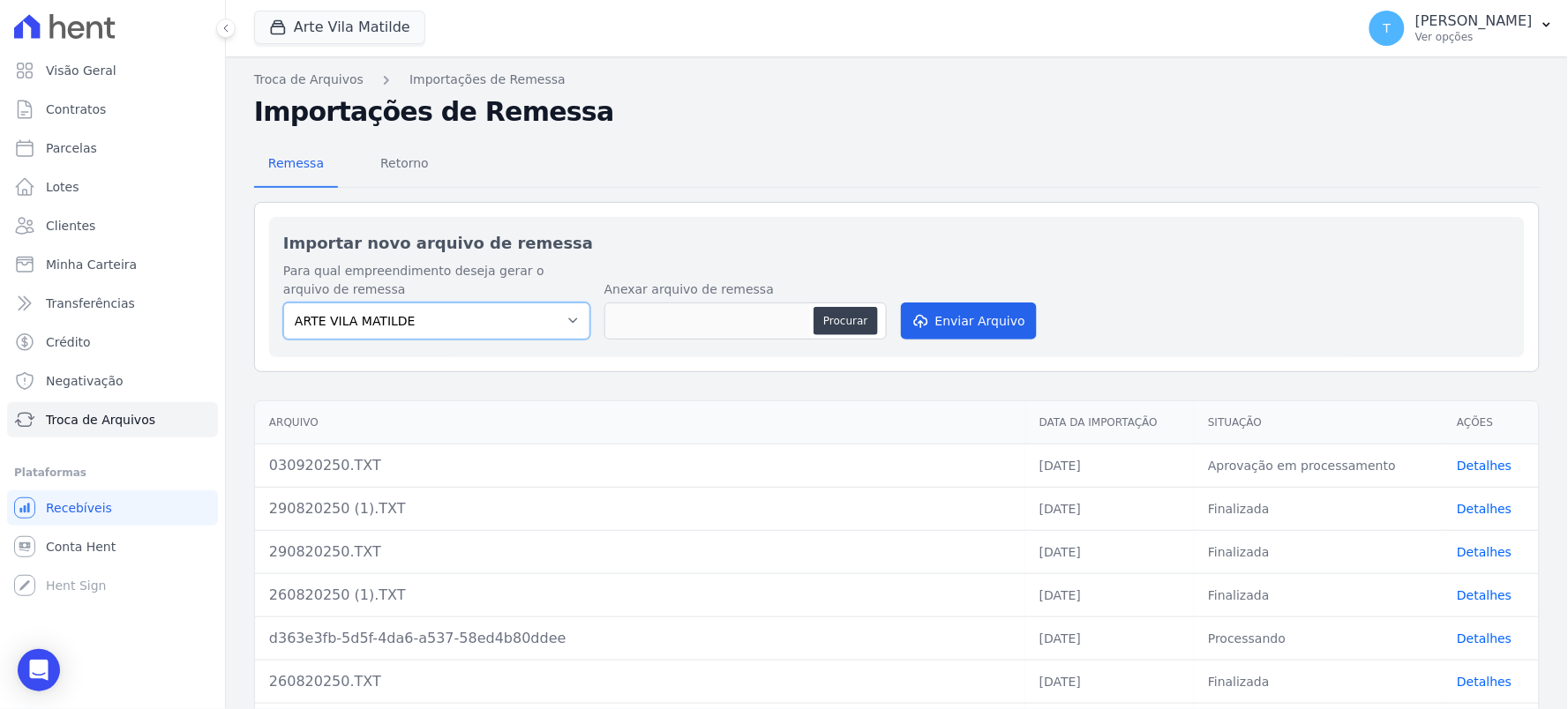
drag, startPoint x: 416, startPoint y: 324, endPoint x: 407, endPoint y: 335, distance: 14.2
click at [416, 324] on select "ARTE VILA MATILDE" at bounding box center [437, 321] width 307 height 37
click at [337, 29] on button "Arte Vila Matilde" at bounding box center [340, 27] width 172 height 33
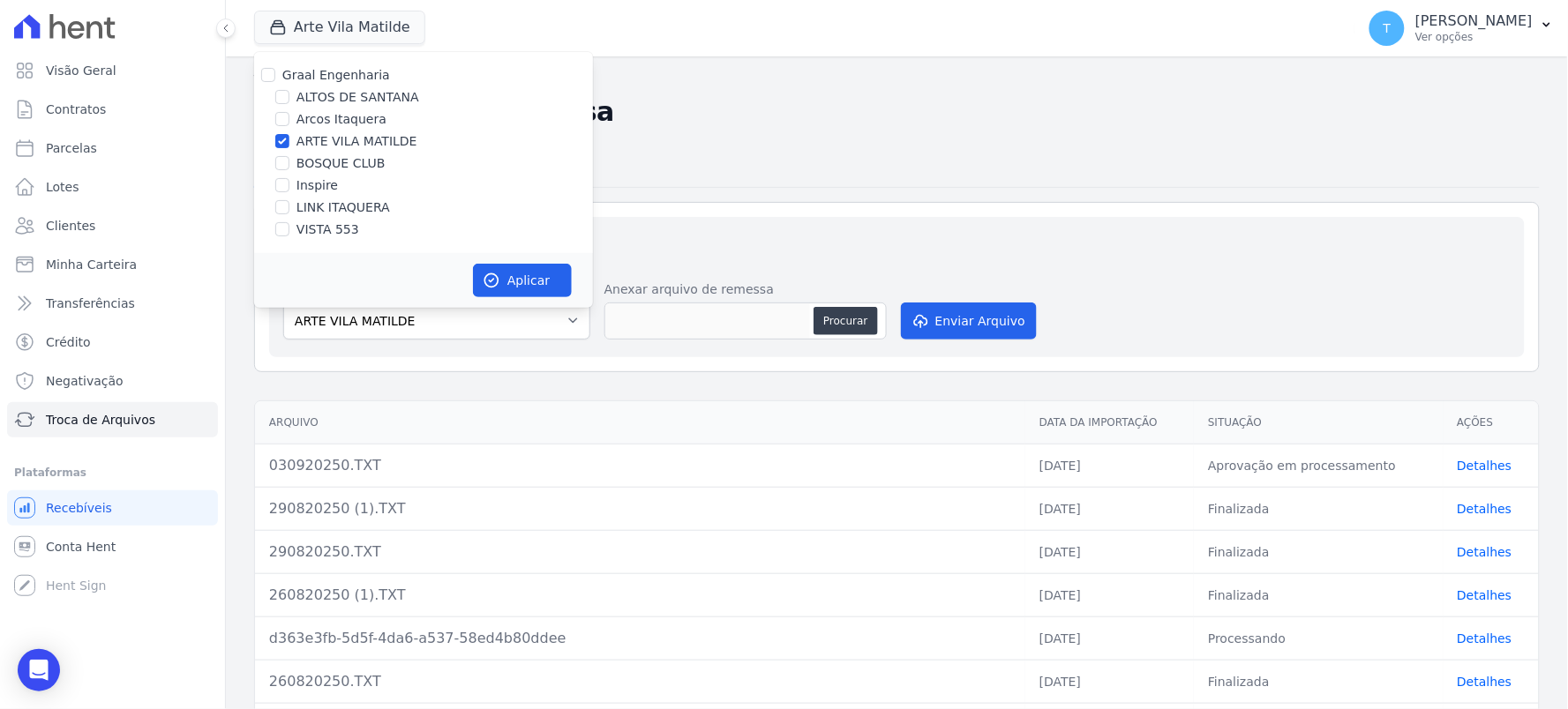
click at [313, 141] on label "ARTE VILA MATILDE" at bounding box center [357, 141] width 121 height 19
click at [289, 141] on input "ARTE VILA MATILDE" at bounding box center [283, 141] width 14 height 14
checkbox input "false"
click at [311, 211] on label "LINK ITAQUERA" at bounding box center [343, 207] width 94 height 19
click at [289, 211] on input "LINK ITAQUERA" at bounding box center [283, 207] width 14 height 14
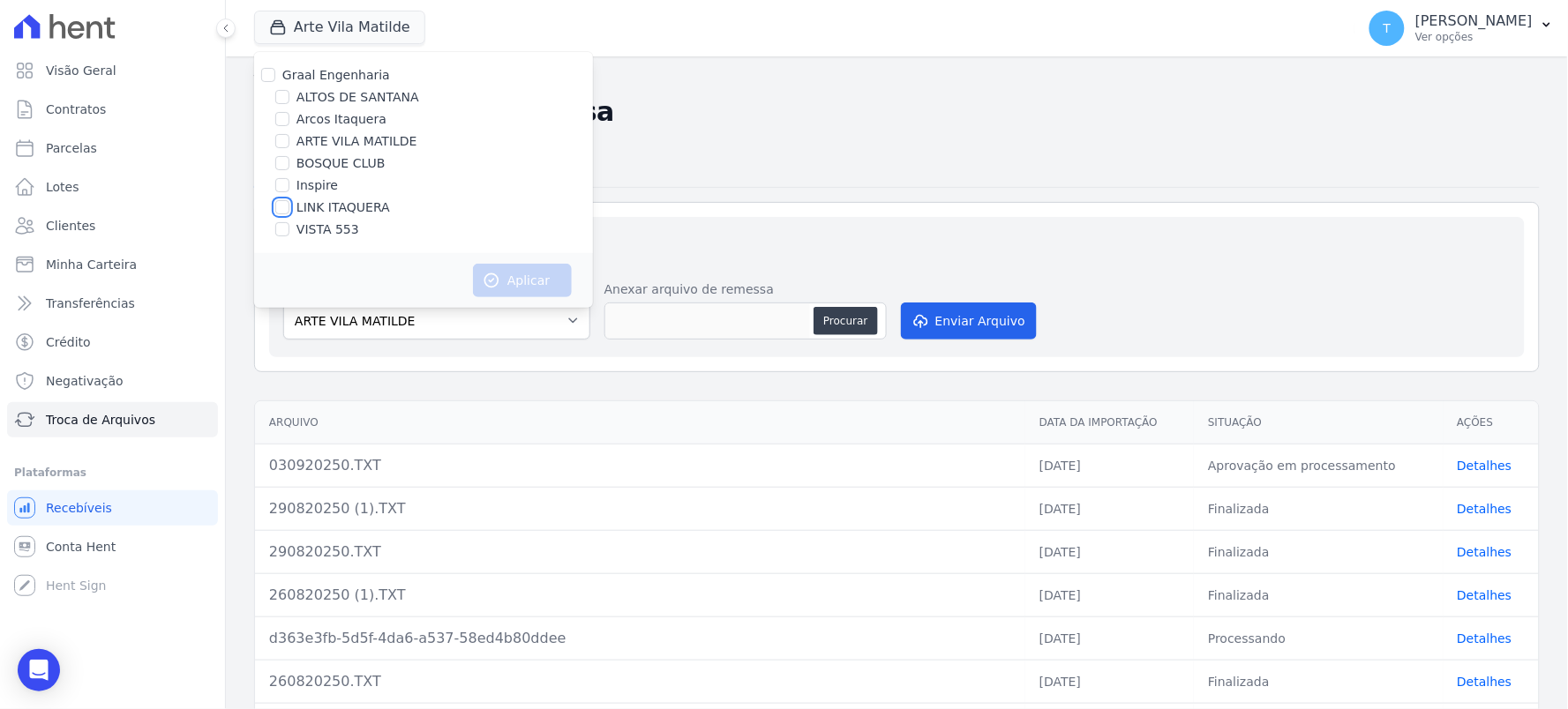
checkbox input "true"
click at [545, 276] on button "Aplicar" at bounding box center [521, 280] width 98 height 33
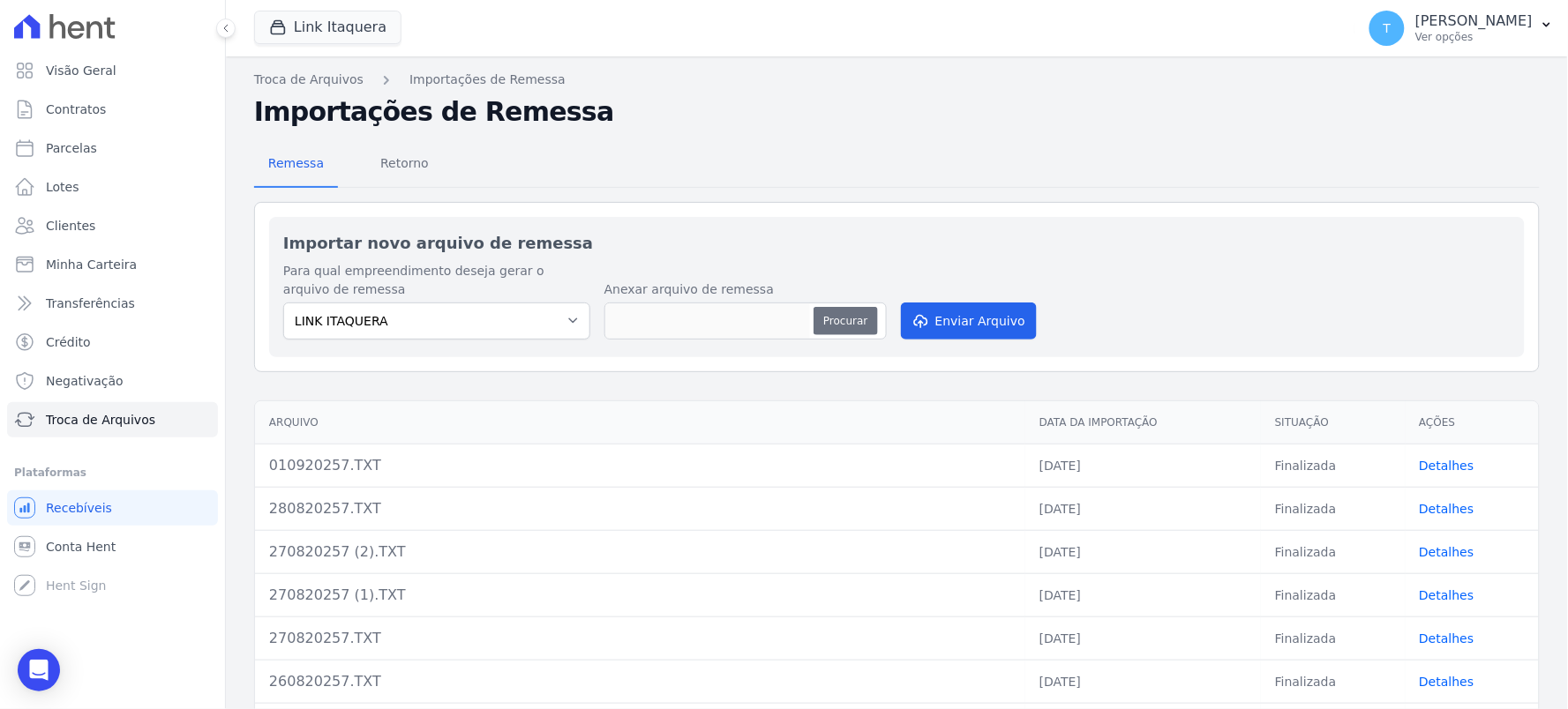
click at [827, 313] on button "Procurar" at bounding box center [845, 320] width 63 height 28
type input "030920257.TXT"
click at [966, 322] on button "Enviar Arquivo" at bounding box center [969, 321] width 135 height 37
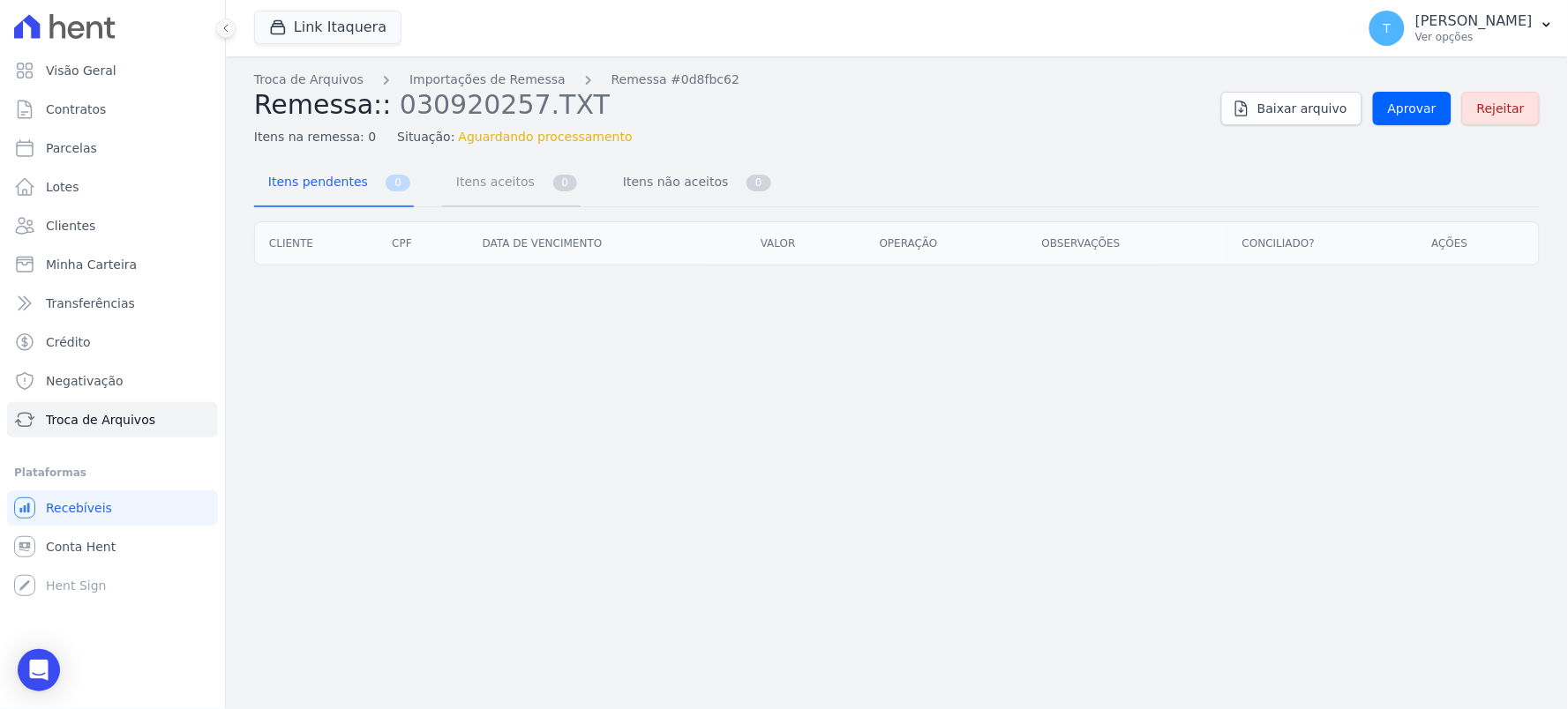
click at [524, 186] on link "Itens aceitos 0" at bounding box center [512, 184] width 138 height 47
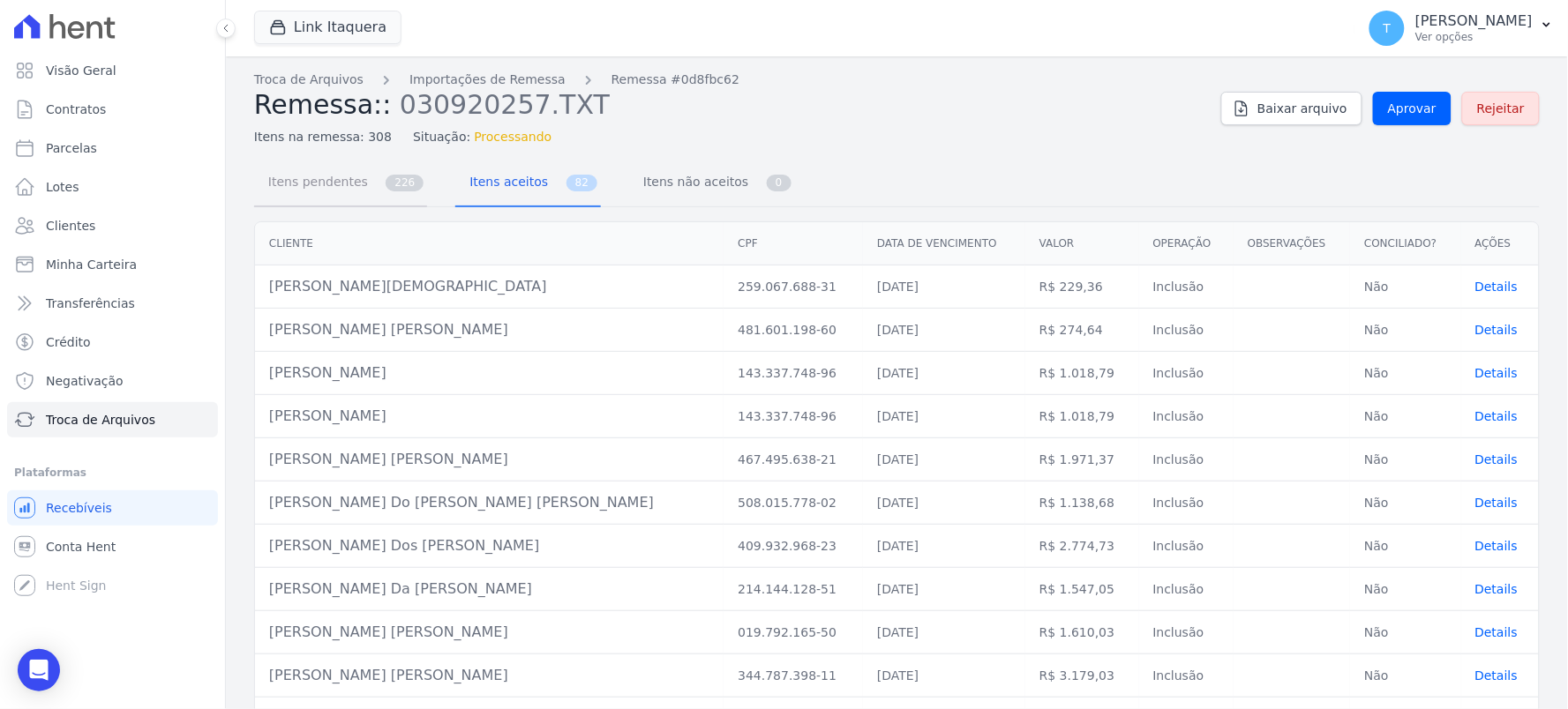
click at [349, 196] on span "Itens pendentes" at bounding box center [314, 181] width 114 height 35
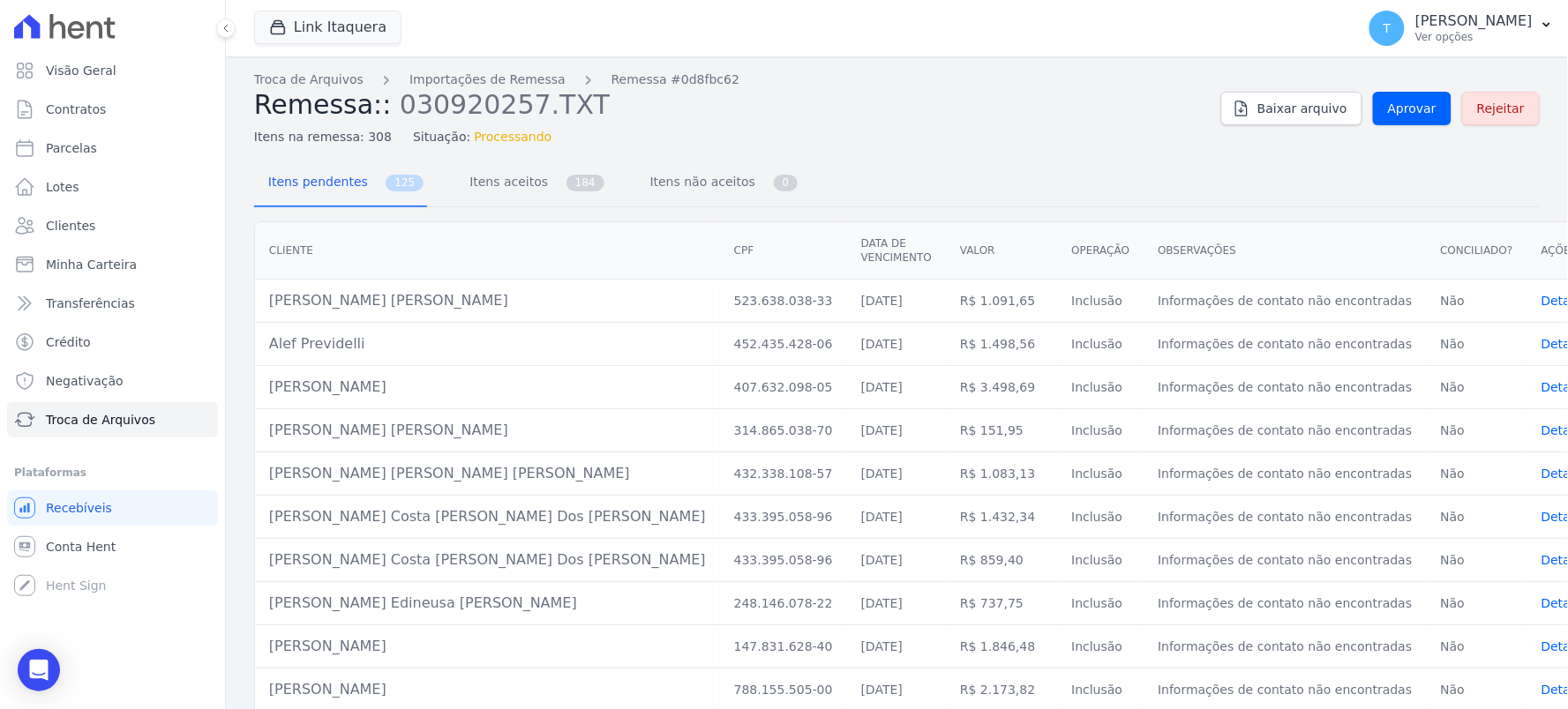
click at [436, 190] on nav "Itens pendentes 125 Itens aceitos 184 Itens não aceitos 0" at bounding box center [527, 184] width 547 height 47
click at [480, 182] on span "Itens aceitos" at bounding box center [505, 181] width 93 height 35
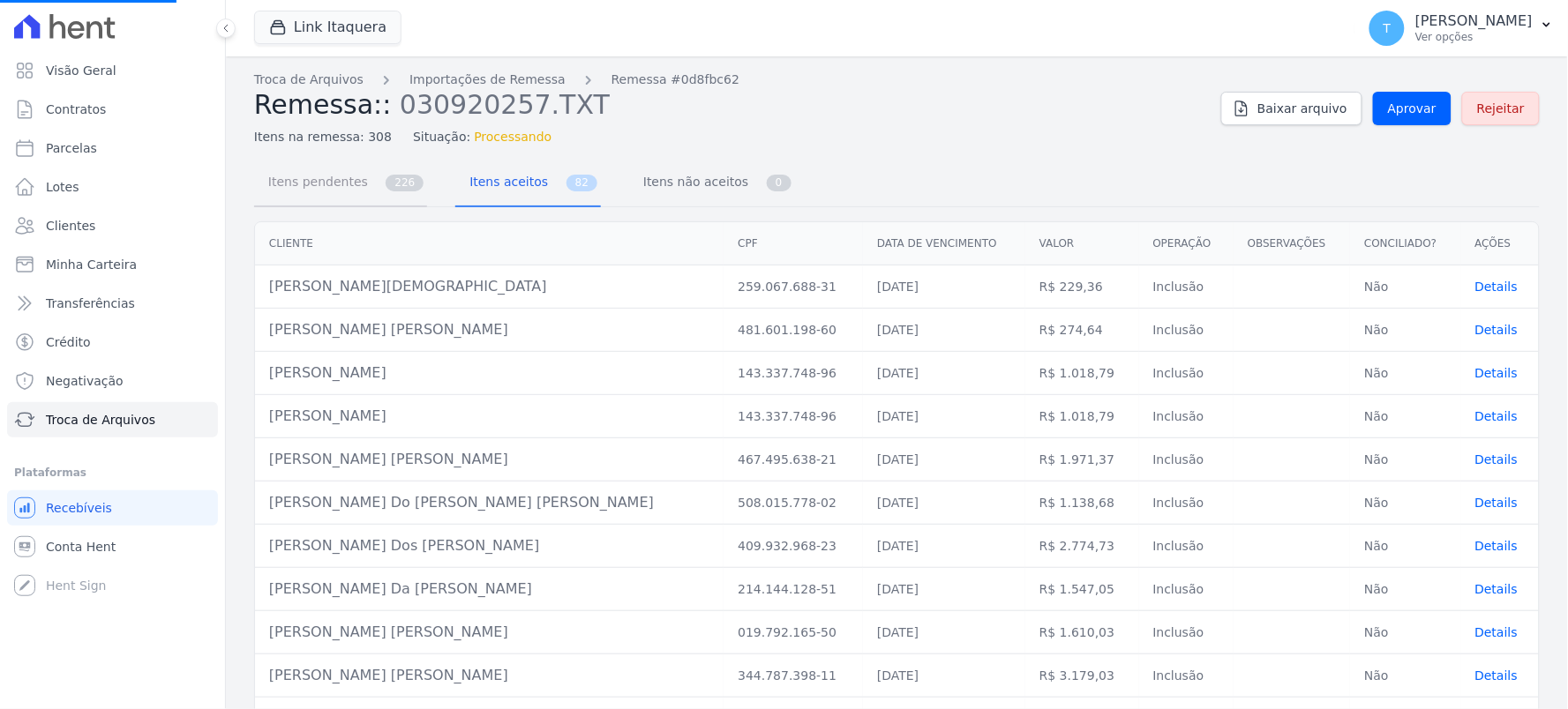
click at [374, 190] on link "Itens pendentes 226" at bounding box center [341, 184] width 173 height 47
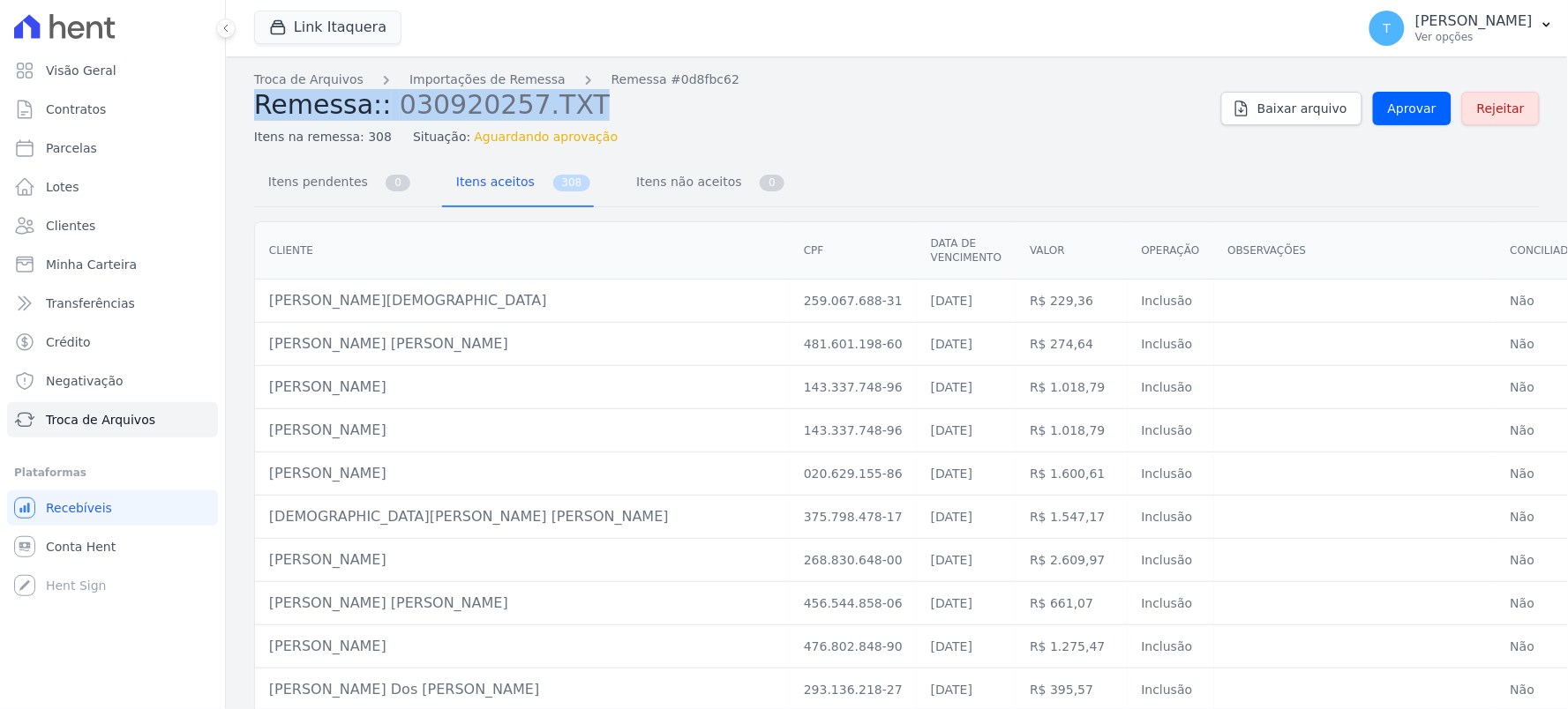
drag, startPoint x: 997, startPoint y: 87, endPoint x: 1008, endPoint y: 85, distance: 11.2
click at [1000, 85] on div "Troca de Arquivos Importações de Remessa Remessa #0d8fbc62 Remessa:: 030920257.…" at bounding box center [731, 108] width 953 height 76
click at [1421, 113] on span "Aprovar" at bounding box center [1413, 108] width 49 height 18
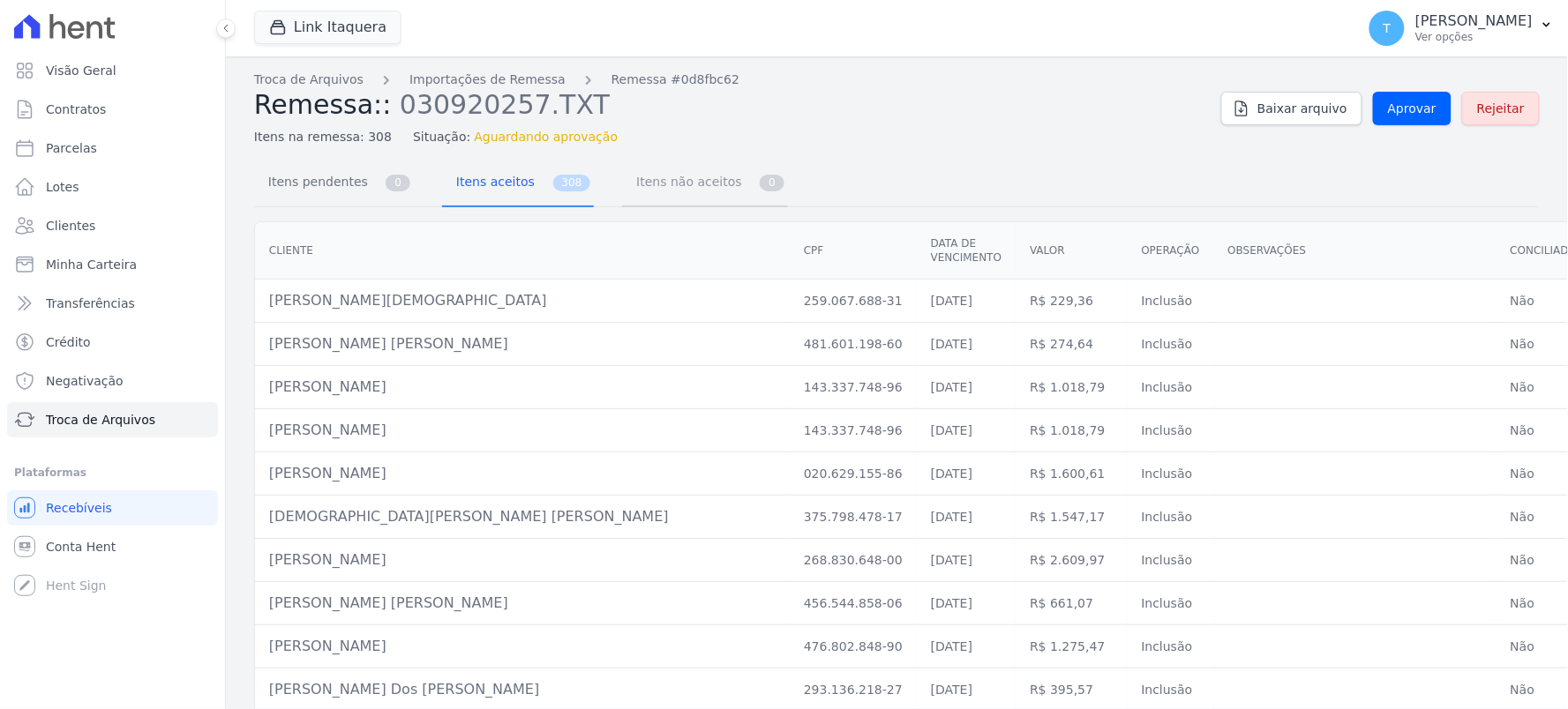
click at [656, 173] on span "Itens não aceitos" at bounding box center [685, 181] width 119 height 35
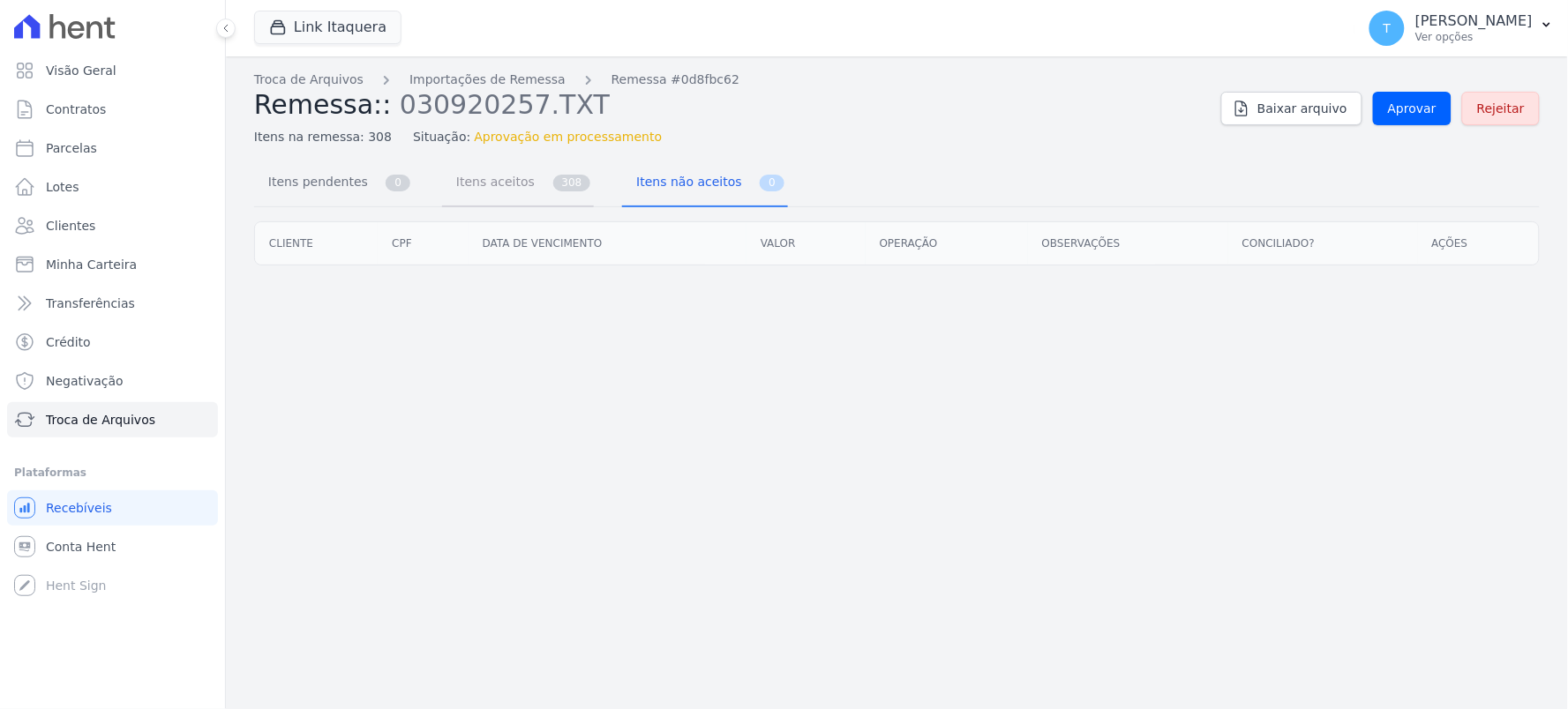
click at [481, 194] on span "Itens aceitos" at bounding box center [491, 181] width 93 height 35
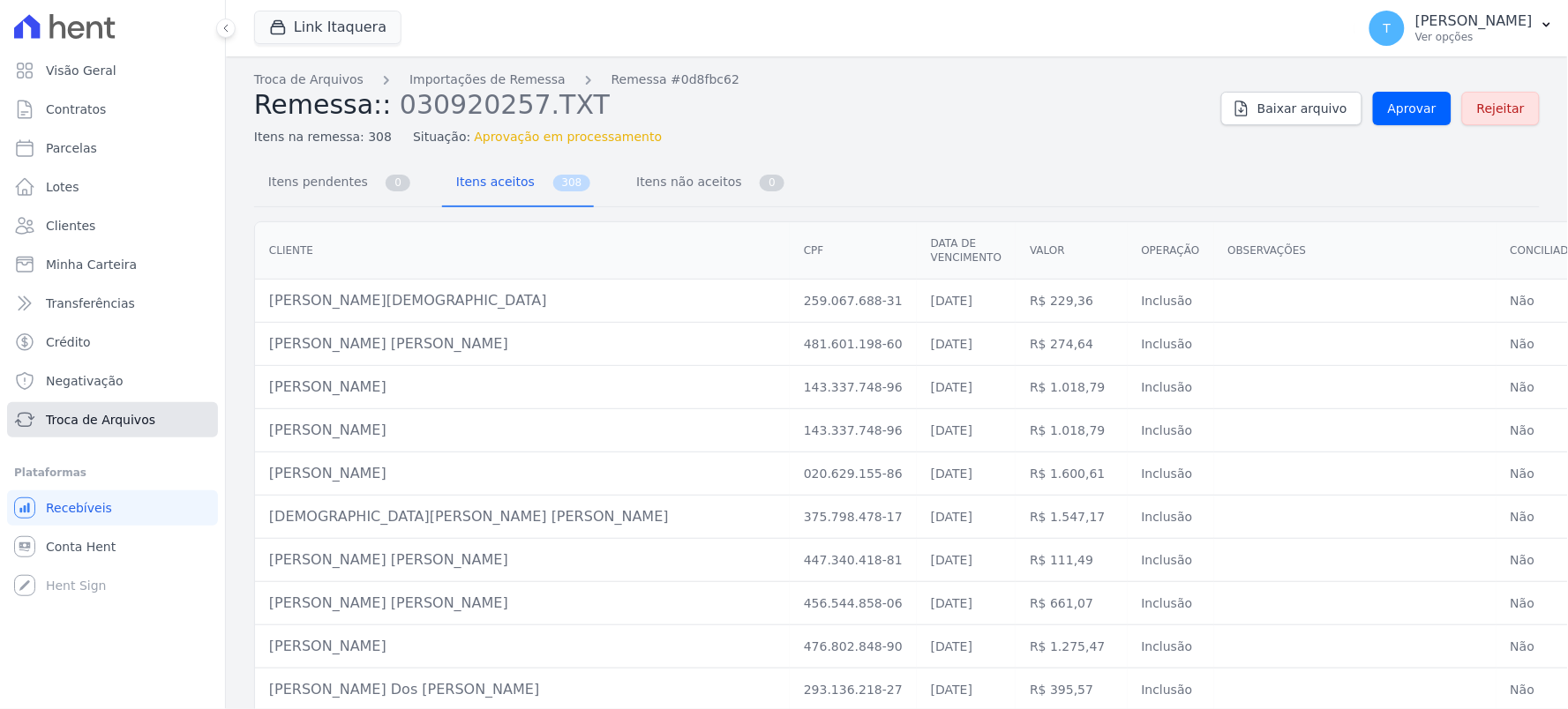
click at [103, 426] on span "Troca de Arquivos" at bounding box center [100, 420] width 109 height 18
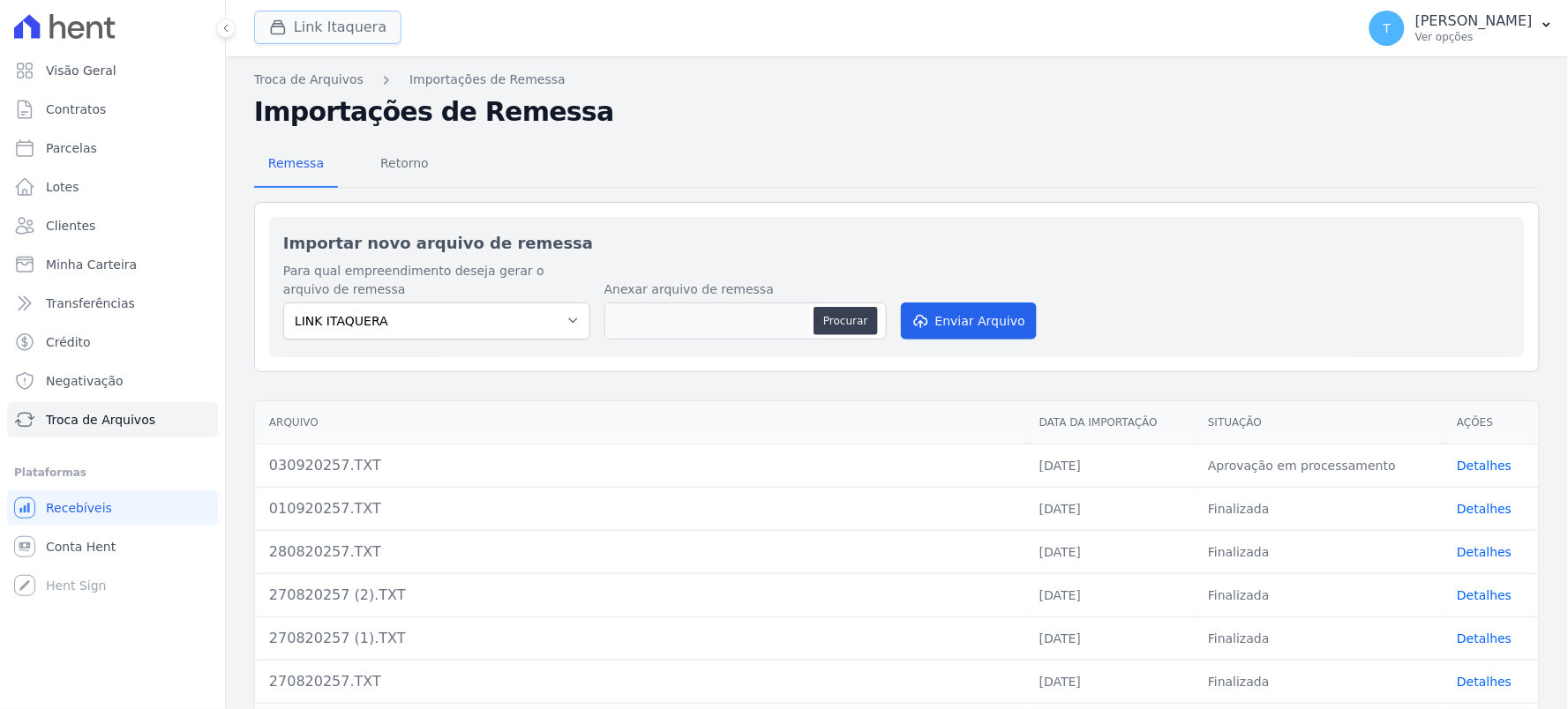
click at [336, 33] on button "Link Itaquera" at bounding box center [327, 27] width 147 height 33
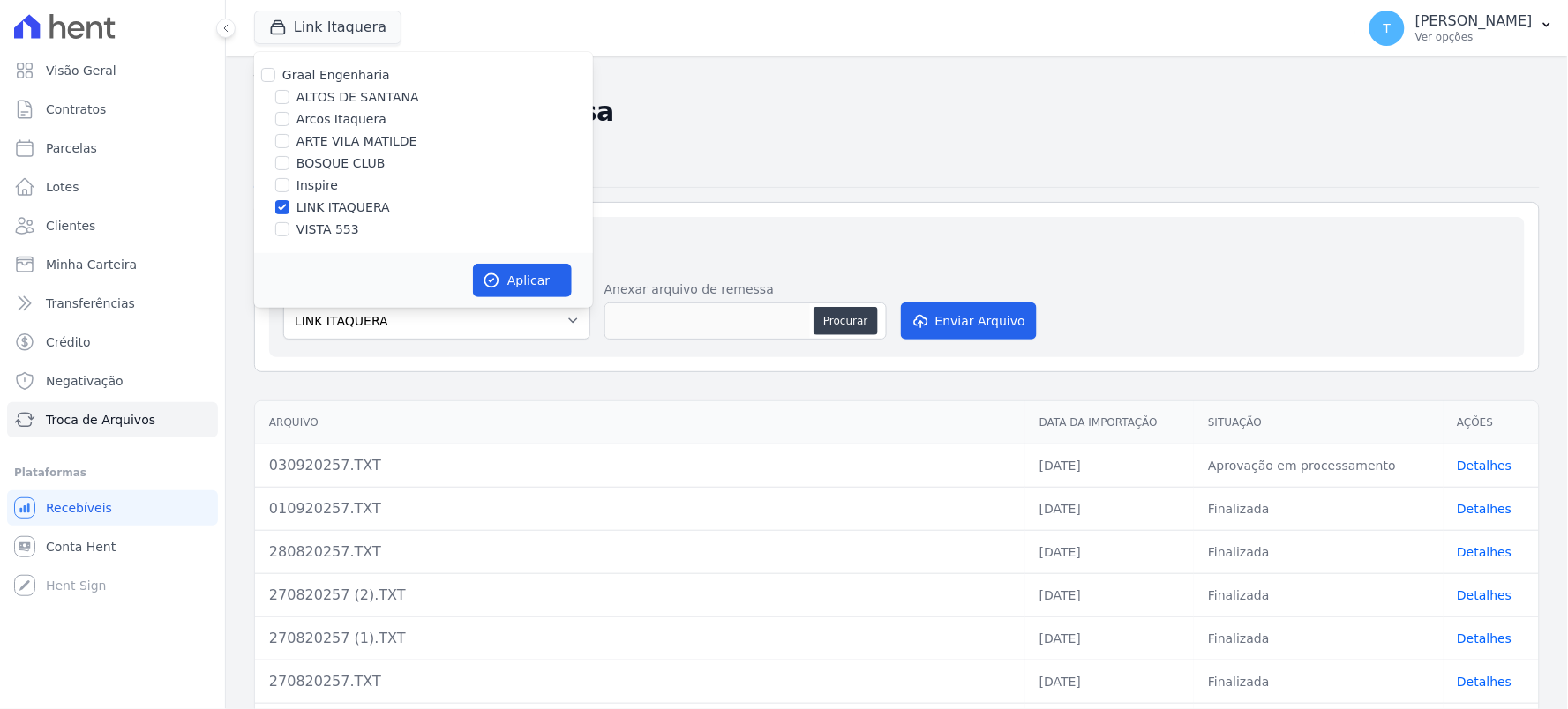
click at [303, 204] on label "LINK ITAQUERA" at bounding box center [343, 207] width 94 height 19
click at [289, 204] on input "LINK ITAQUERA" at bounding box center [283, 207] width 14 height 14
click at [303, 205] on label "LINK ITAQUERA" at bounding box center [343, 207] width 94 height 19
click at [289, 205] on input "LINK ITAQUERA" at bounding box center [283, 207] width 14 height 14
click at [309, 207] on label "LINK ITAQUERA" at bounding box center [343, 207] width 94 height 19
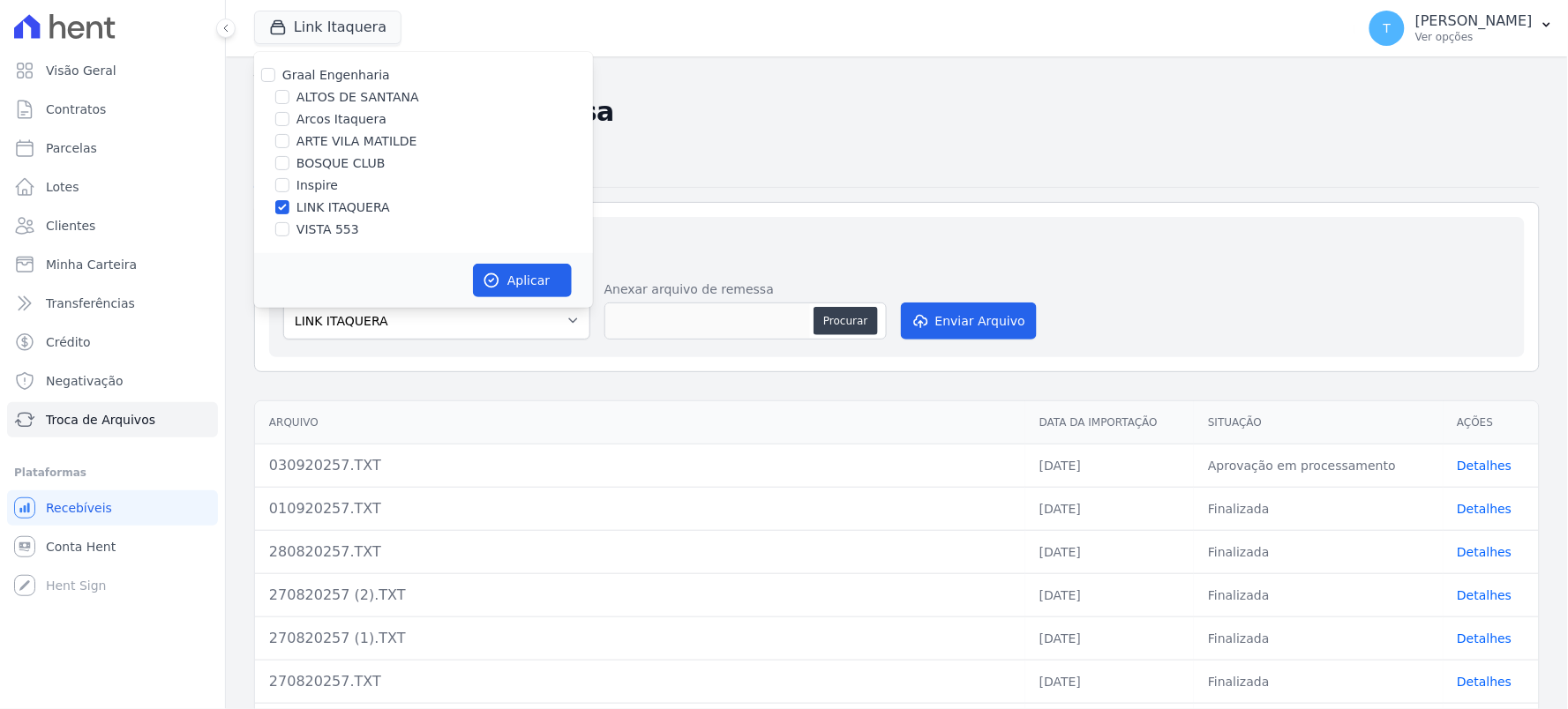
click at [289, 207] on input "LINK ITAQUERA" at bounding box center [283, 207] width 14 height 14
checkbox input "false"
click at [337, 77] on label "Graal Engenharia" at bounding box center [336, 75] width 107 height 14
click at [276, 77] on input "Graal Engenharia" at bounding box center [268, 75] width 14 height 14
checkbox input "true"
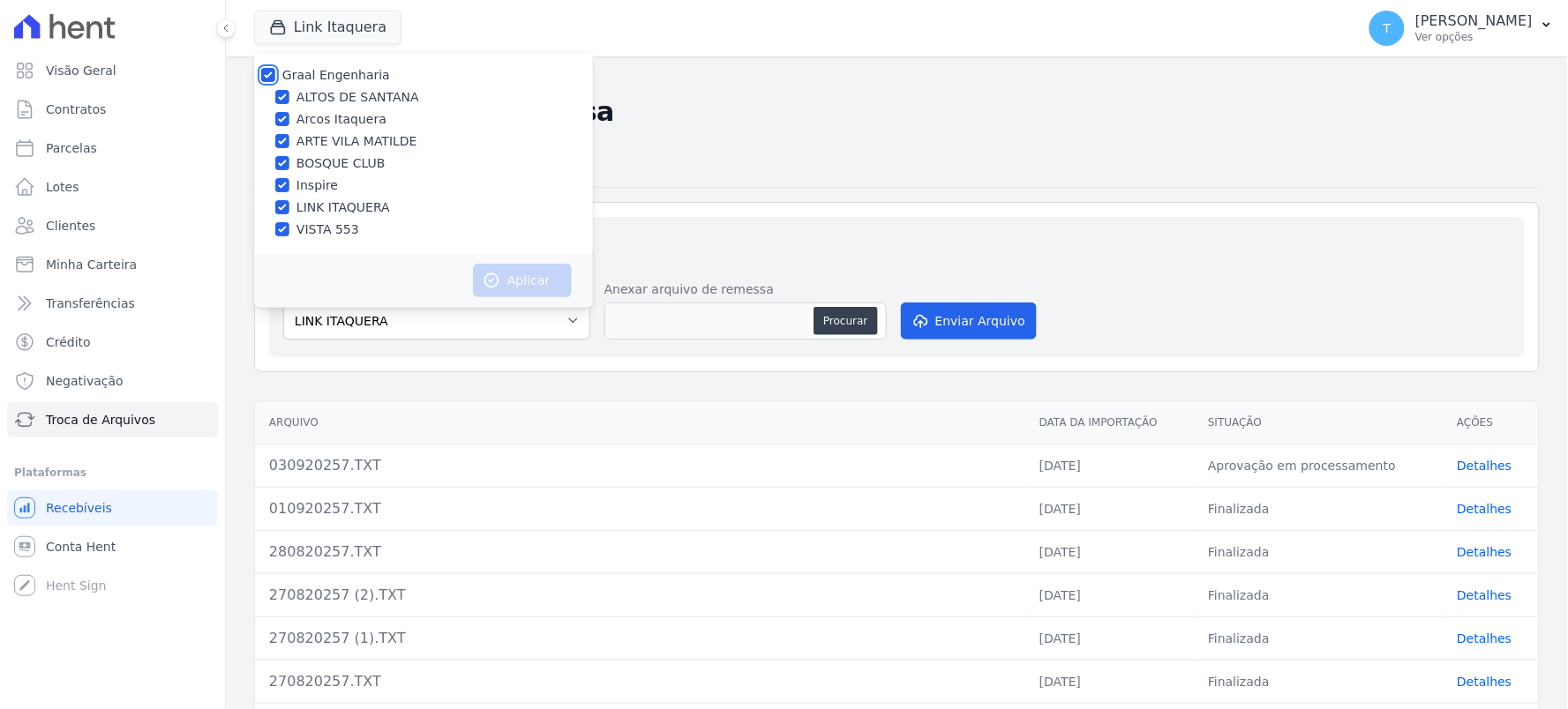
checkbox input "true"
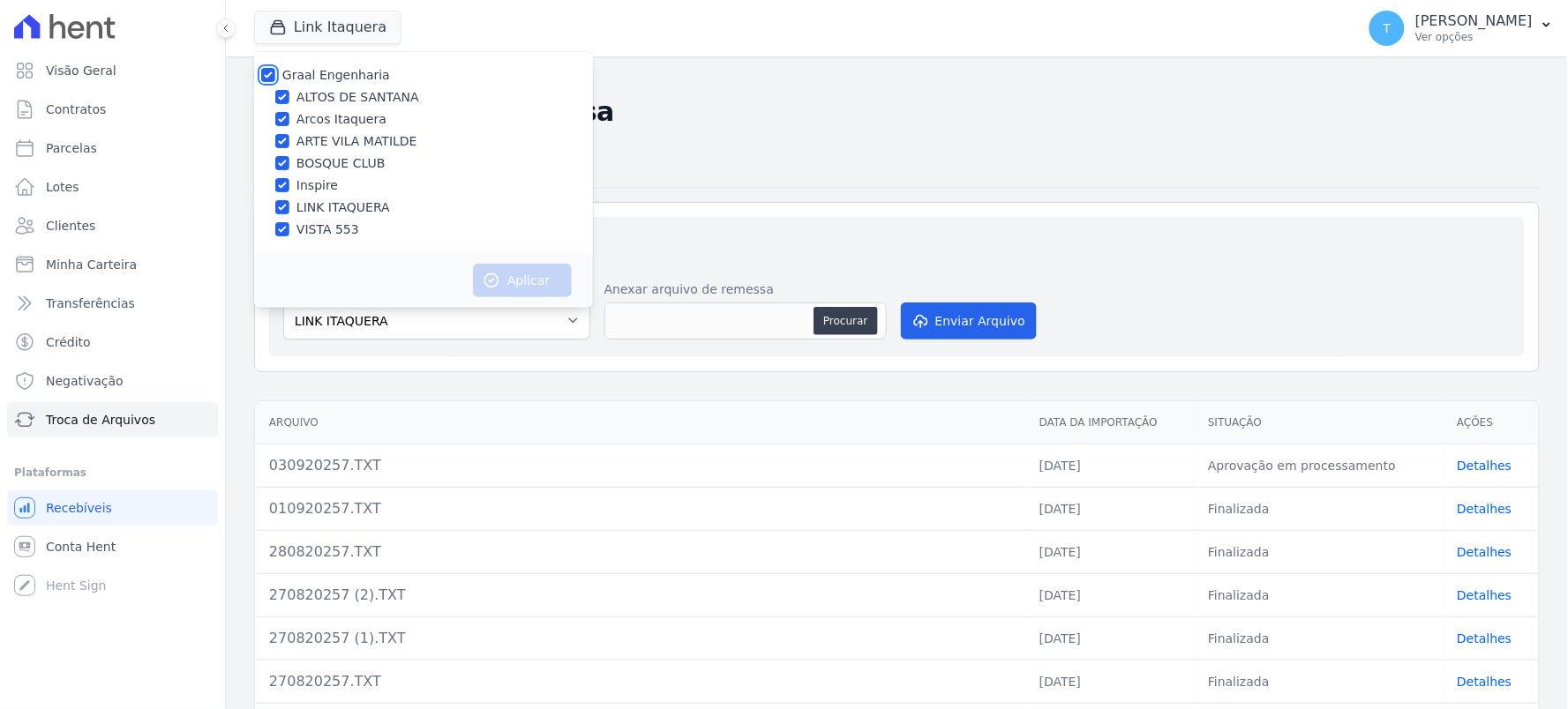
checkbox input "true"
click at [508, 274] on button "Aplicar" at bounding box center [521, 280] width 98 height 33
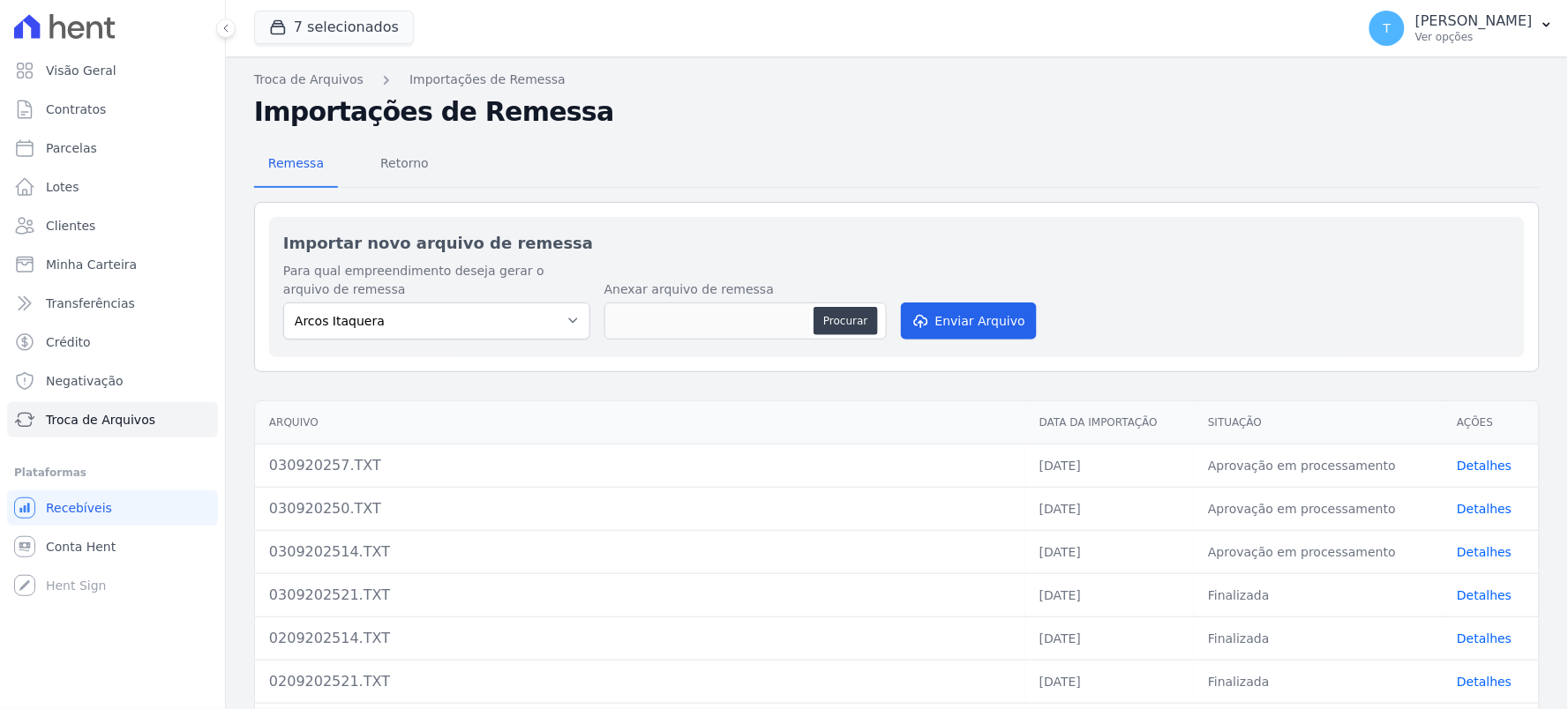
scroll to position [98, 0]
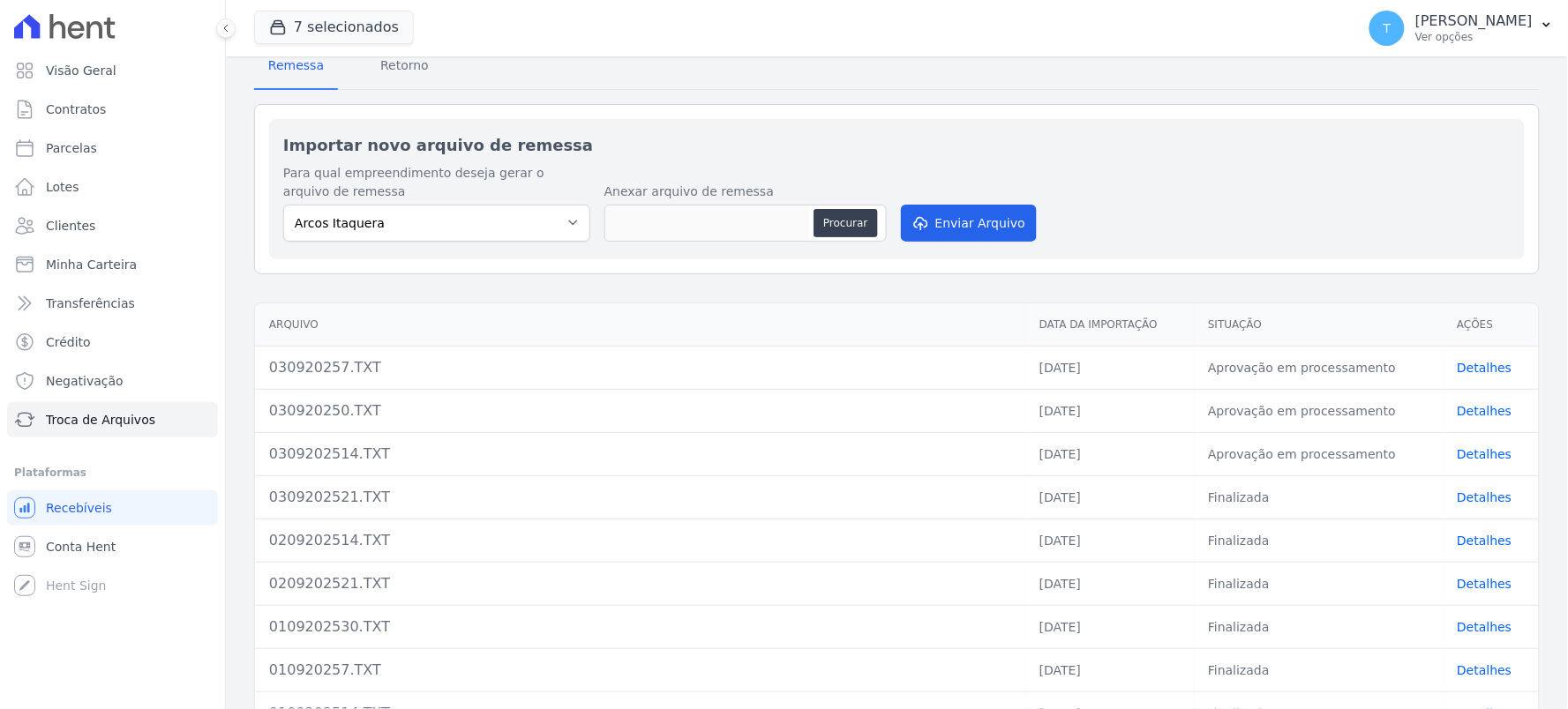
click at [1468, 457] on link "Detalhes" at bounding box center [1485, 454] width 55 height 14
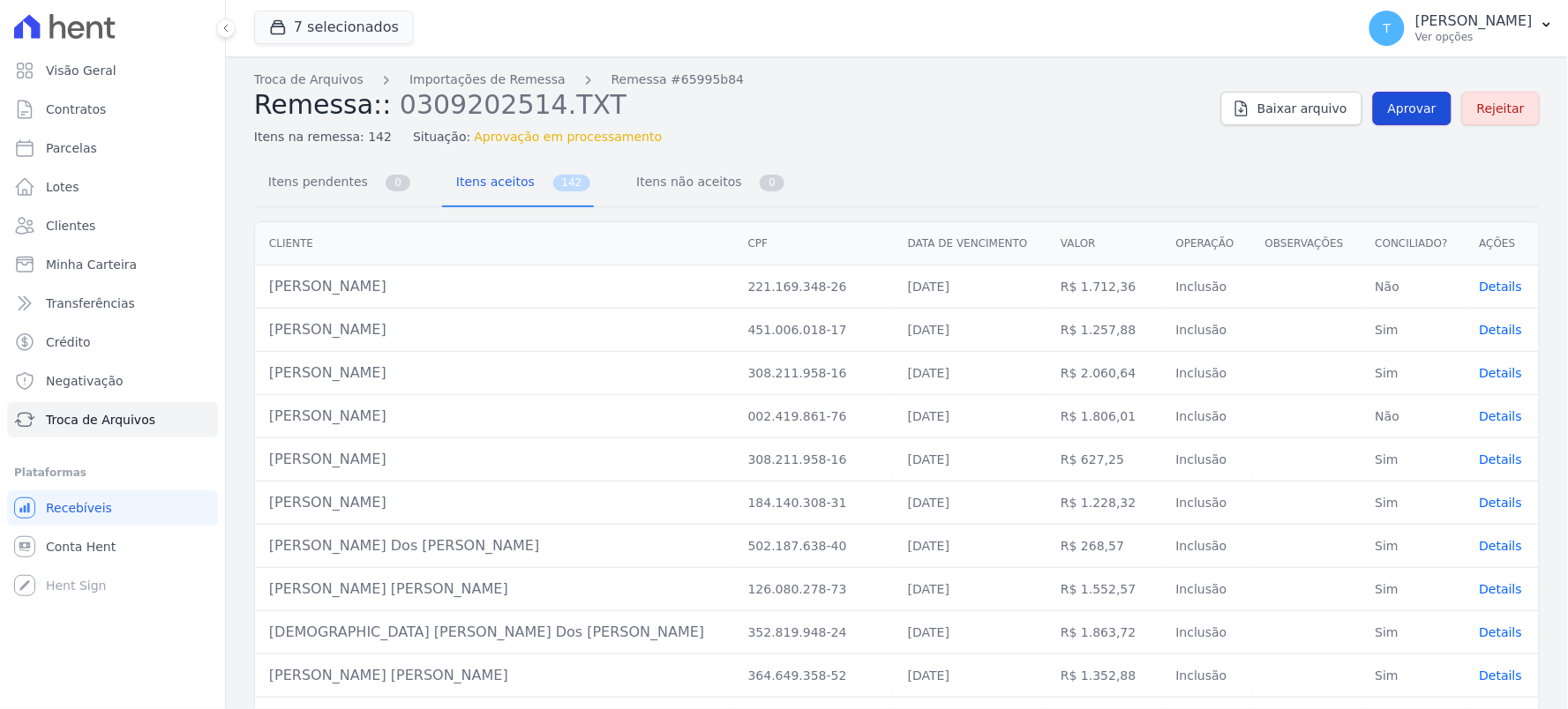
click at [1398, 120] on link "Aprovar" at bounding box center [1412, 108] width 79 height 33
click at [89, 425] on span "Troca de Arquivos" at bounding box center [100, 420] width 109 height 18
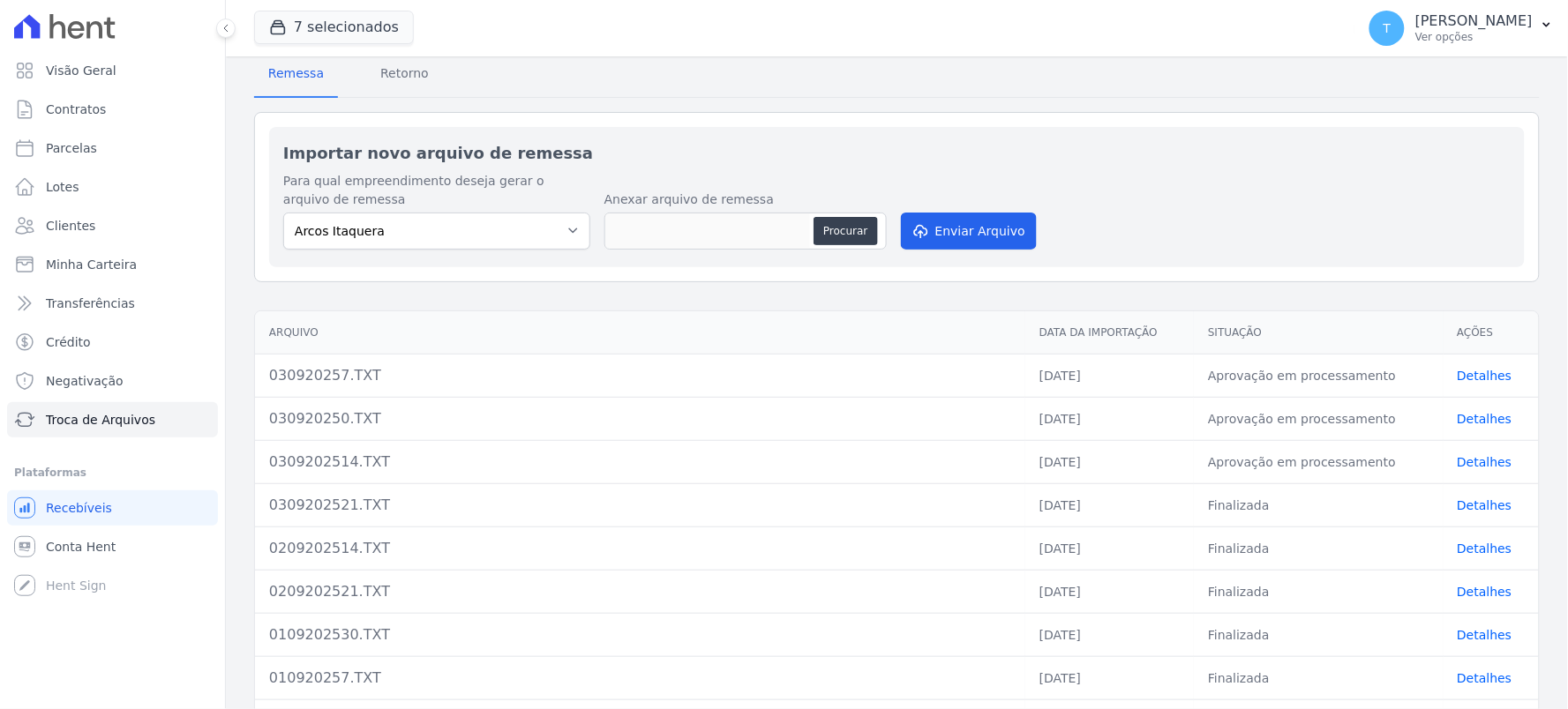
scroll to position [196, 0]
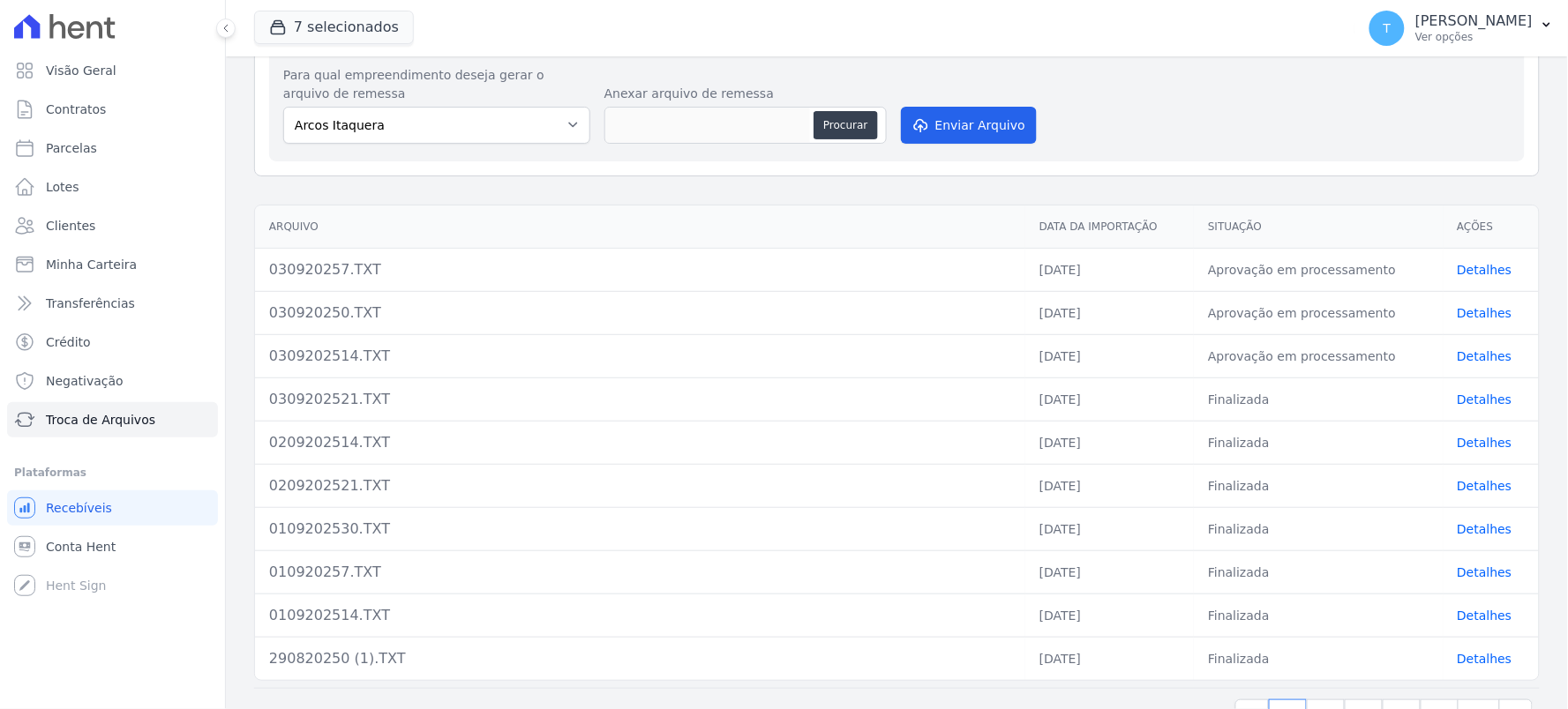
click at [1470, 306] on link "Detalhes" at bounding box center [1485, 313] width 55 height 14
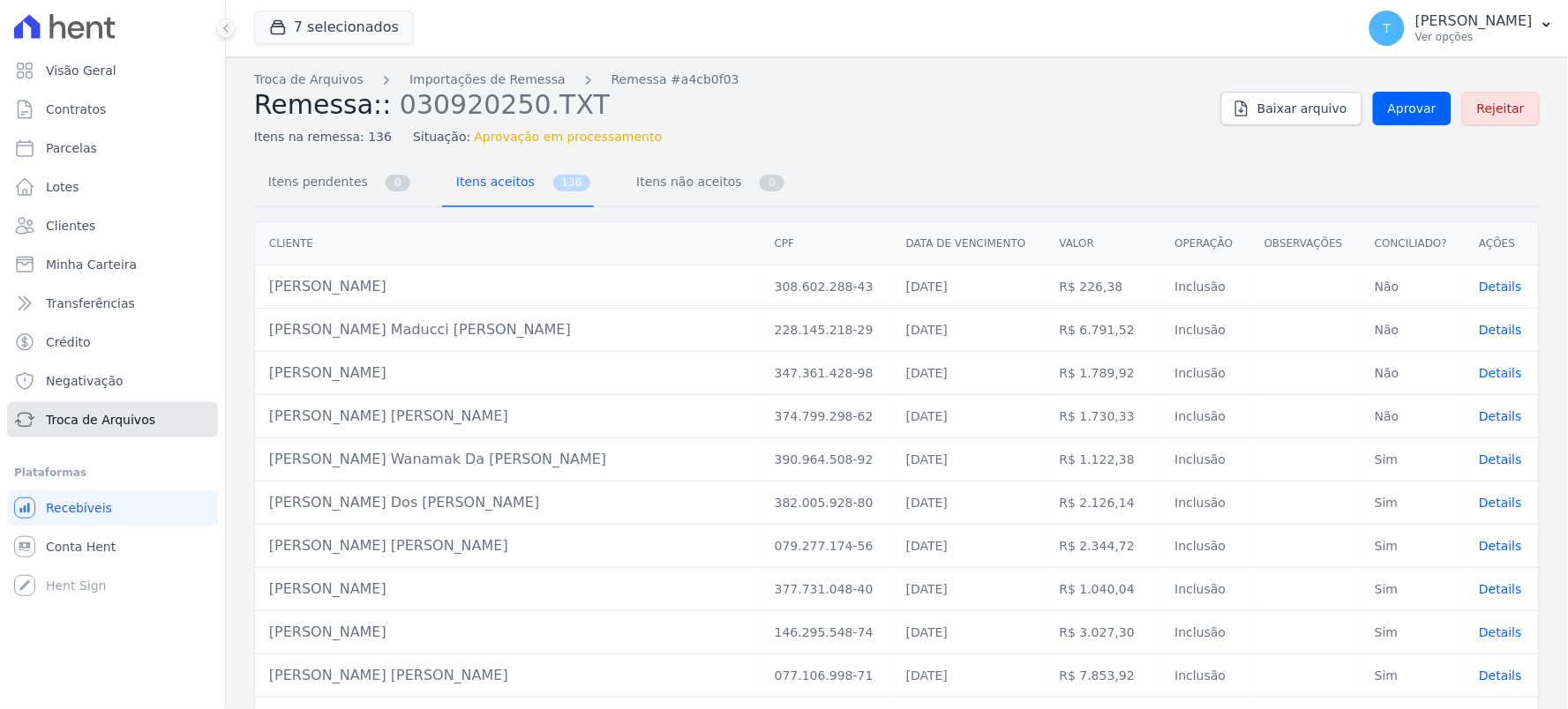
click at [134, 421] on span "Troca de Arquivos" at bounding box center [100, 420] width 109 height 18
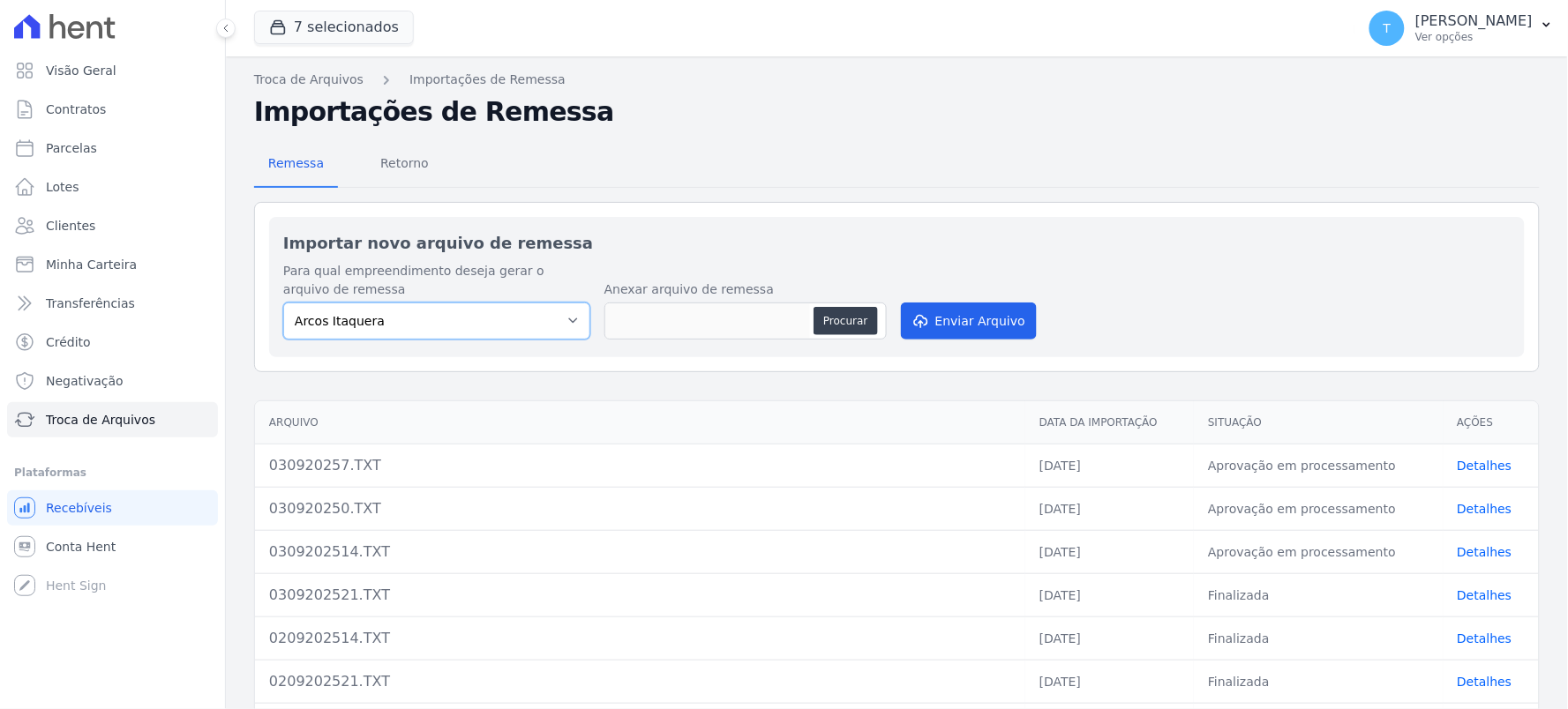
click at [355, 313] on select "[PERSON_NAME] Itaquera [GEOGRAPHIC_DATA][PERSON_NAME] Inspire BOSQUE CLUB ARTE …" at bounding box center [437, 321] width 307 height 37
select select "0f63778f-d065-481e-98dc-731d1f59daba"
click at [284, 303] on select "[PERSON_NAME] Itaquera [GEOGRAPHIC_DATA][PERSON_NAME] Inspire BOSQUE CLUB ARTE …" at bounding box center [437, 321] width 307 height 37
click at [817, 199] on div "Remessa Retorno Importar novo arquivo de remessa Para qual empreendimento desej…" at bounding box center [898, 537] width 1286 height 818
click at [822, 326] on button "Procurar" at bounding box center [845, 320] width 63 height 28
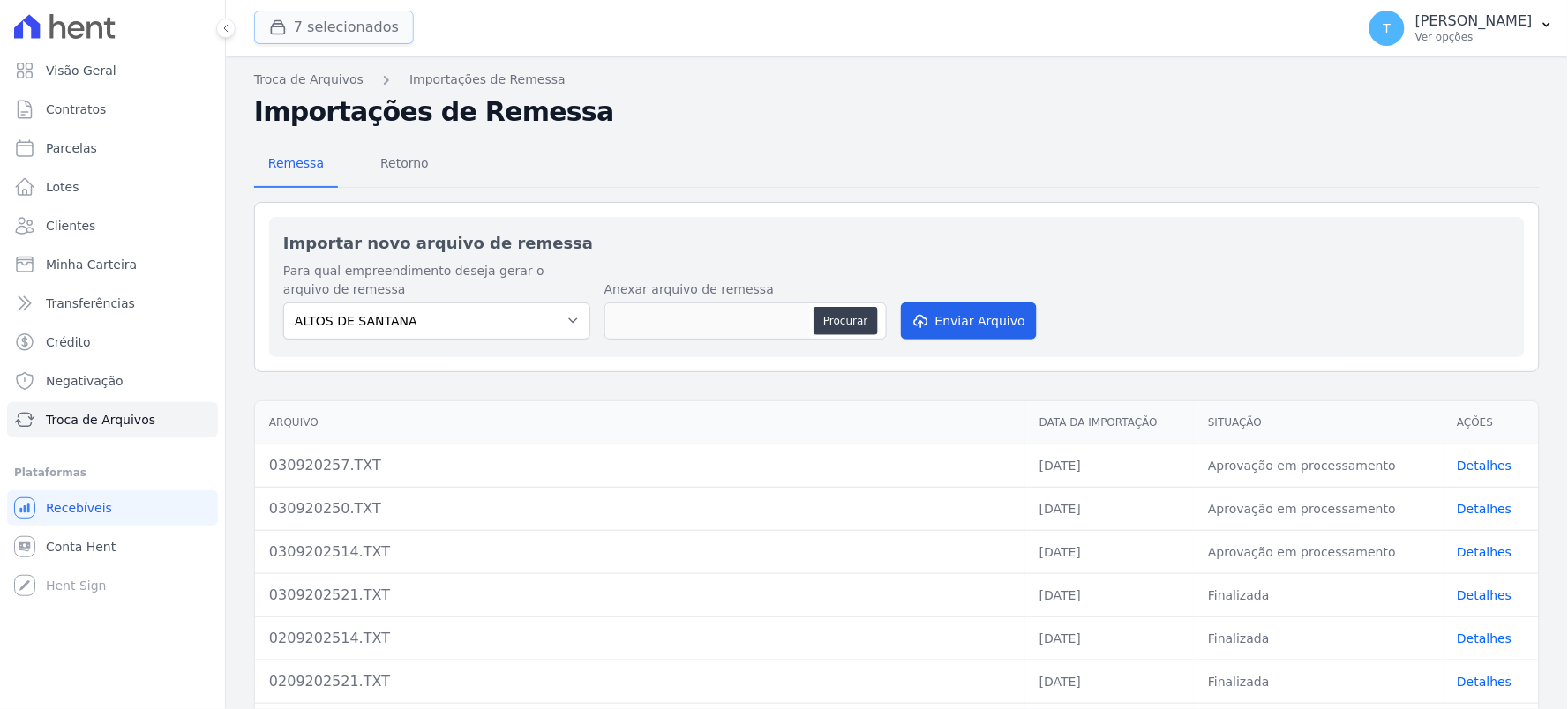
click at [345, 28] on button "7 selecionados" at bounding box center [334, 27] width 160 height 33
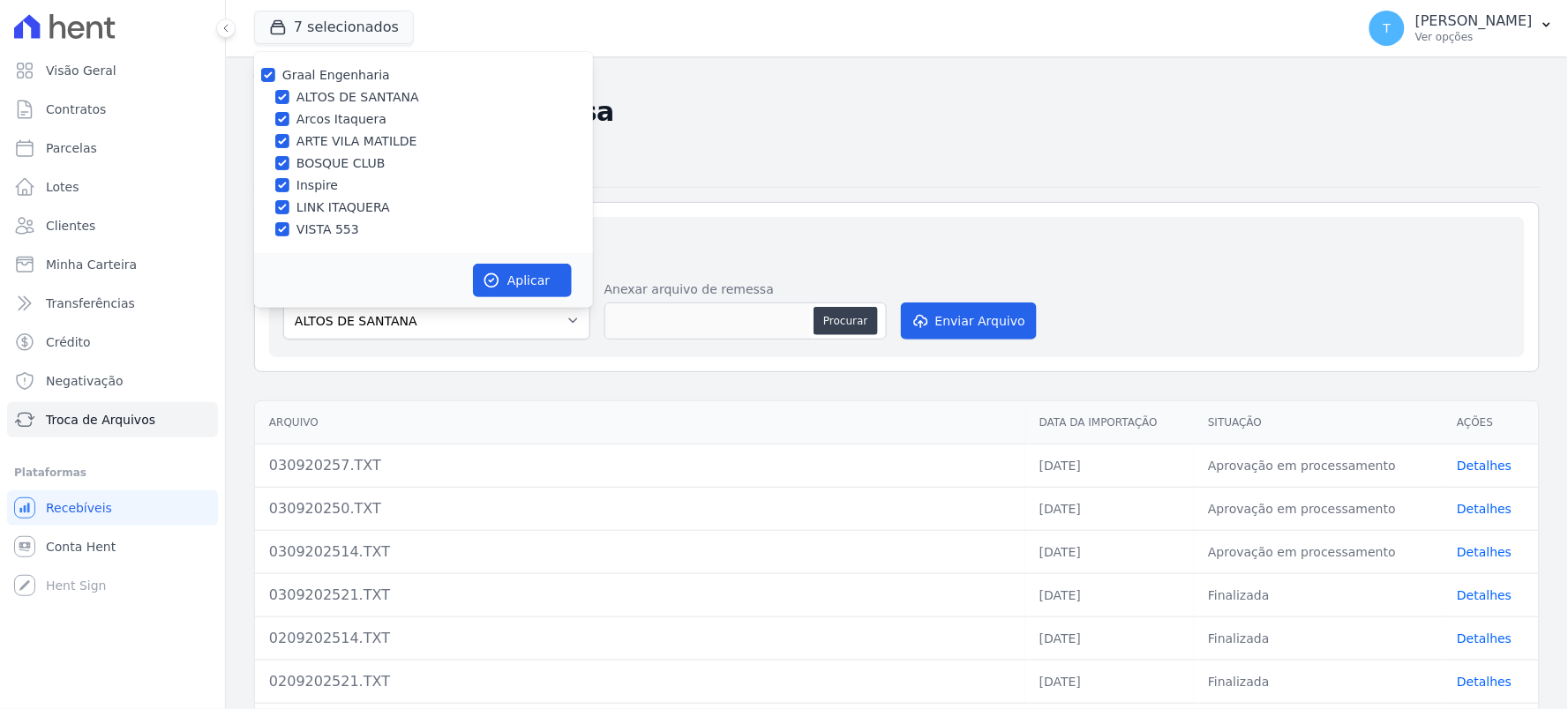
click at [337, 73] on label "Graal Engenharia" at bounding box center [336, 75] width 107 height 14
click at [276, 73] on input "Graal Engenharia" at bounding box center [268, 75] width 14 height 14
checkbox input "false"
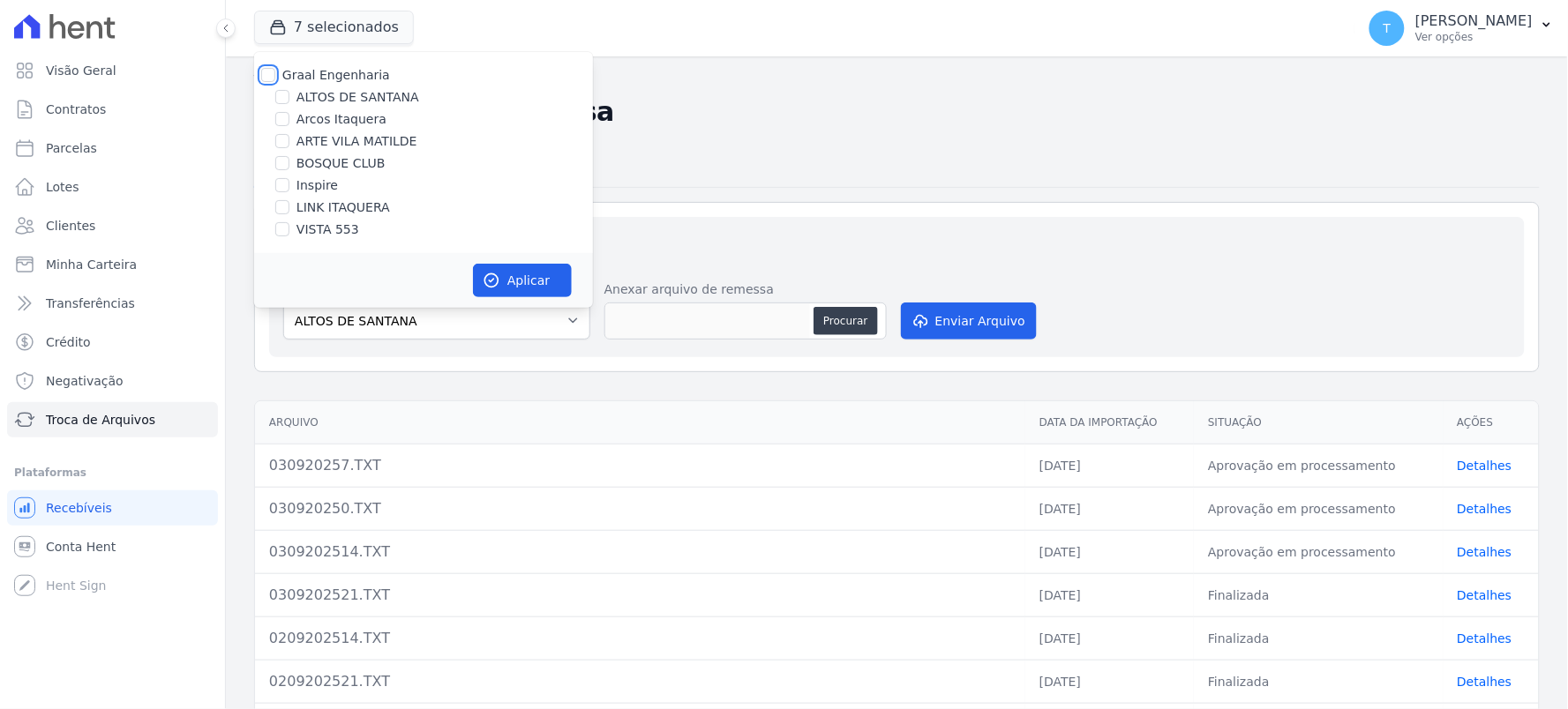
checkbox input "false"
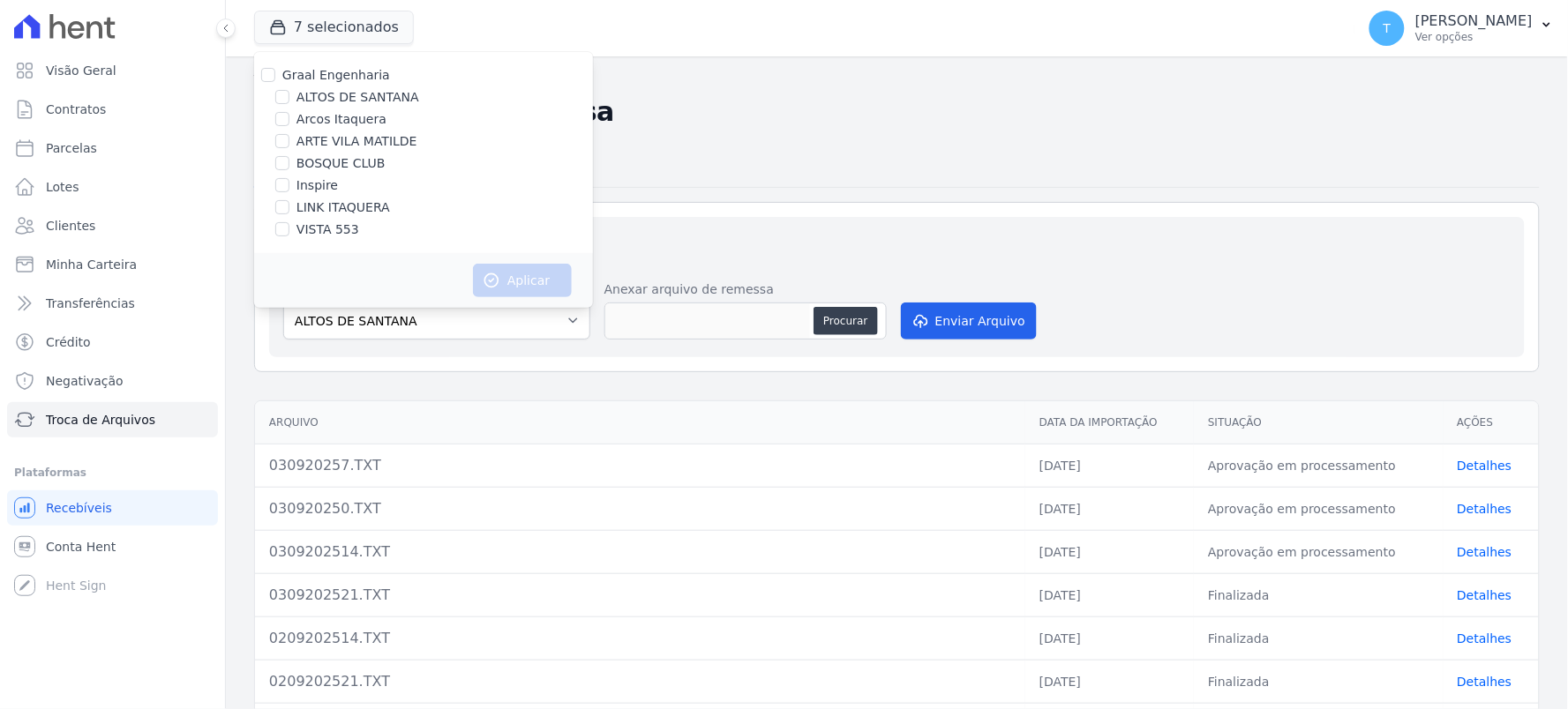
click at [338, 95] on label "ALTOS DE SANTANA" at bounding box center [358, 97] width 123 height 19
click at [289, 95] on input "ALTOS DE SANTANA" at bounding box center [283, 96] width 14 height 14
checkbox input "true"
click at [500, 284] on icon "button" at bounding box center [491, 280] width 18 height 18
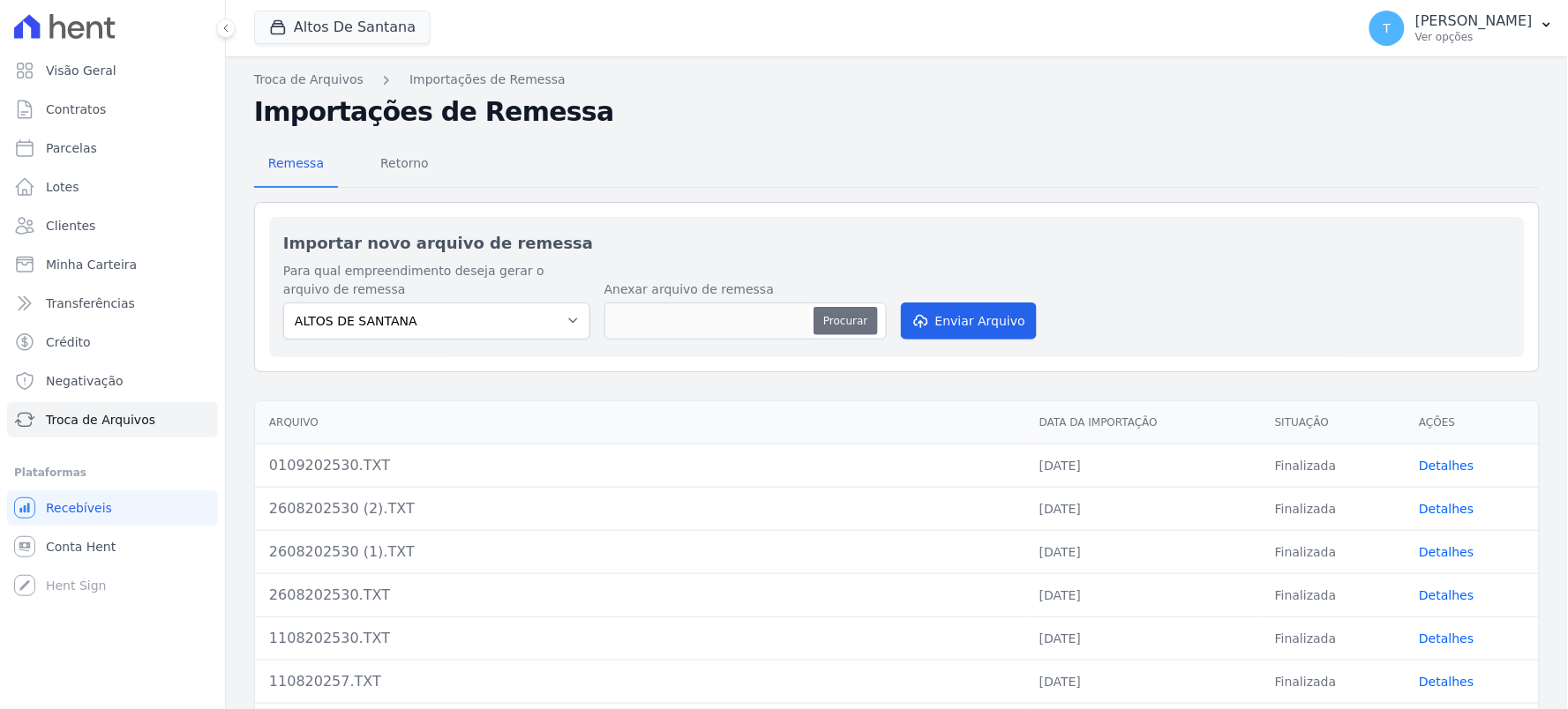
click at [823, 318] on button "Procurar" at bounding box center [845, 320] width 63 height 28
type input "0309202530.TXT"
click at [951, 311] on button "Enviar Arquivo" at bounding box center [969, 321] width 135 height 37
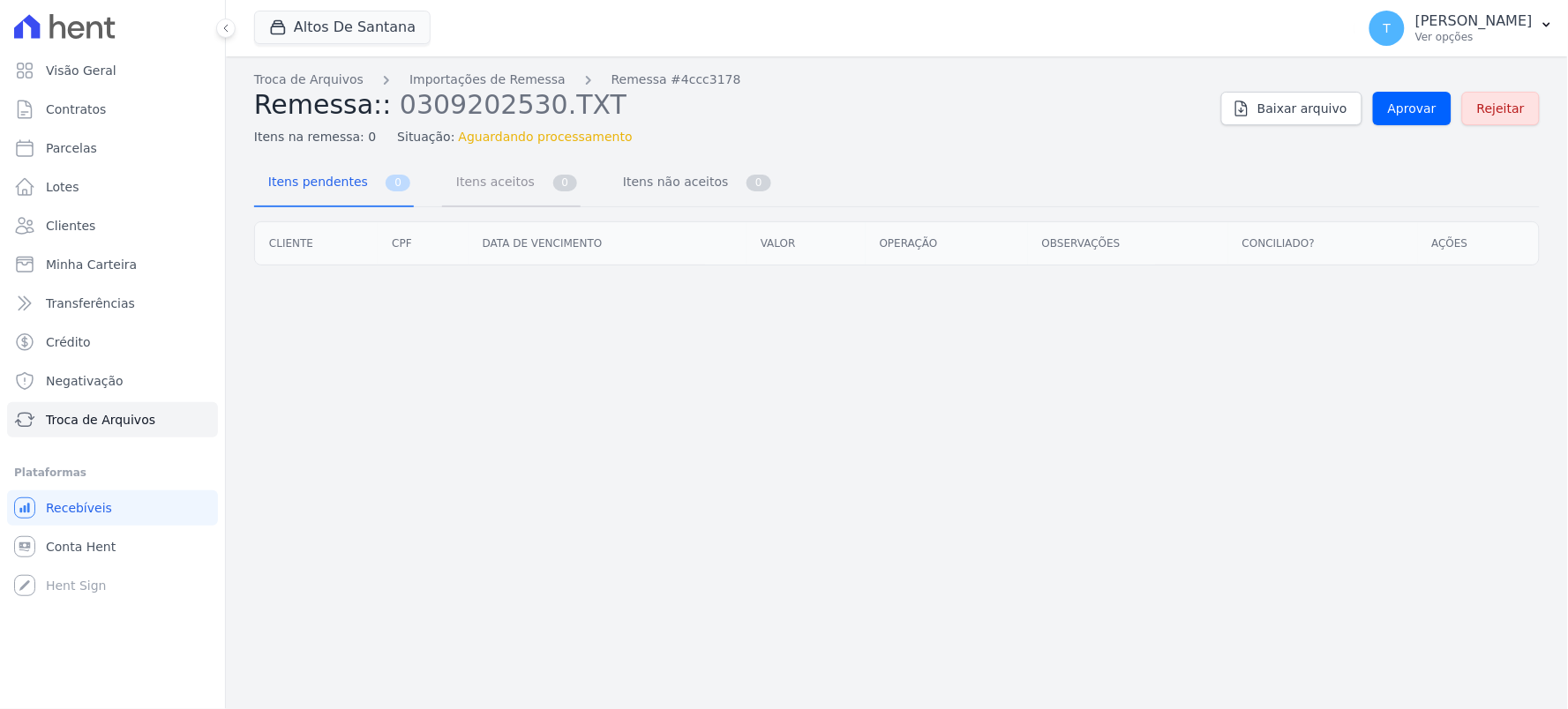
click at [500, 168] on span "Itens aceitos" at bounding box center [491, 181] width 93 height 35
click at [367, 198] on link "Itens pendentes 0" at bounding box center [334, 184] width 160 height 47
click at [708, 182] on link "Itens não aceitos 0" at bounding box center [692, 184] width 166 height 47
click at [700, 357] on div "Troca de Arquivos Importações de Remessa Remessa #4ccc3178 Remessa:: 0309202530…" at bounding box center [897, 383] width 1342 height 653
click at [519, 183] on link "Itens aceitos 0" at bounding box center [512, 184] width 138 height 47
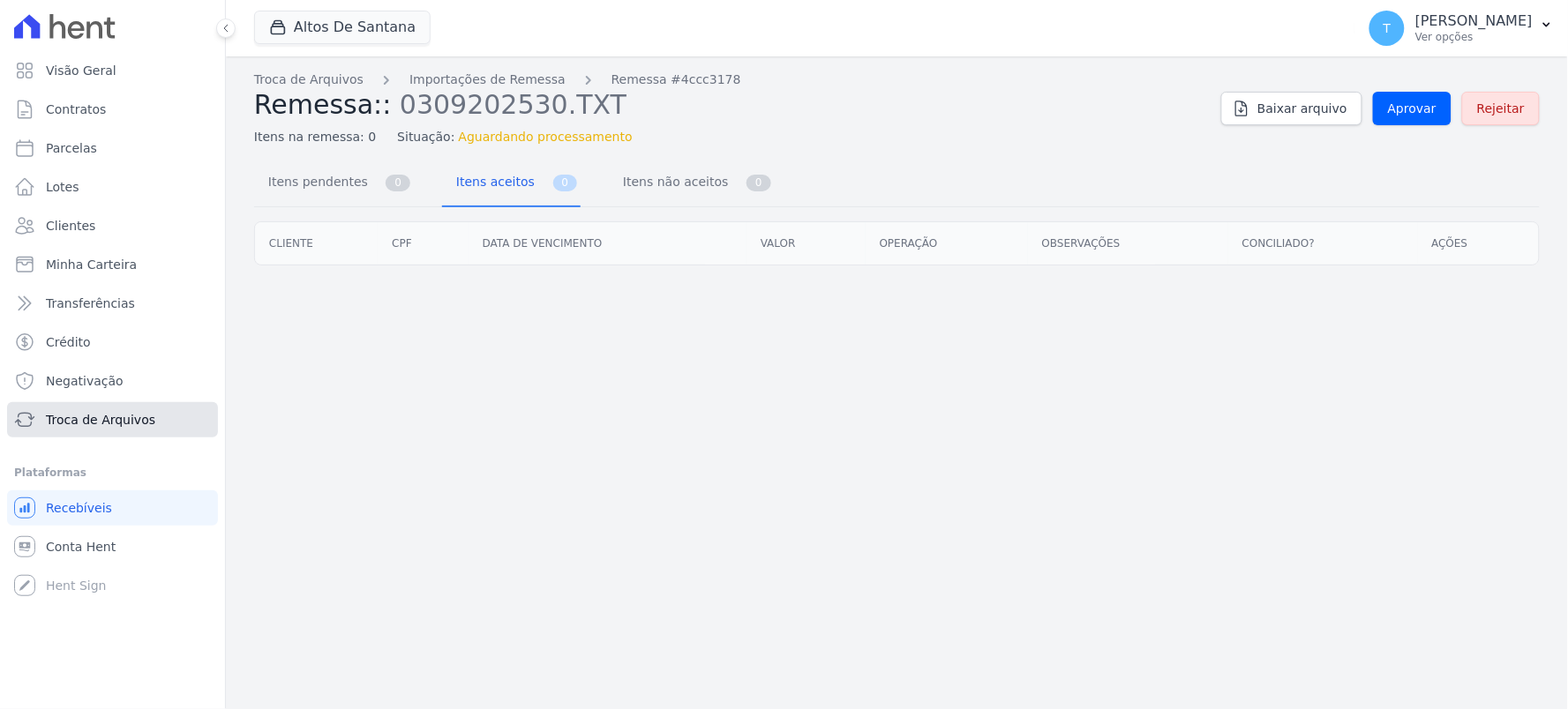
click at [152, 420] on link "Troca de Arquivos" at bounding box center [112, 420] width 210 height 35
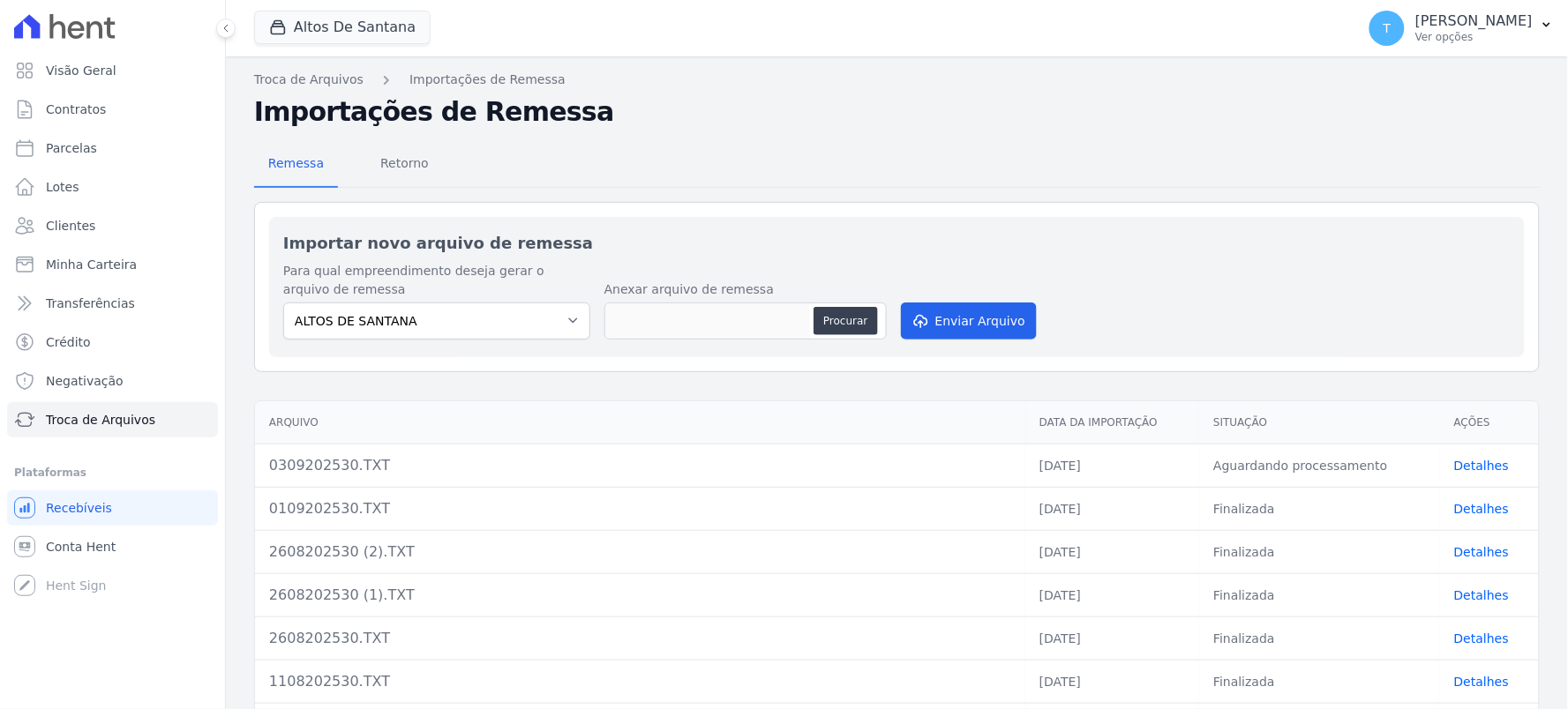
click at [1470, 466] on link "Detalhes" at bounding box center [1481, 466] width 55 height 14
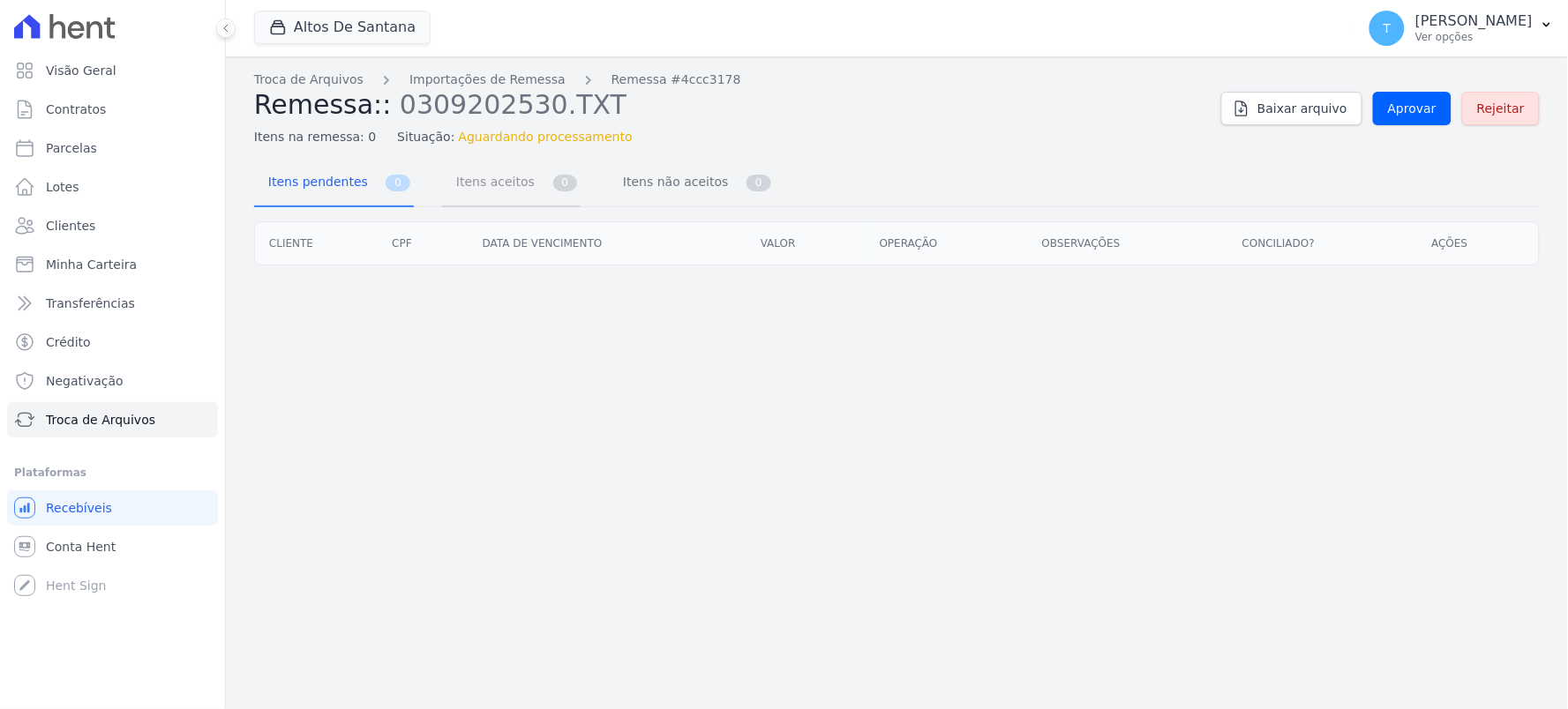
click at [508, 173] on span "Itens aceitos" at bounding box center [491, 181] width 93 height 35
click at [630, 187] on span "Itens não aceitos" at bounding box center [672, 181] width 119 height 35
click at [409, 174] on nav "Itens pendentes 0 Itens aceitos 0 Itens não aceitos 0" at bounding box center [515, 184] width 520 height 47
click at [392, 179] on span "0" at bounding box center [398, 182] width 24 height 17
click at [363, 20] on button "Altos De Santana" at bounding box center [342, 27] width 176 height 33
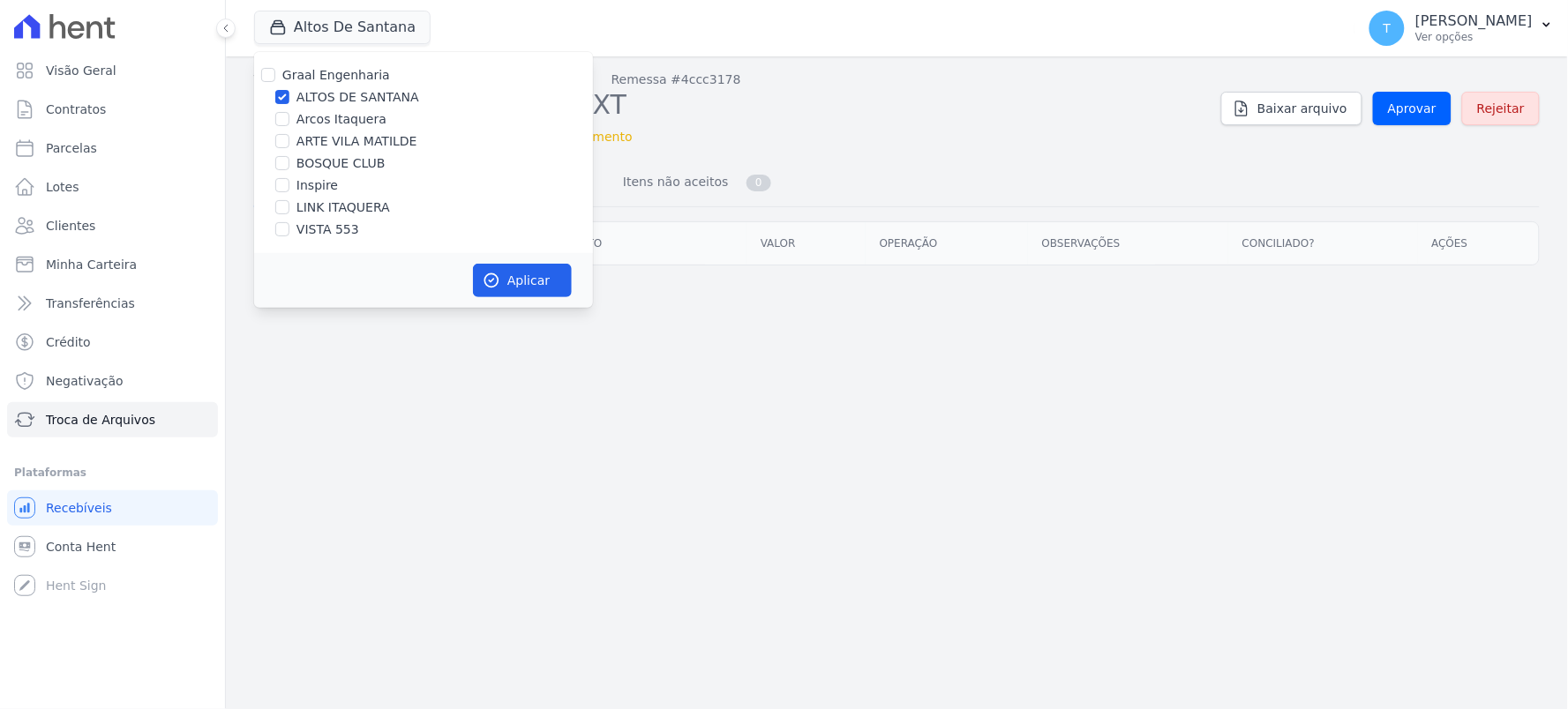
click at [342, 98] on label "ALTOS DE SANTANA" at bounding box center [358, 97] width 123 height 19
click at [289, 98] on input "ALTOS DE SANTANA" at bounding box center [283, 96] width 14 height 14
checkbox input "false"
click at [322, 190] on label "Inspire" at bounding box center [317, 185] width 42 height 19
click at [289, 190] on input "Inspire" at bounding box center [283, 185] width 14 height 14
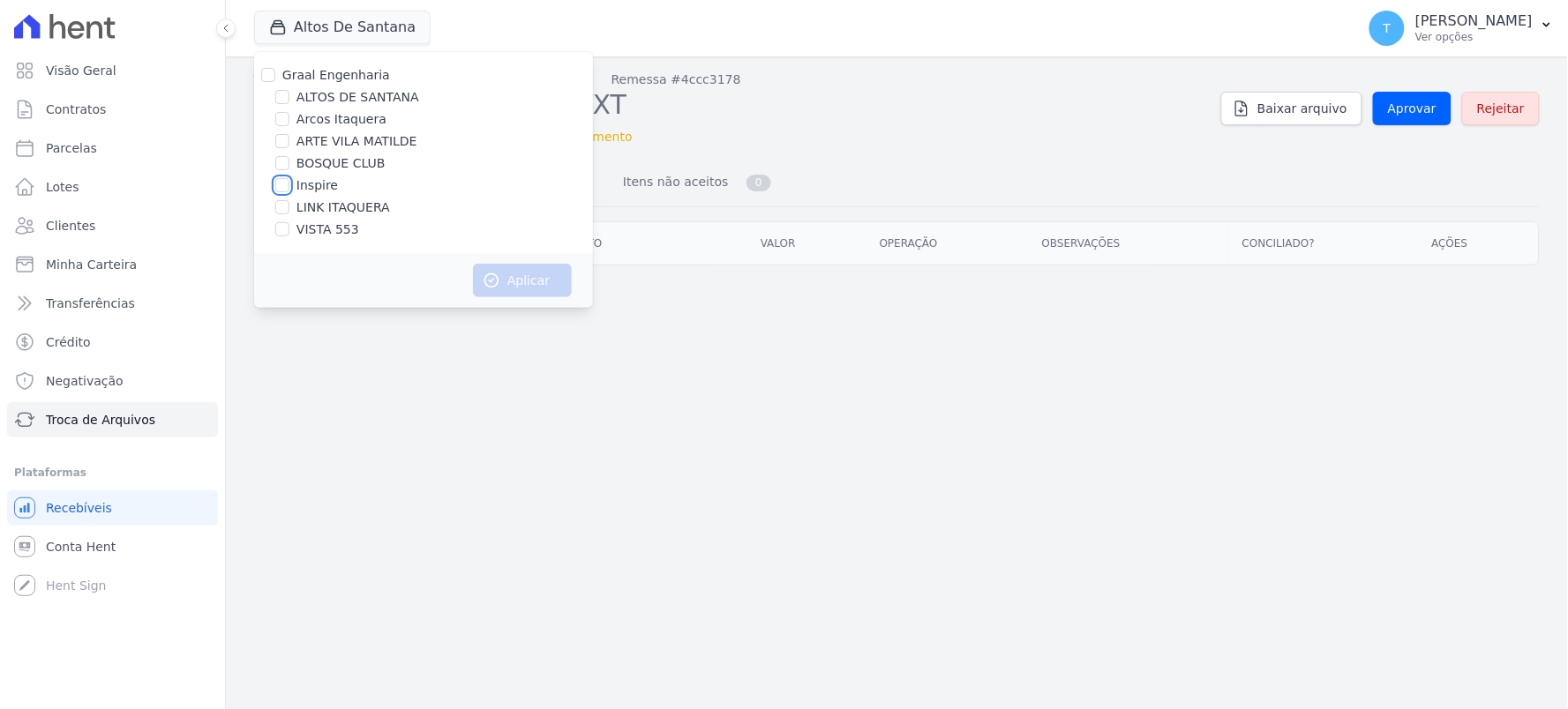
checkbox input "true"
click at [513, 282] on button "Aplicar" at bounding box center [521, 280] width 98 height 33
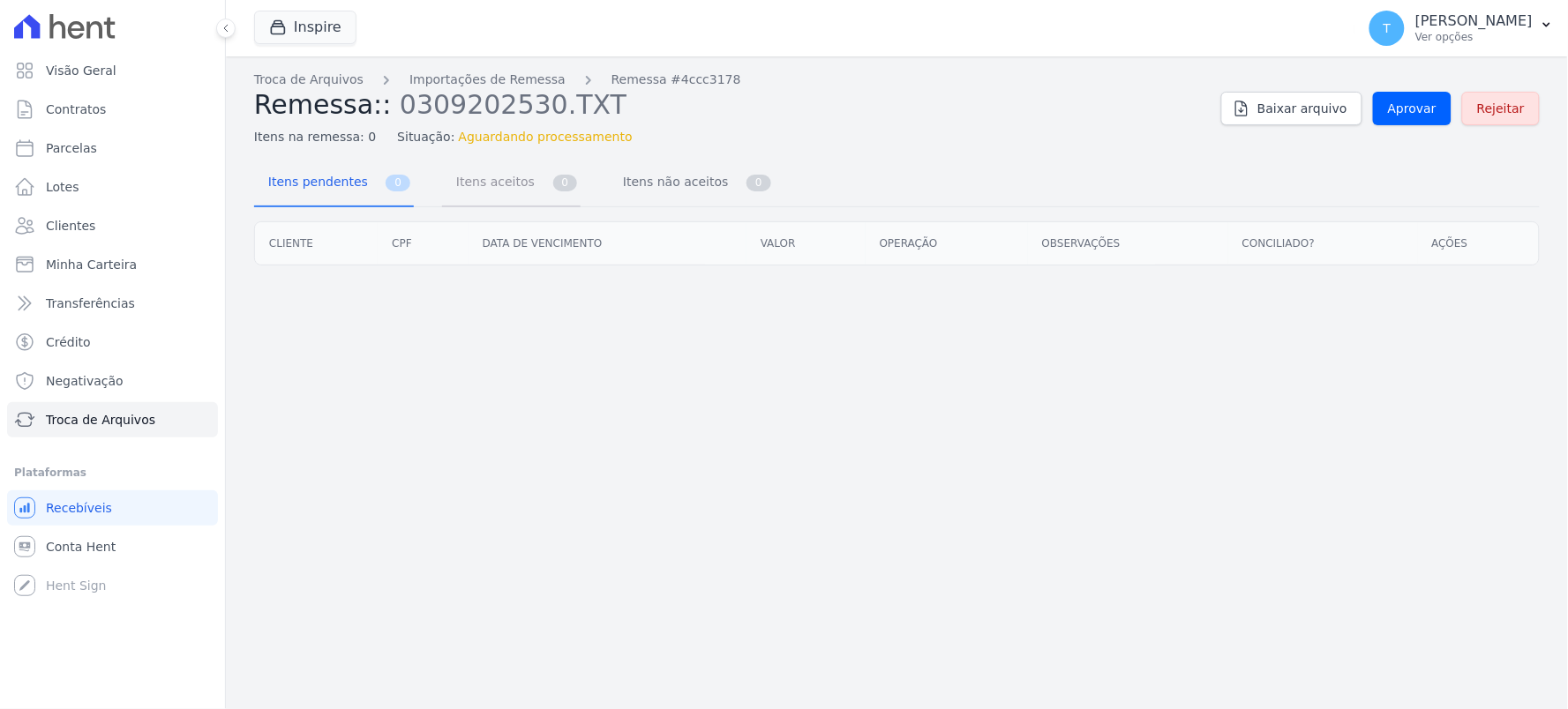
click at [514, 176] on span "Itens aceitos" at bounding box center [491, 181] width 93 height 35
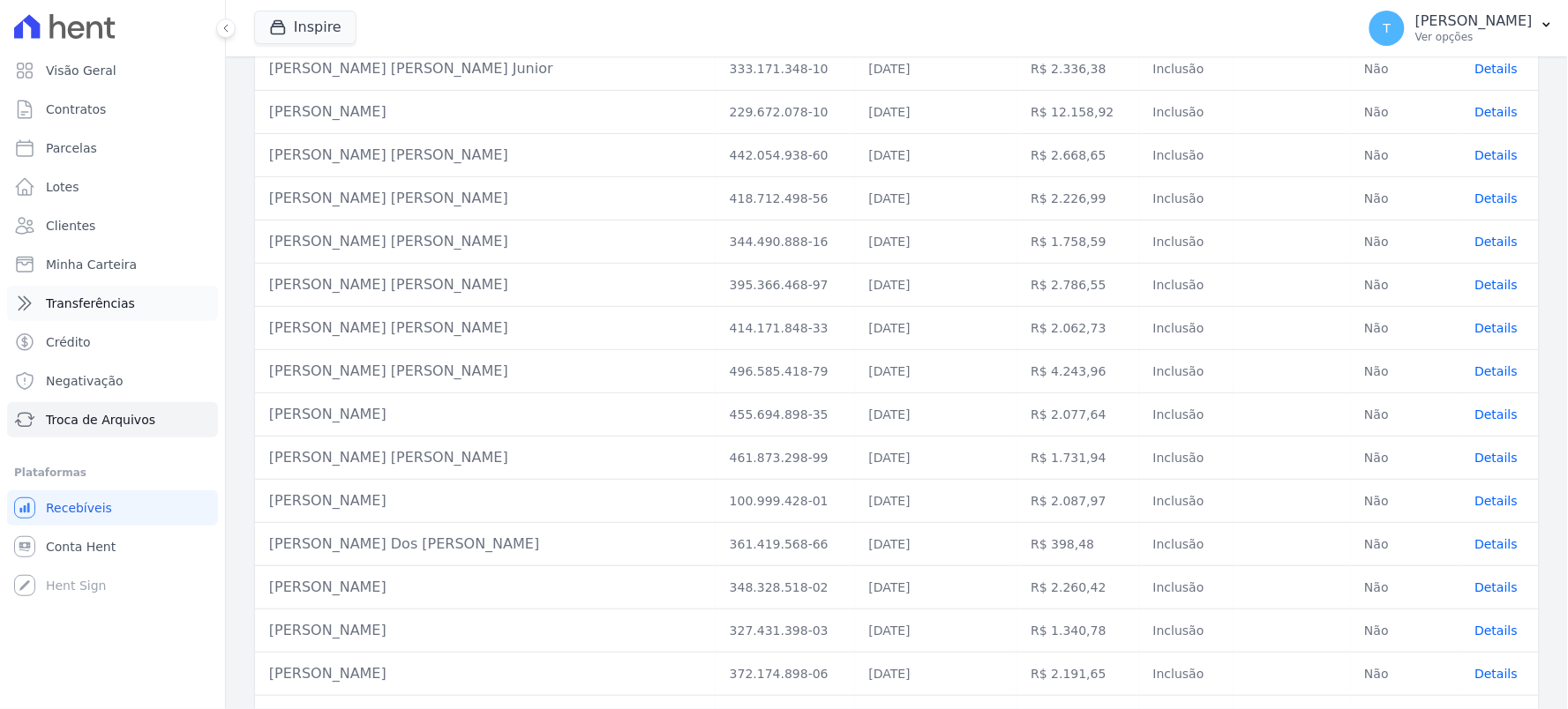
scroll to position [863, 0]
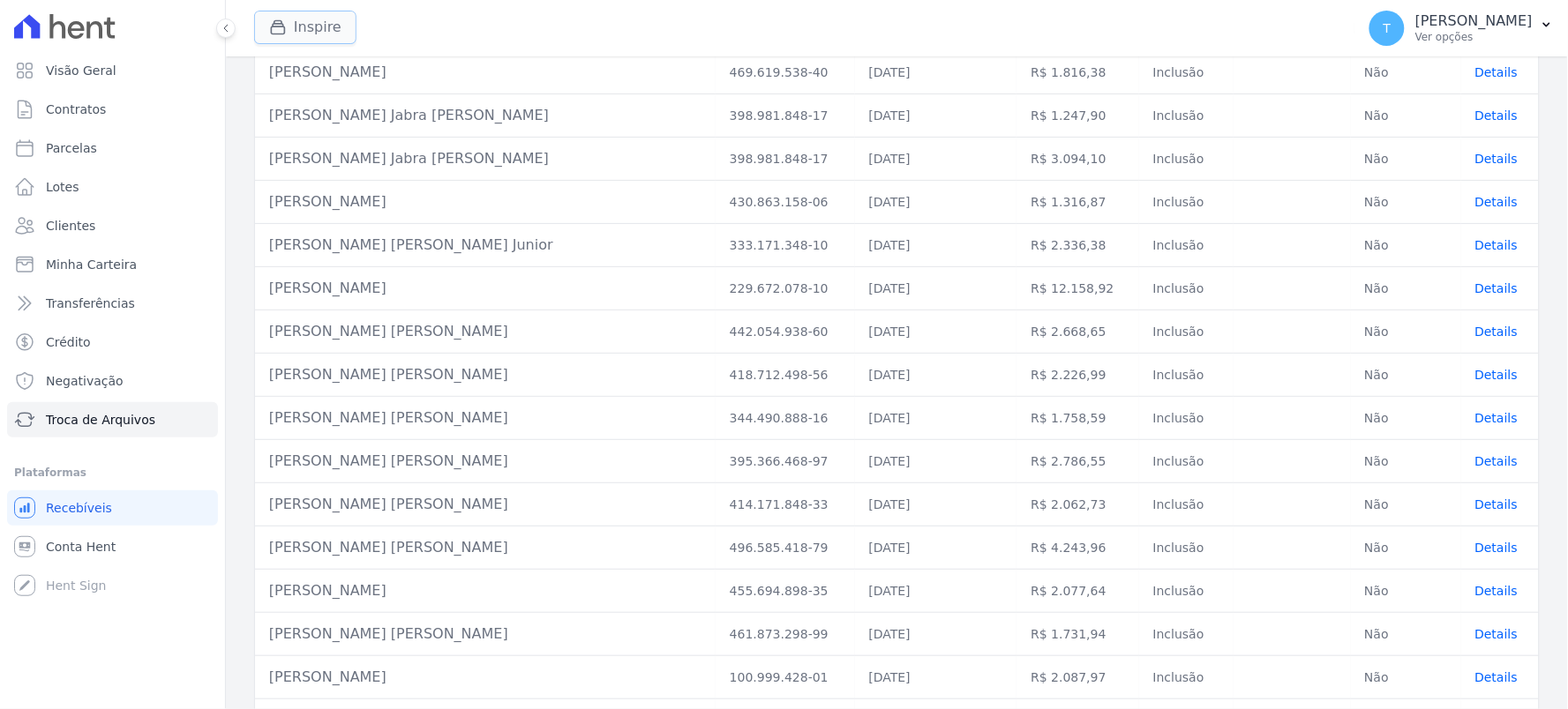
click at [307, 39] on button "Inspire" at bounding box center [305, 27] width 102 height 33
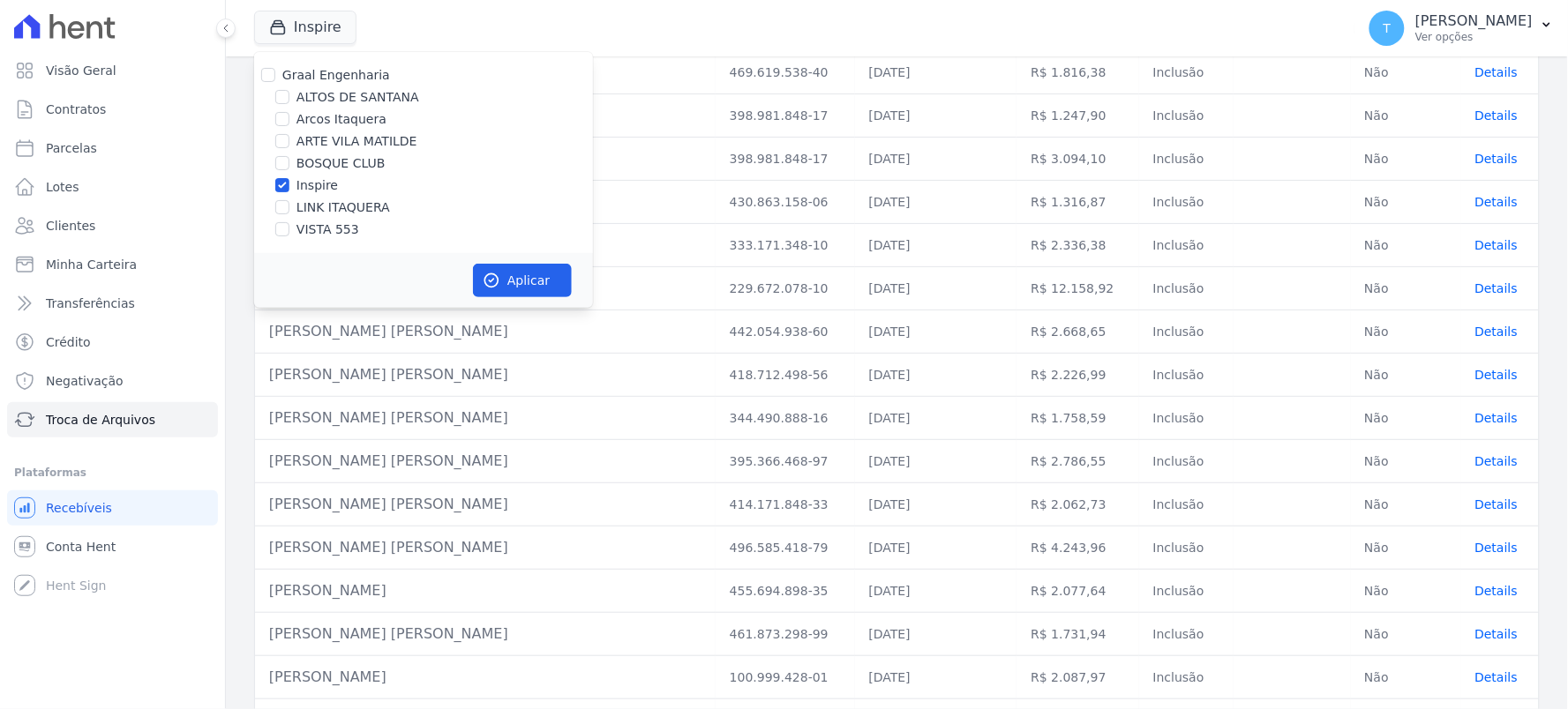
click at [332, 92] on label "ALTOS DE SANTANA" at bounding box center [358, 97] width 123 height 19
click at [289, 92] on input "ALTOS DE SANTANA" at bounding box center [283, 96] width 14 height 14
checkbox input "true"
click at [330, 82] on label "Graal Engenharia" at bounding box center [336, 75] width 107 height 14
click at [276, 82] on input "Graal Engenharia" at bounding box center [268, 75] width 14 height 14
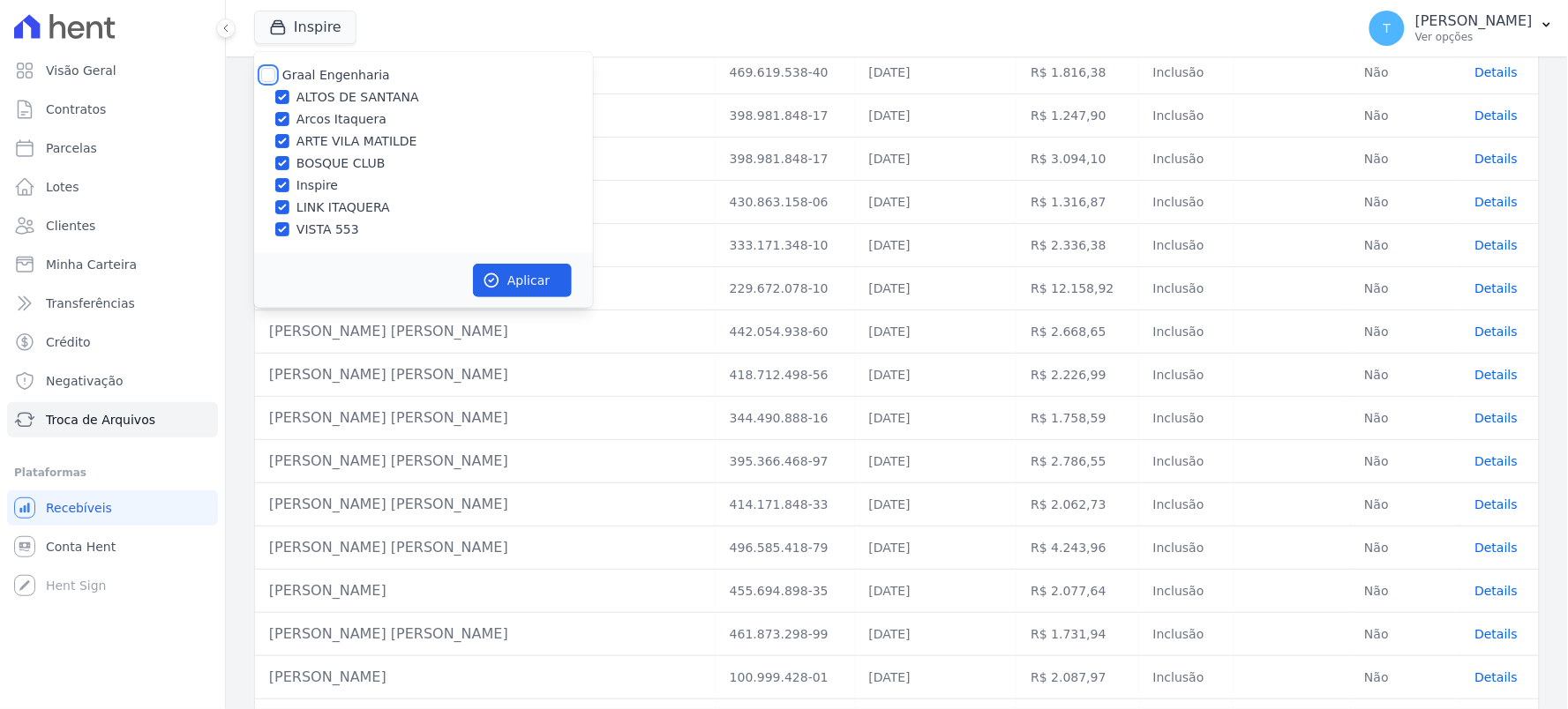
checkbox input "true"
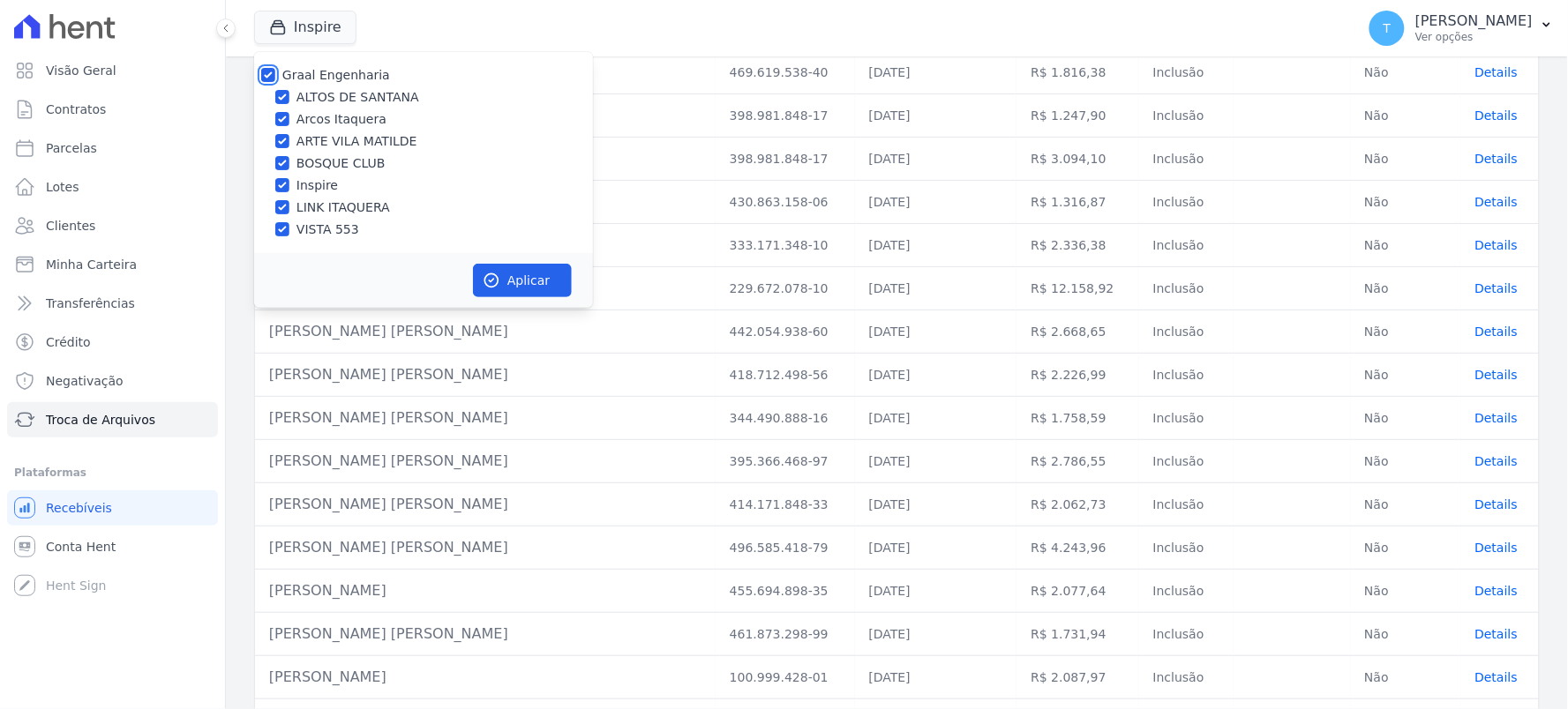
checkbox input "true"
click at [501, 277] on button "Aplicar" at bounding box center [521, 280] width 98 height 33
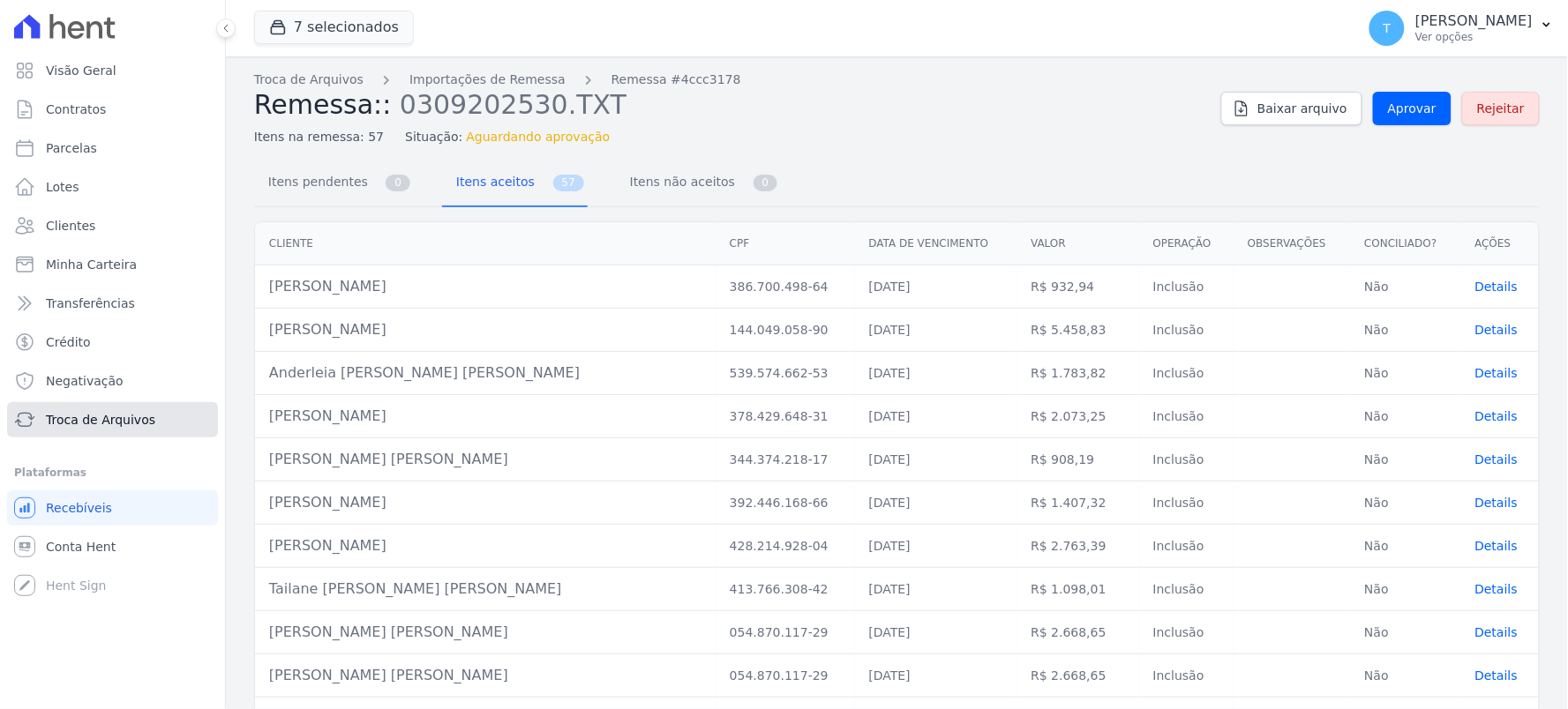
click at [92, 406] on link "Troca de Arquivos" at bounding box center [112, 420] width 210 height 35
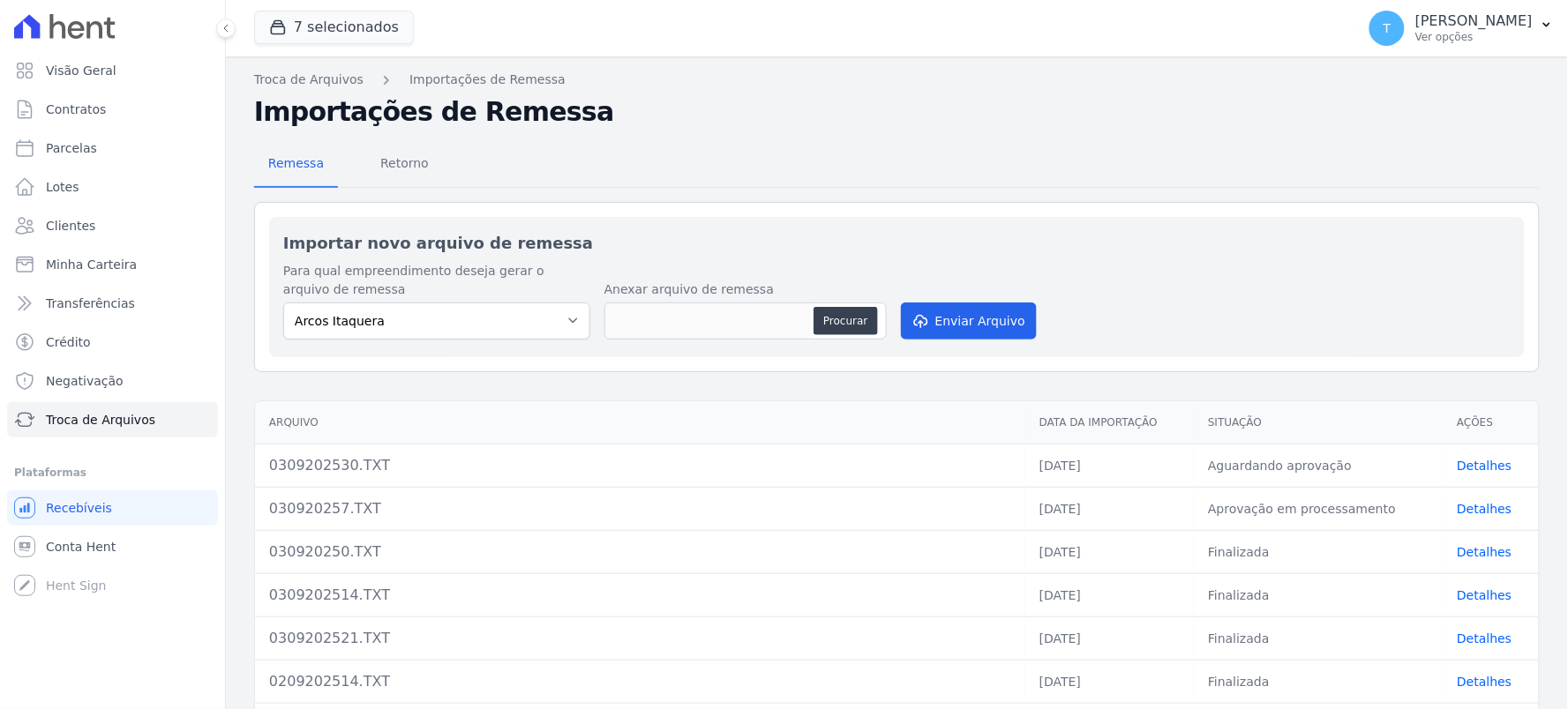
click at [1459, 465] on link "Detalhes" at bounding box center [1485, 466] width 55 height 14
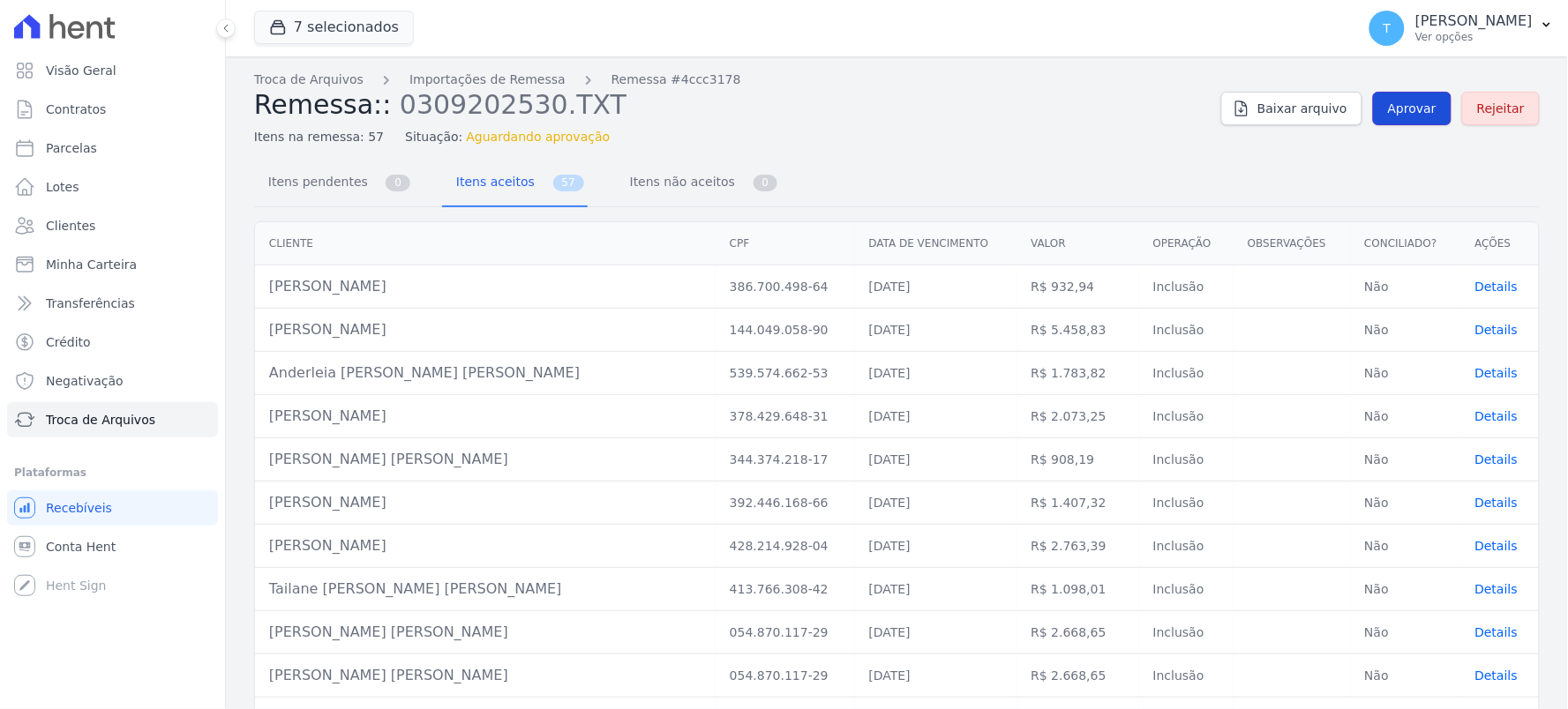
click at [1415, 115] on span "Aprovar" at bounding box center [1413, 108] width 49 height 18
click at [674, 171] on span "Itens não aceitos" at bounding box center [679, 181] width 119 height 35
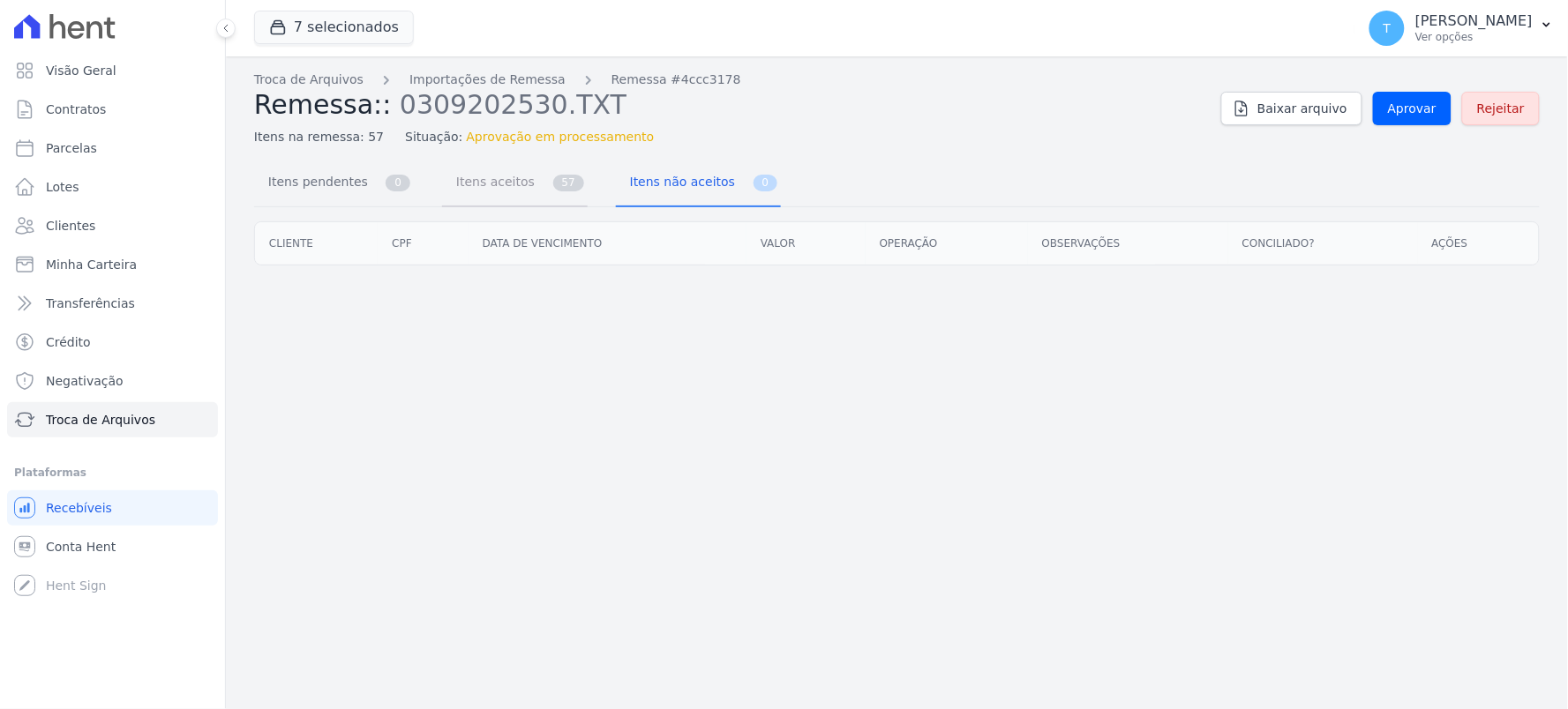
click at [481, 187] on span "Itens aceitos" at bounding box center [491, 181] width 93 height 35
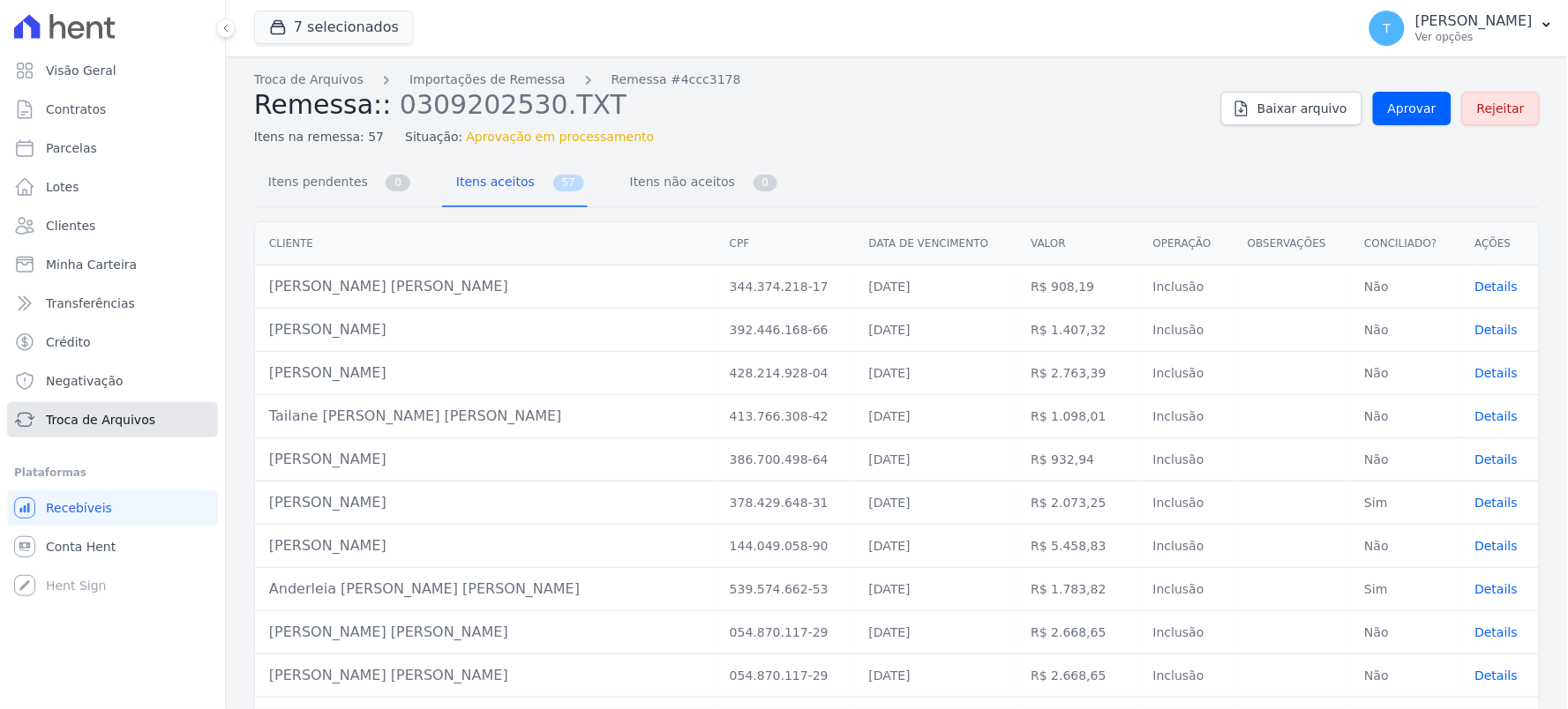
click at [81, 418] on span "Troca de Arquivos" at bounding box center [100, 420] width 109 height 18
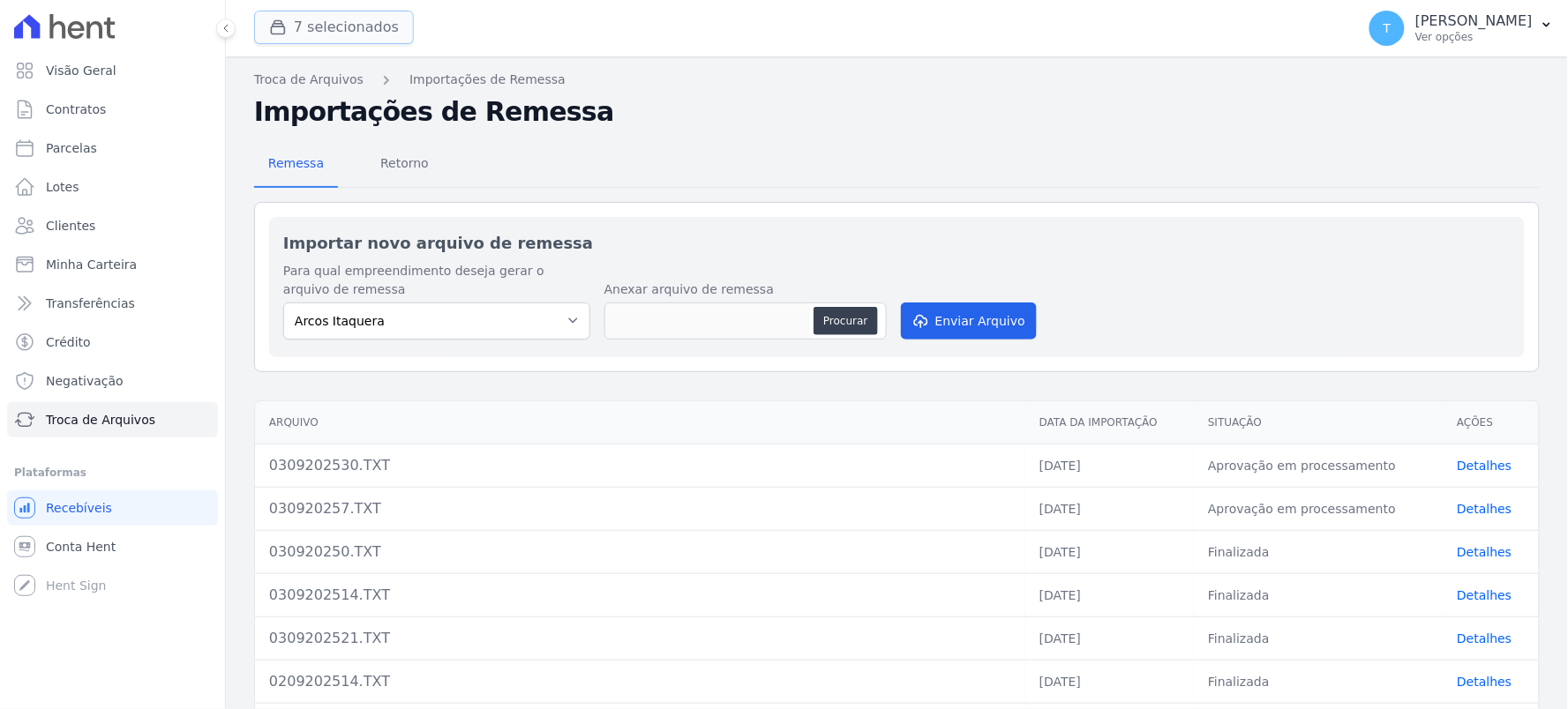
click at [339, 33] on button "7 selecionados" at bounding box center [334, 27] width 160 height 33
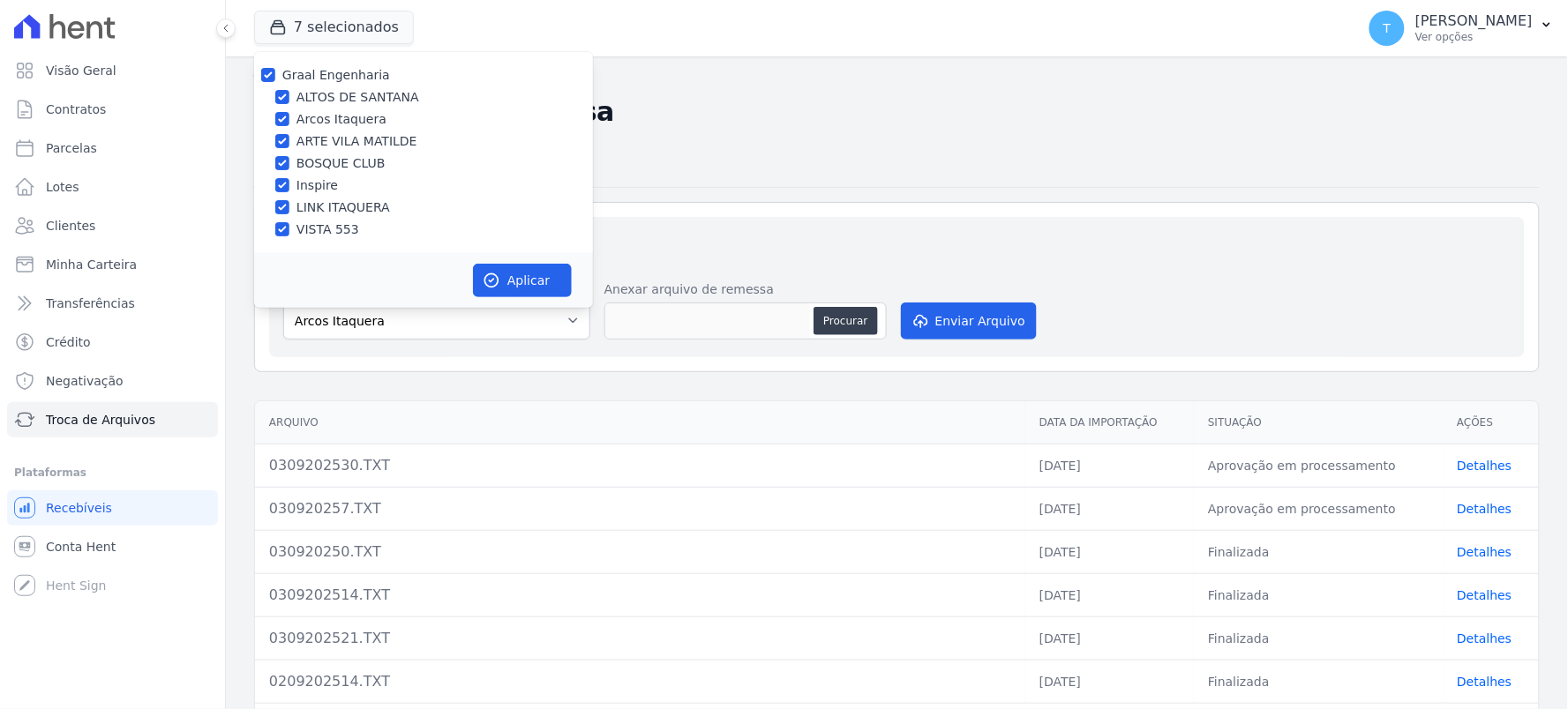
click at [319, 82] on label "Graal Engenharia" at bounding box center [336, 75] width 107 height 14
click at [276, 82] on input "Graal Engenharia" at bounding box center [268, 75] width 14 height 14
checkbox input "false"
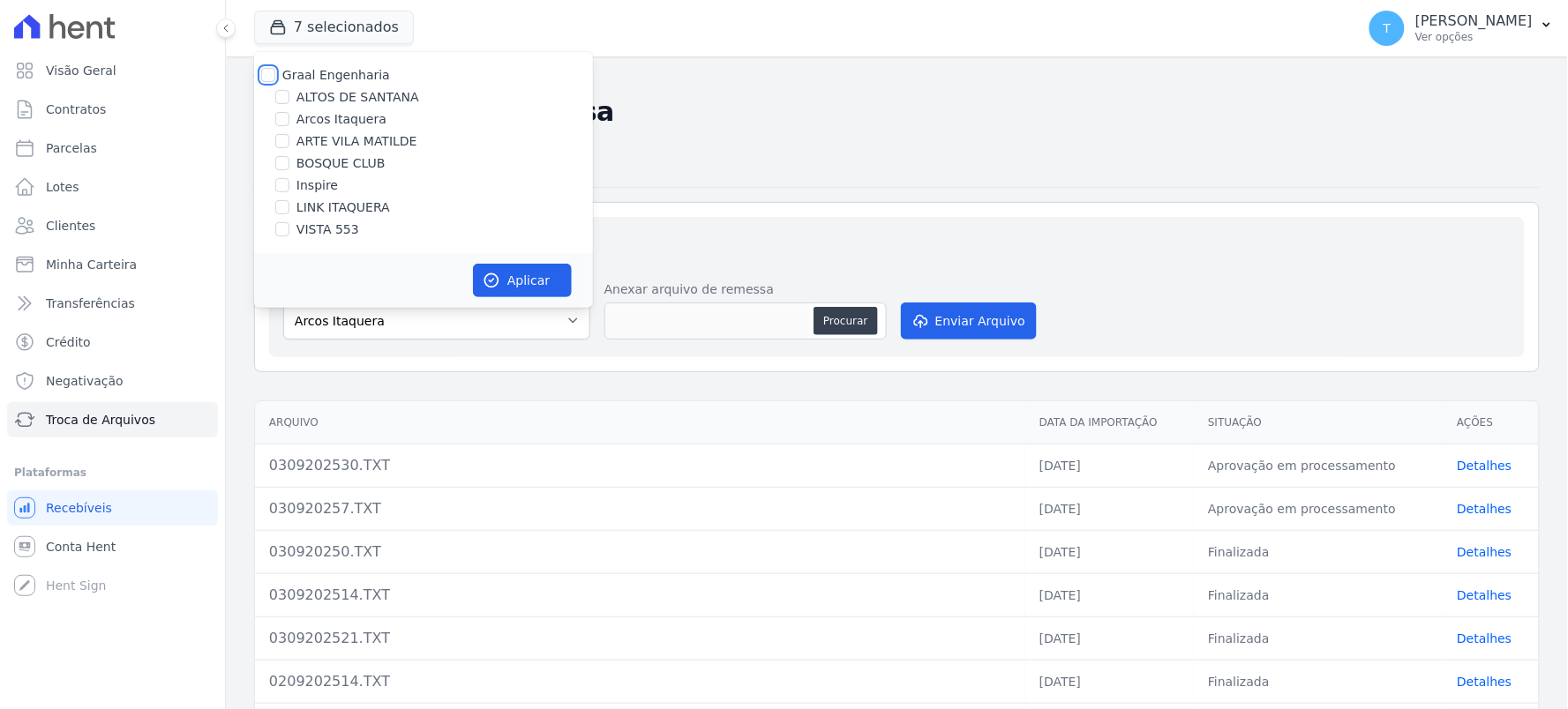
checkbox input "false"
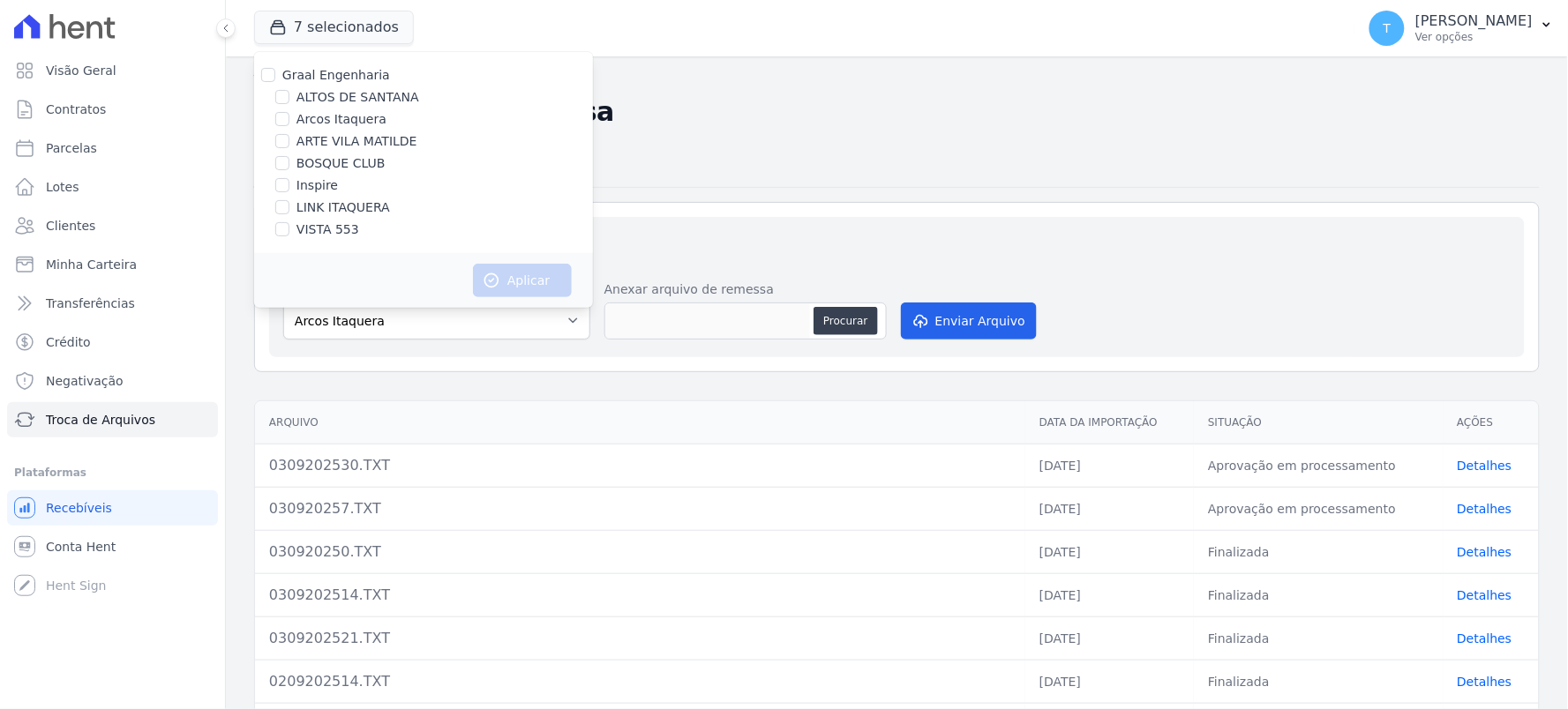
click at [307, 190] on label "Inspire" at bounding box center [317, 185] width 42 height 19
click at [289, 190] on input "Inspire" at bounding box center [283, 185] width 14 height 14
checkbox input "true"
click at [505, 276] on button "Aplicar" at bounding box center [521, 280] width 98 height 33
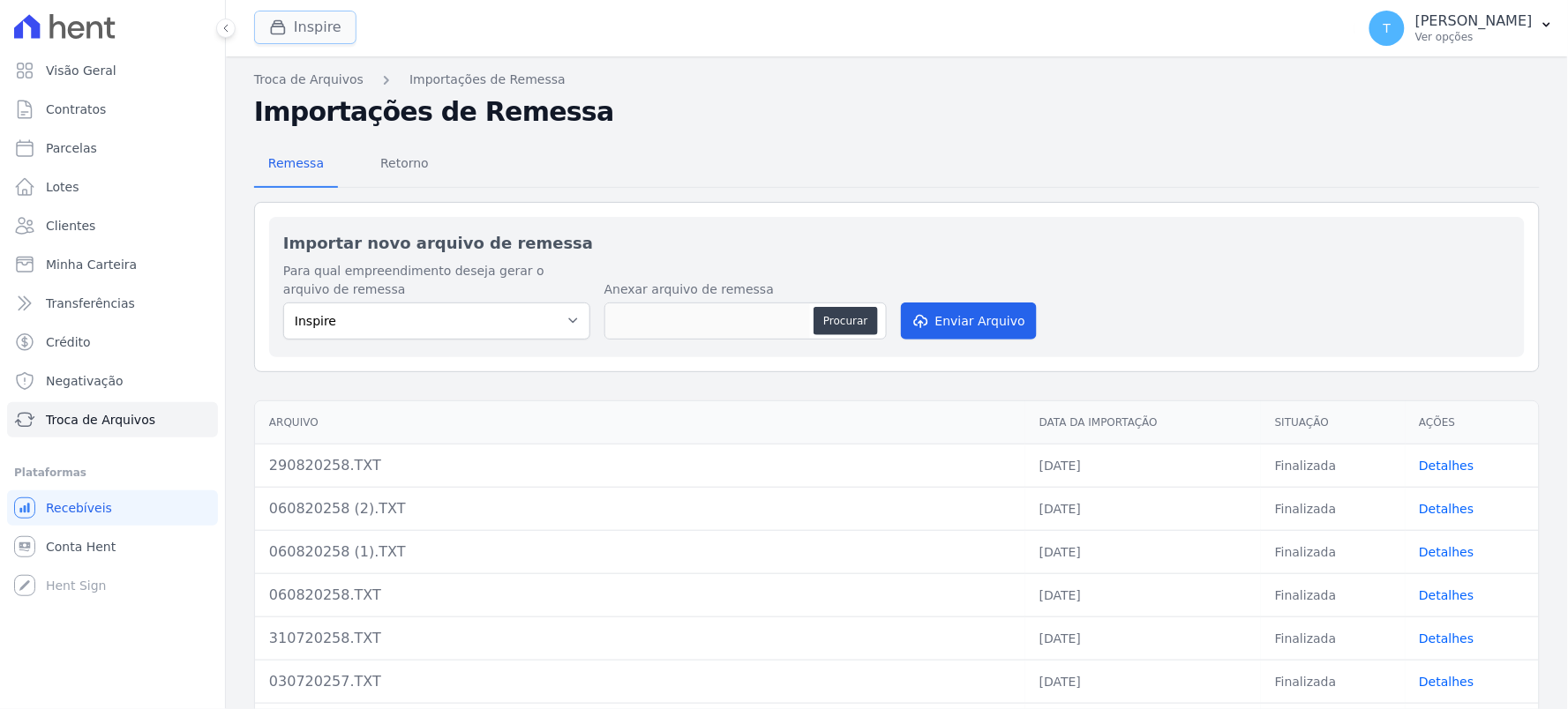
click at [300, 31] on button "Inspire" at bounding box center [305, 27] width 102 height 33
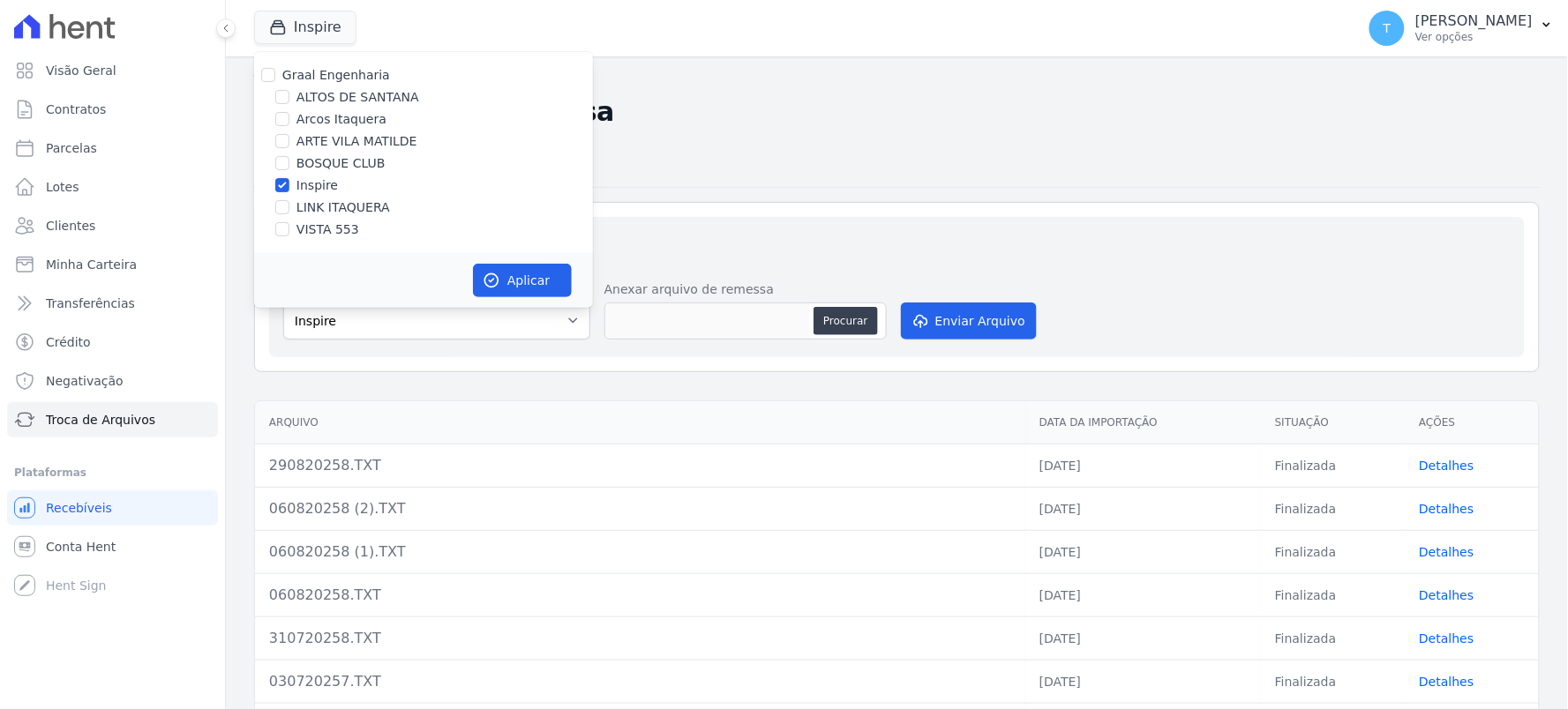
click at [341, 74] on label "Graal Engenharia" at bounding box center [336, 75] width 107 height 14
click at [276, 74] on input "Graal Engenharia" at bounding box center [268, 75] width 14 height 14
checkbox input "true"
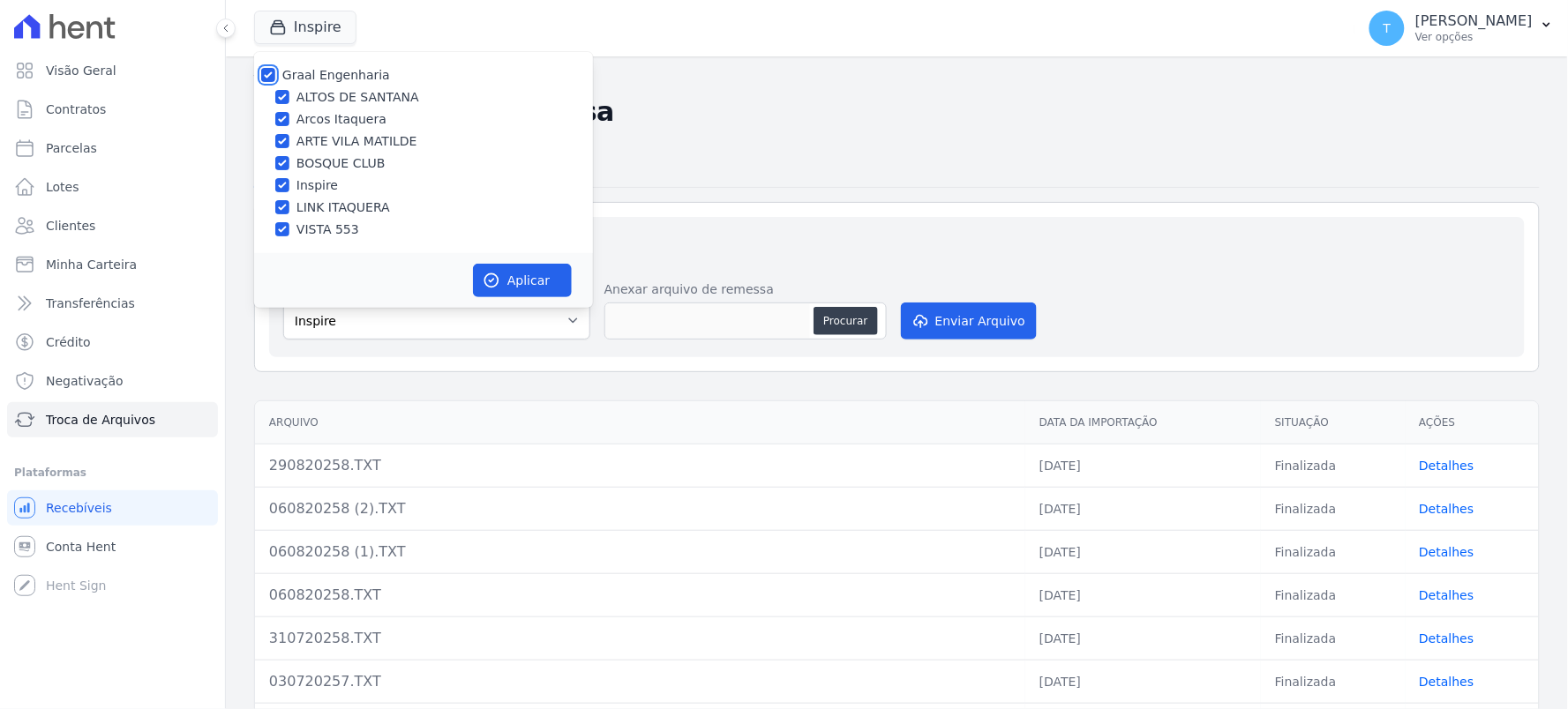
checkbox input "true"
drag, startPoint x: 542, startPoint y: 283, endPoint x: 411, endPoint y: 301, distance: 132.2
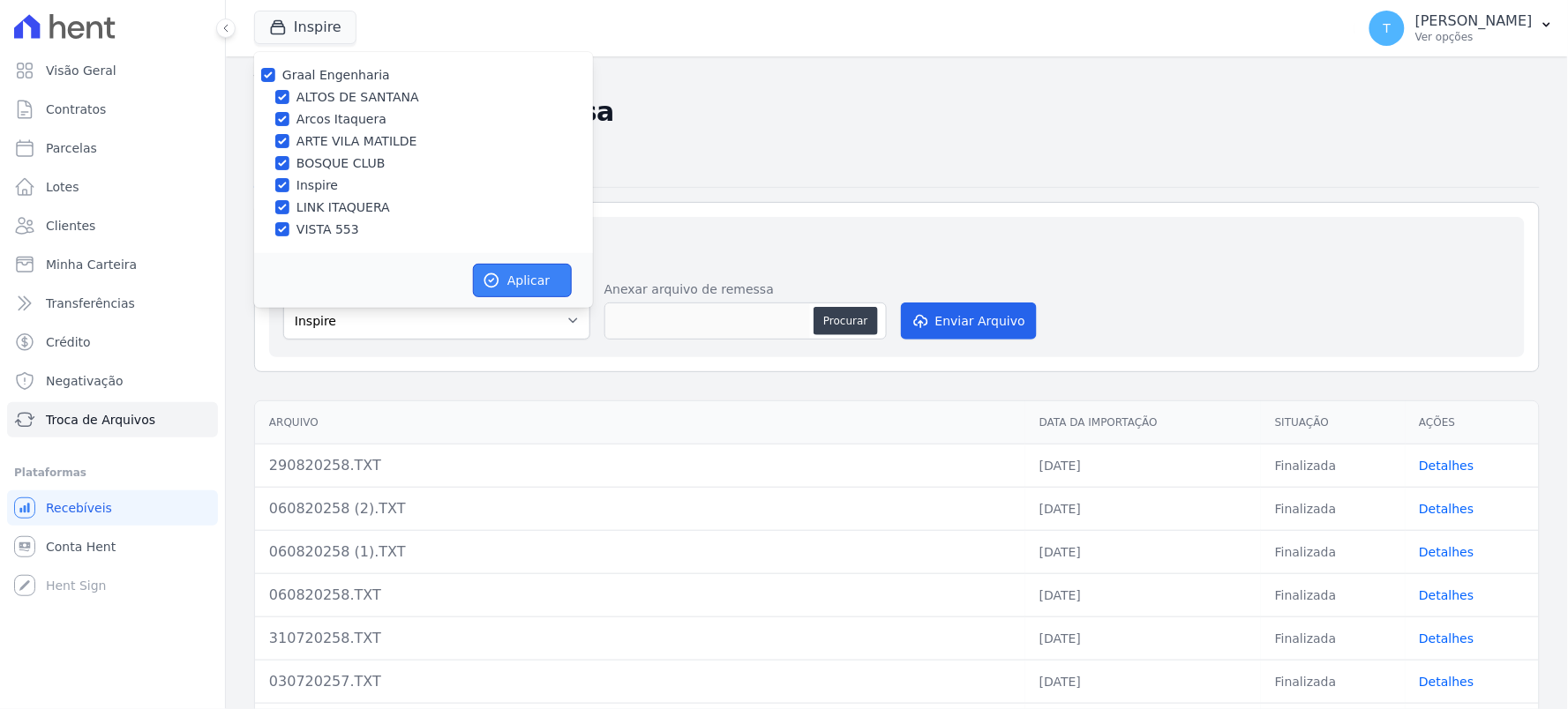
click at [541, 283] on button "Aplicar" at bounding box center [521, 280] width 98 height 33
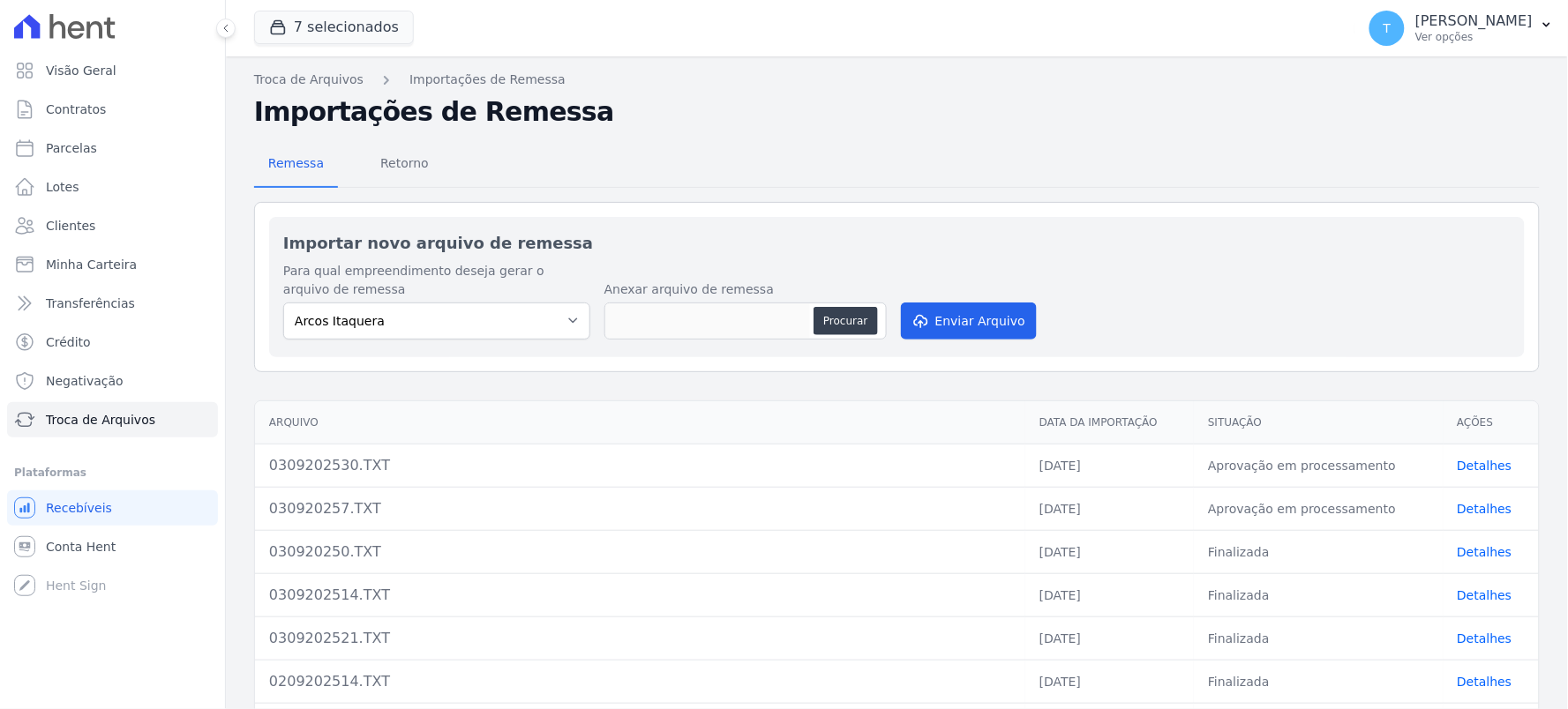
drag, startPoint x: 310, startPoint y: 466, endPoint x: 346, endPoint y: 468, distance: 36.1
click at [346, 468] on div "0309202530.TXT" at bounding box center [640, 466] width 743 height 21
click at [360, 21] on button "7 selecionados" at bounding box center [334, 27] width 160 height 33
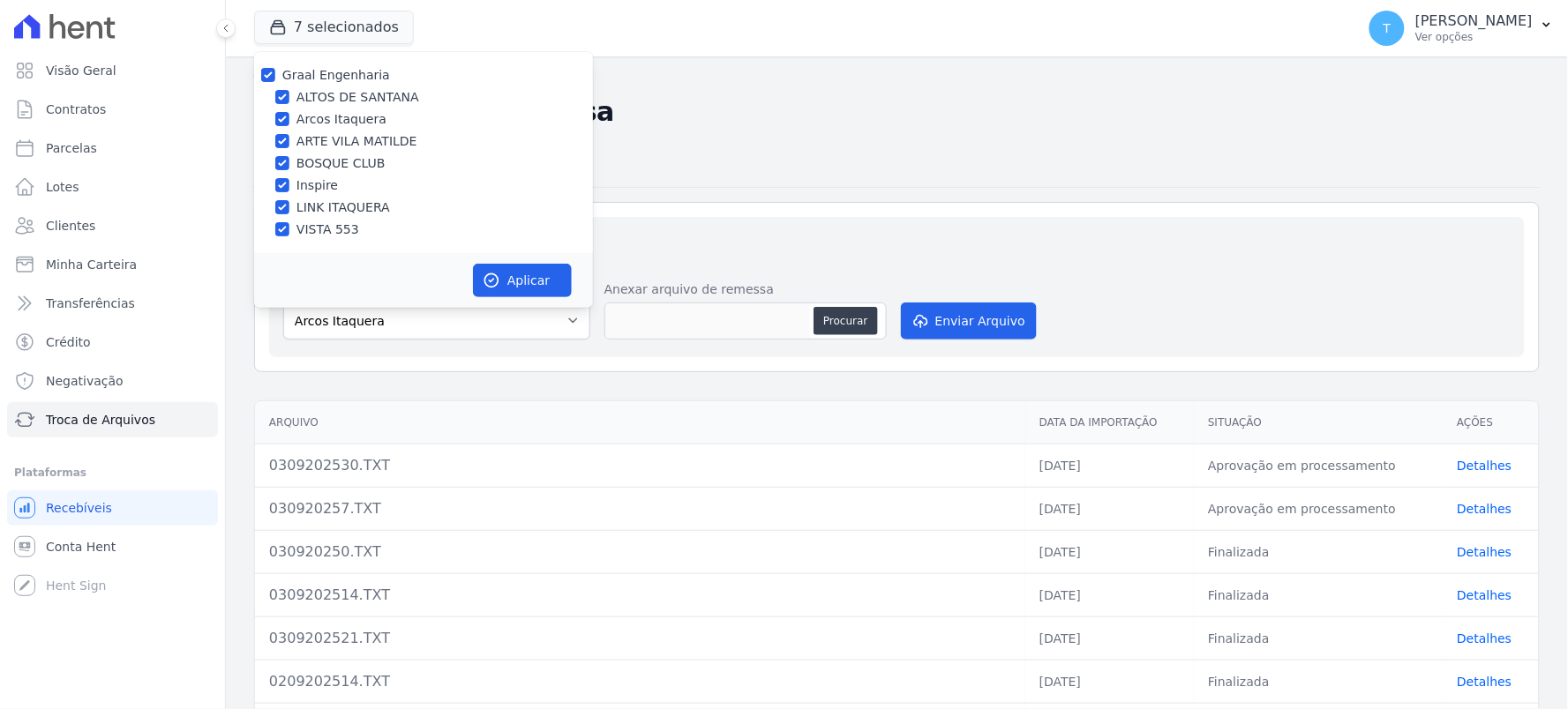
click at [328, 68] on label "Graal Engenharia" at bounding box center [336, 75] width 107 height 14
click at [276, 68] on input "Graal Engenharia" at bounding box center [268, 75] width 14 height 14
checkbox input "false"
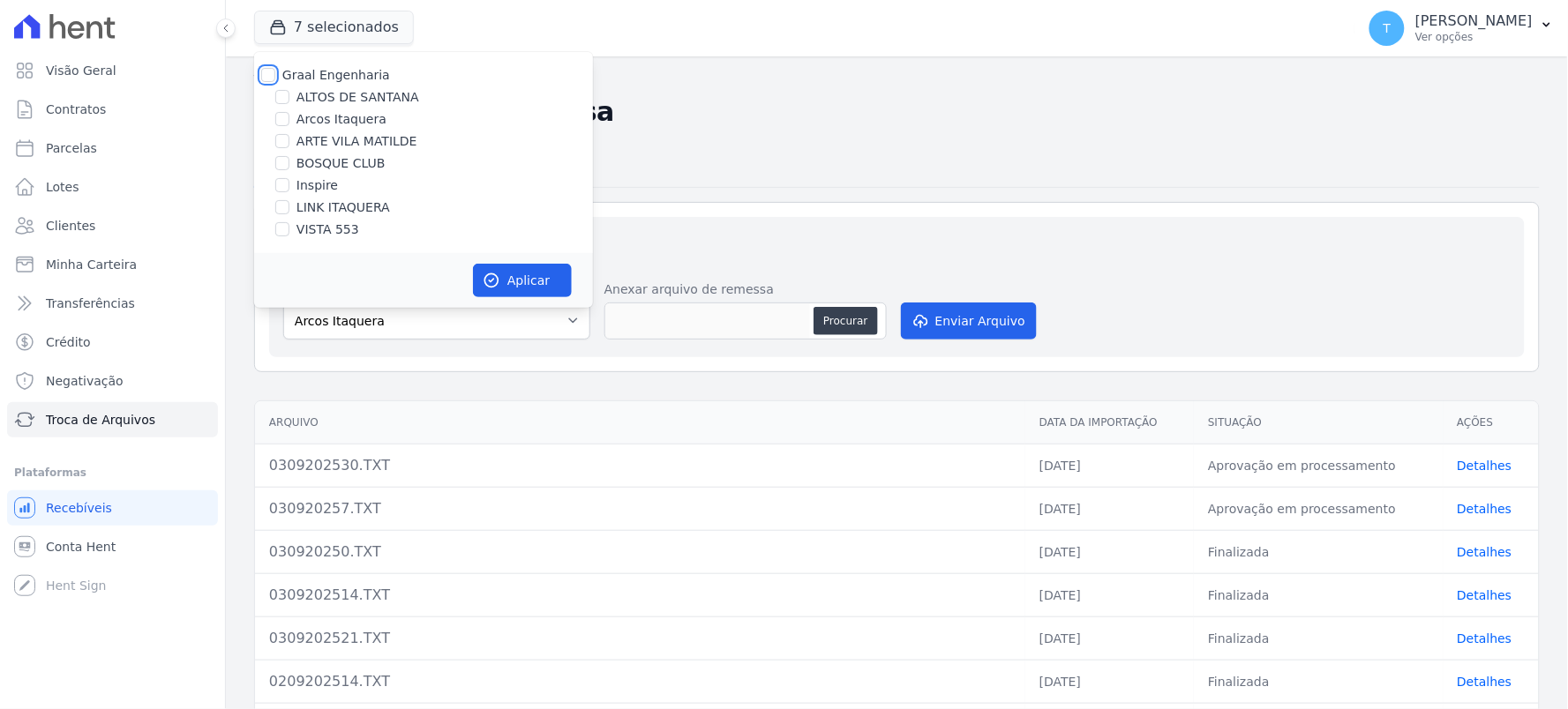
checkbox input "false"
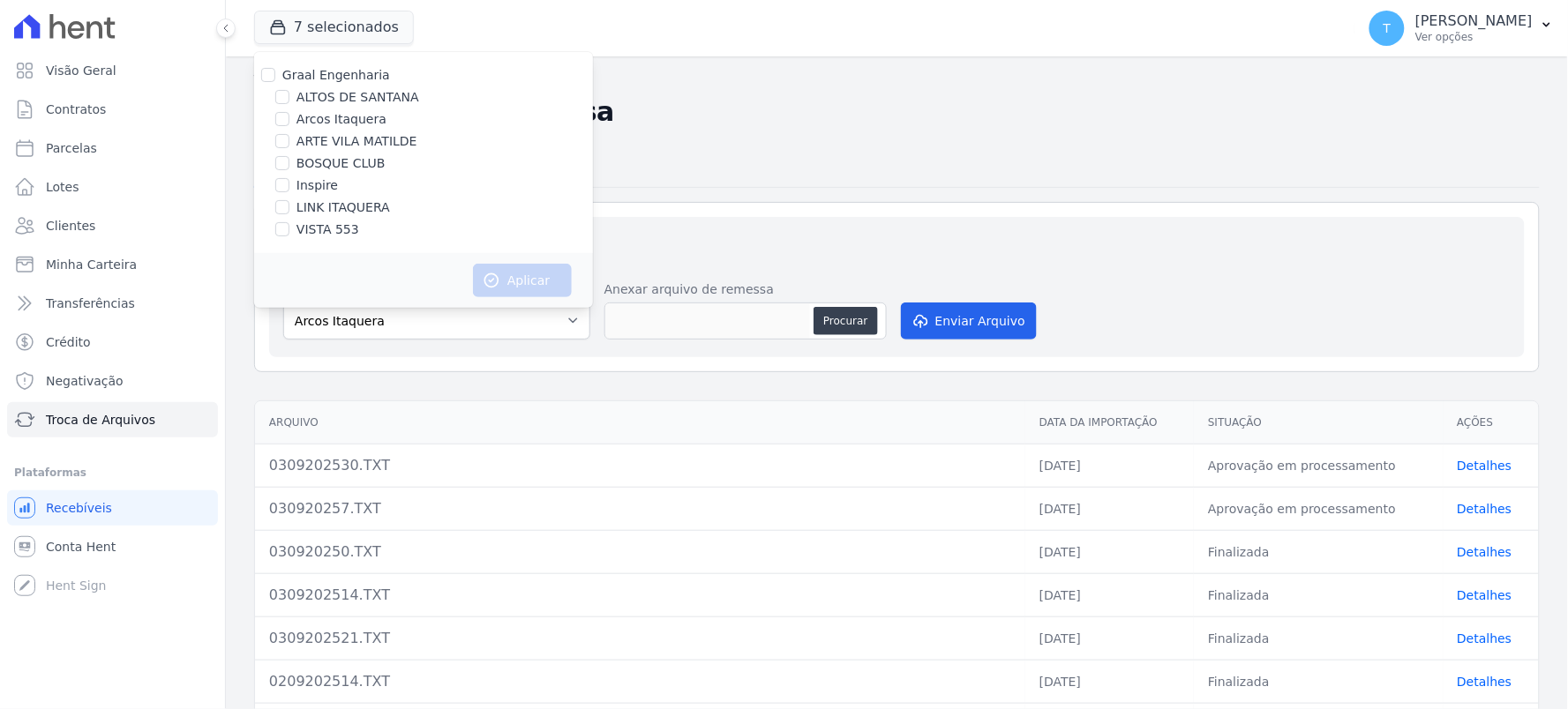
click at [319, 183] on label "Inspire" at bounding box center [317, 185] width 42 height 19
click at [289, 183] on input "Inspire" at bounding box center [283, 185] width 14 height 14
checkbox input "true"
click at [512, 274] on button "Aplicar" at bounding box center [521, 280] width 98 height 33
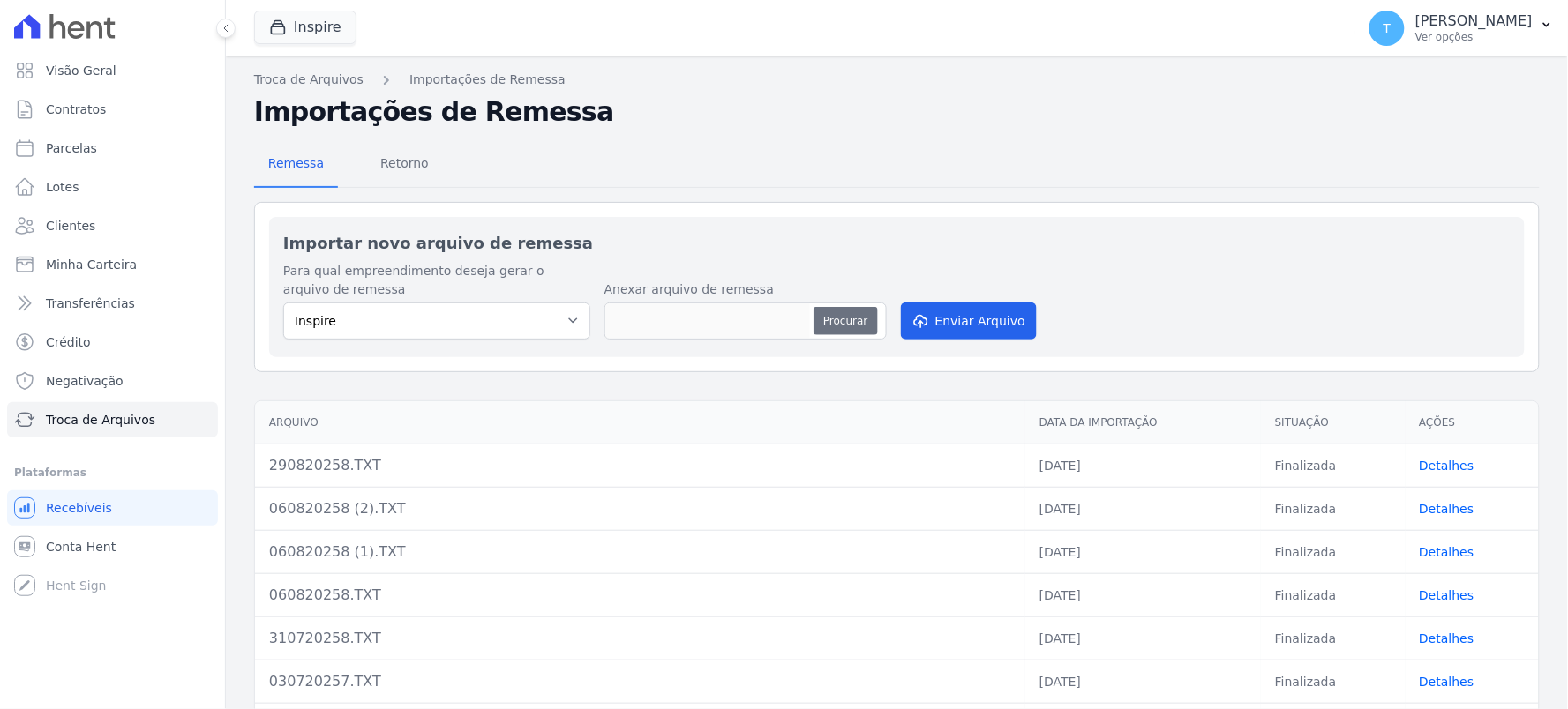
click at [845, 316] on button "Procurar" at bounding box center [845, 320] width 63 height 28
type input "030920258.TXT"
click at [975, 331] on button "Enviar Arquivo" at bounding box center [969, 321] width 135 height 37
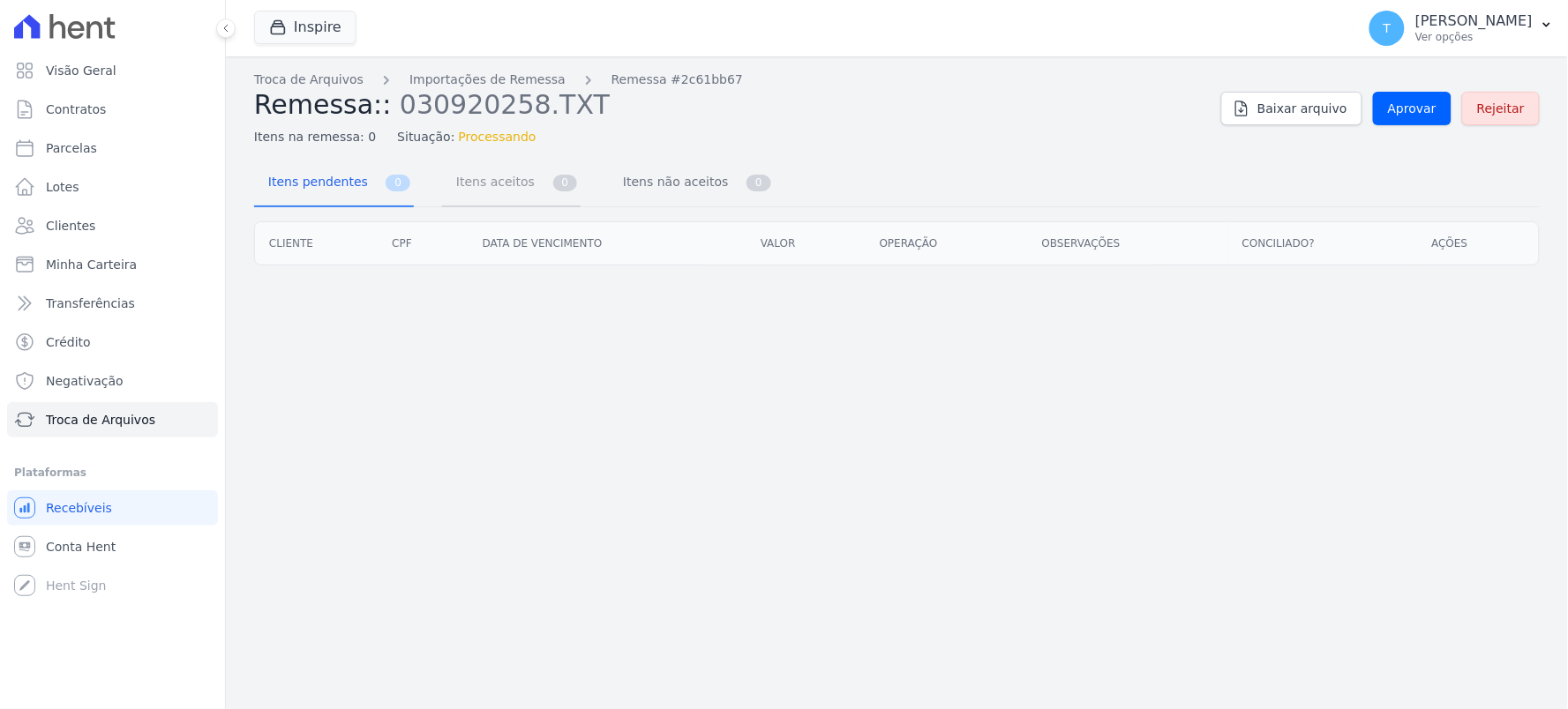
click at [463, 199] on span "Itens aceitos" at bounding box center [491, 181] width 93 height 35
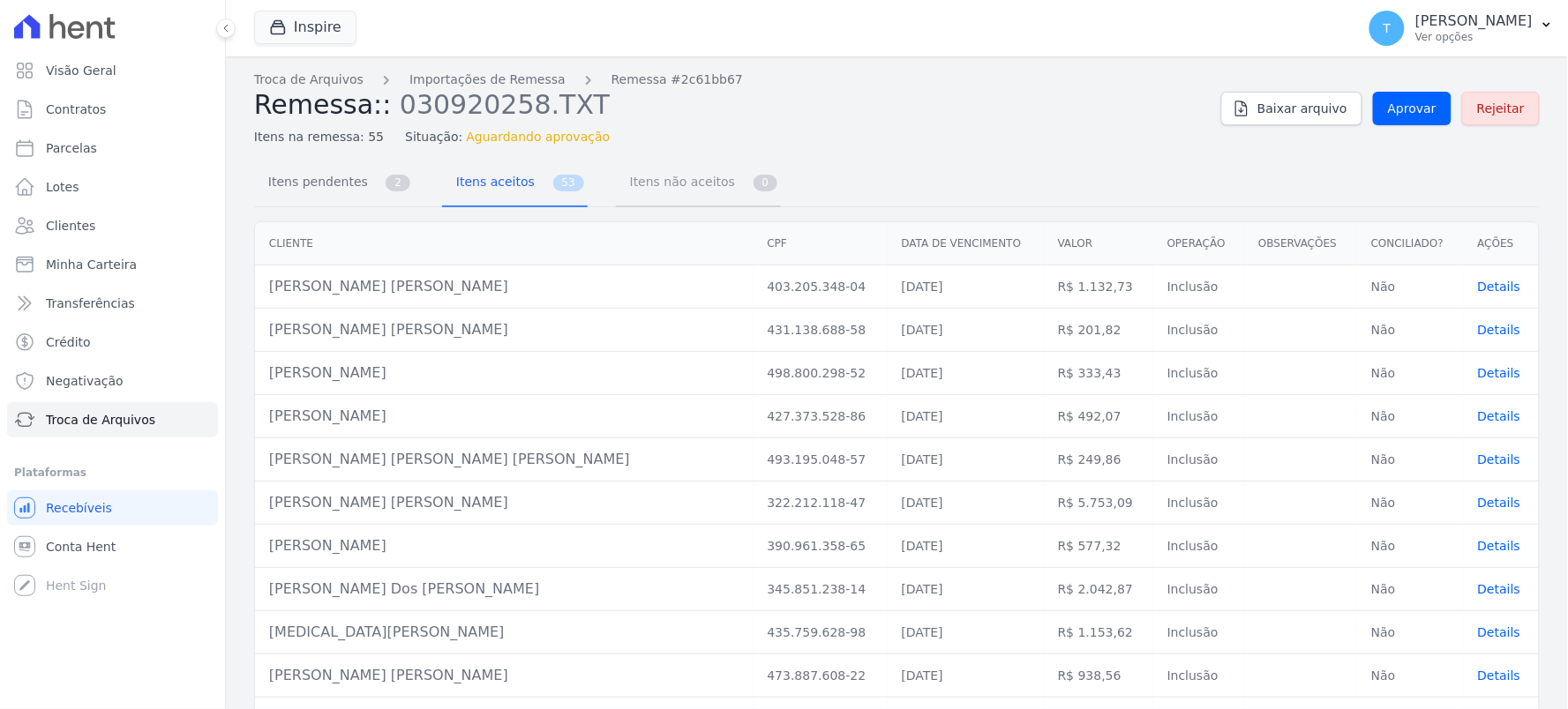
click at [655, 178] on span "Itens não aceitos" at bounding box center [679, 181] width 119 height 35
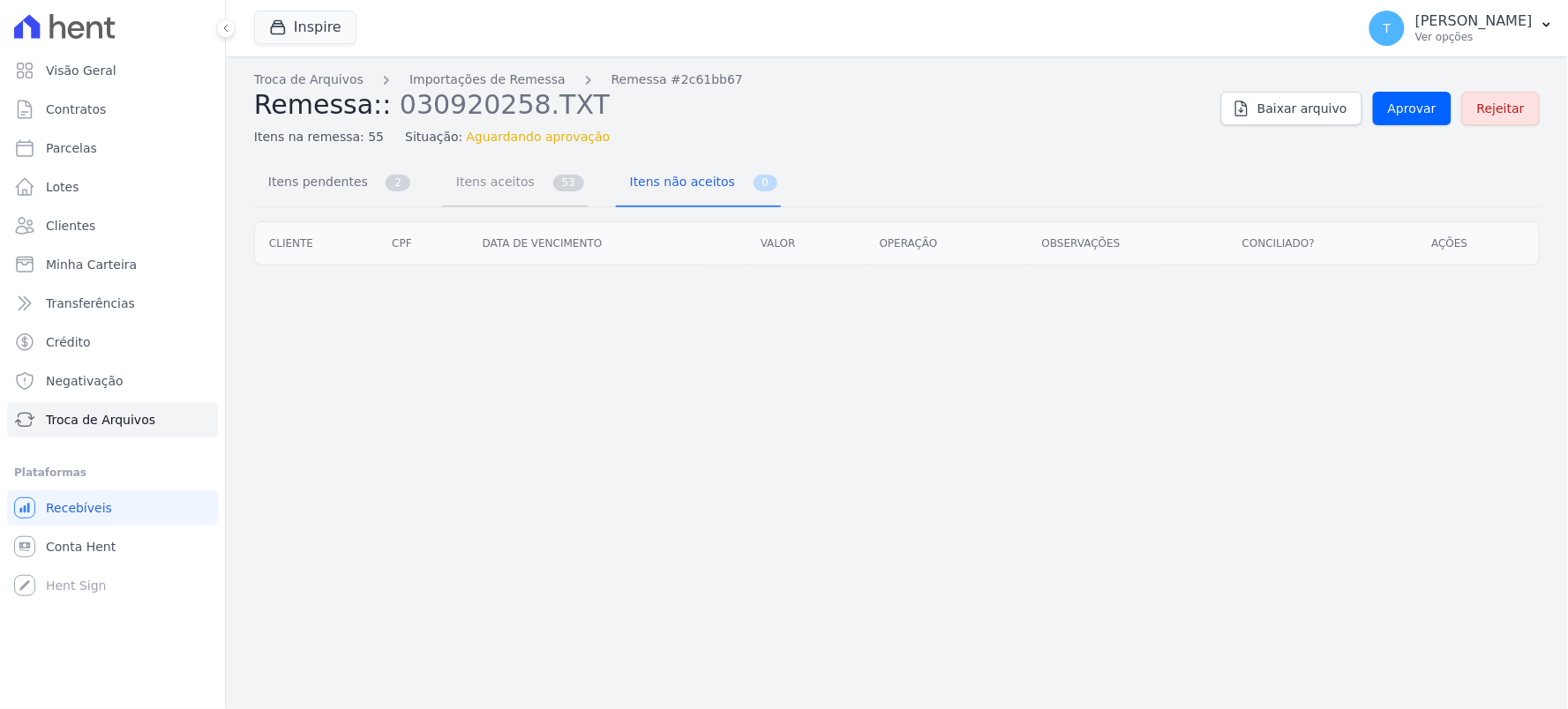
click at [554, 186] on span "53" at bounding box center [569, 182] width 31 height 17
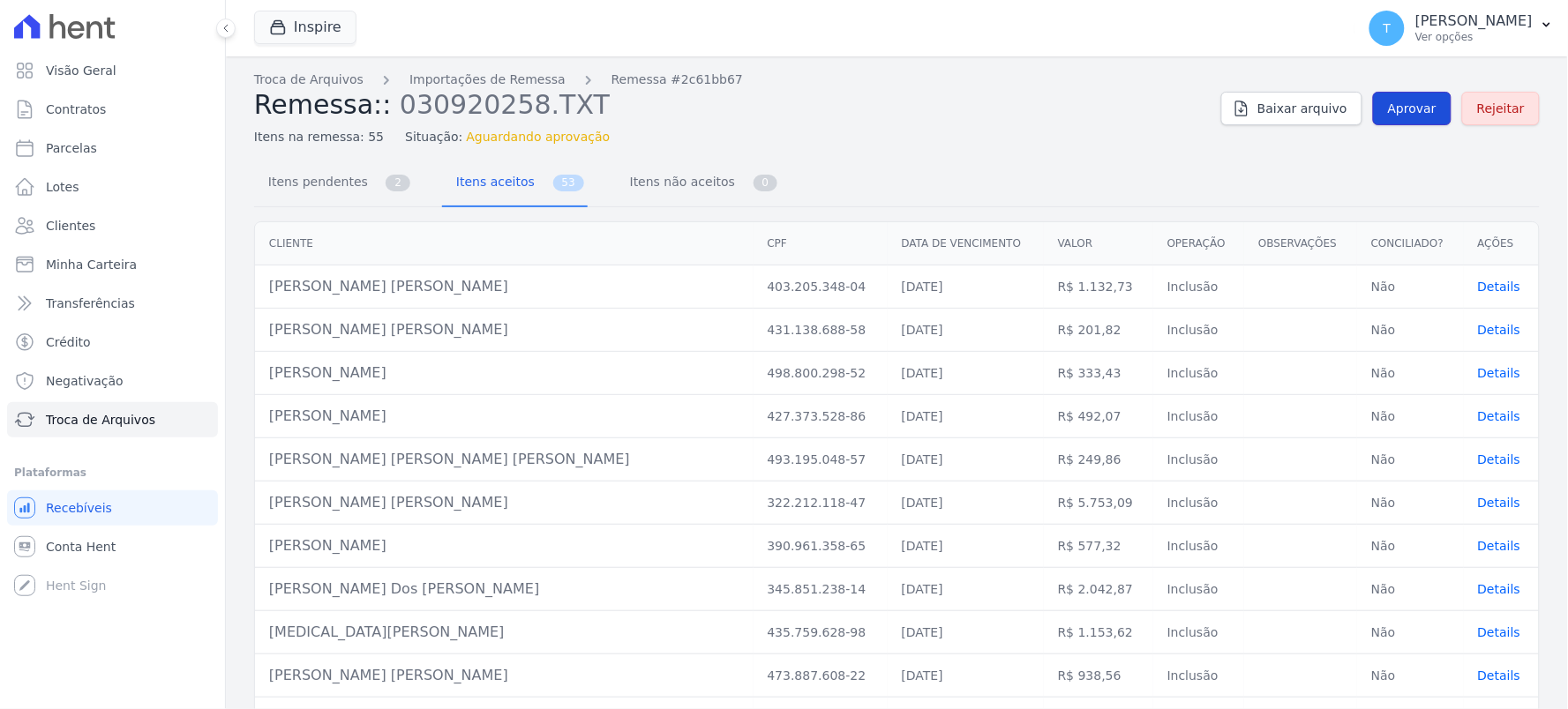
click at [1407, 110] on span "Aprovar" at bounding box center [1413, 108] width 49 height 18
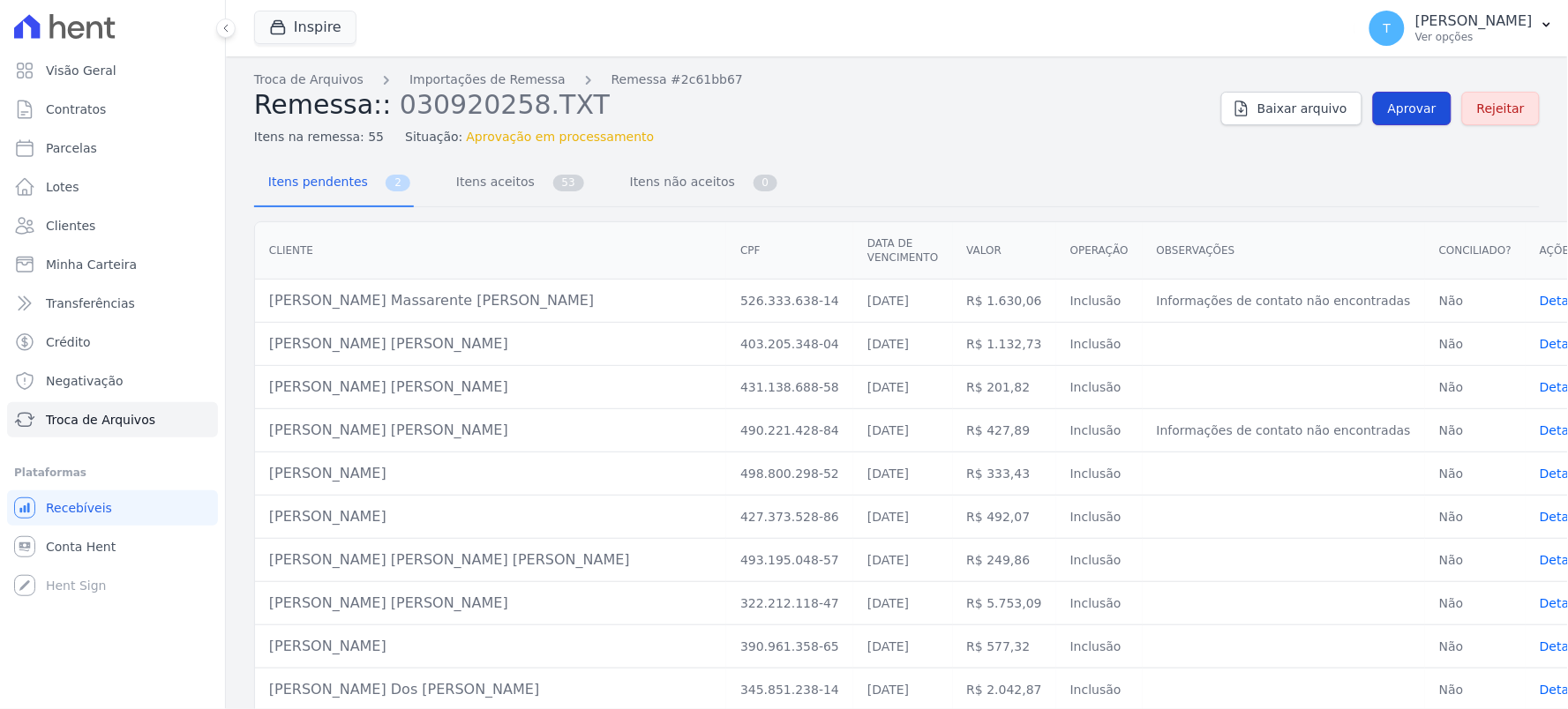
click at [1407, 111] on span "Aprovar" at bounding box center [1413, 108] width 49 height 18
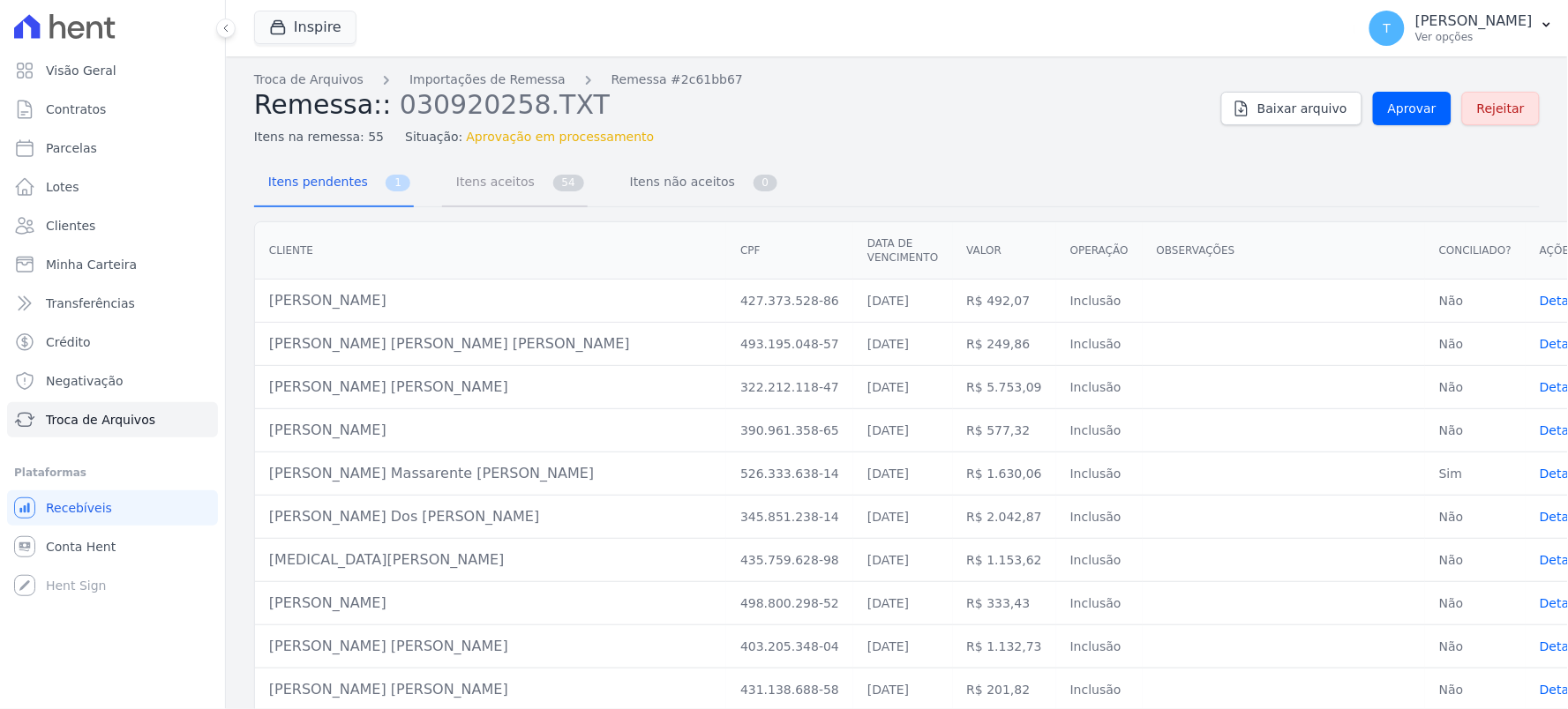
click at [513, 185] on span "Itens aceitos" at bounding box center [491, 181] width 93 height 35
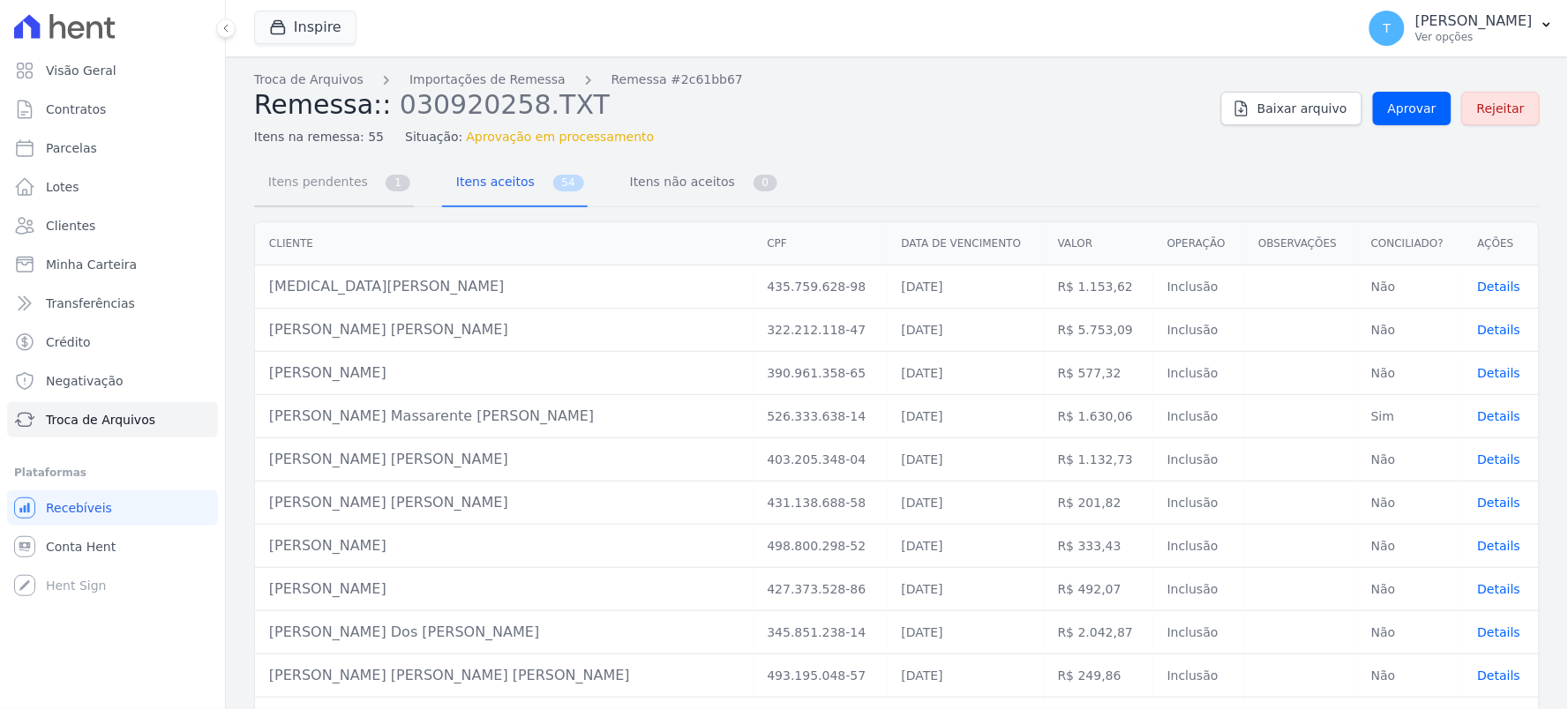
click at [336, 191] on span "Itens pendentes" at bounding box center [314, 181] width 114 height 35
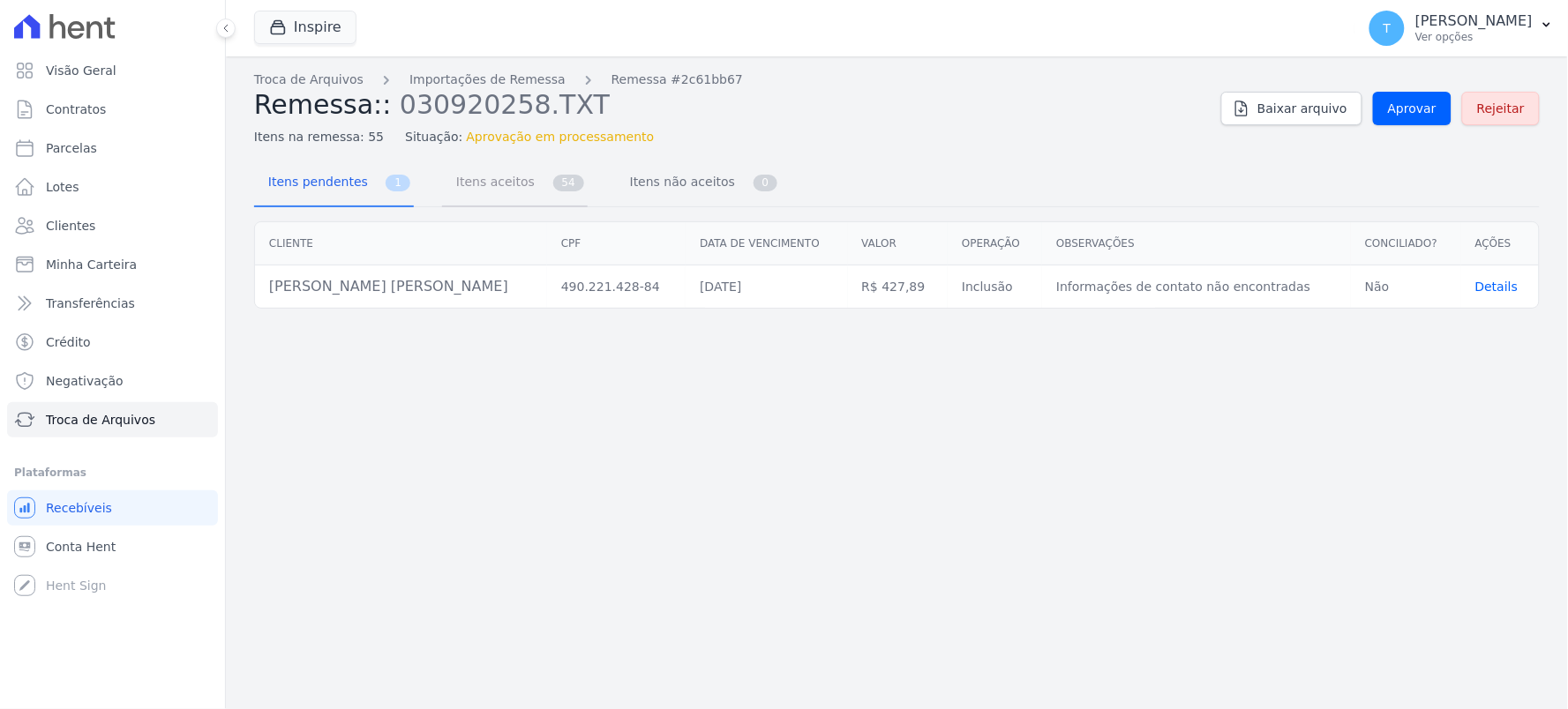
click at [481, 180] on span "Itens aceitos" at bounding box center [491, 181] width 93 height 35
click at [455, 195] on span "Itens aceitos" at bounding box center [491, 181] width 93 height 35
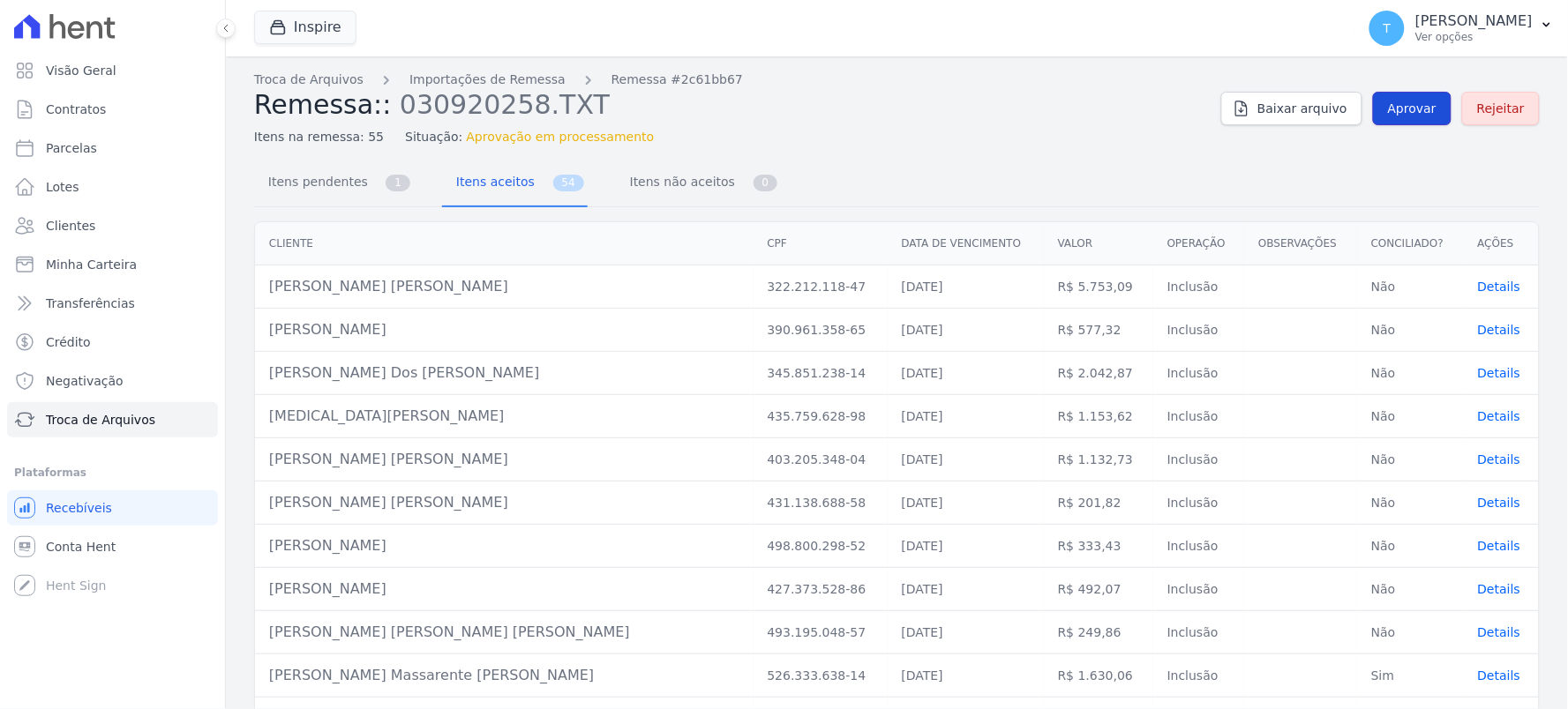
click at [1407, 112] on span "Aprovar" at bounding box center [1413, 108] width 49 height 18
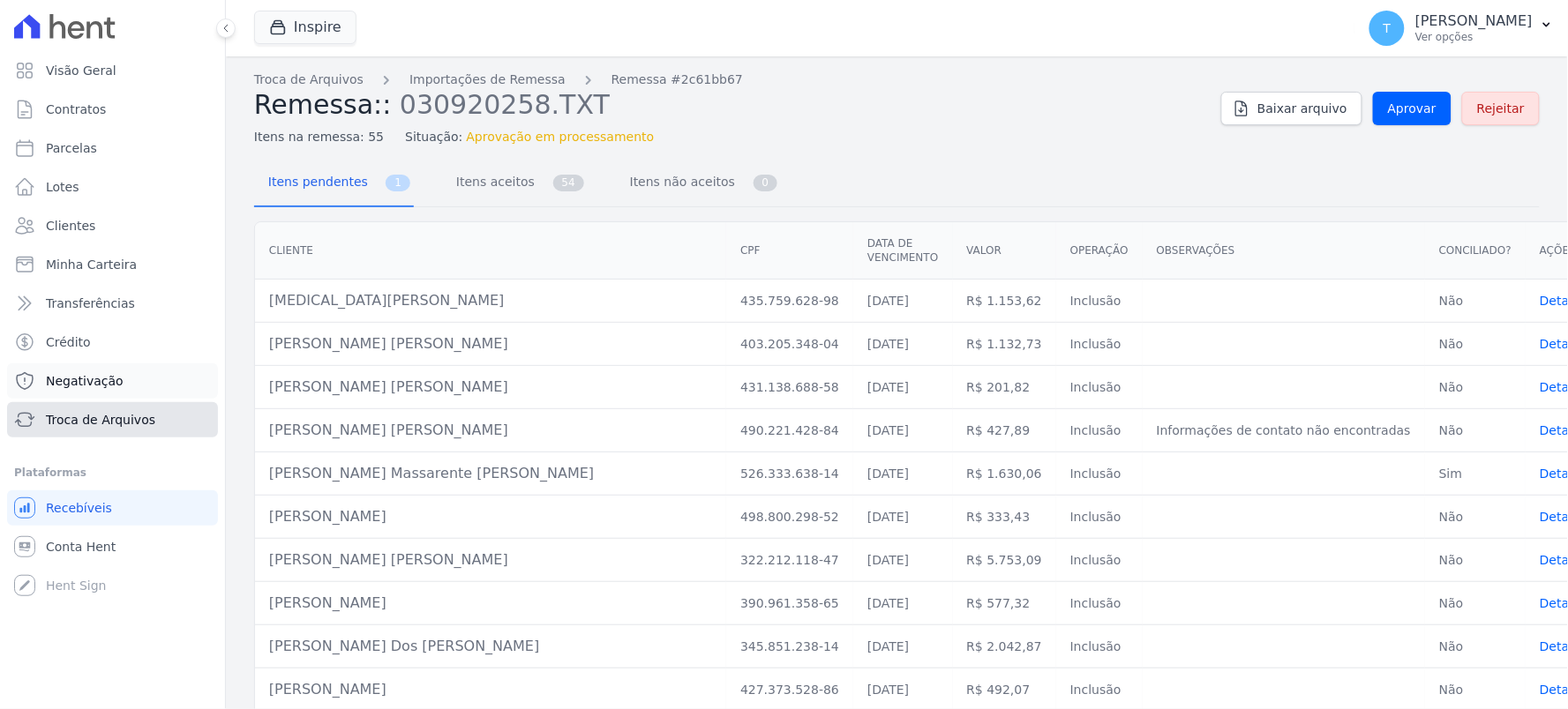
drag, startPoint x: 81, startPoint y: 419, endPoint x: 152, endPoint y: 383, distance: 79.6
click at [86, 420] on span "Troca de Arquivos" at bounding box center [100, 420] width 109 height 18
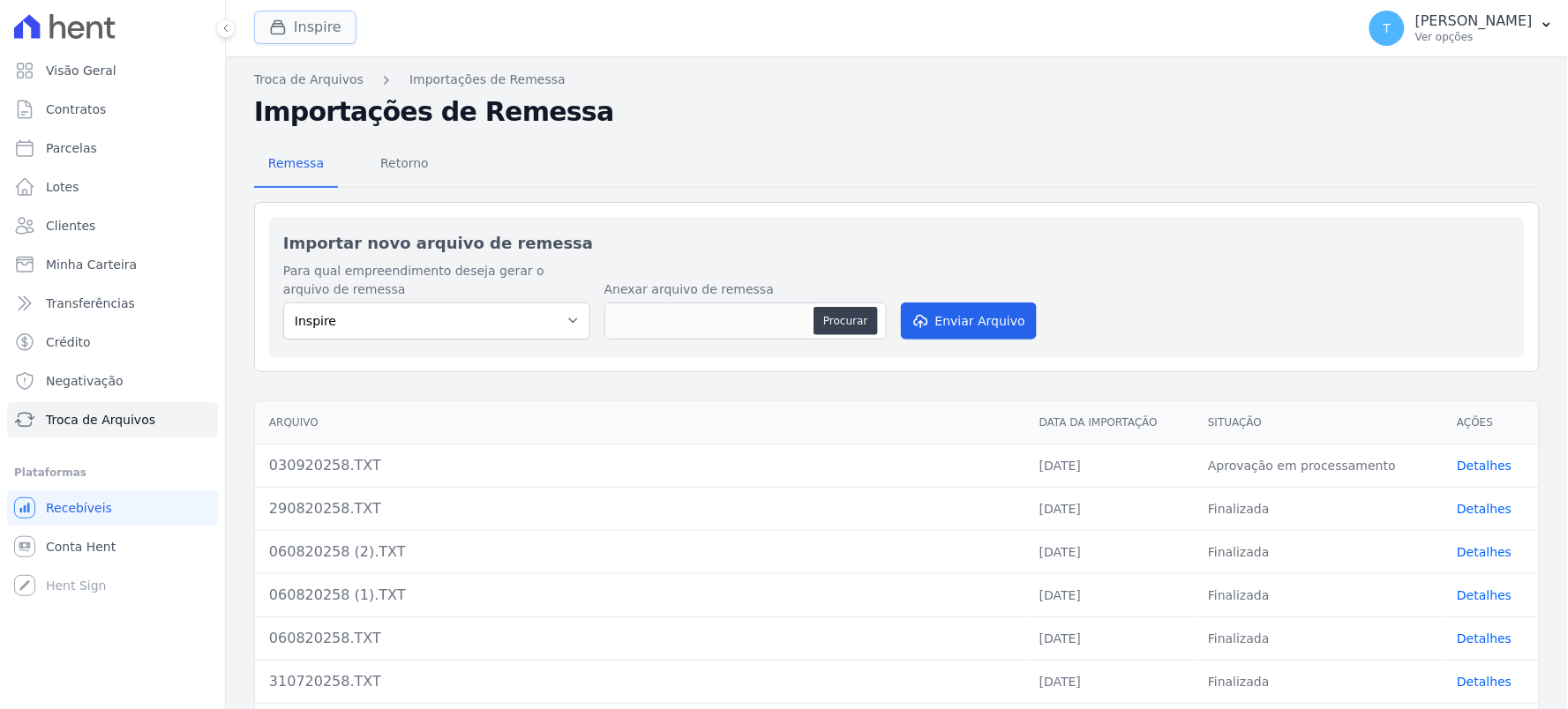
click at [316, 27] on button "Inspire" at bounding box center [305, 27] width 102 height 33
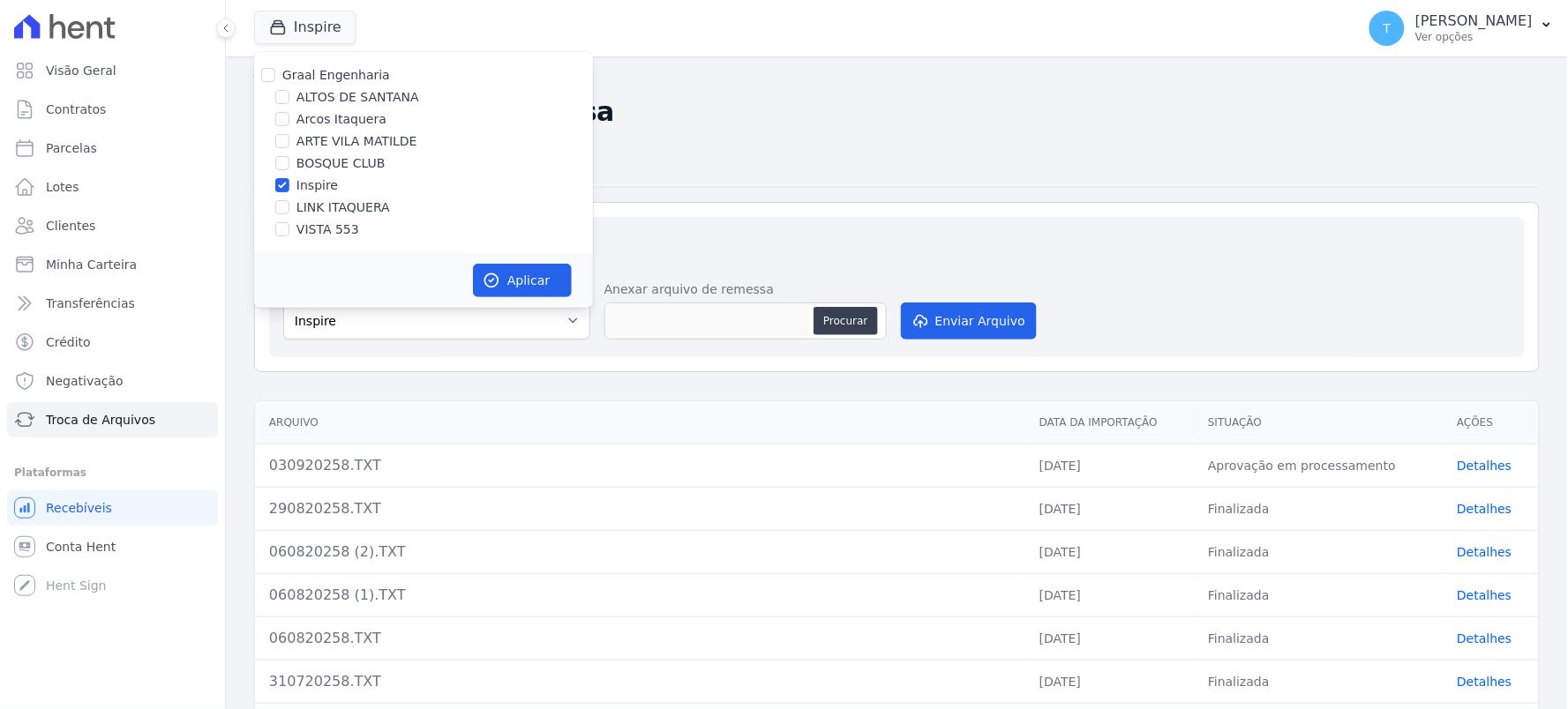
click at [322, 81] on label "Graal Engenharia" at bounding box center [336, 75] width 107 height 14
click at [276, 81] on input "Graal Engenharia" at bounding box center [268, 75] width 14 height 14
checkbox input "true"
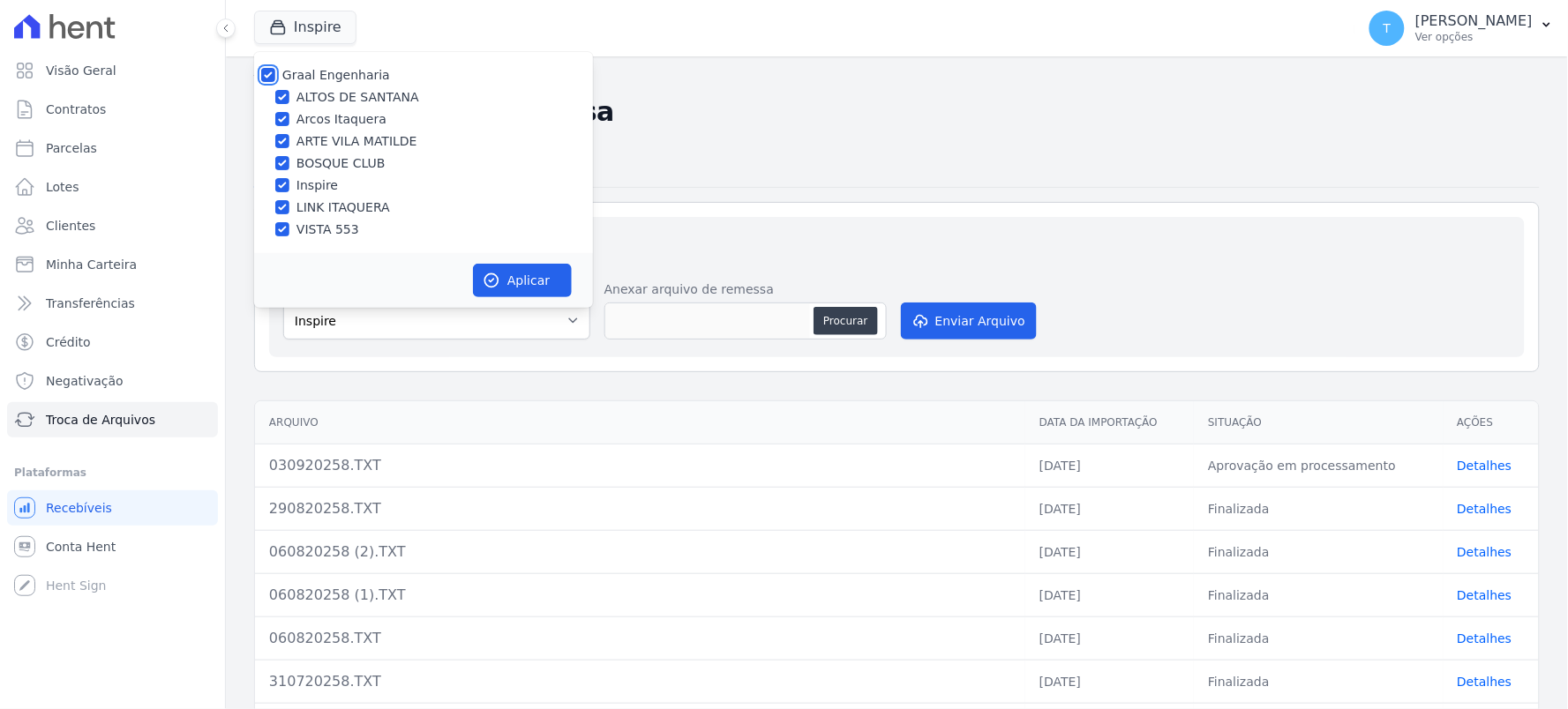
checkbox input "true"
click at [528, 272] on button "Aplicar" at bounding box center [521, 280] width 98 height 33
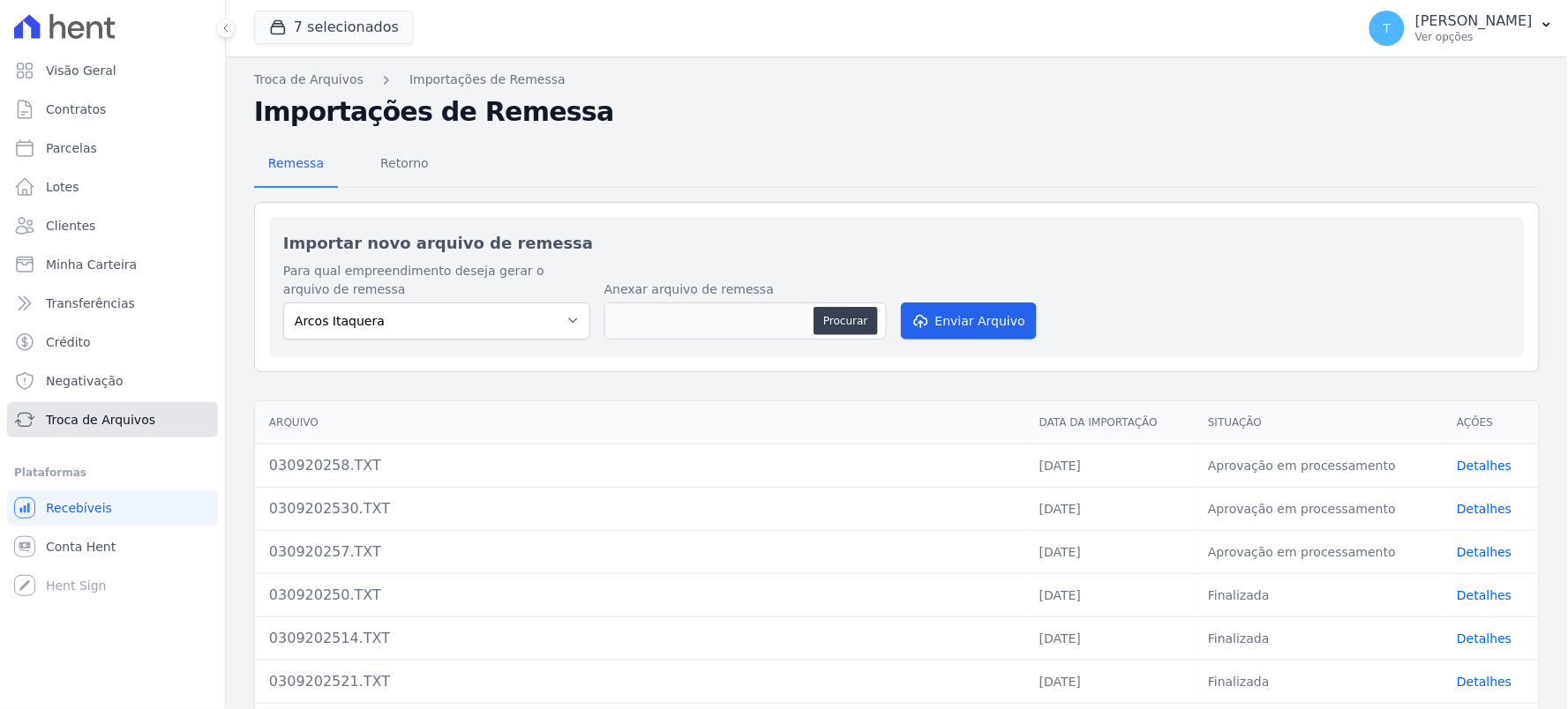
click at [136, 427] on span "Troca de Arquivos" at bounding box center [100, 420] width 109 height 18
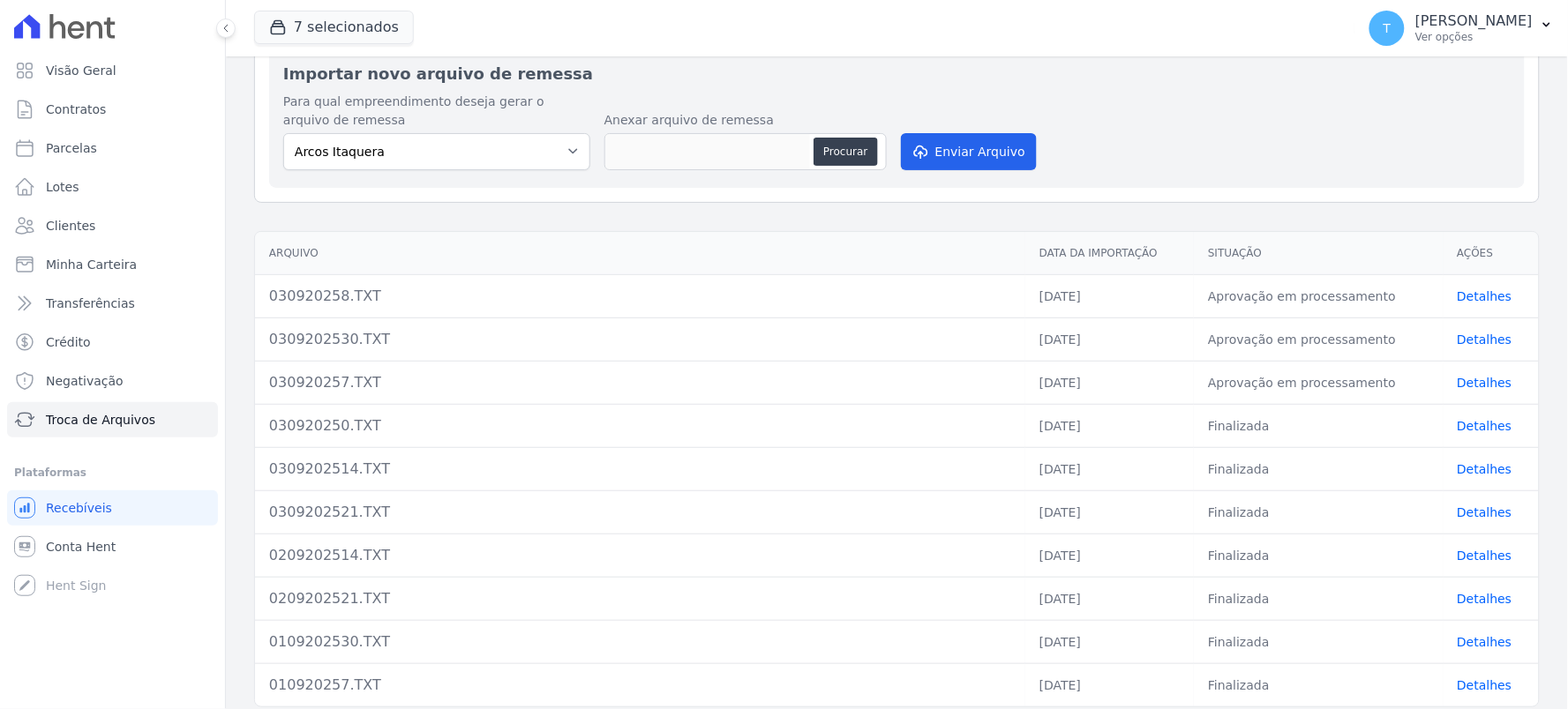
scroll to position [251, 0]
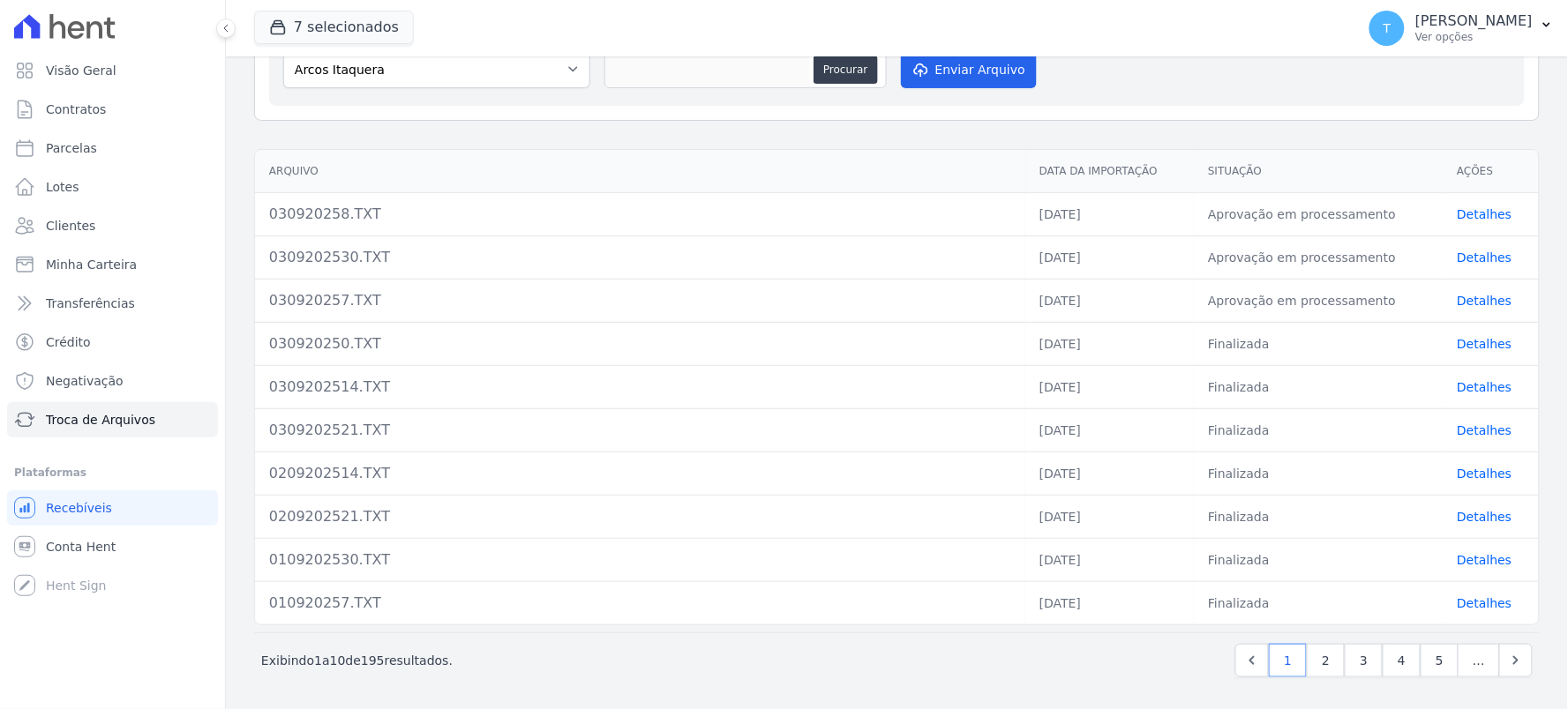
drag, startPoint x: 1074, startPoint y: 432, endPoint x: 1084, endPoint y: 426, distance: 11.7
click at [1084, 426] on td "[DATE]" at bounding box center [1109, 429] width 169 height 43
drag, startPoint x: 1030, startPoint y: 427, endPoint x: 1073, endPoint y: 425, distance: 43.0
click at [1071, 426] on td "[DATE]" at bounding box center [1109, 429] width 169 height 43
drag, startPoint x: 1044, startPoint y: 387, endPoint x: 1080, endPoint y: 391, distance: 36.2
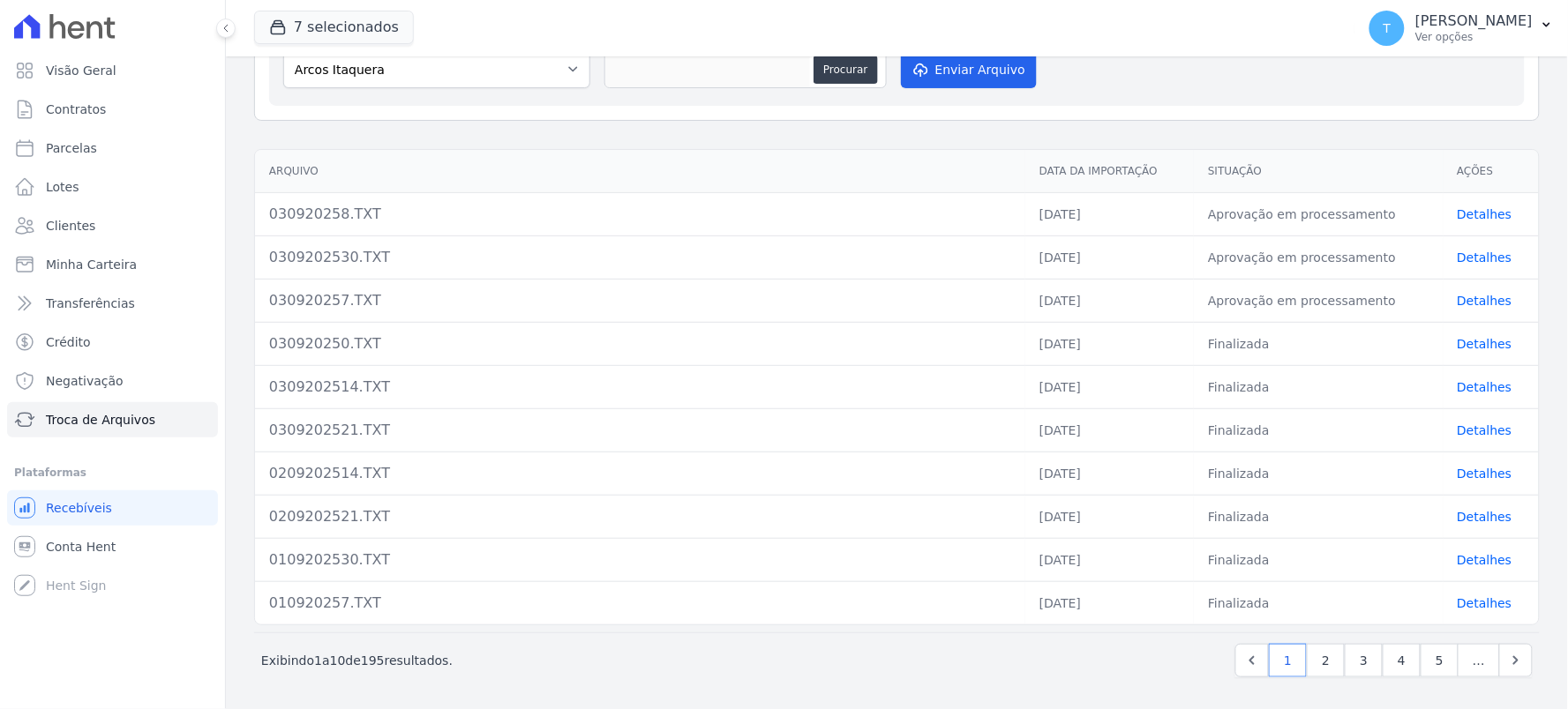
click at [1080, 391] on td "[DATE]" at bounding box center [1109, 387] width 169 height 43
drag, startPoint x: 1043, startPoint y: 345, endPoint x: 1088, endPoint y: 345, distance: 45.0
click at [1088, 345] on td "[DATE]" at bounding box center [1109, 344] width 169 height 43
drag, startPoint x: 1036, startPoint y: 428, endPoint x: 1080, endPoint y: 424, distance: 44.2
click at [1080, 424] on td "[DATE]" at bounding box center [1109, 429] width 169 height 43
